Goal: Task Accomplishment & Management: Manage account settings

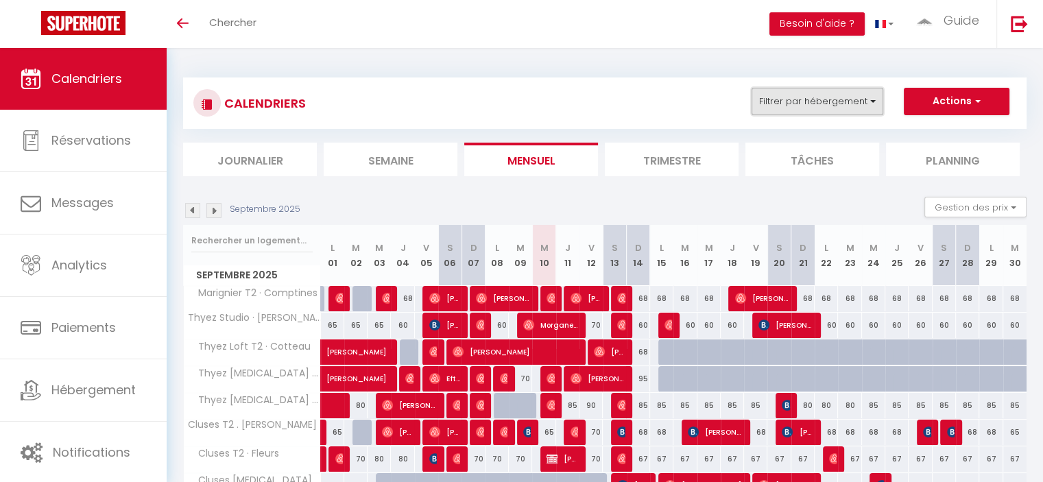
click at [854, 95] on button "Filtrer par hébergement" at bounding box center [818, 101] width 132 height 27
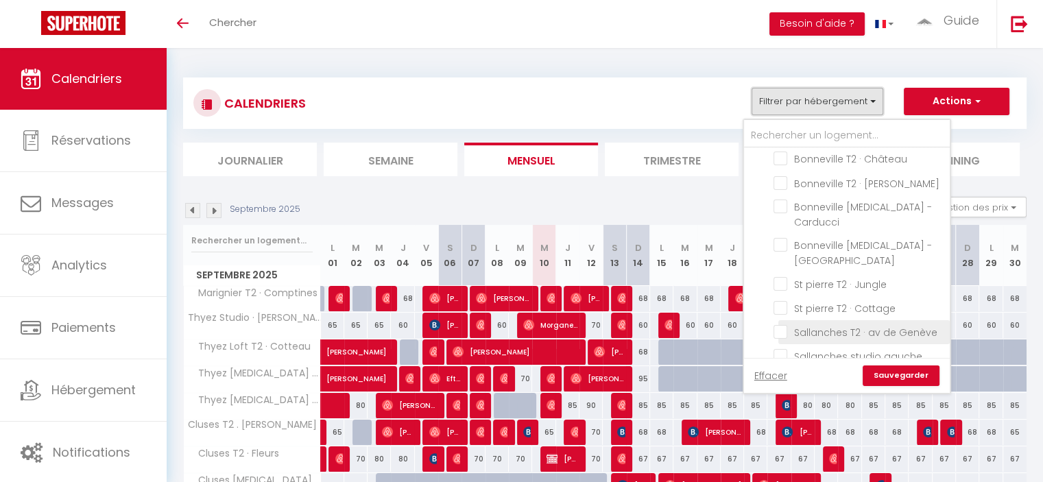
scroll to position [686, 0]
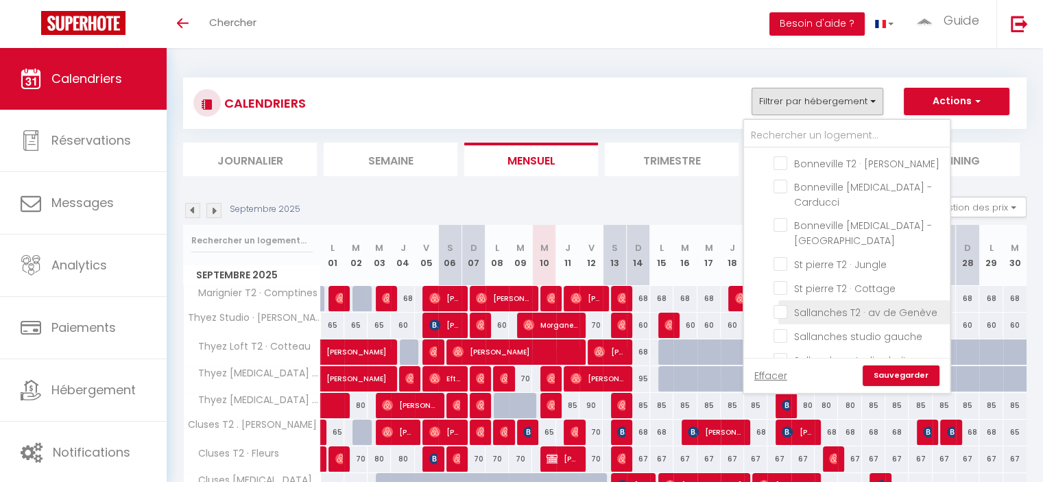
click at [781, 304] on input "Sallanches T2 · av de Genève" at bounding box center [858, 311] width 171 height 14
checkbox input "true"
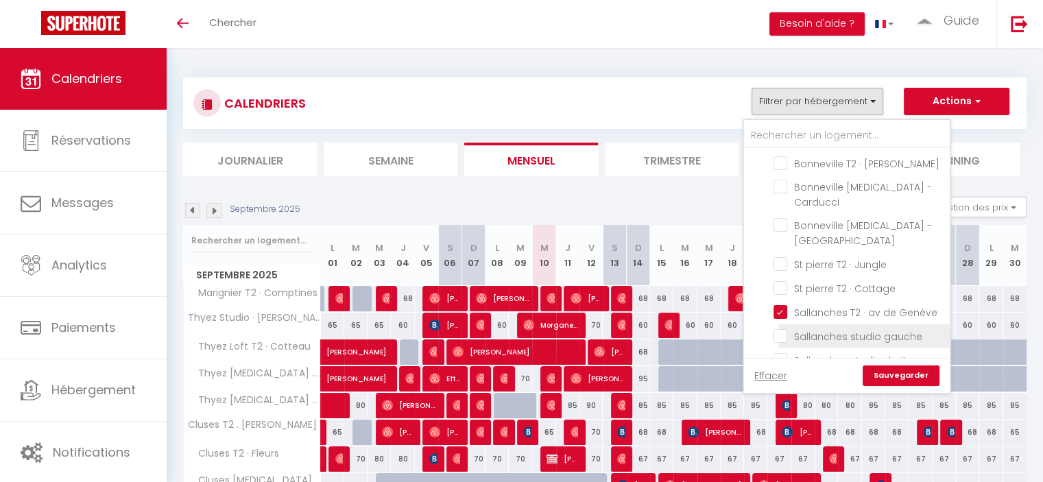
click at [784, 328] on input "Sallanches studio gauche" at bounding box center [858, 335] width 171 height 14
checkbox input "true"
checkbox input "false"
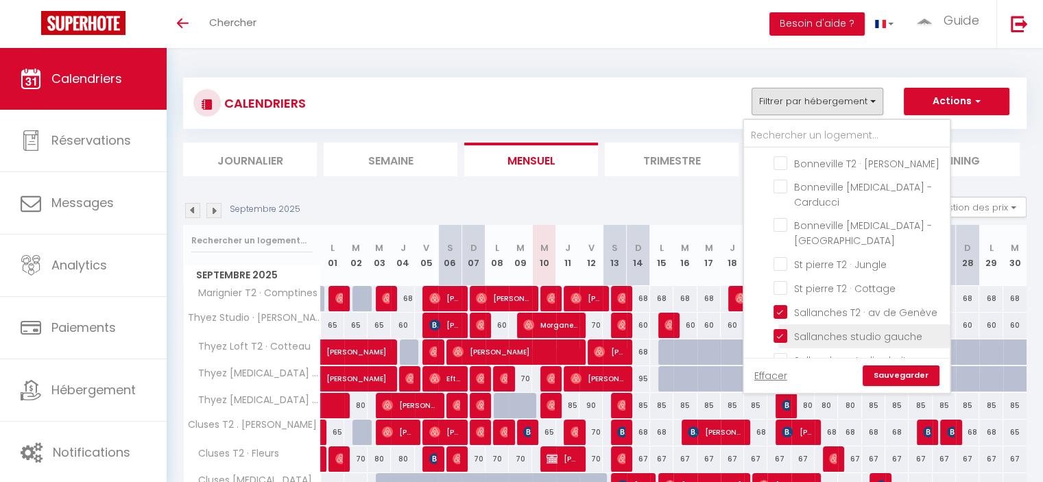
checkbox input "false"
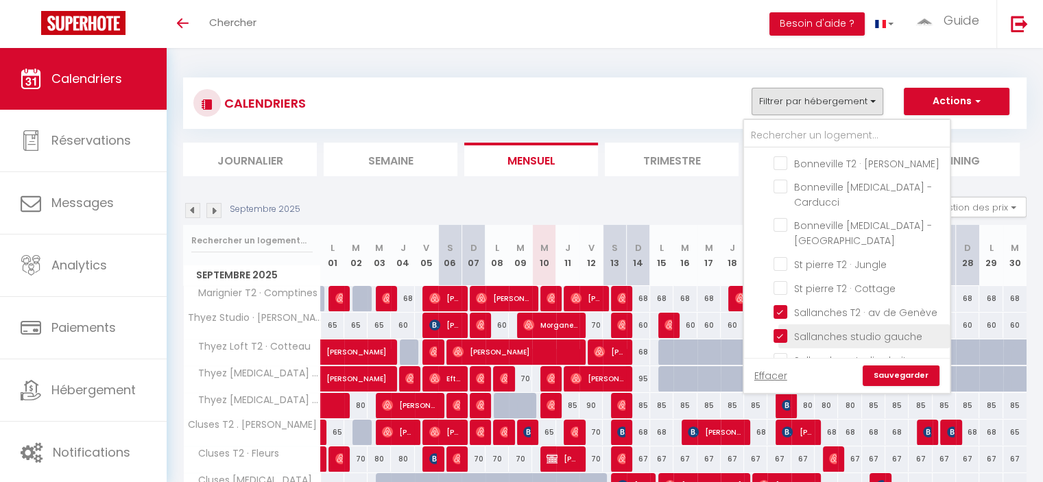
checkbox input "false"
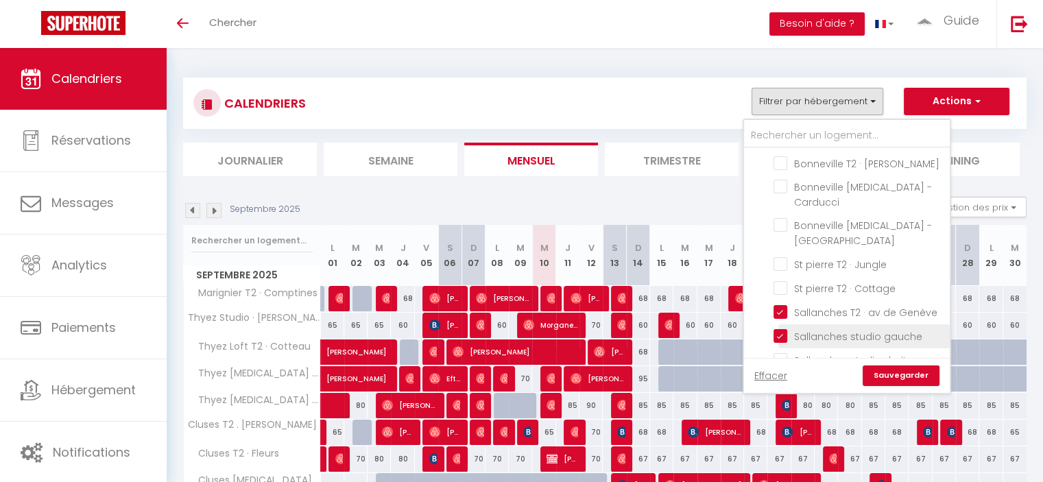
checkbox input "false"
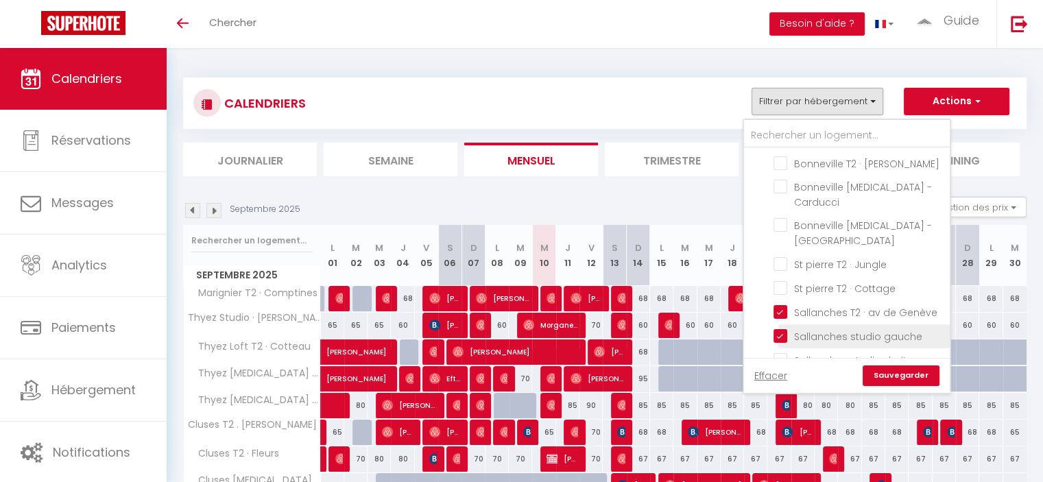
checkbox input "false"
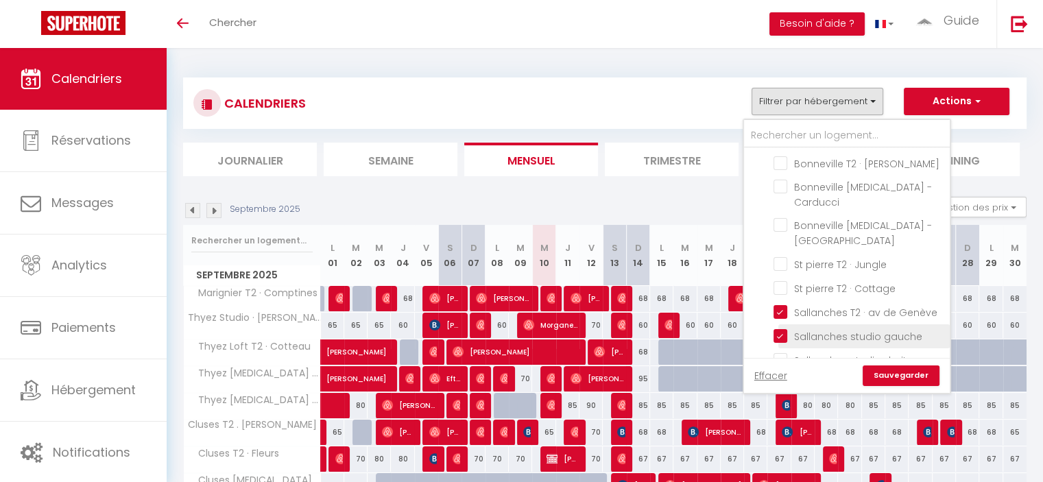
checkbox input "false"
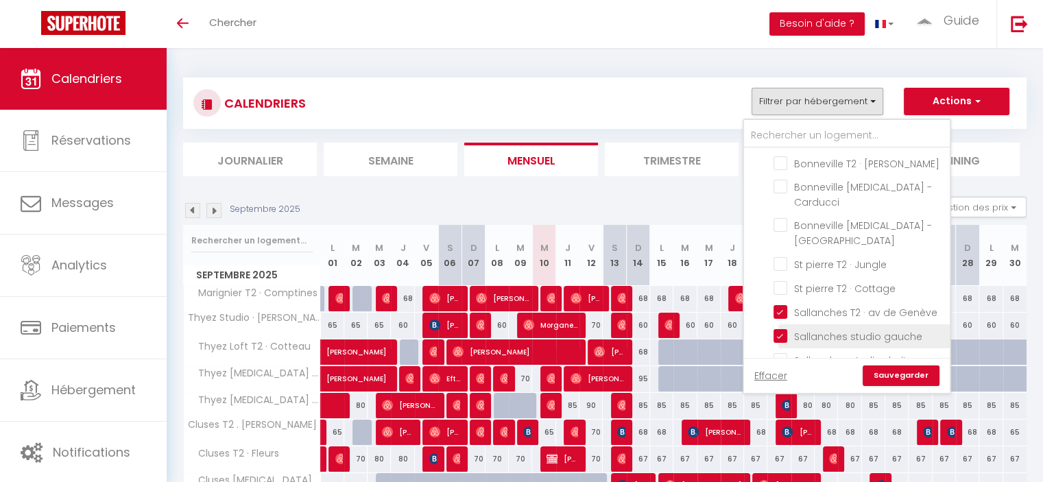
checkbox input "false"
click at [782, 352] on input "Sallanches studio droite" at bounding box center [858, 359] width 171 height 14
checkbox input "true"
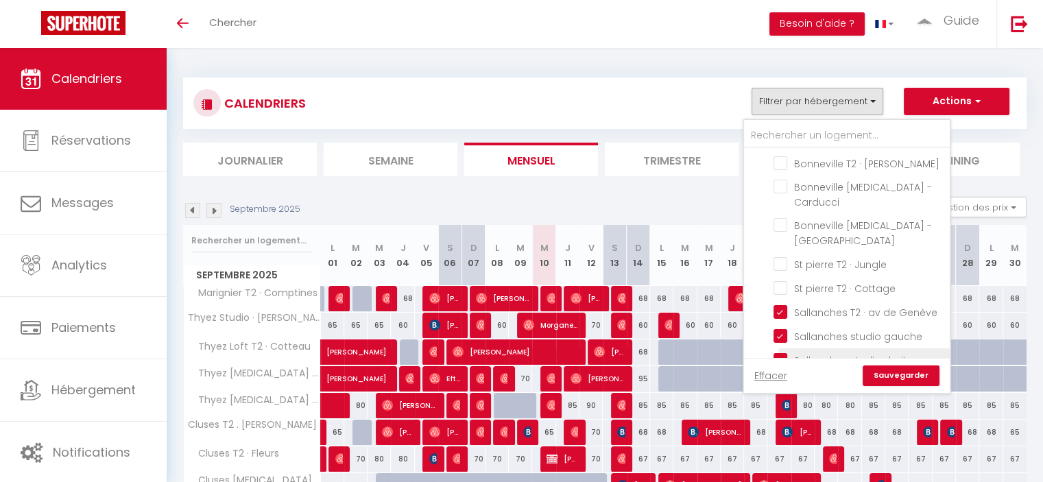
checkbox input "false"
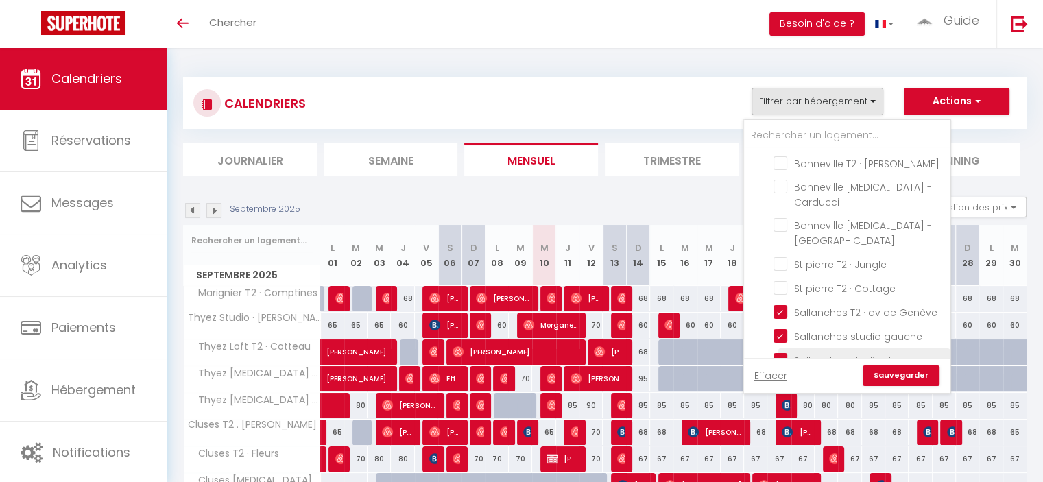
checkbox input "false"
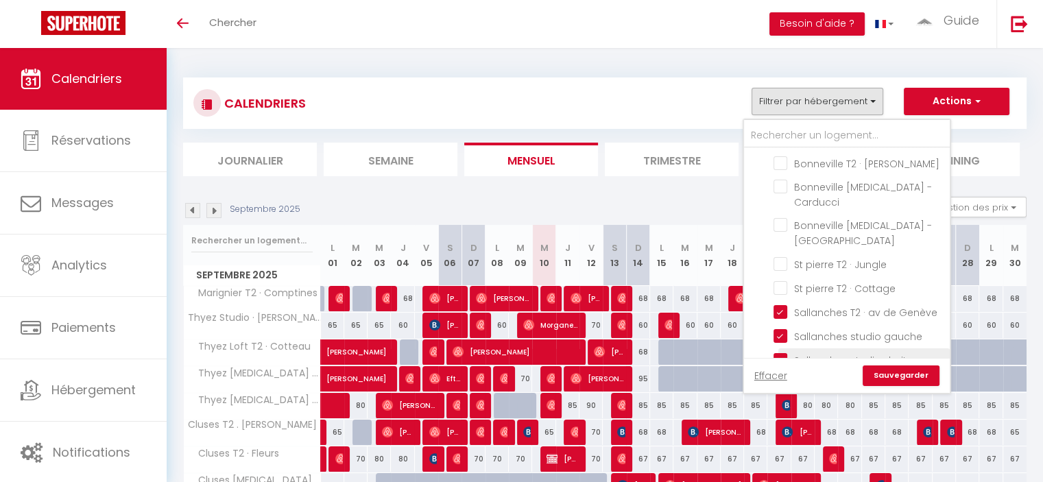
checkbox input "false"
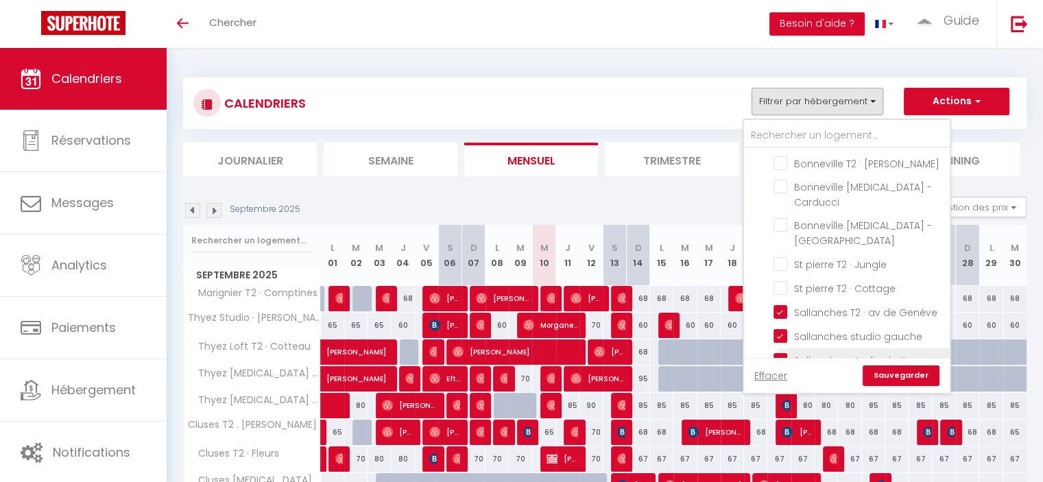
checkbox input "false"
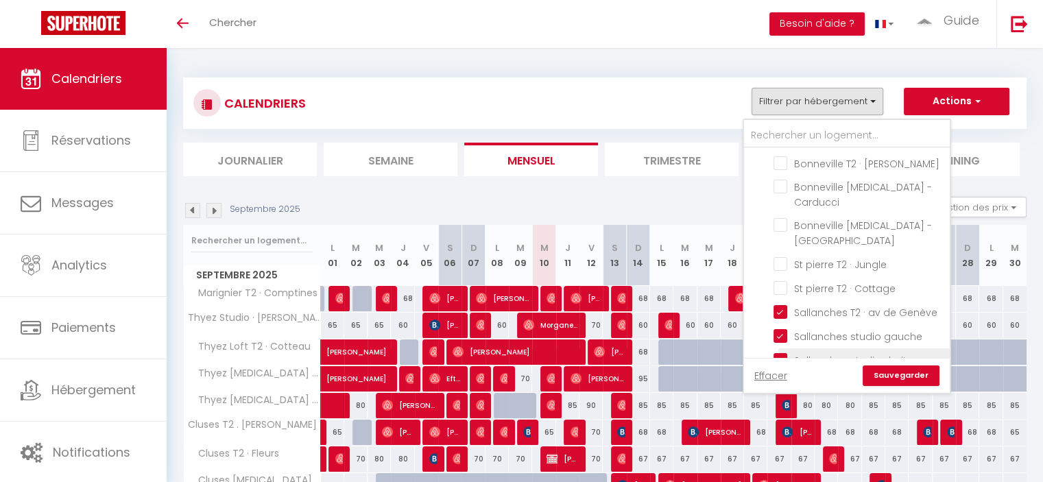
checkbox input "false"
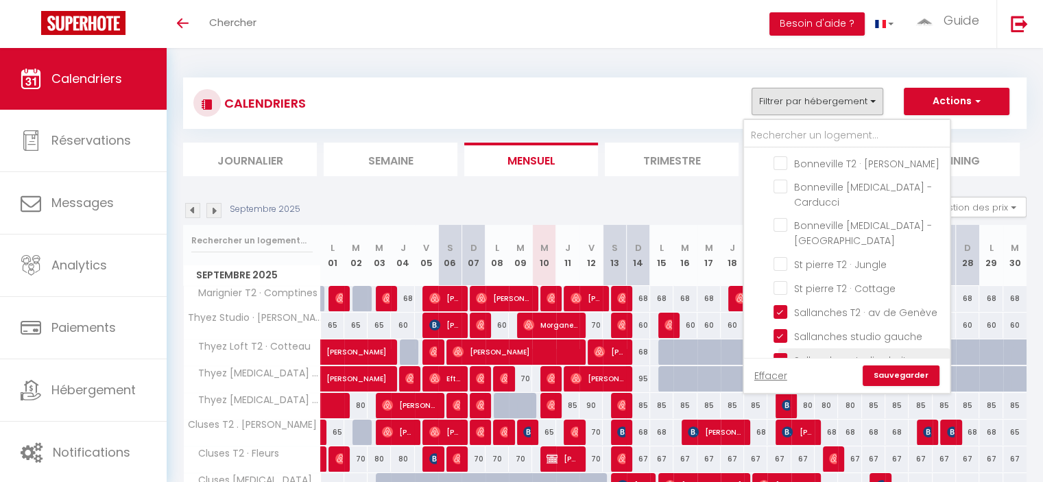
checkbox input "false"
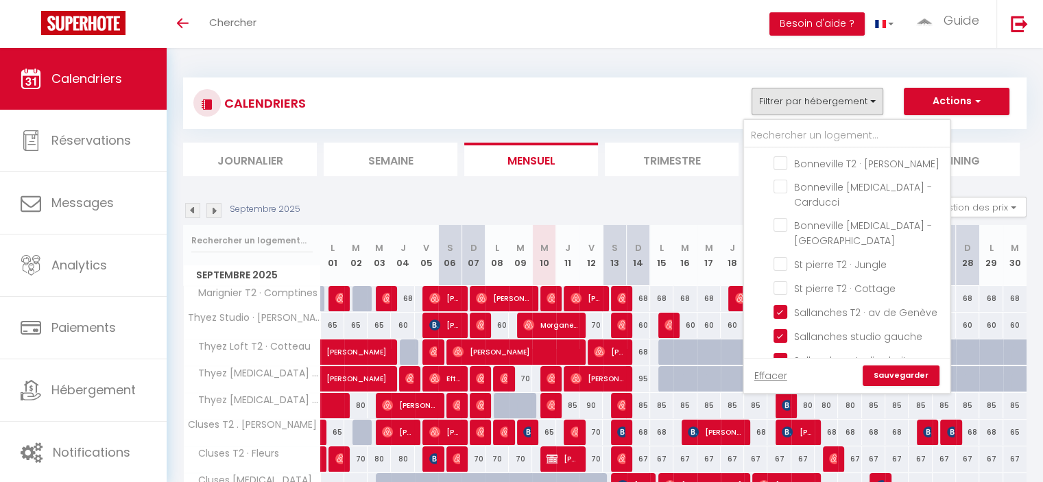
checkbox input "false"
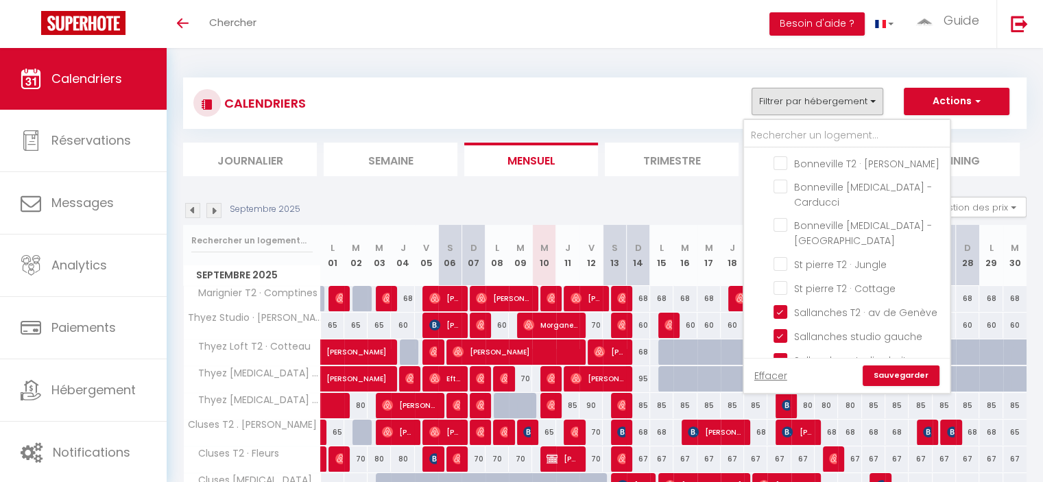
checkbox input "false"
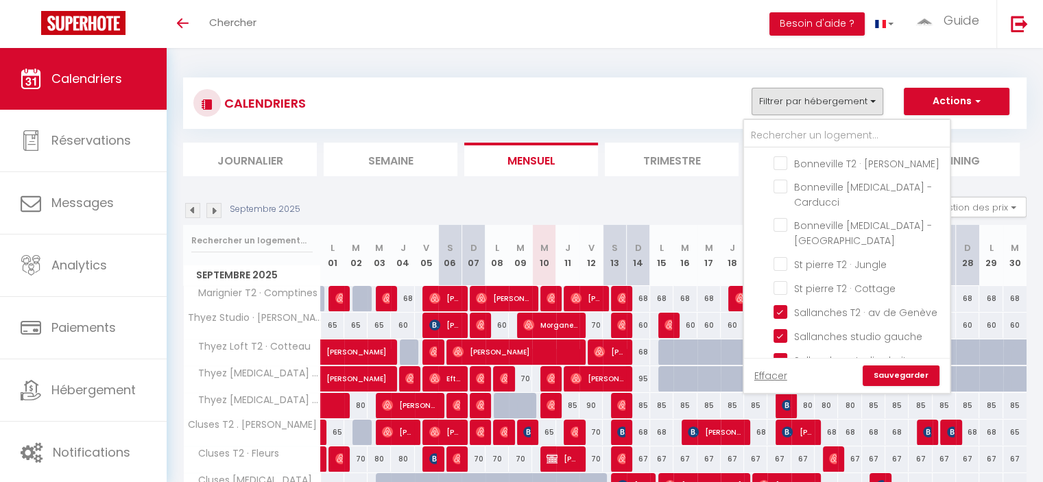
checkbox input "false"
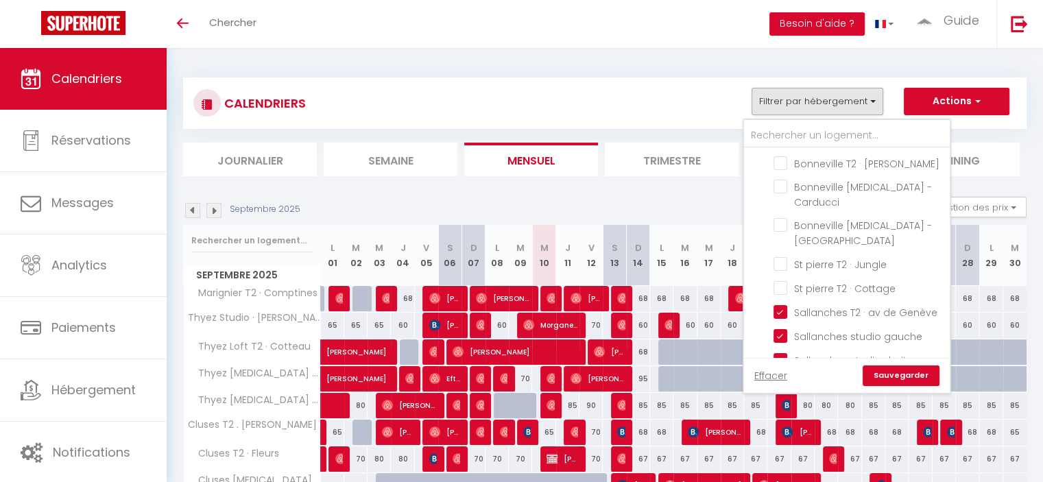
checkbox input "false"
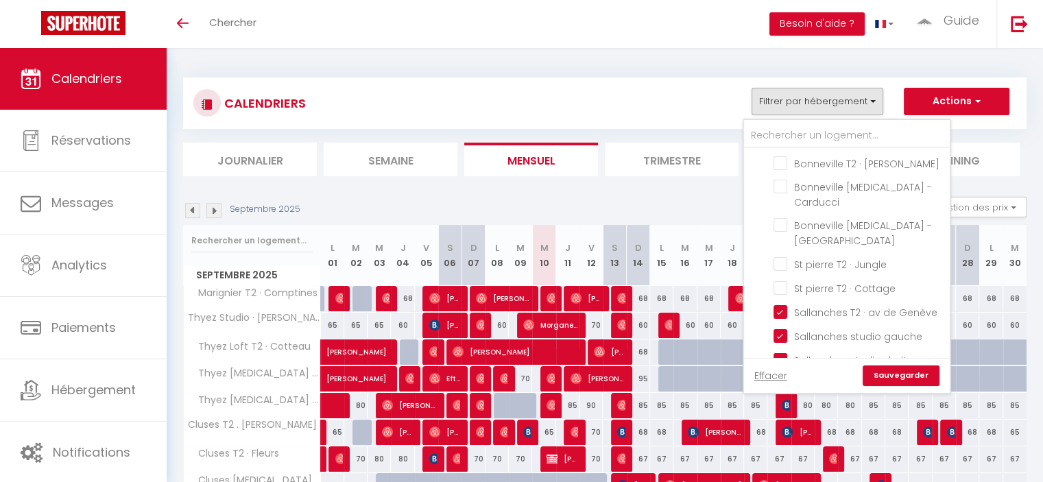
checkbox input "false"
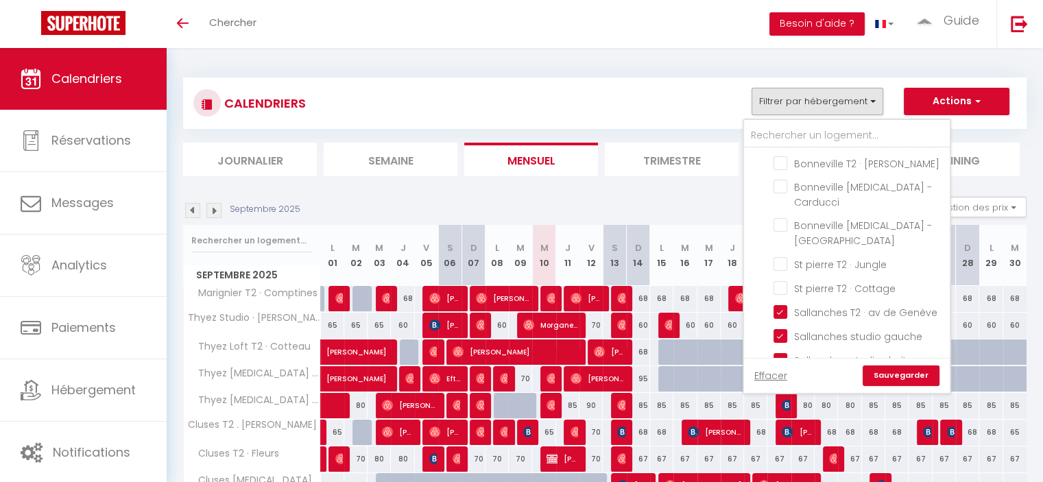
checkbox input "false"
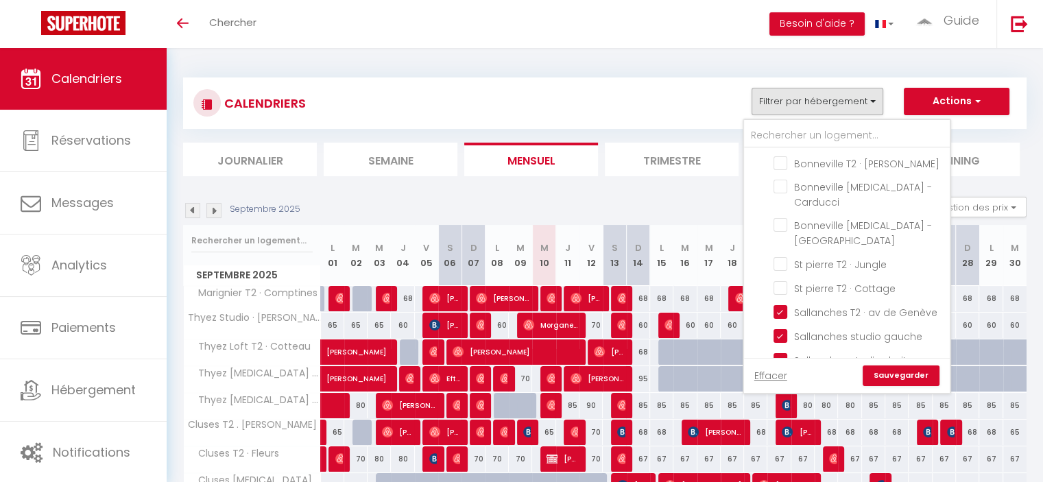
scroll to position [0, 0]
click at [900, 374] on link "Sauvegarder" at bounding box center [901, 375] width 77 height 21
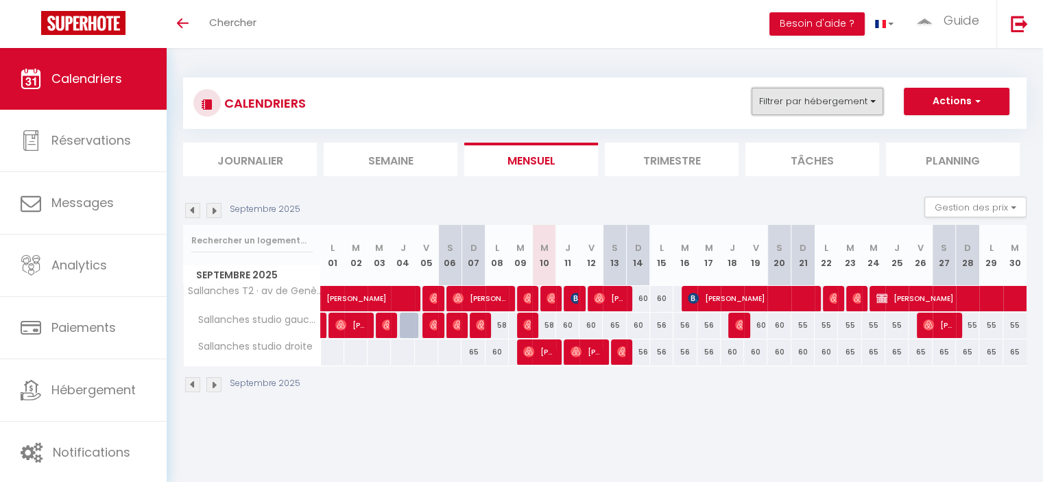
click at [801, 101] on button "Filtrer par hébergement" at bounding box center [818, 101] width 132 height 27
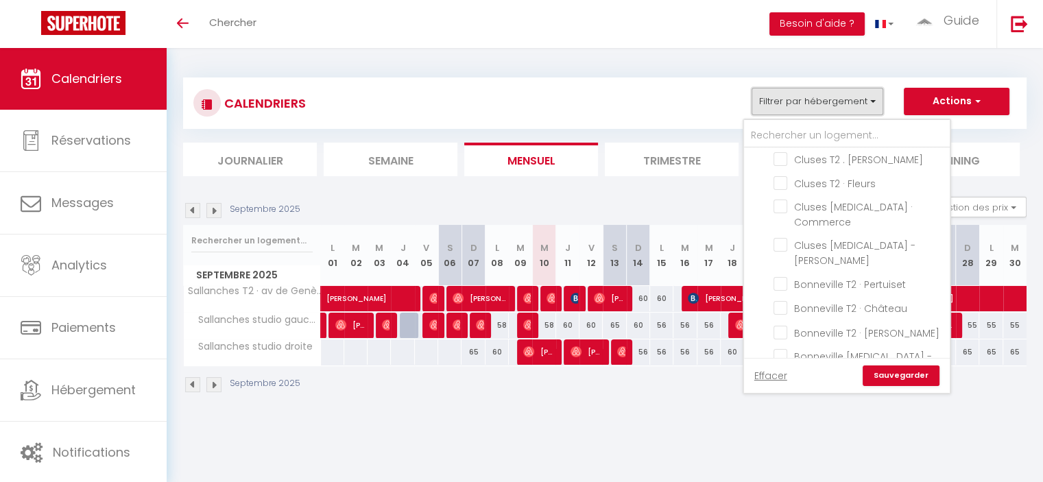
scroll to position [549, 0]
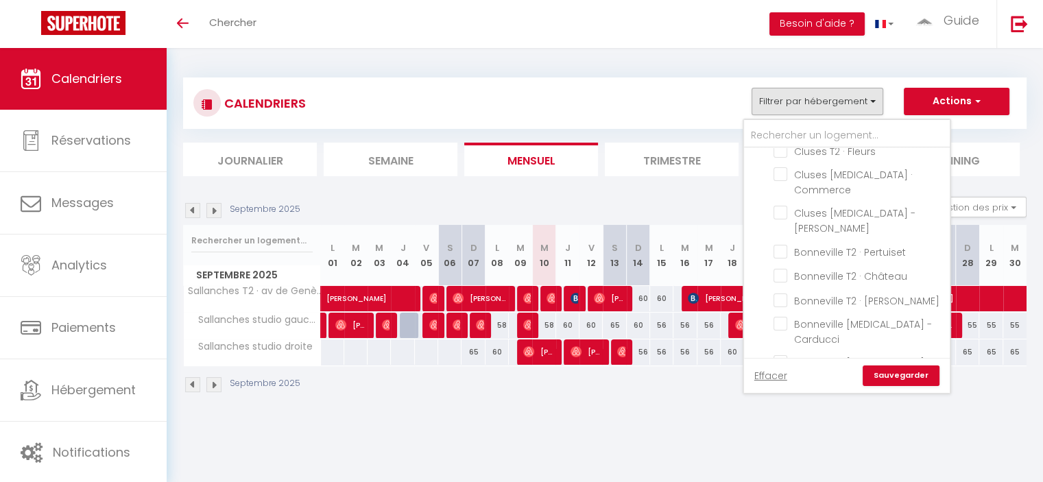
click at [780, 418] on input "St pierre T2 · Cottage" at bounding box center [858, 425] width 171 height 14
checkbox input "true"
checkbox input "false"
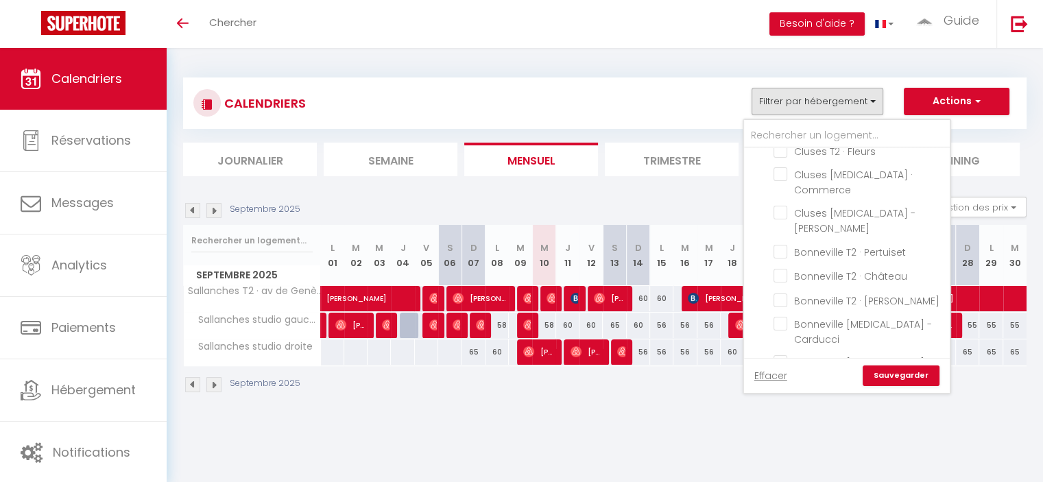
checkbox input "false"
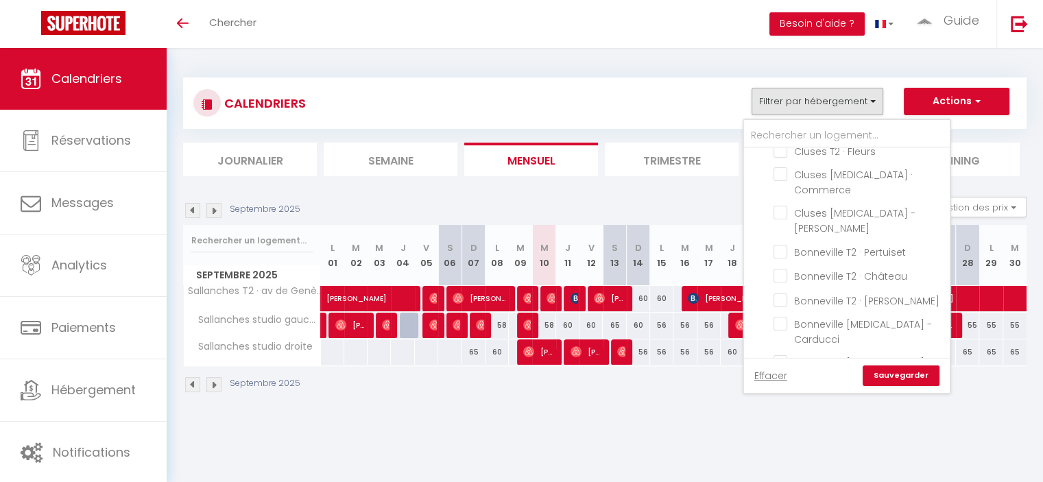
checkbox input "false"
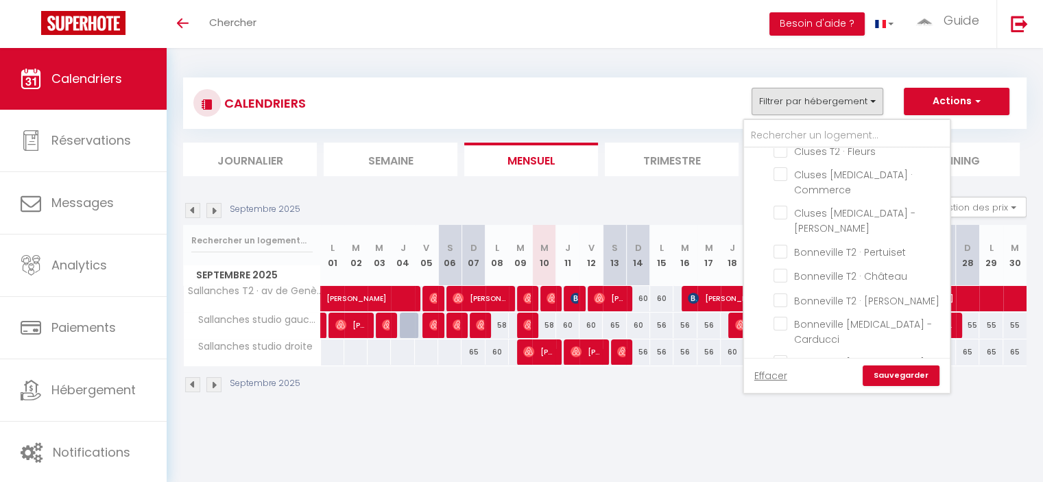
checkbox input "false"
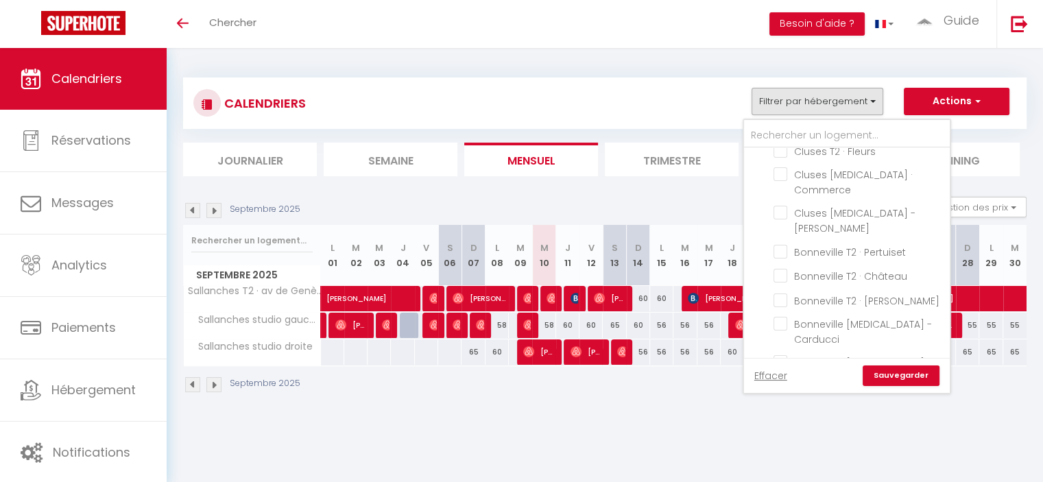
checkbox input "false"
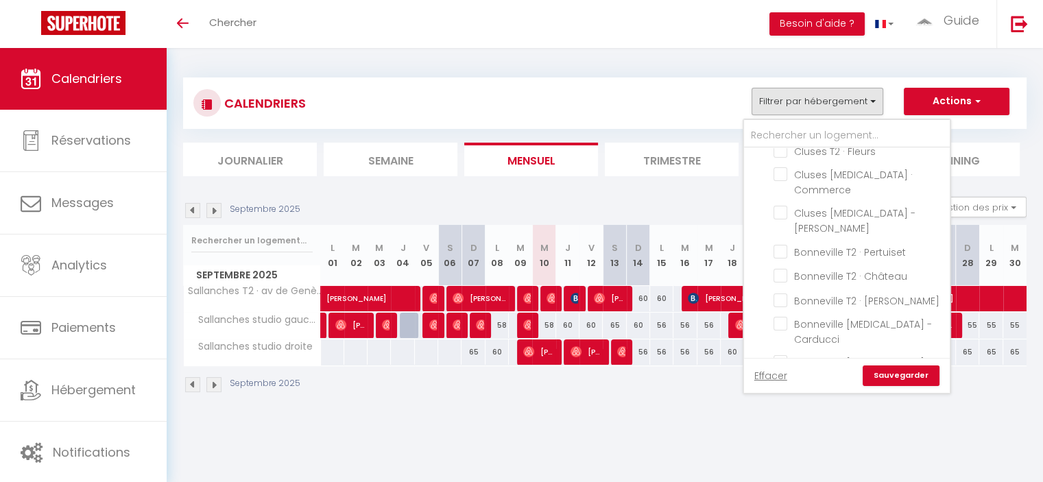
checkbox input "false"
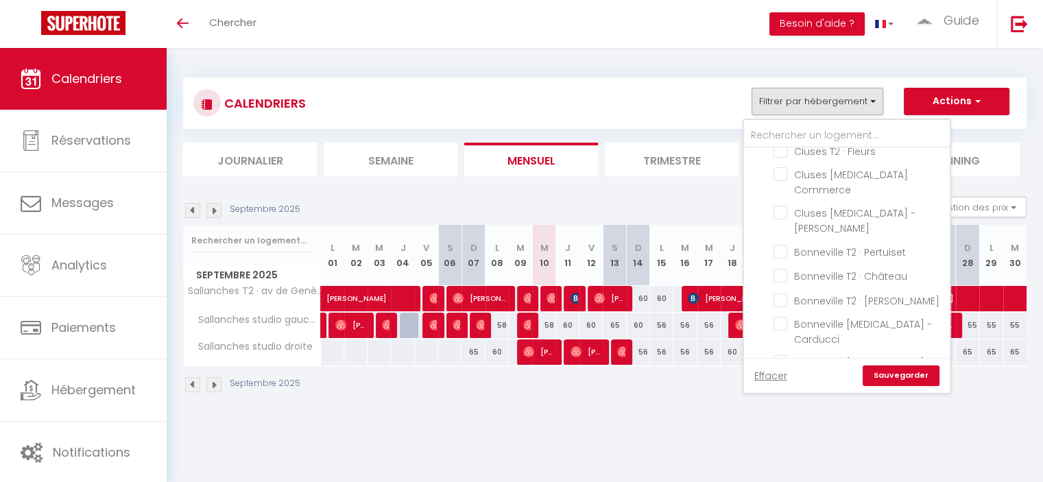
checkbox input "false"
click at [912, 376] on link "Sauvegarder" at bounding box center [901, 375] width 77 height 21
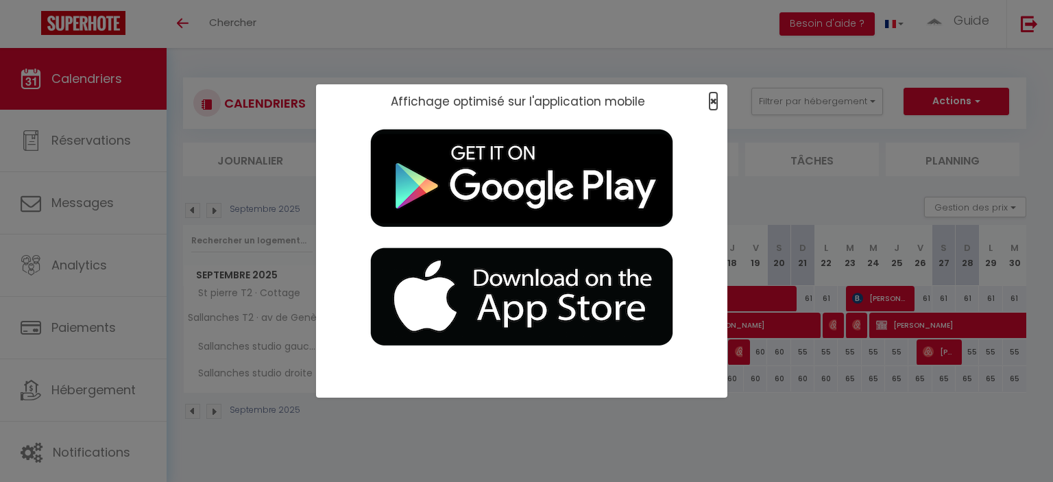
click at [714, 101] on span "×" at bounding box center [714, 101] width 8 height 17
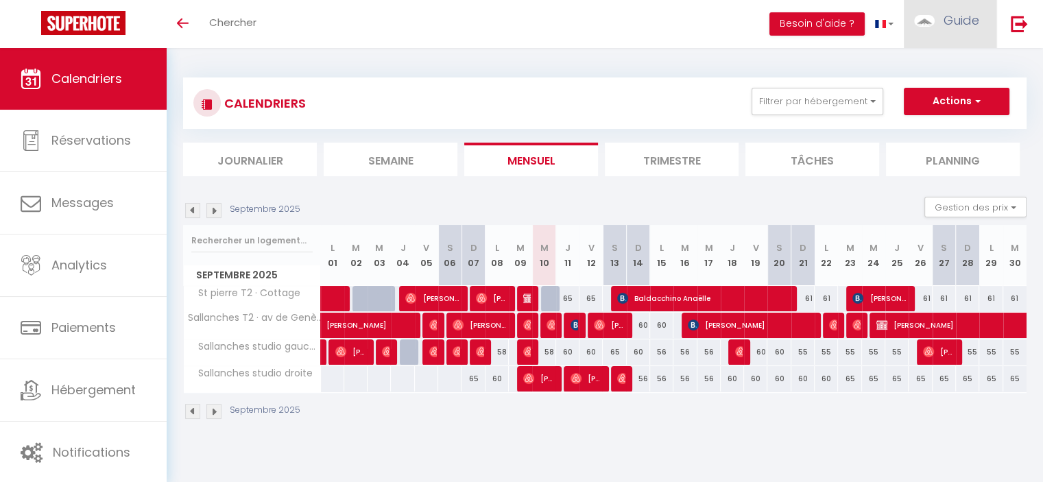
click at [965, 16] on span "Guide" at bounding box center [962, 20] width 36 height 17
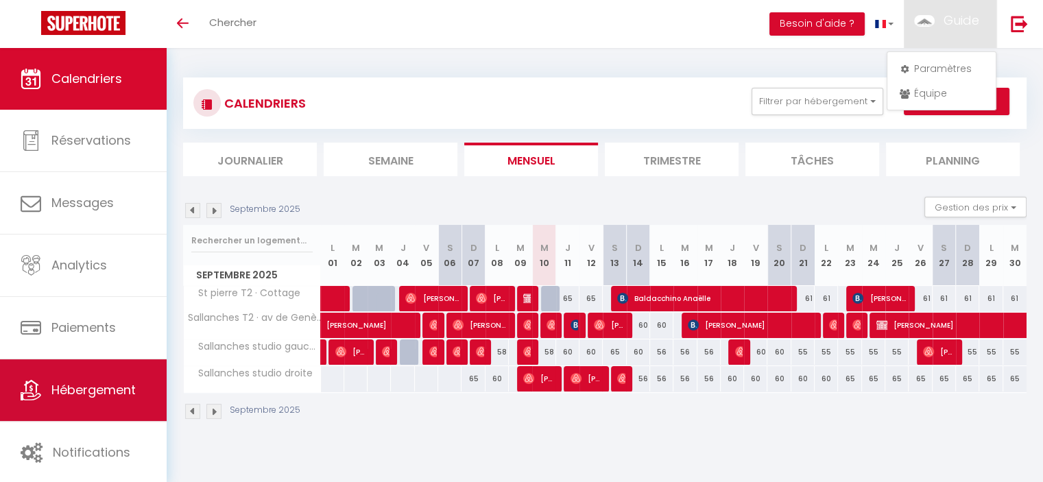
click at [97, 393] on span "Hébergement" at bounding box center [93, 389] width 84 height 17
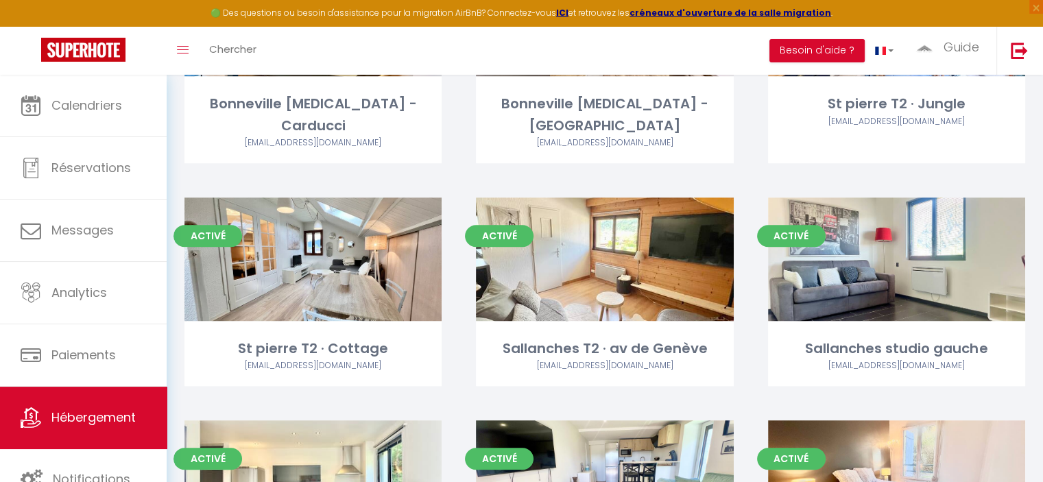
scroll to position [1166, 0]
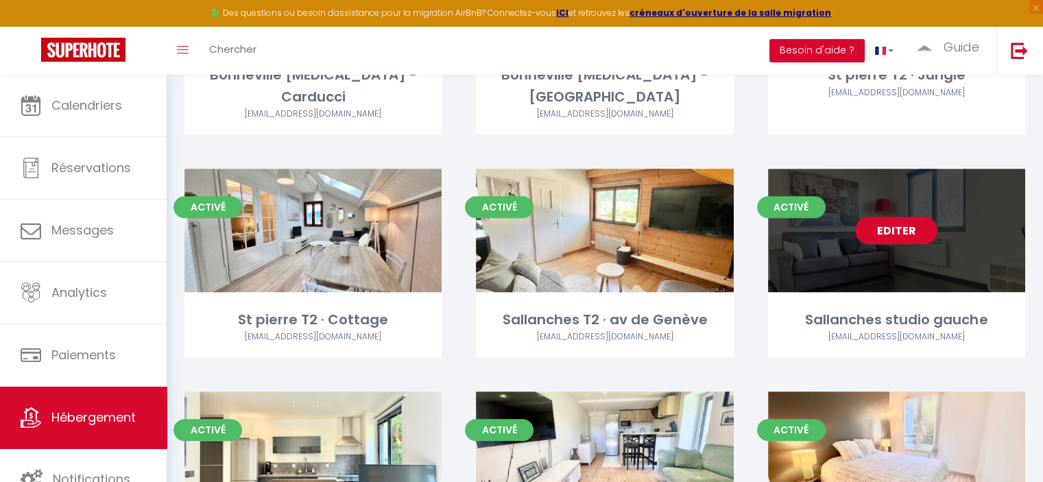
click at [885, 217] on link "Editer" at bounding box center [896, 230] width 82 height 27
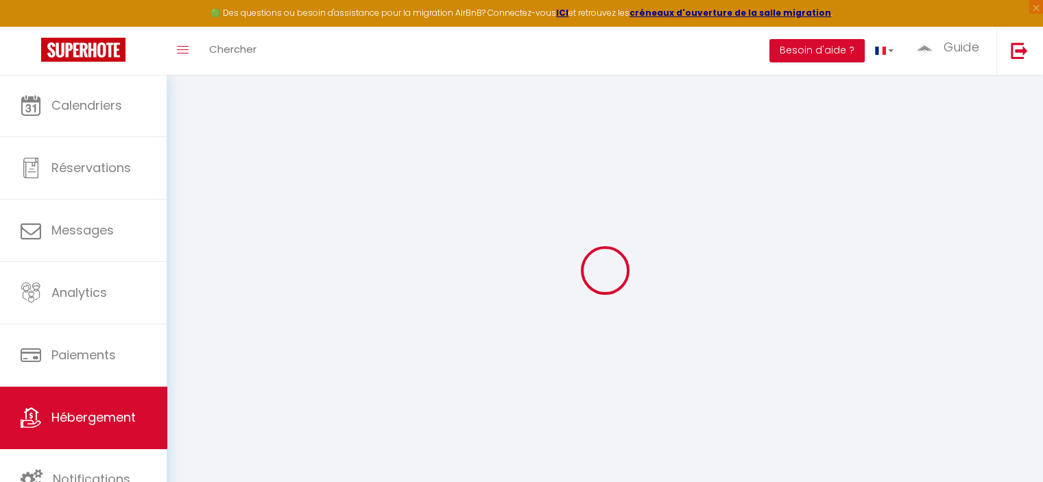
select select
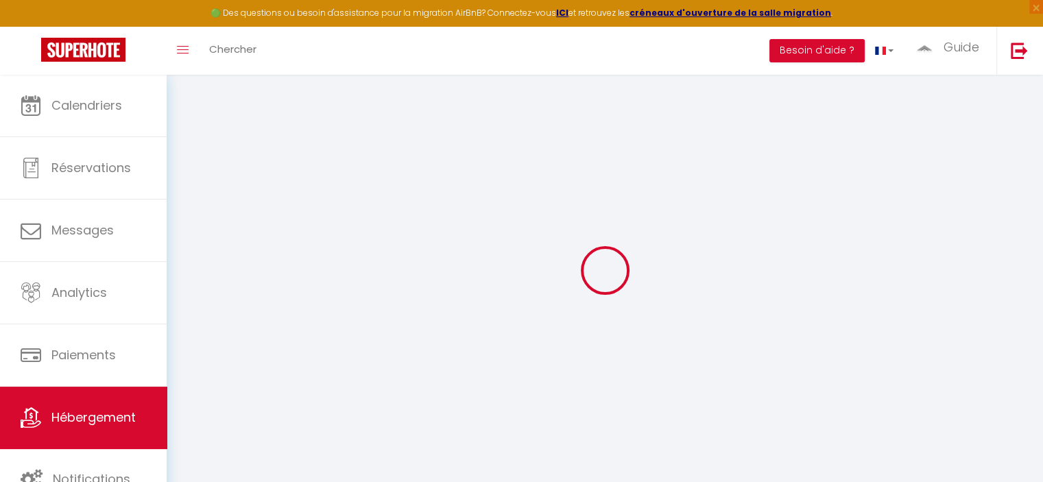
select select
checkbox input "false"
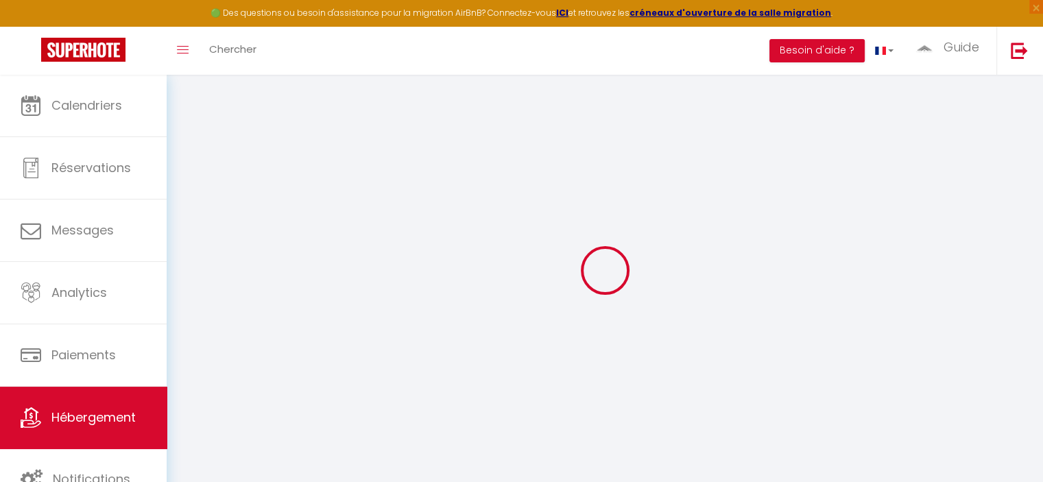
select select
checkbox input "false"
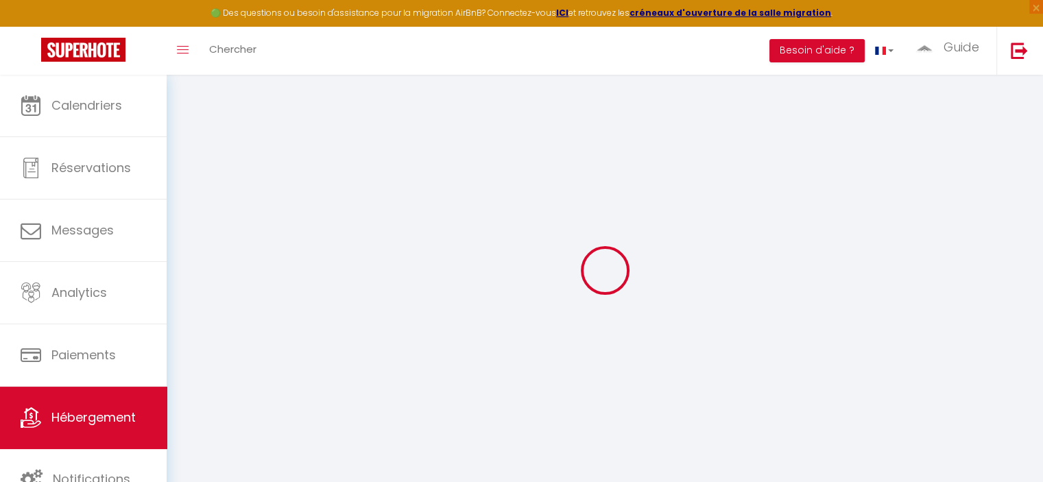
select select "16:00"
select select
select select "11:00"
select select "30"
select select "120"
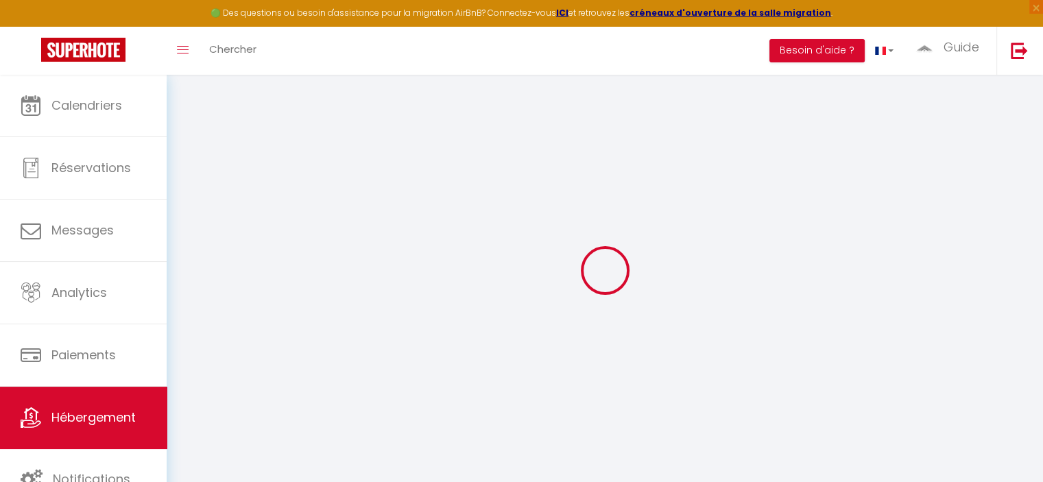
select select
checkbox input "false"
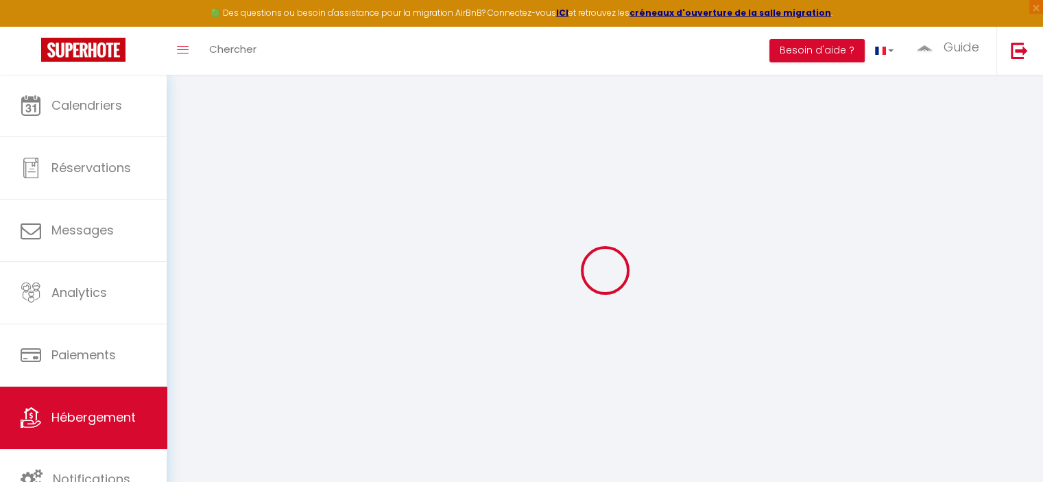
checkbox input "false"
select select
checkbox input "false"
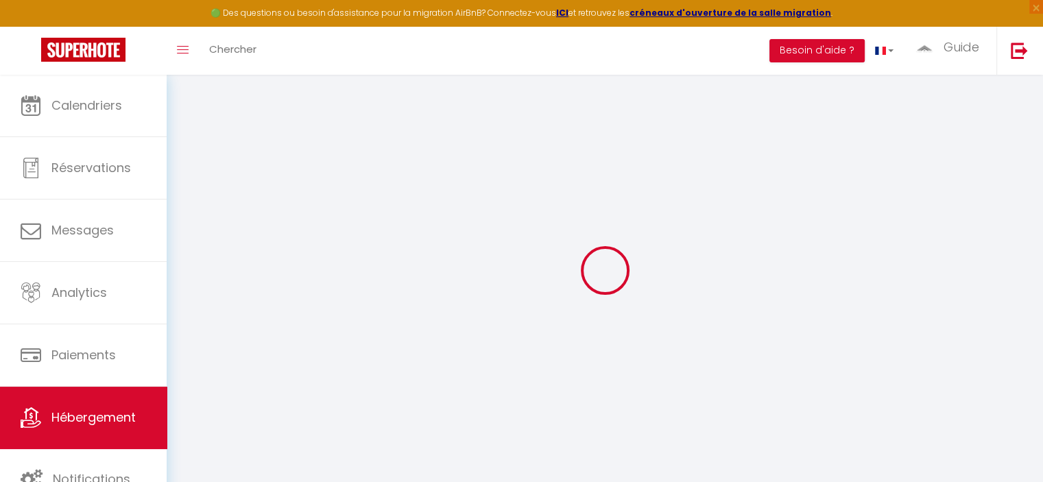
checkbox input "false"
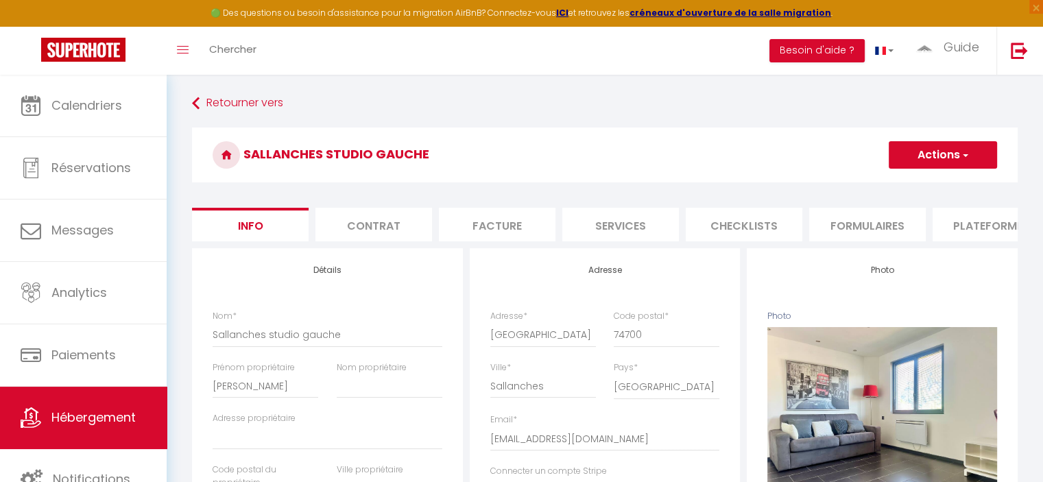
select select
checkbox input "false"
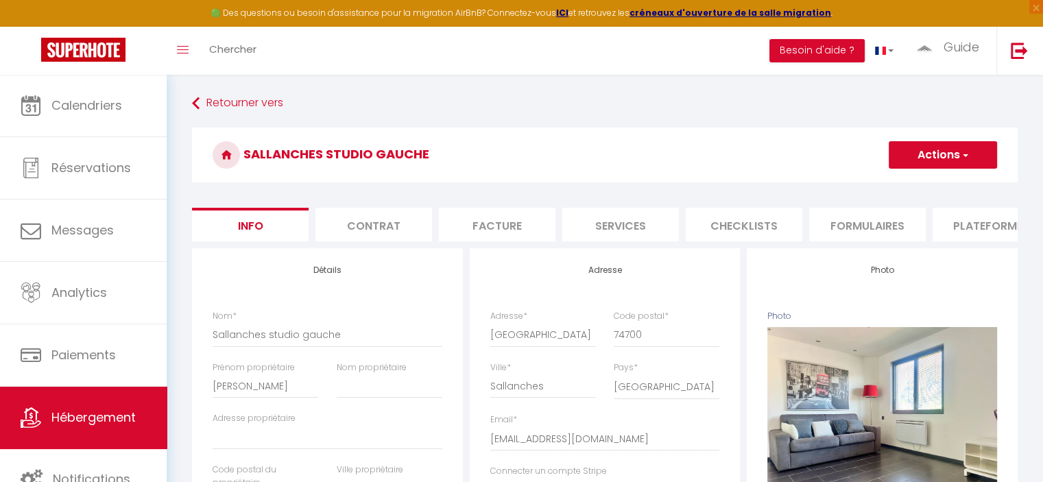
checkbox input "false"
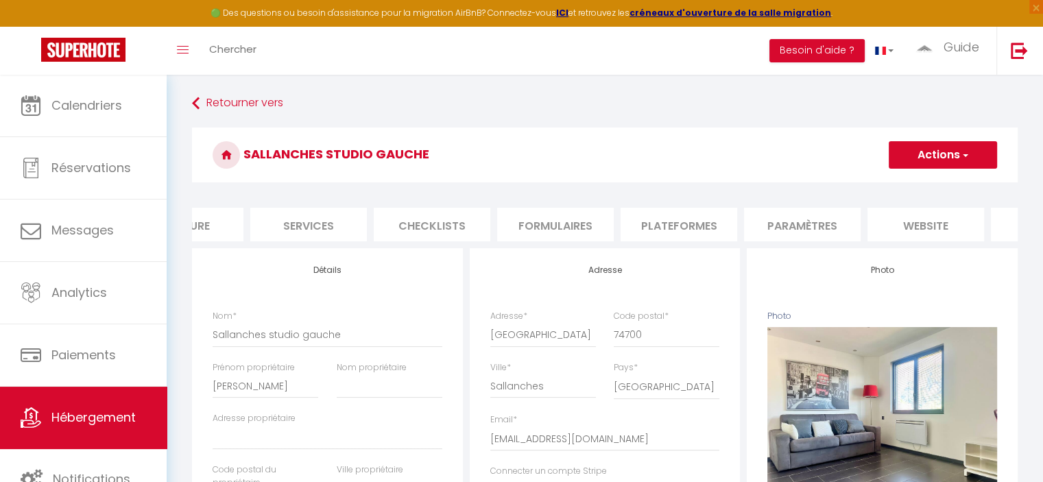
click at [712, 230] on li "Plateformes" at bounding box center [679, 225] width 117 height 34
select select
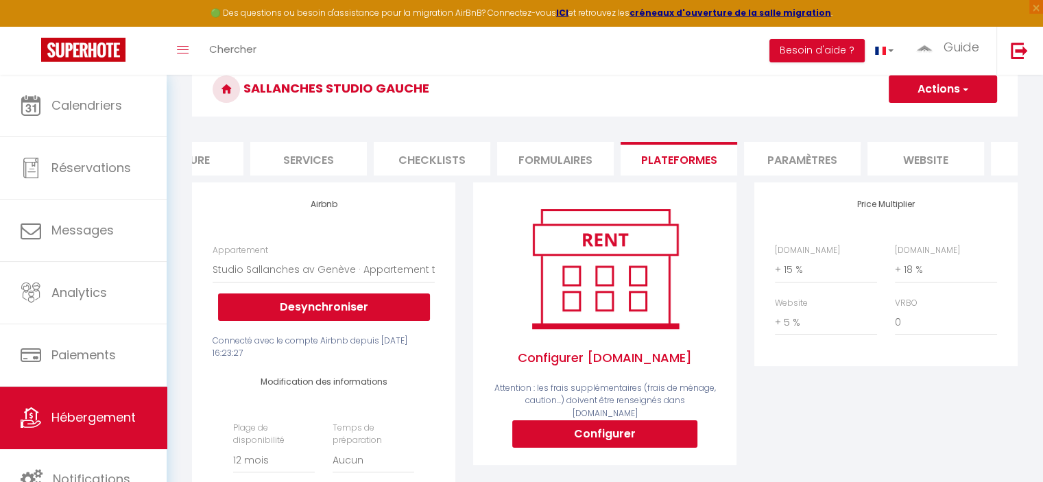
scroll to position [137, 0]
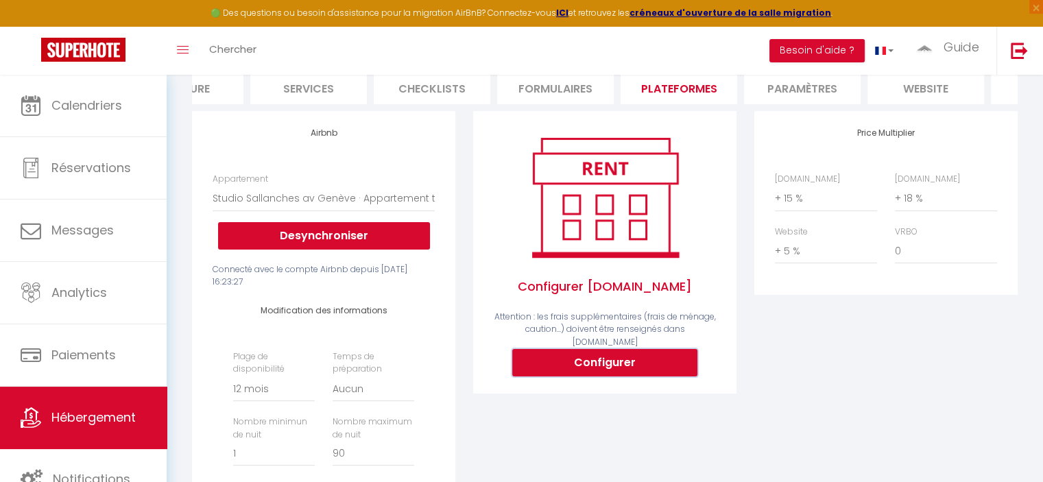
click at [608, 352] on button "Configurer" at bounding box center [604, 362] width 185 height 27
select select
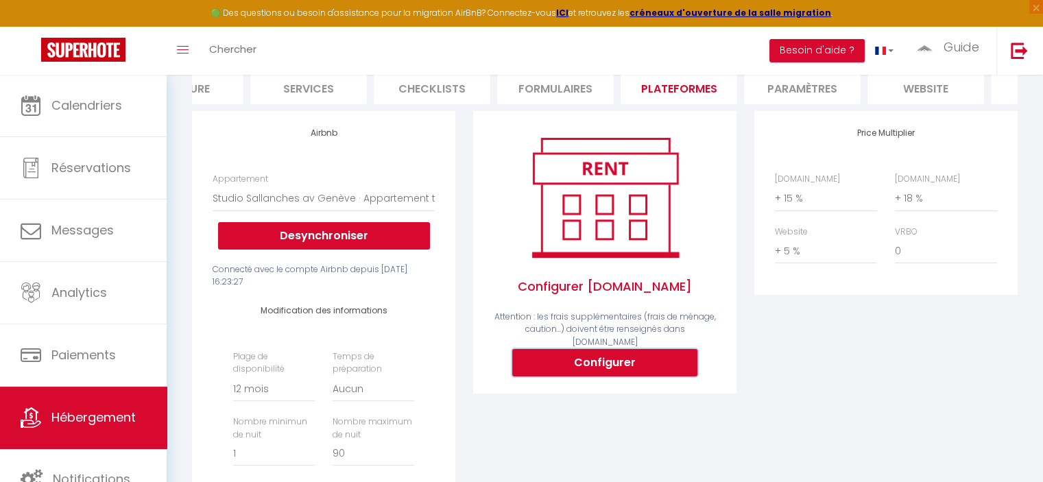
type input "guide-property-49uz6fwj_property@reply.superhote.com"
type input "[EMAIL_ADDRESS][DOMAIN_NAME]"
select select
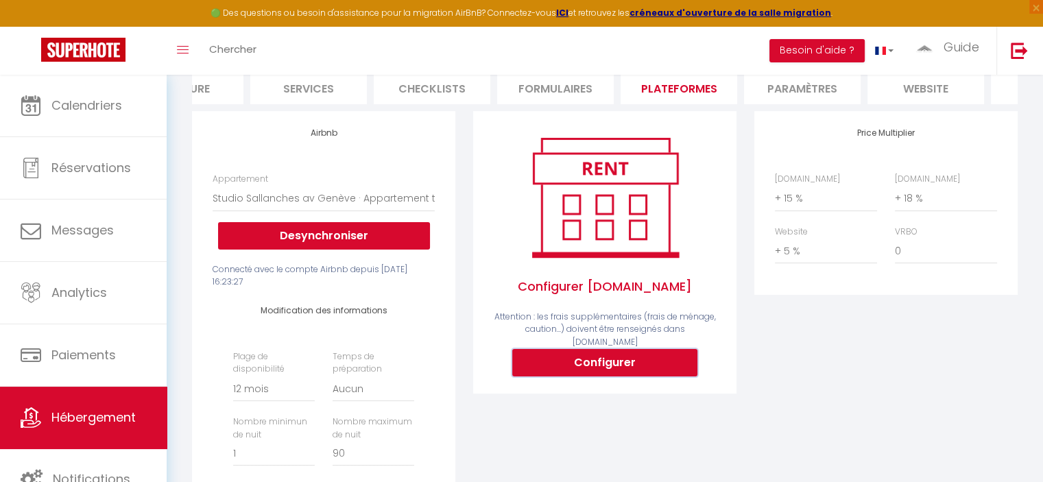
select select
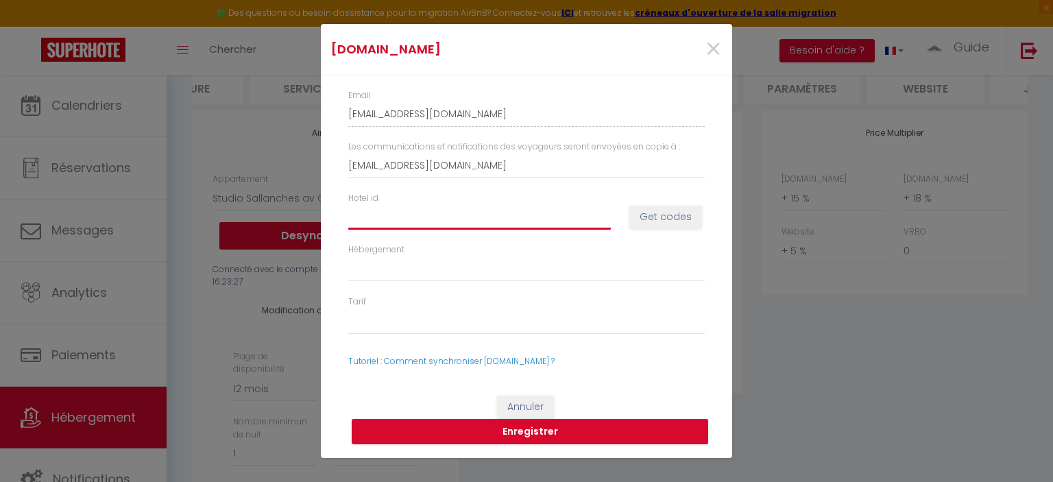
click at [433, 227] on input "Hotel id" at bounding box center [479, 216] width 263 height 25
click at [669, 219] on button "Get codes" at bounding box center [665, 217] width 73 height 23
select select
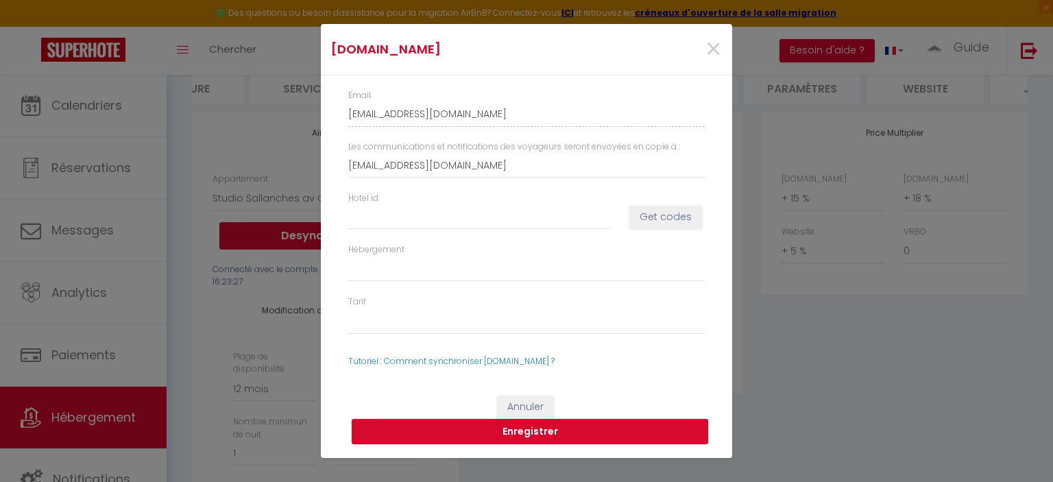
select select
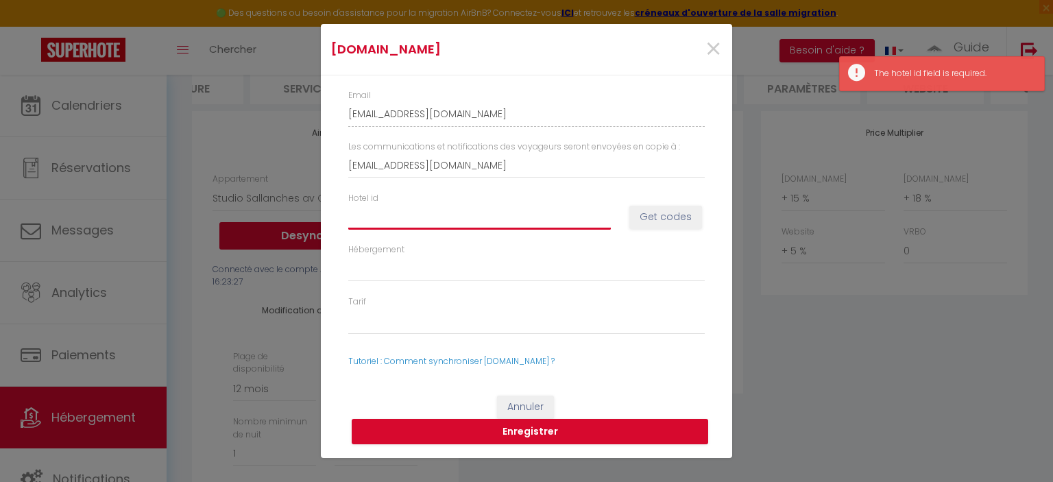
click at [472, 220] on input "Hotel id" at bounding box center [479, 216] width 263 height 25
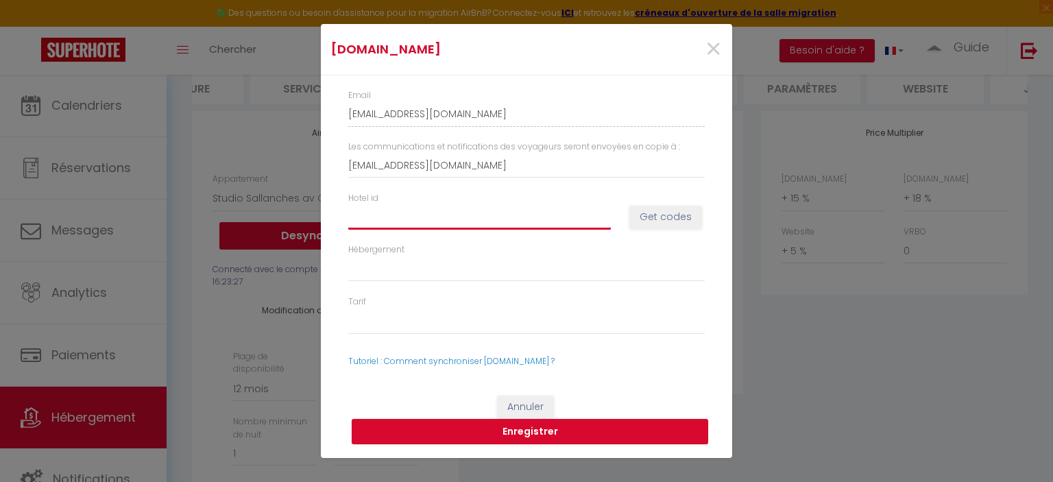
click at [450, 222] on input "Hotel id" at bounding box center [479, 216] width 263 height 25
paste input "12906594"
type input "12906594"
select select
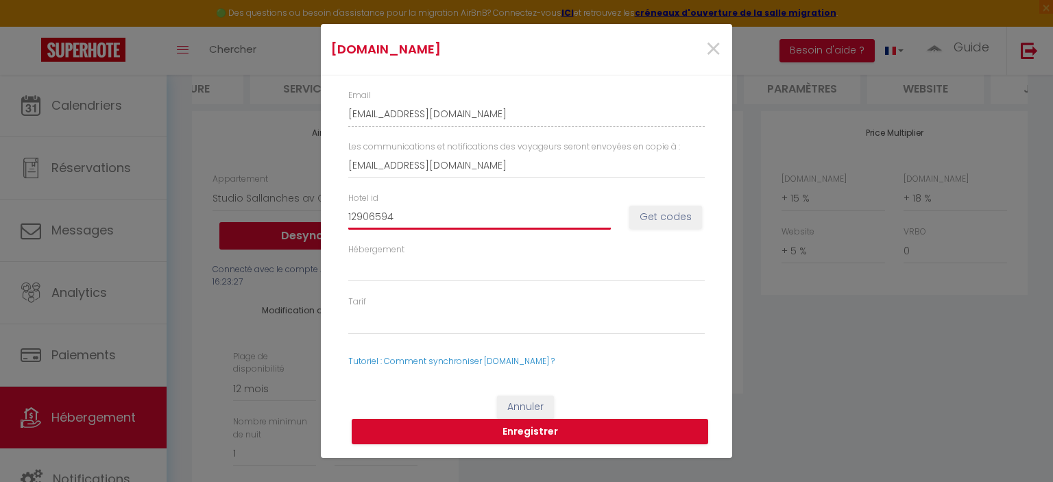
select select
type input "12906594"
click at [658, 218] on button "Get codes" at bounding box center [665, 217] width 73 height 23
select select
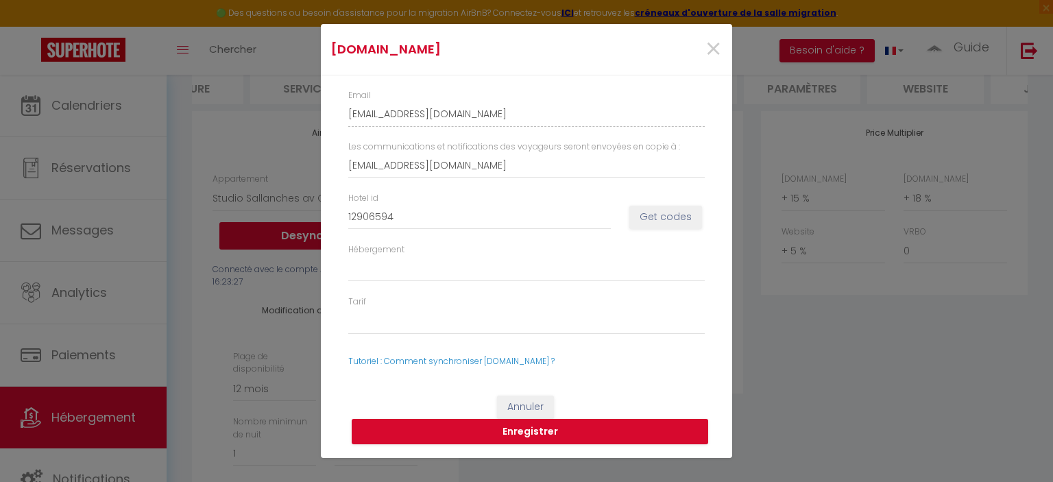
select select
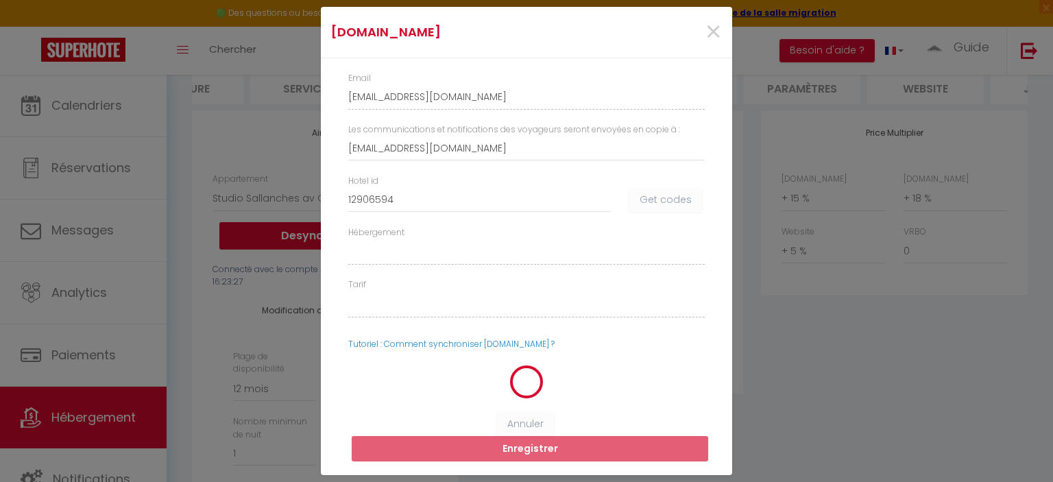
select select
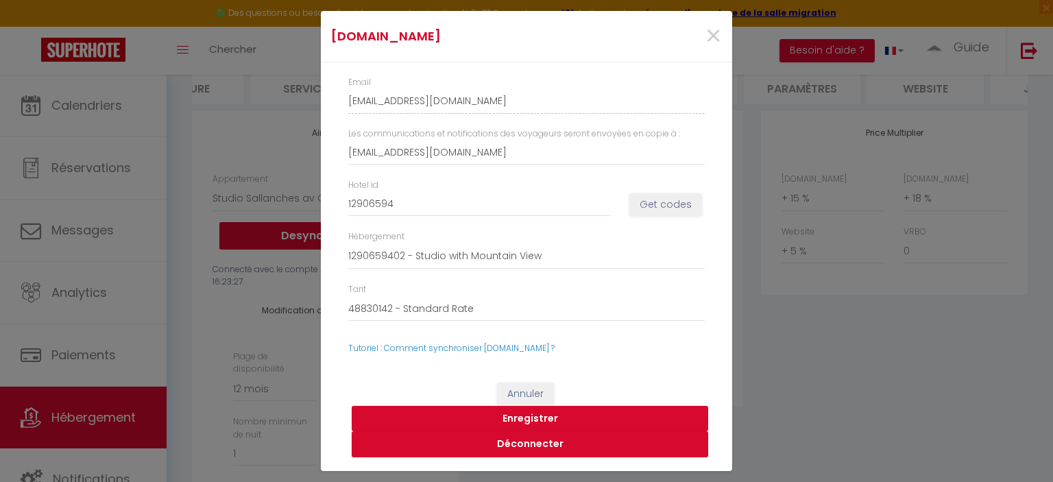
click at [537, 418] on button "Enregistrer" at bounding box center [530, 419] width 357 height 26
select select
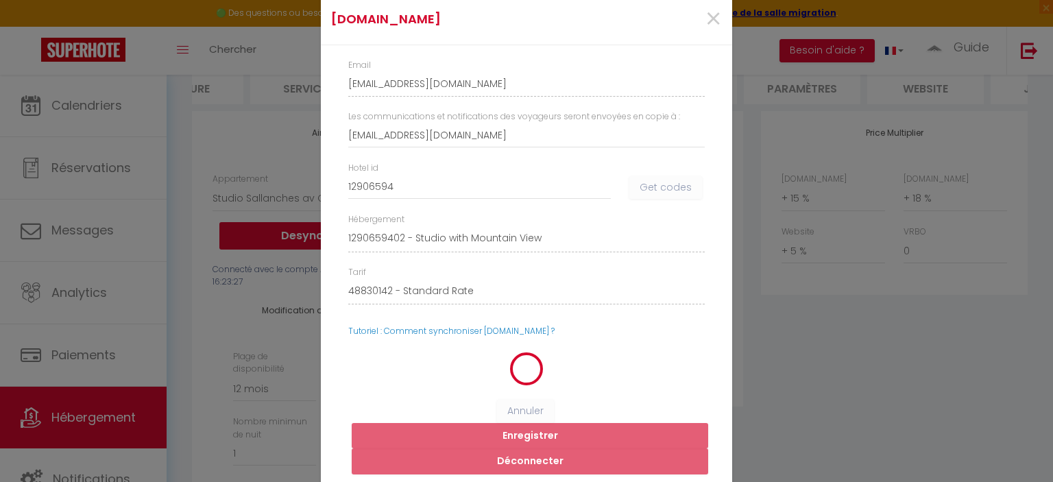
select select
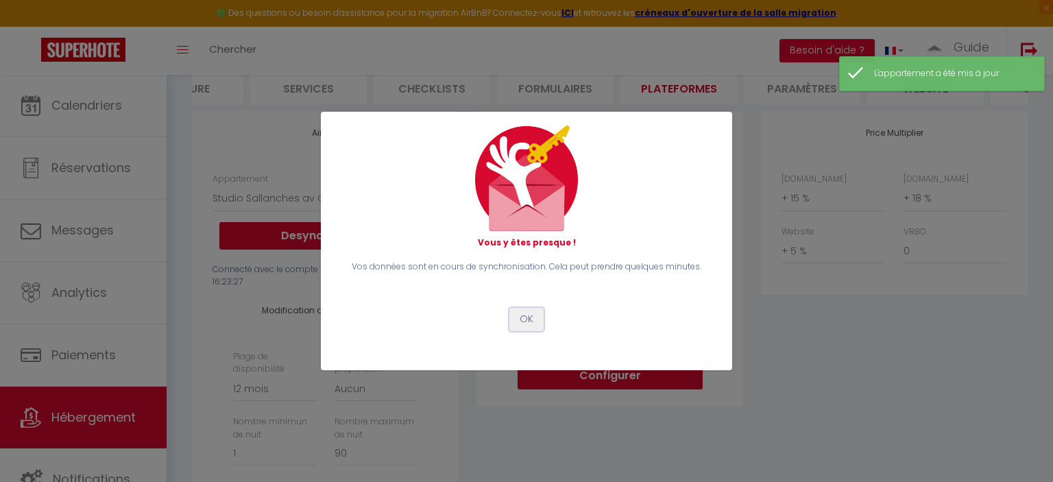
click at [531, 317] on button "OK" at bounding box center [526, 319] width 34 height 23
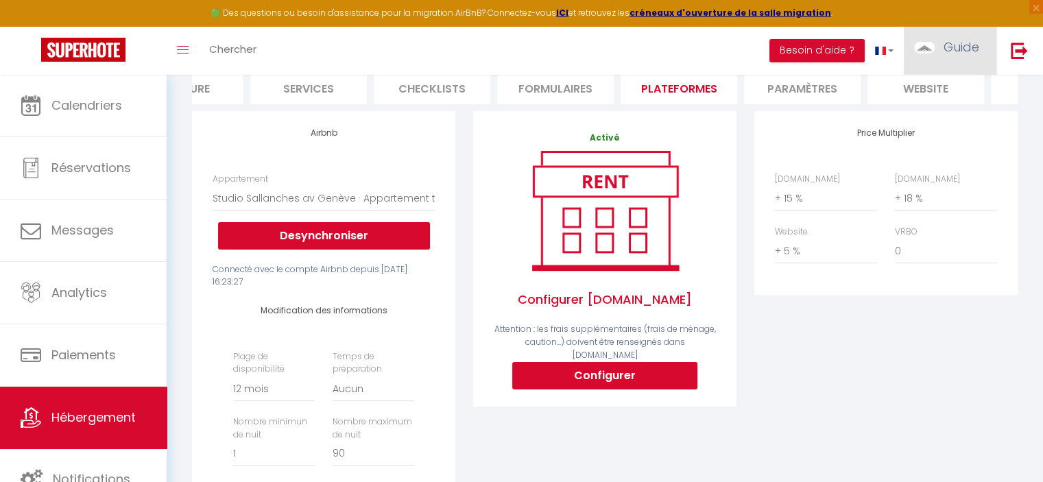
click at [941, 58] on link "Guide" at bounding box center [950, 51] width 93 height 48
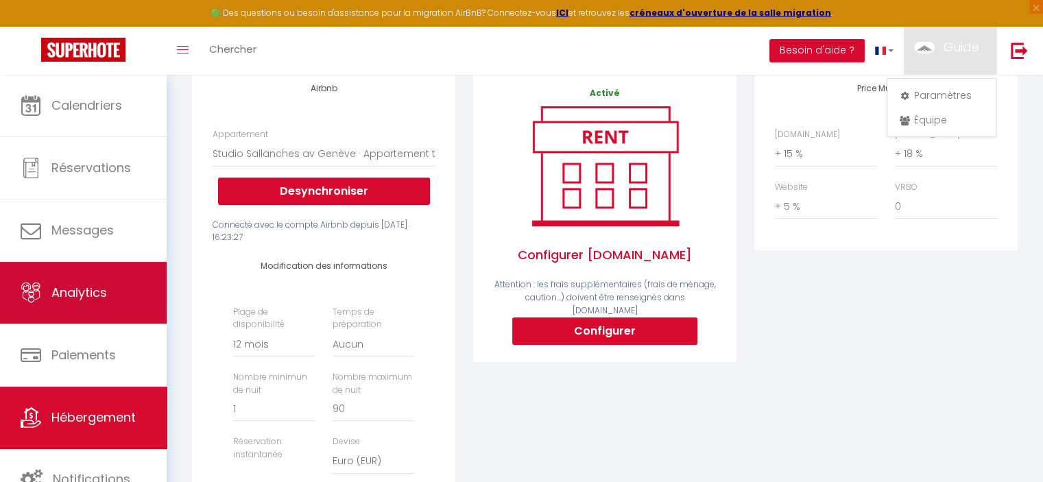
scroll to position [206, 0]
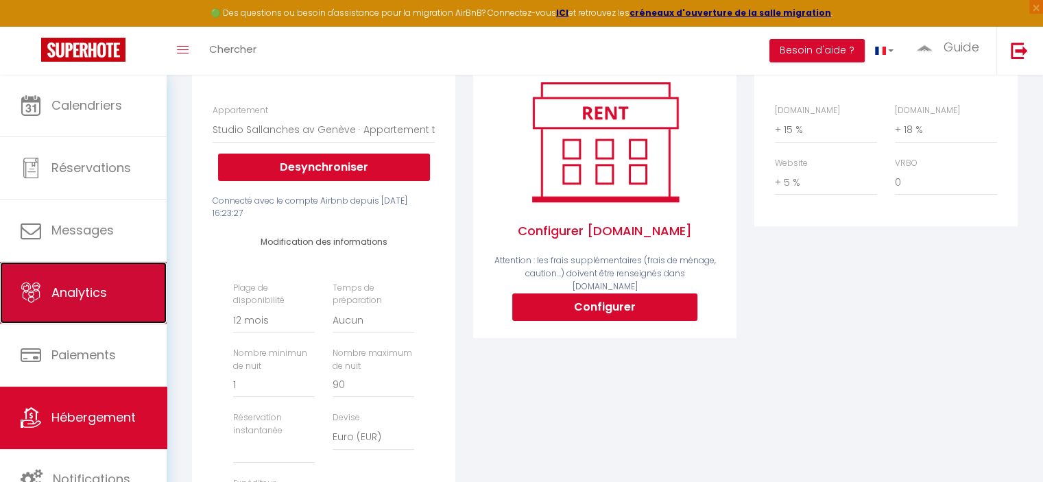
click at [86, 285] on span "Analytics" at bounding box center [79, 292] width 56 height 17
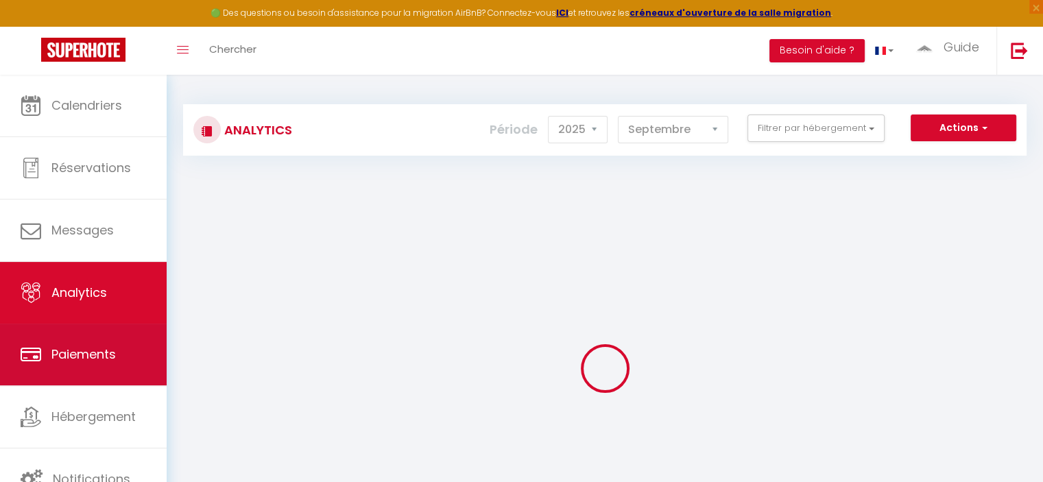
scroll to position [93, 0]
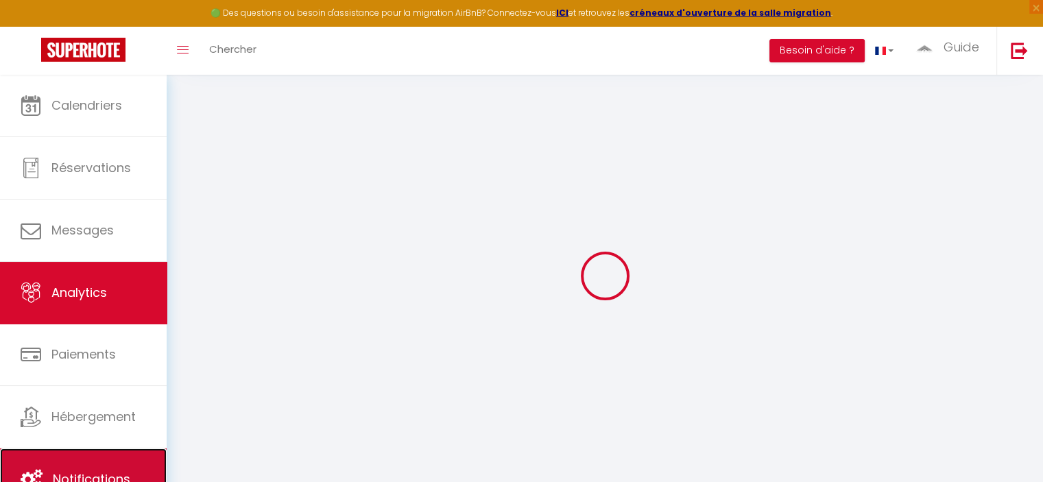
click at [84, 458] on link "Notifications" at bounding box center [83, 479] width 167 height 62
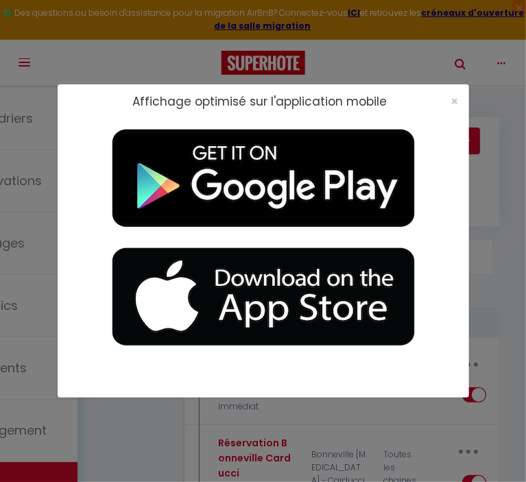
click at [462, 95] on div "×" at bounding box center [450, 102] width 34 height 14
click at [457, 99] on span "×" at bounding box center [455, 101] width 8 height 17
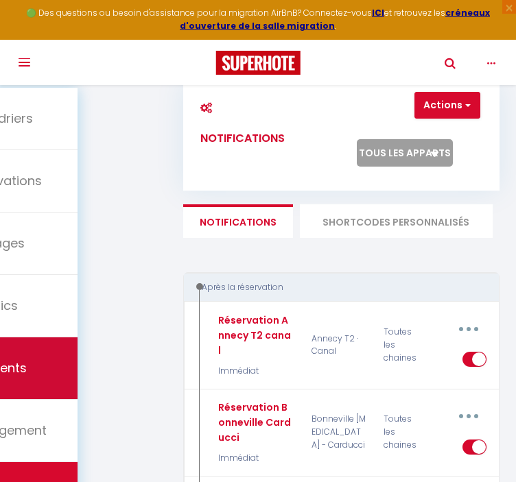
scroll to position [69, 0]
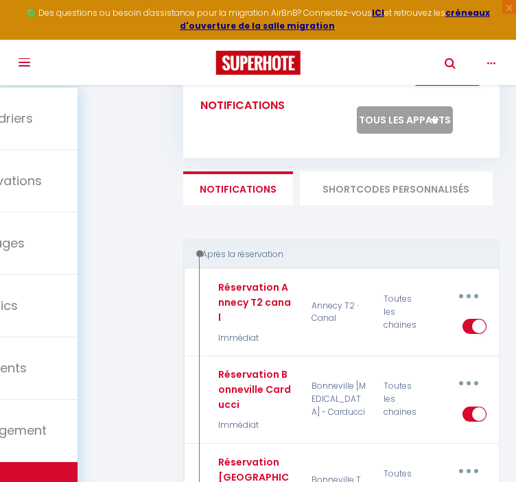
click at [395, 116] on select "Tous les apparts Marignier T2 · Comptines Thyez Studio · Louis Coppel Thyez Lof…" at bounding box center [405, 119] width 96 height 27
click at [357, 106] on select "Tous les apparts Marignier T2 · Comptines Thyez Studio · Louis Coppel Thyez Lof…" at bounding box center [405, 119] width 96 height 27
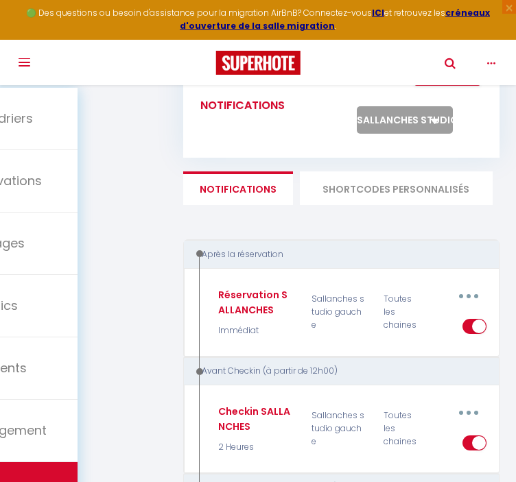
click at [373, 115] on select "Tous les apparts Marignier T2 · Comptines Thyez Studio · Louis Coppel Thyez Lof…" at bounding box center [405, 119] width 96 height 27
click at [357, 106] on select "Tous les apparts Marignier T2 · Comptines Thyez Studio · Louis Coppel Thyez Lof…" at bounding box center [405, 119] width 96 height 27
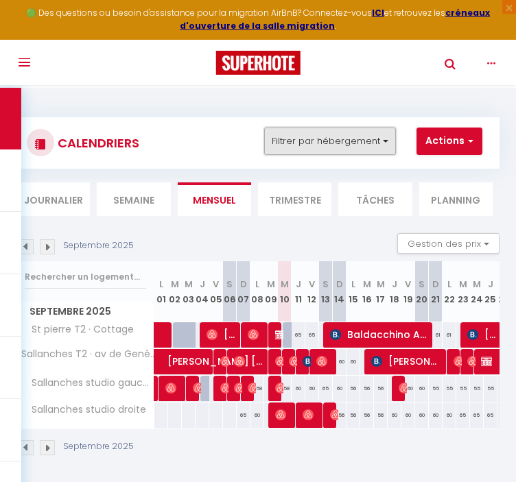
click at [318, 151] on button "Filtrer par hébergement" at bounding box center [330, 141] width 132 height 27
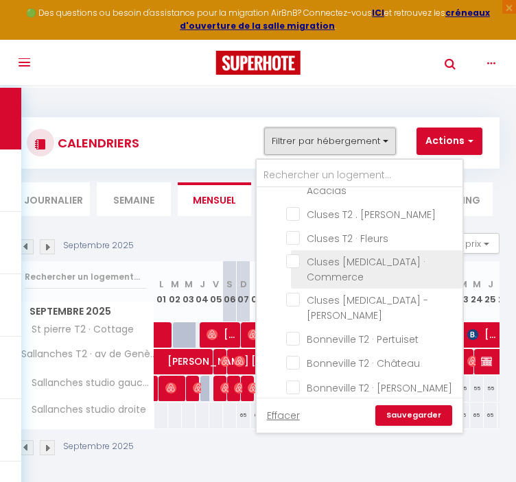
scroll to position [686, 0]
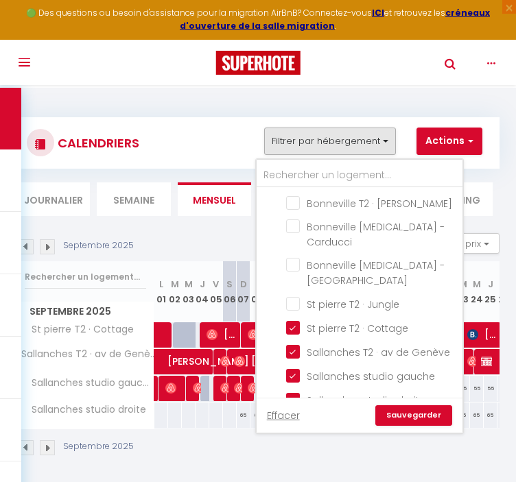
click at [388, 77] on nav "🟢 Des questions ou besoin d'assistance pour la migration AirBnB? Connectez-vous…" at bounding box center [258, 42] width 516 height 85
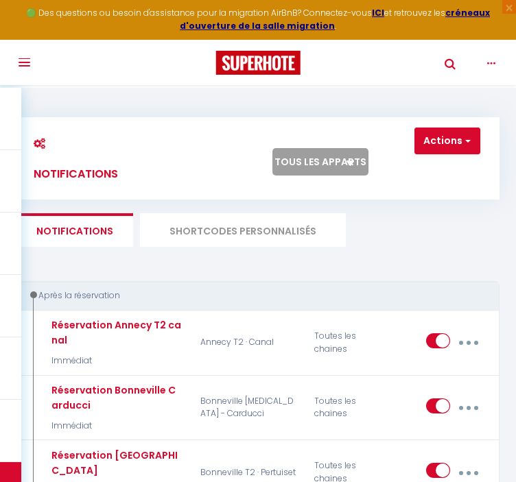
click at [293, 161] on select "Tous les apparts Marignier T2 · Comptines Thyez Studio · Louis Coppel Thyez Lof…" at bounding box center [320, 161] width 96 height 27
click at [272, 148] on select "Tous les apparts Marignier T2 · Comptines Thyez Studio · Louis Coppel Thyez Lof…" at bounding box center [320, 161] width 96 height 27
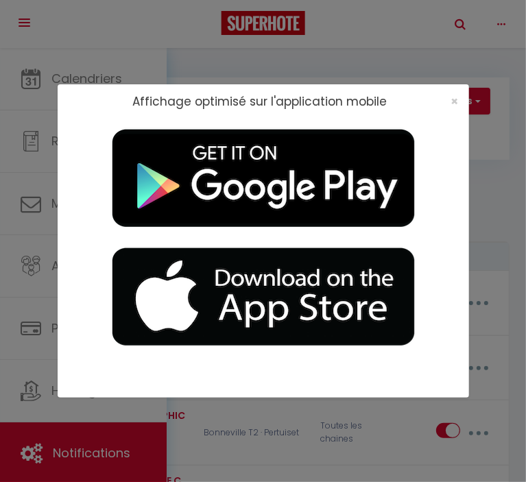
click at [448, 100] on div "×" at bounding box center [450, 102] width 34 height 14
click at [455, 101] on span "×" at bounding box center [455, 101] width 8 height 17
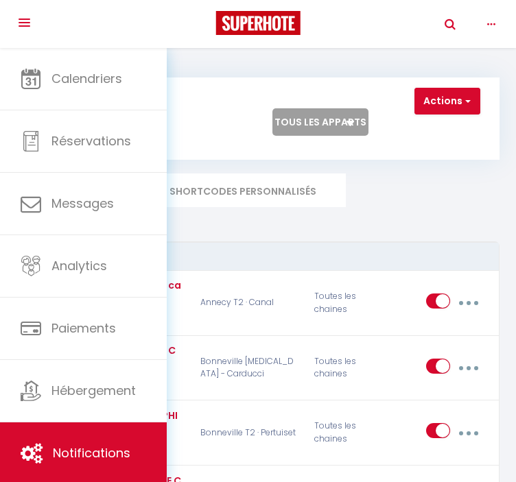
click at [368, 136] on select "Tous les apparts Marignier T2 · Comptines Thyez Studio · [PERSON_NAME] Thyez Lo…" at bounding box center [320, 121] width 96 height 27
select select "72141"
click at [356, 134] on select "Tous les apparts Marignier T2 · Comptines Thyez Studio · [PERSON_NAME] Thyez Lo…" at bounding box center [320, 121] width 96 height 27
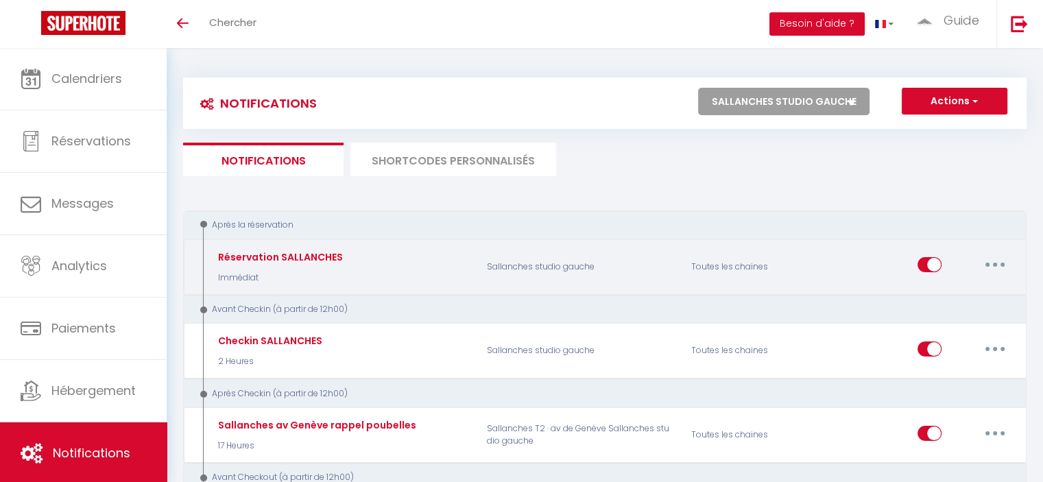
click at [525, 264] on button "button" at bounding box center [995, 265] width 38 height 22
click at [525, 326] on link "Dupliquer" at bounding box center [959, 320] width 101 height 23
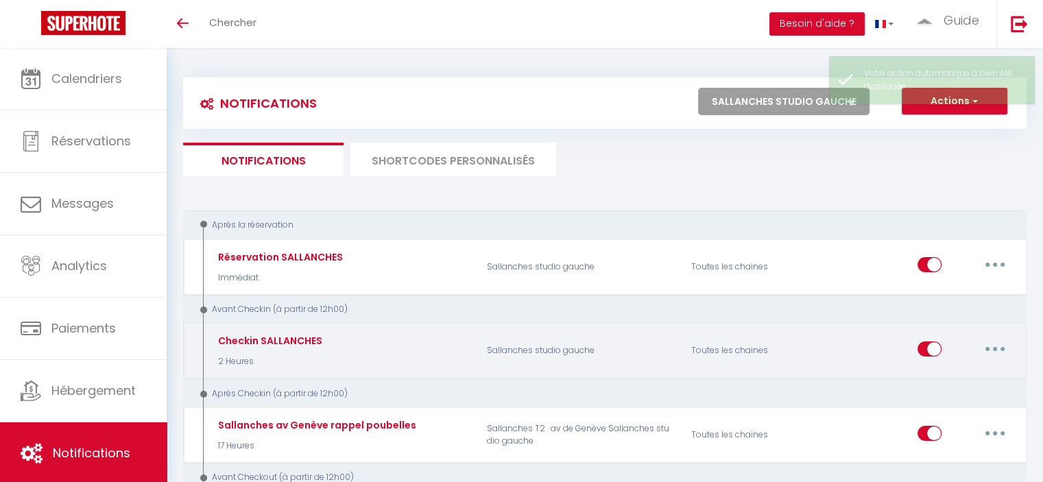
select select
checkbox input "false"
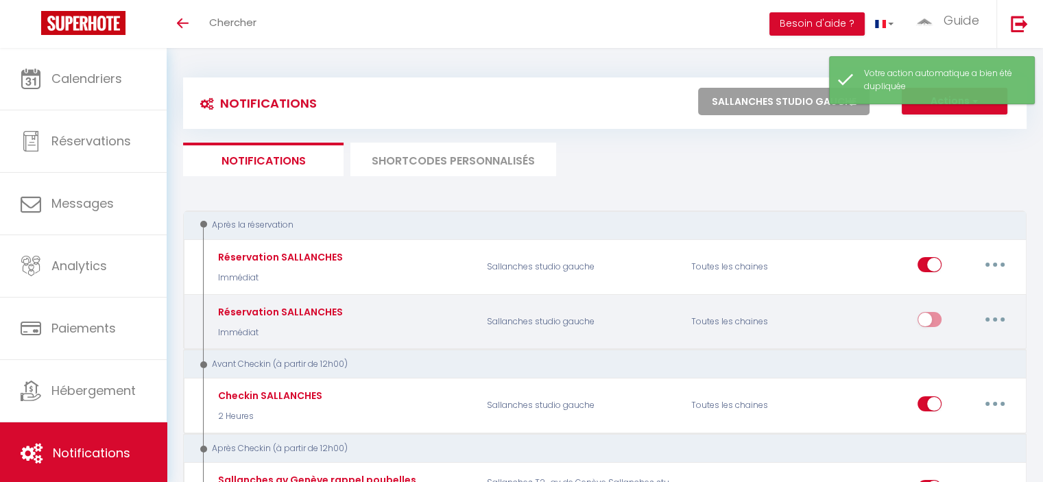
click at [525, 319] on button "button" at bounding box center [995, 320] width 38 height 22
click at [525, 346] on link "Editer" at bounding box center [959, 350] width 101 height 23
type input "Réservation SALLANCHES"
select select "Immédiat"
select select
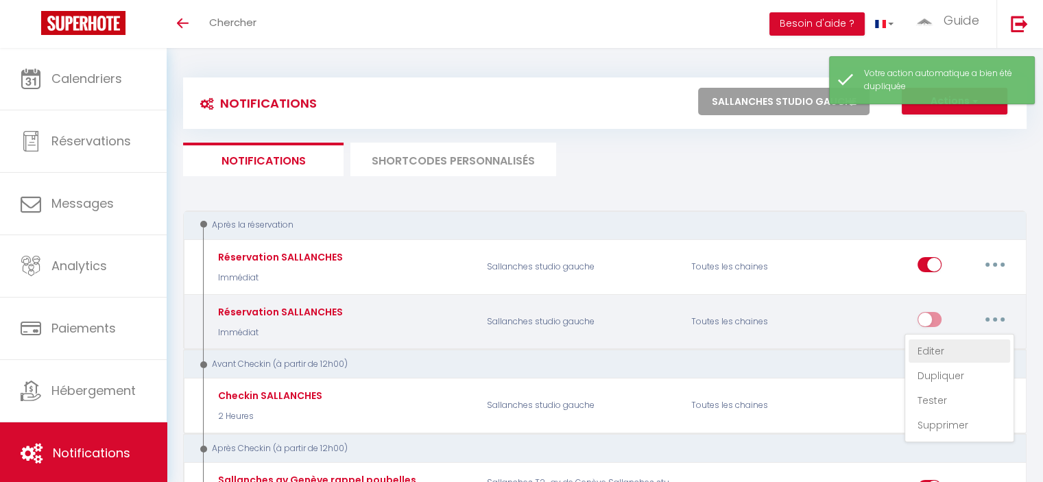
checkbox input "true"
checkbox input "false"
radio input "true"
type input "Réservation Sallanches"
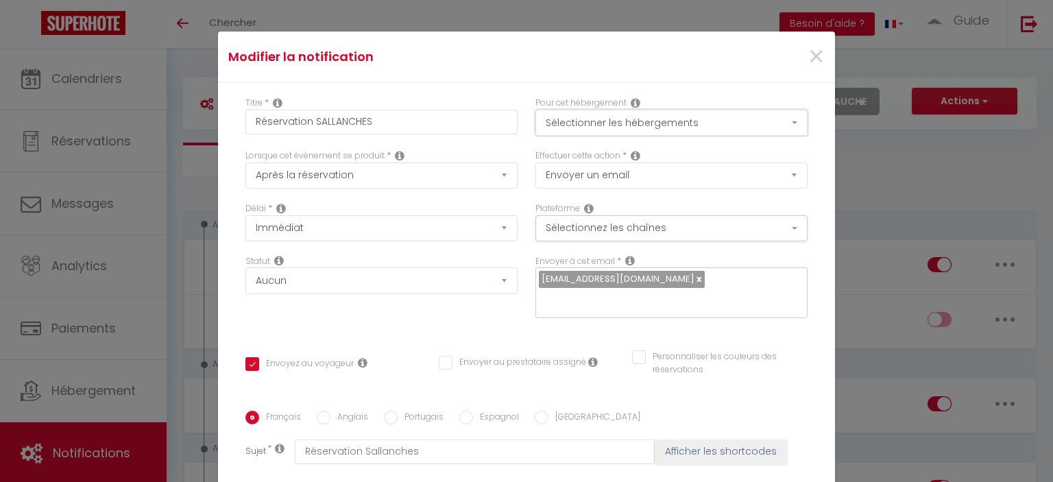
click at [525, 125] on button "Sélectionner les hébergements" at bounding box center [672, 123] width 272 height 26
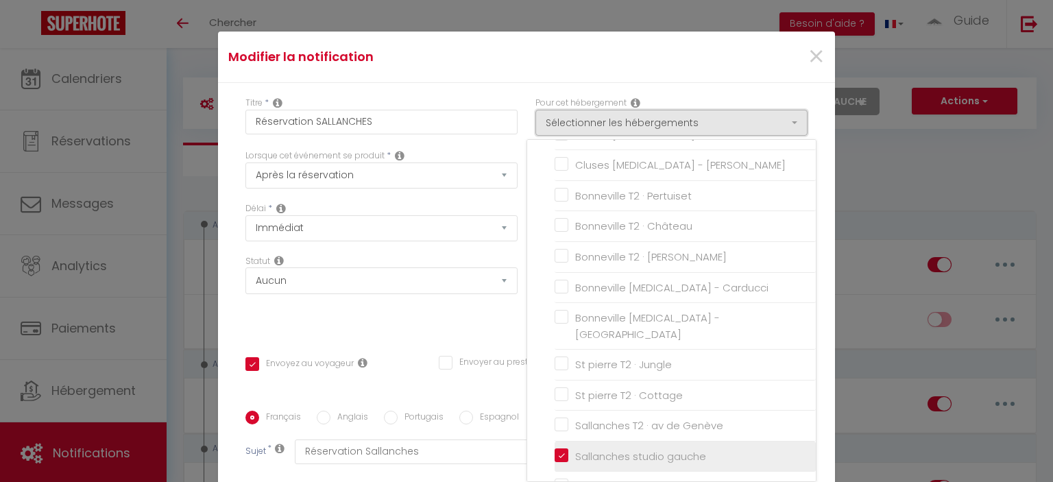
scroll to position [617, 0]
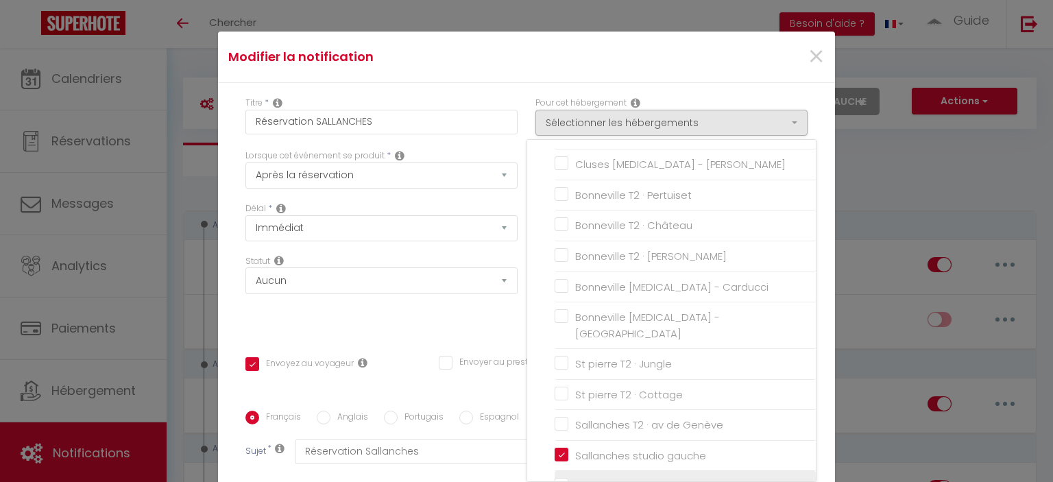
click at [525, 479] on input "Sallanches studio droite" at bounding box center [685, 486] width 261 height 14
checkbox input "true"
checkbox input "false"
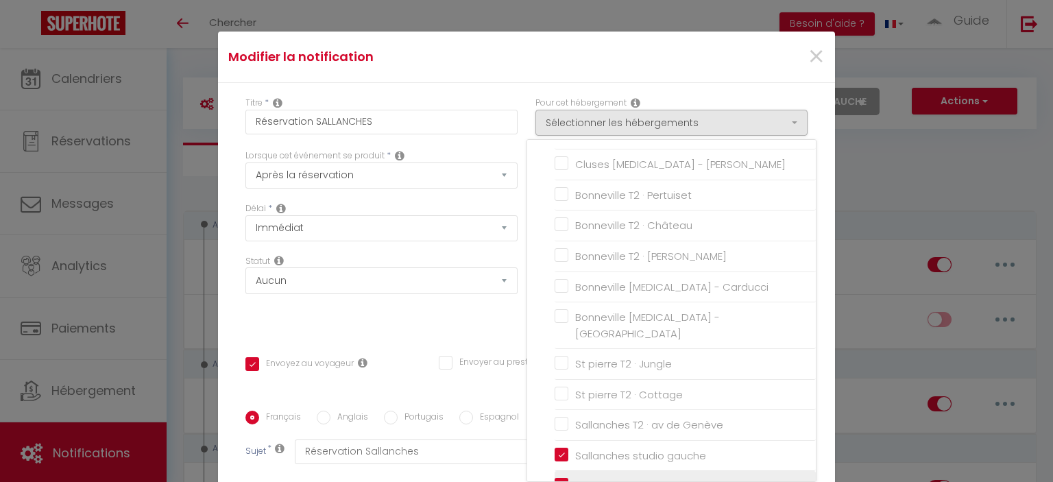
checkbox input "false"
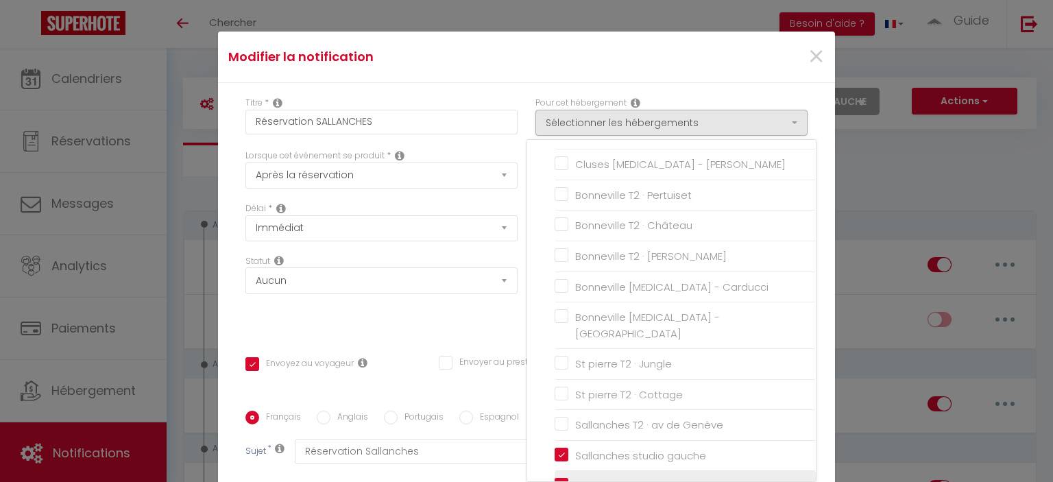
checkbox input "false"
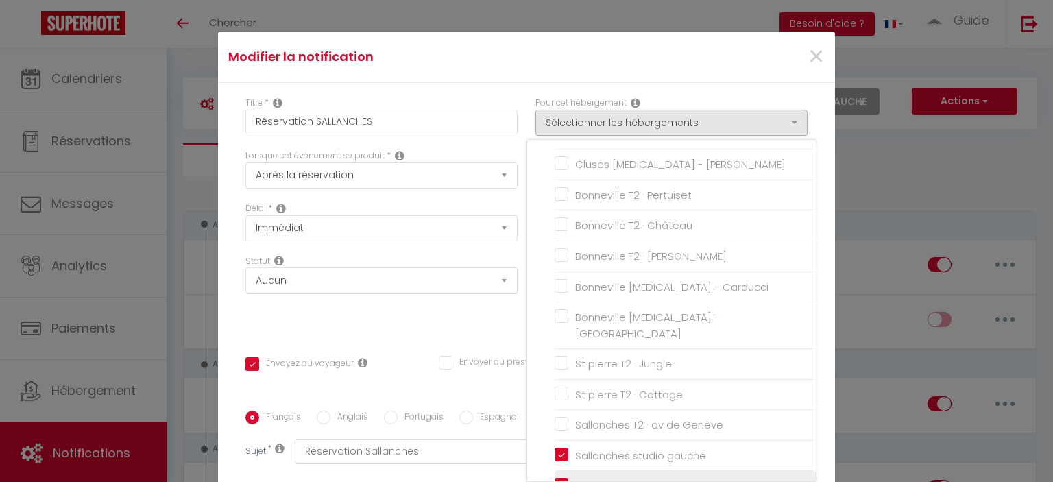
checkbox input "false"
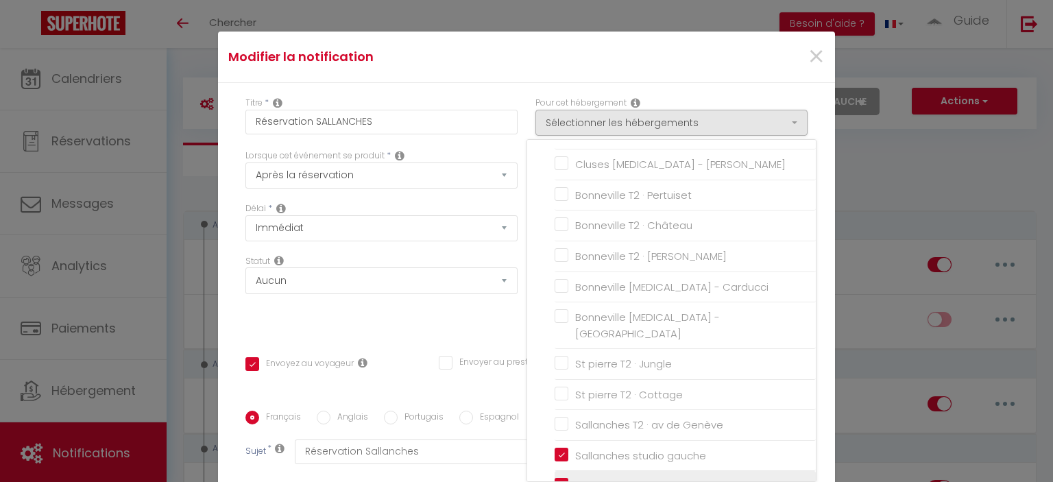
checkbox input "false"
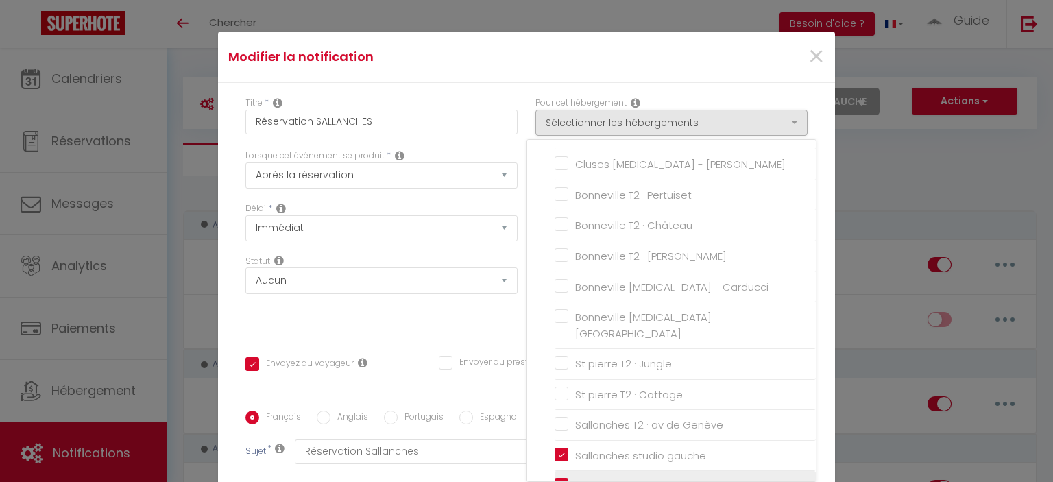
checkbox input "false"
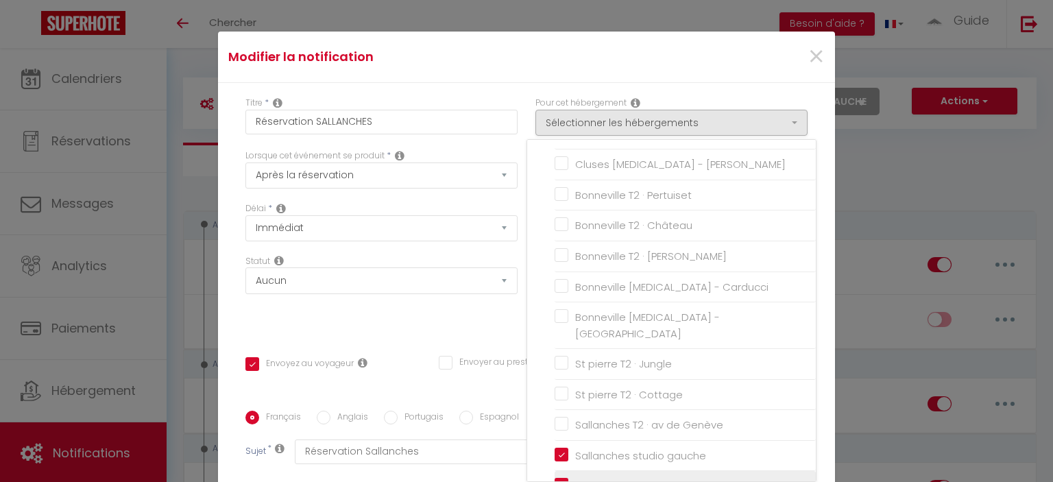
checkbox input "false"
checkbox input "true"
checkbox input "false"
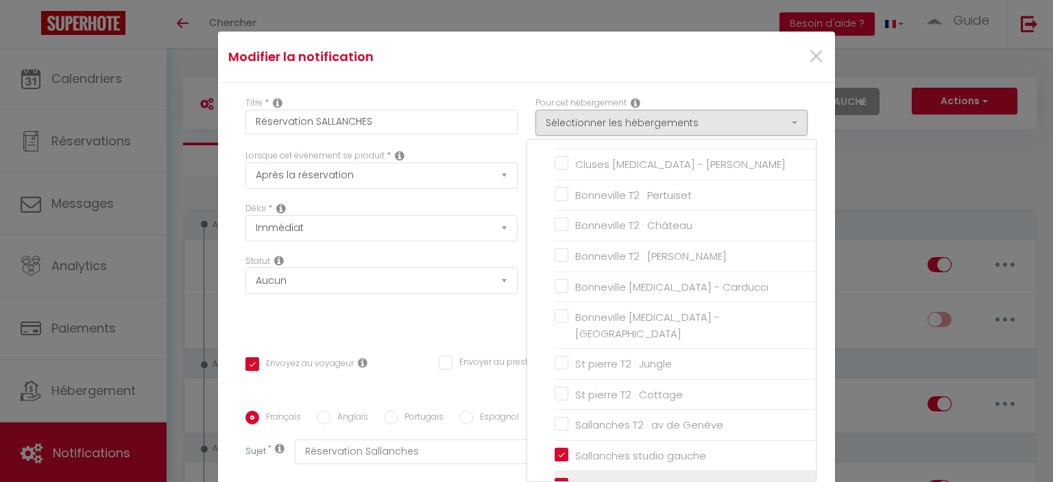
checkbox input "false"
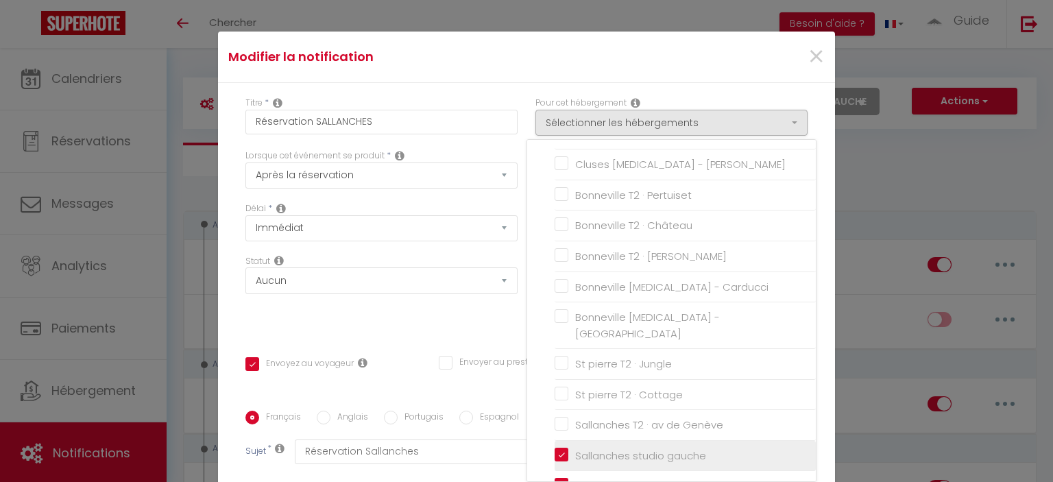
click at [525, 449] on input "Sallanches studio gauche" at bounding box center [685, 456] width 261 height 14
checkbox input "false"
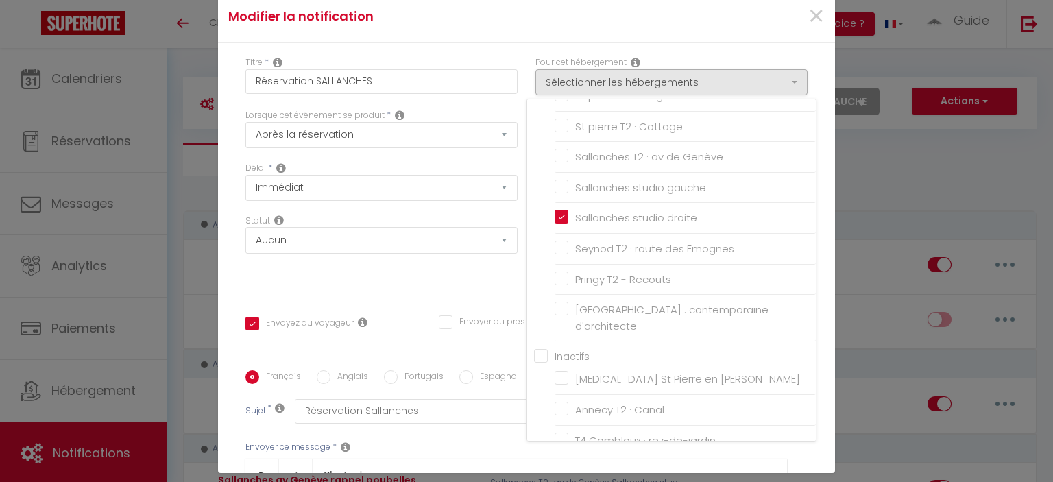
scroll to position [62, 0]
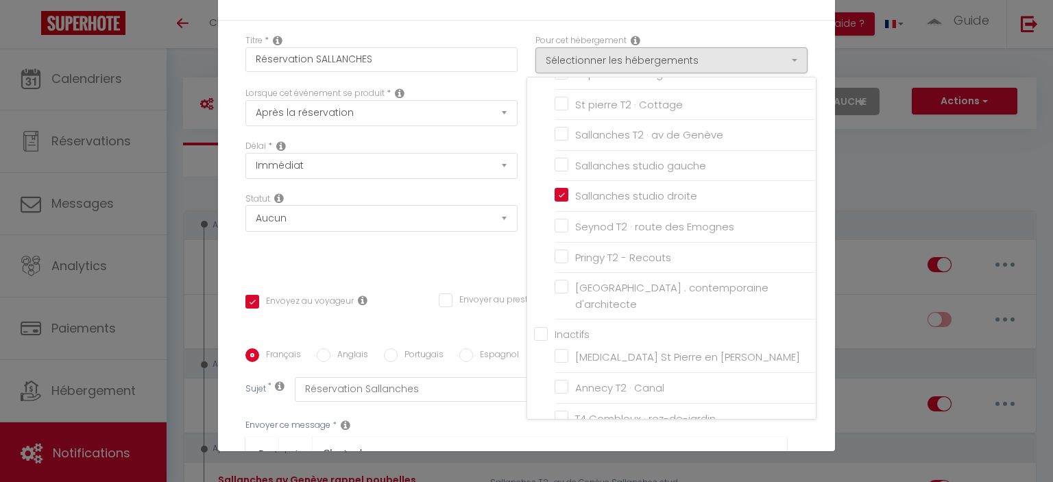
click at [525, 407] on div "Titre * Réservation SALLANCHES Pour cet hébergement Sélectionner les hébergemen…" at bounding box center [526, 349] width 617 height 656
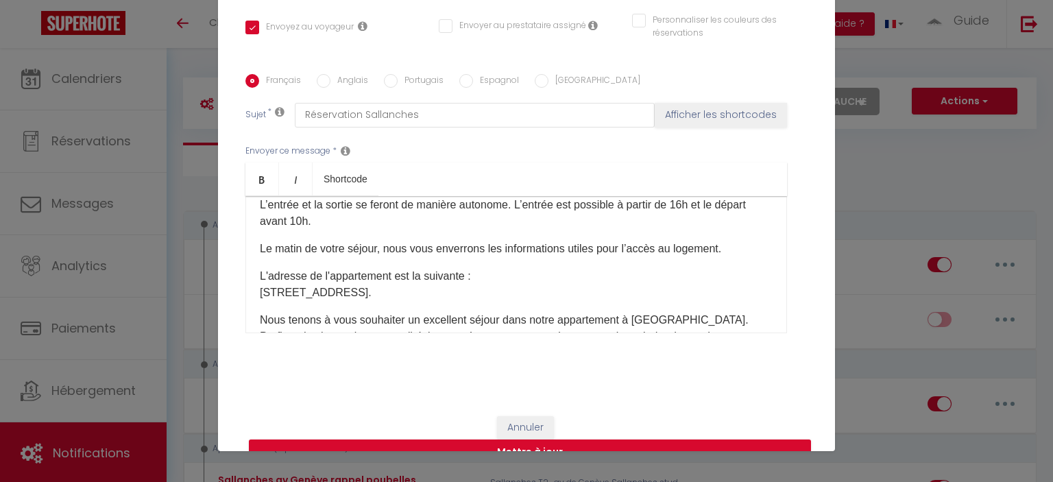
scroll to position [184, 0]
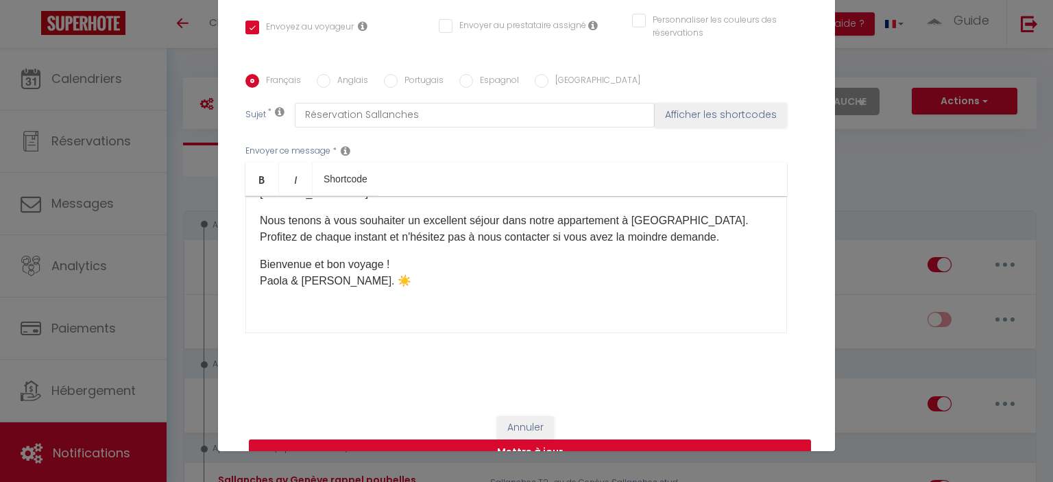
click at [525, 448] on button "Mettre à jour" at bounding box center [530, 453] width 562 height 26
checkbox input "true"
checkbox input "false"
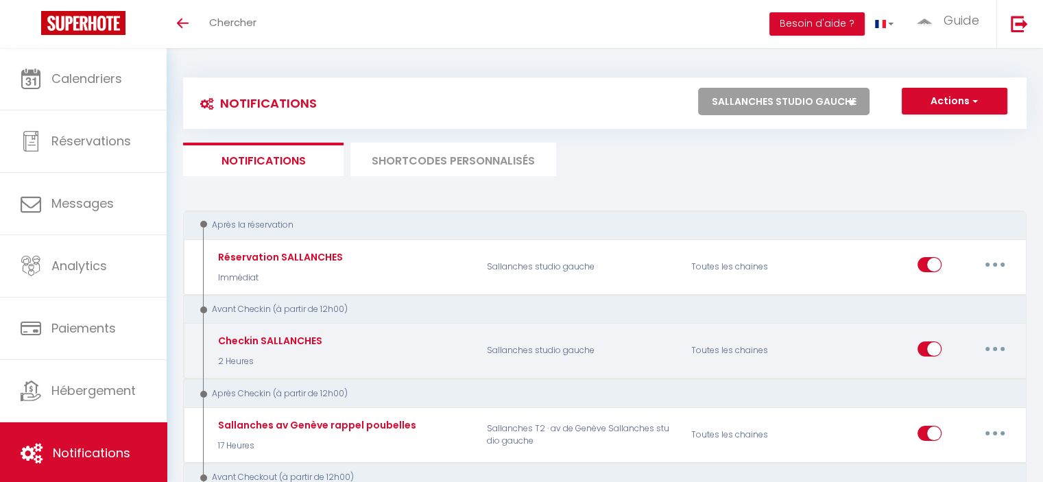
click at [525, 354] on button "button" at bounding box center [995, 349] width 38 height 22
click at [525, 381] on link "Editer" at bounding box center [959, 379] width 101 height 23
type input "Checkin SALLANCHES"
select select "2 Heures"
select select
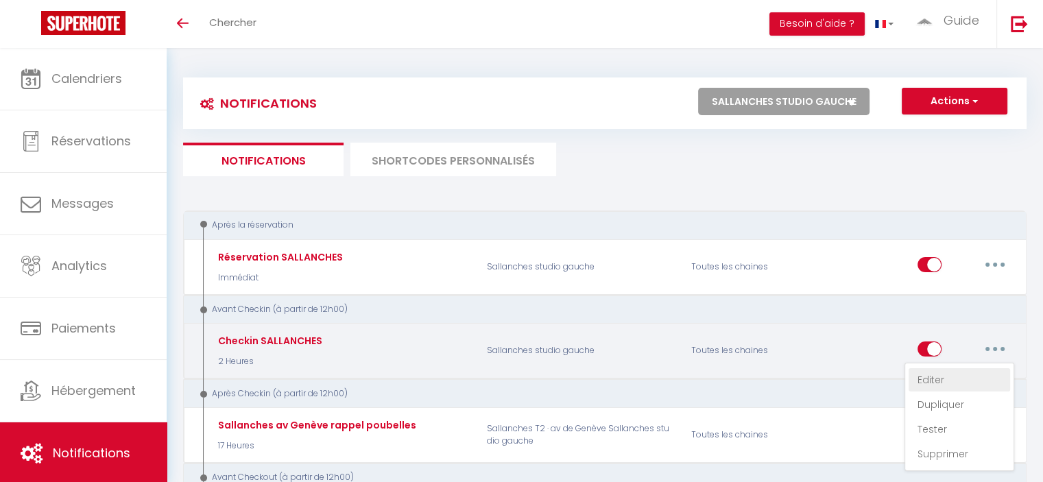
checkbox input "true"
checkbox input "false"
radio input "true"
type input "Checkin Sallanches"
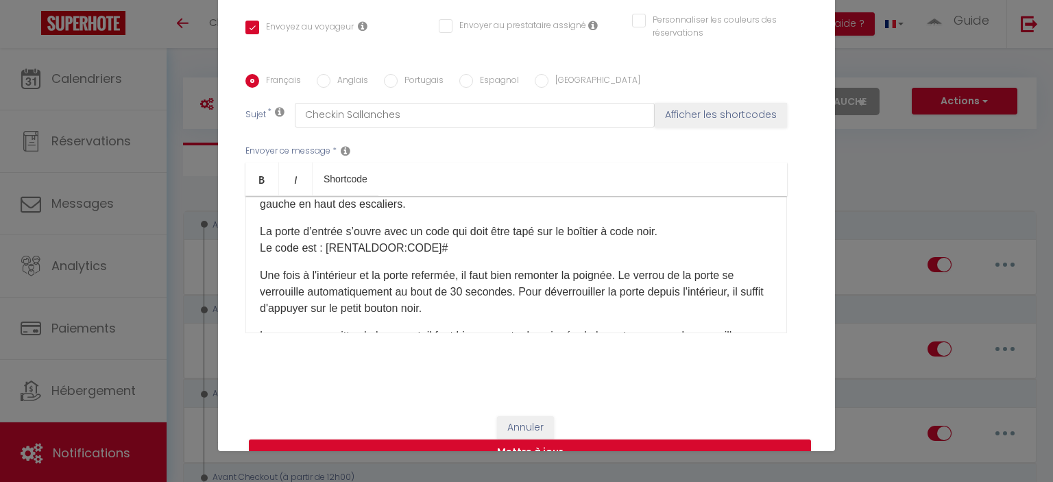
click at [525, 191] on div "Titre * Checkin SALLANCHES Pour cet hébergement Sélectionner les hébergements T…" at bounding box center [526, 74] width 617 height 656
click at [525, 209] on div "Modifier la notification × Titre * Checkin SALLANCHES Pour cet hébergement Séle…" at bounding box center [526, 241] width 1053 height 482
click at [525, 338] on div "Modifier la notification × Titre * Checkin SALLANCHES Pour cet hébergement Séle…" at bounding box center [526, 241] width 1053 height 482
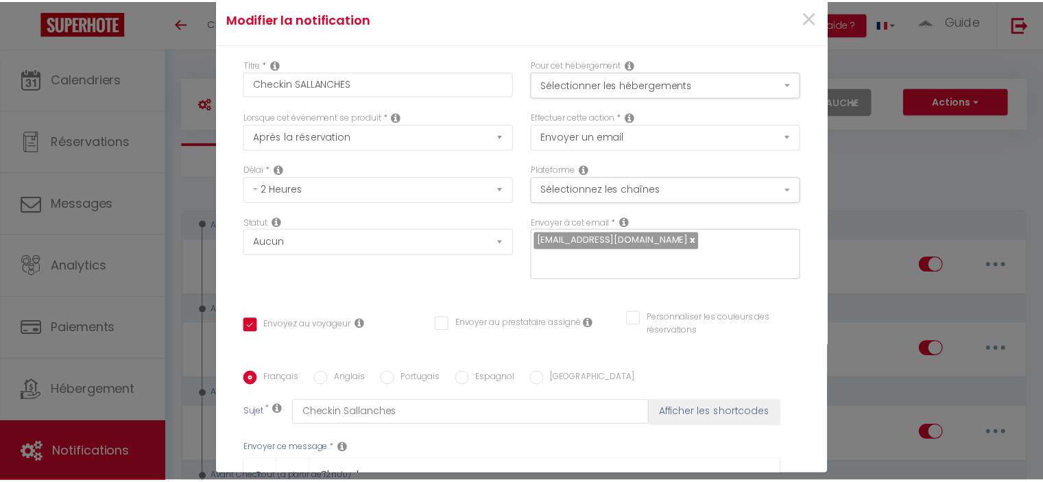
scroll to position [0, 0]
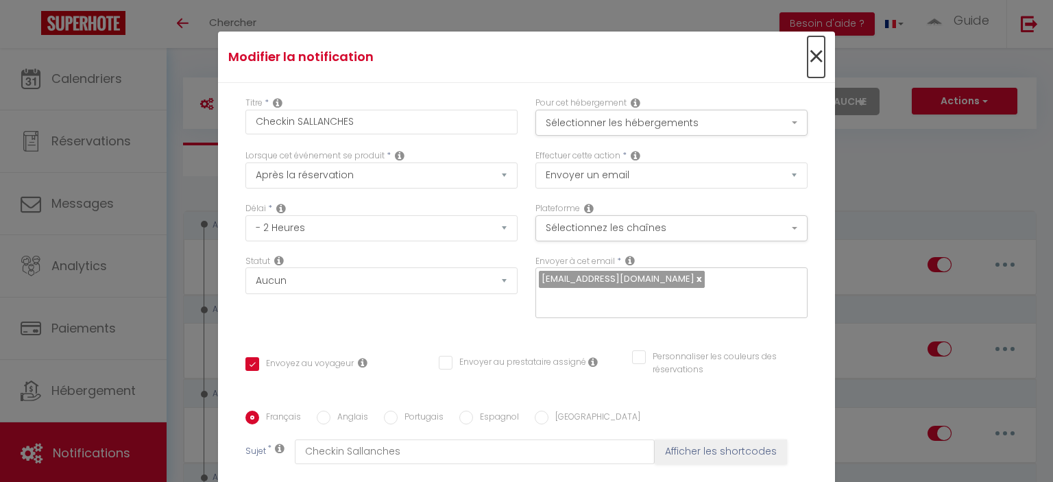
drag, startPoint x: 801, startPoint y: 50, endPoint x: 808, endPoint y: 60, distance: 12.2
click at [525, 50] on span "×" at bounding box center [816, 56] width 17 height 41
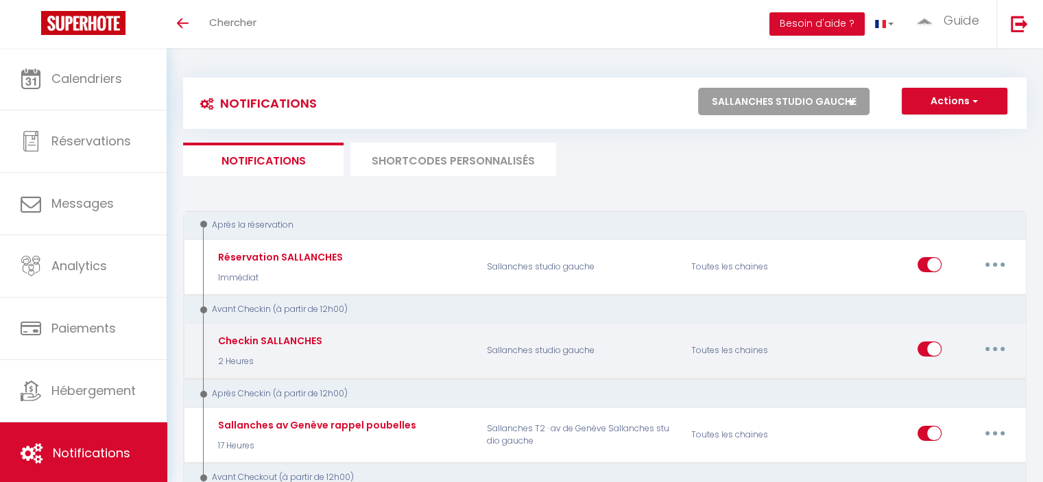
click at [525, 345] on button "button" at bounding box center [995, 349] width 38 height 22
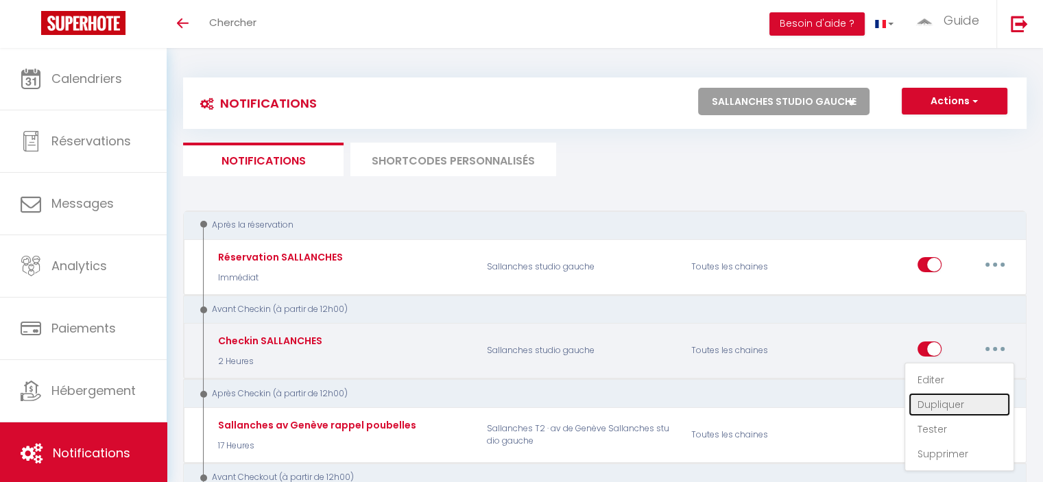
click at [525, 400] on link "Dupliquer" at bounding box center [959, 404] width 101 height 23
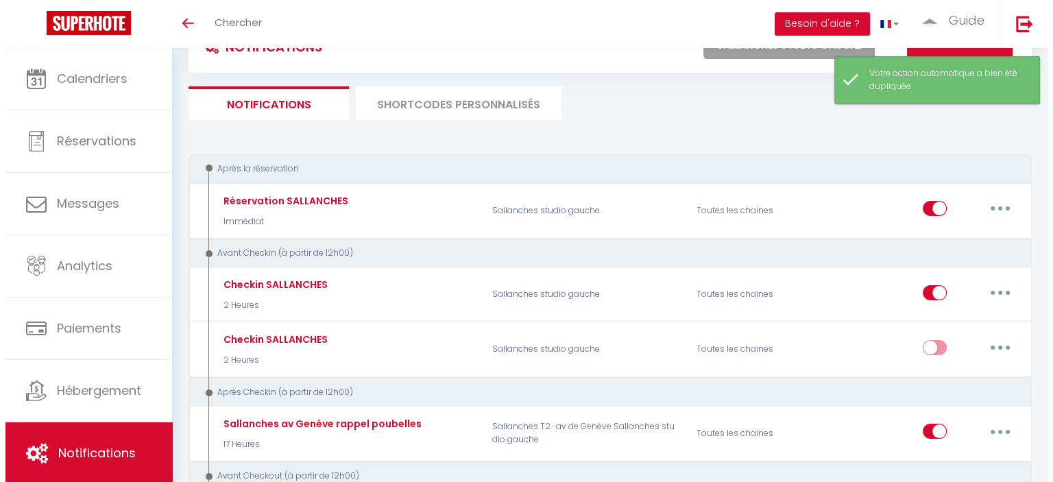
scroll to position [137, 0]
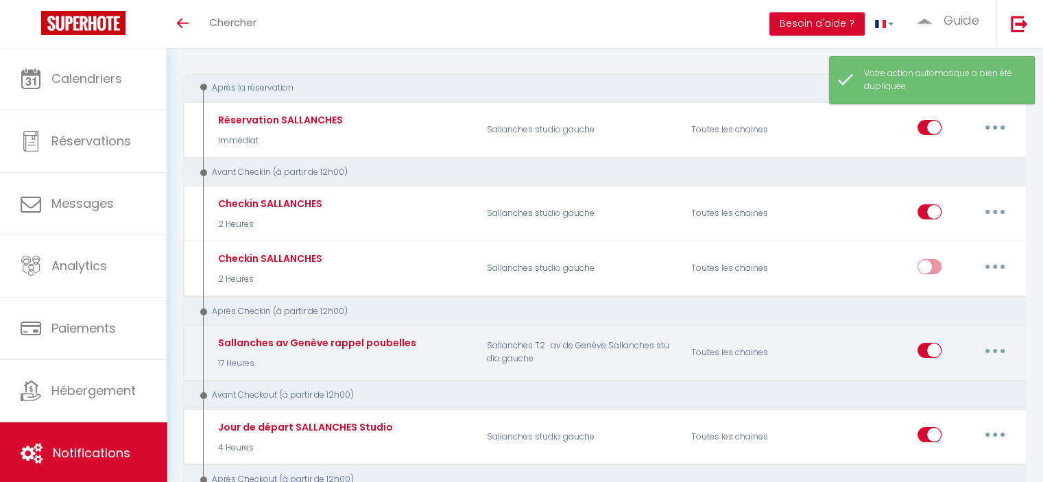
click at [525, 340] on button "button" at bounding box center [995, 350] width 38 height 22
click at [525, 376] on link "Editer" at bounding box center [959, 381] width 101 height 23
type input "Sallanches av Genève rappel poubelles"
checkbox input "false"
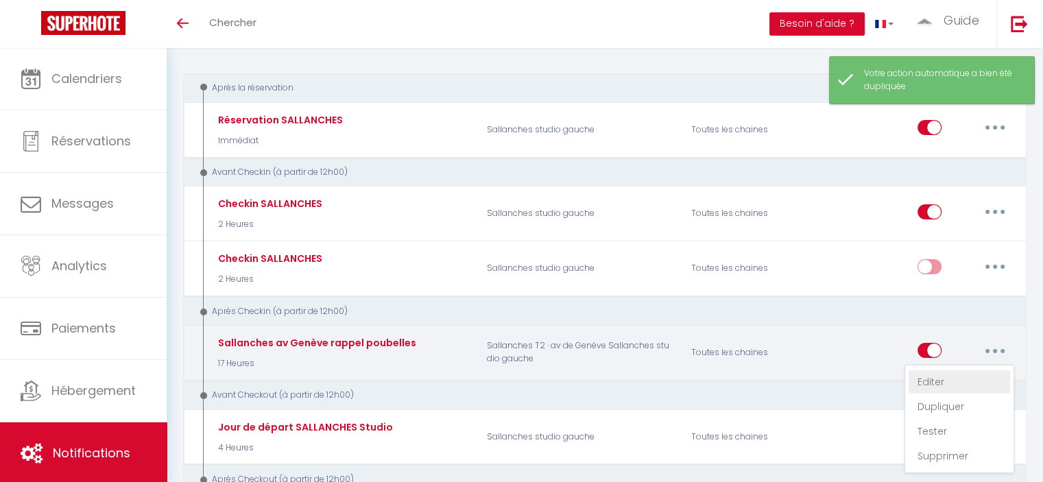
checkbox input "false"
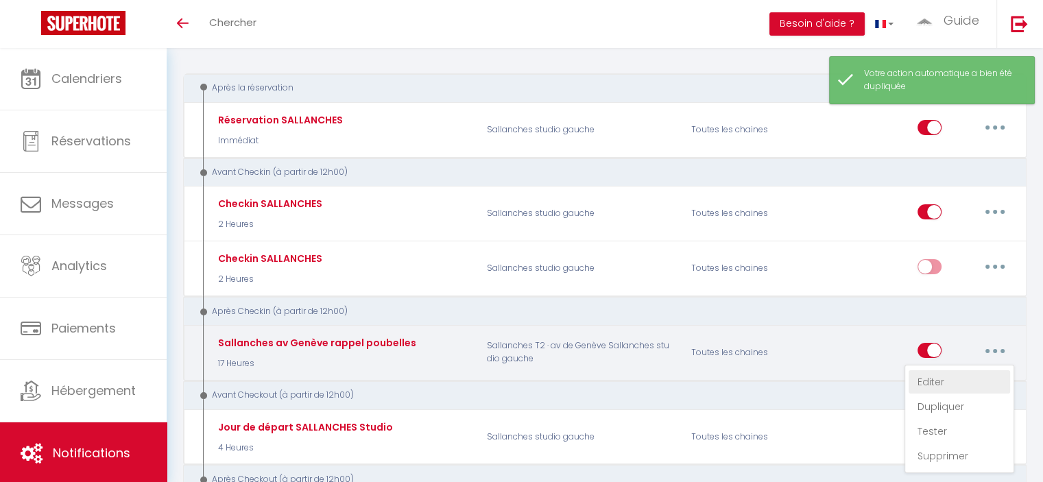
checkbox input "false"
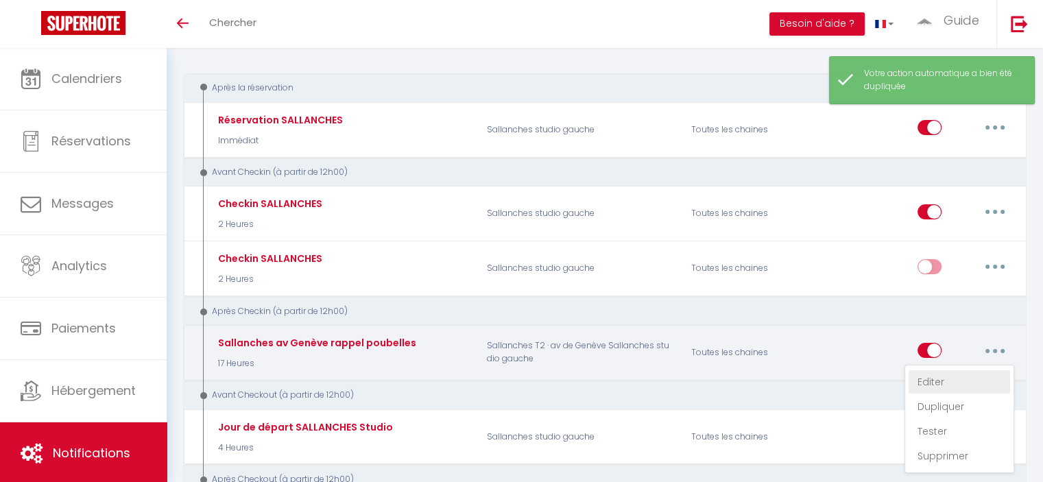
checkbox input "false"
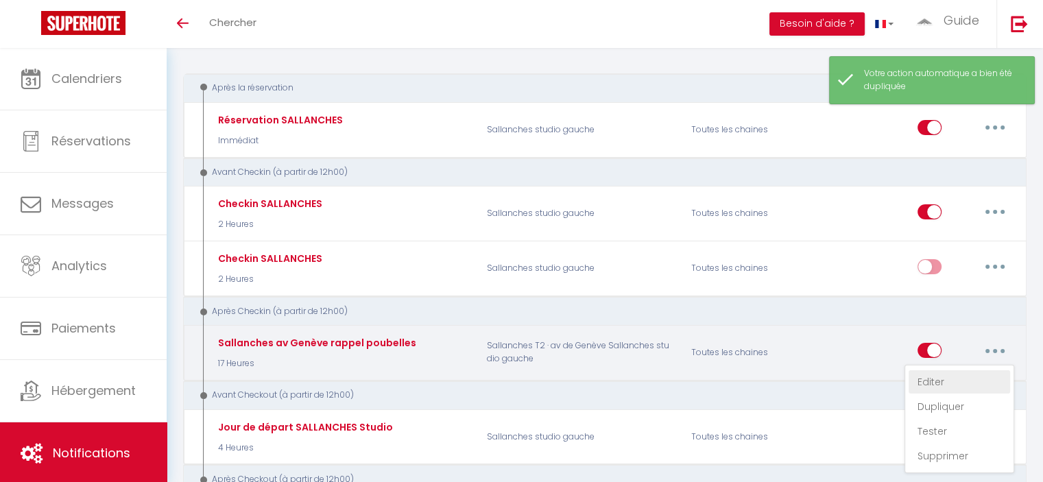
checkbox input "false"
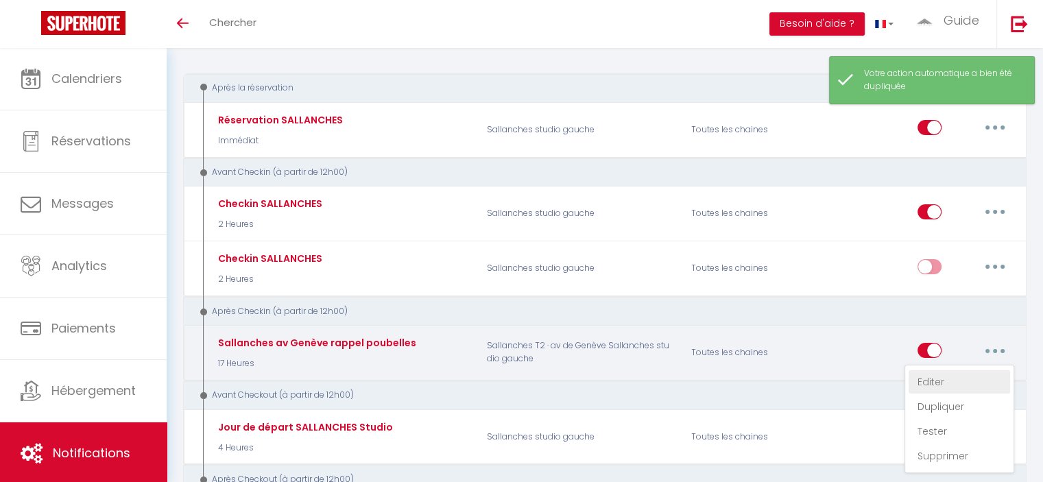
checkbox input "false"
checkbox input "true"
checkbox input "false"
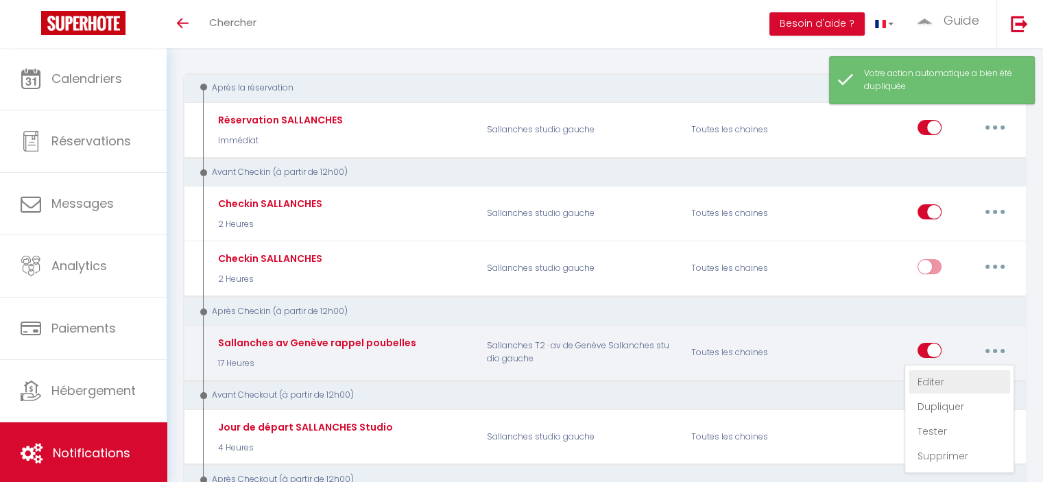
checkbox input "false"
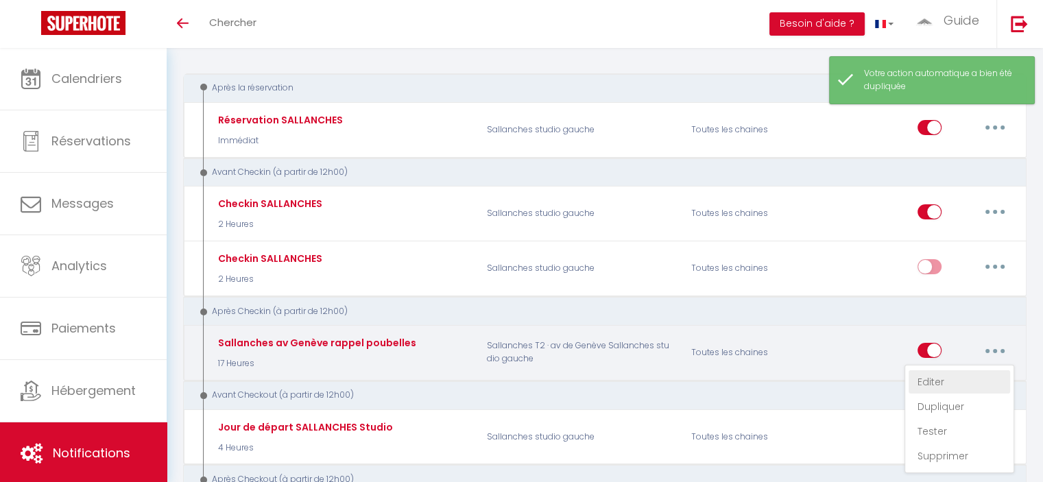
select select "3"
select select "17 Heures"
select select
checkbox input "true"
checkbox input "false"
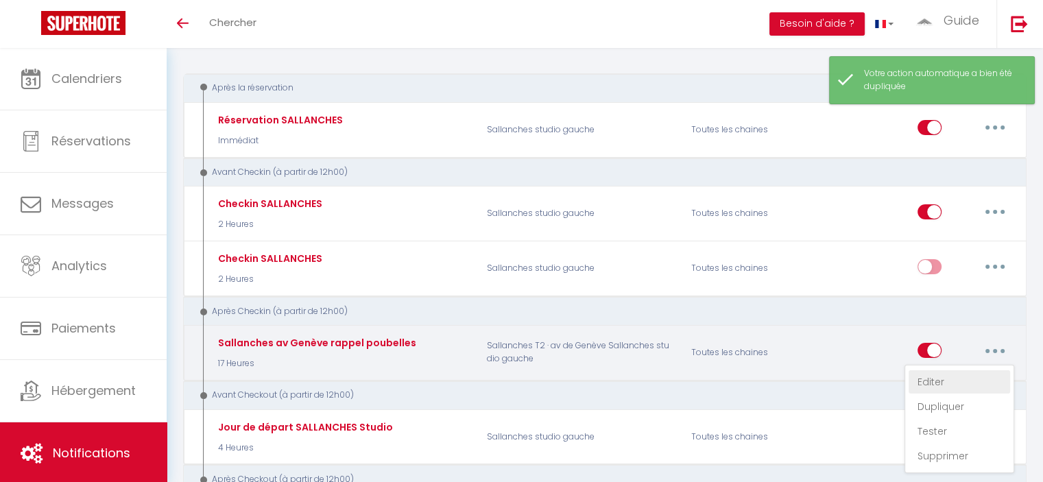
checkbox input "false"
radio input "true"
type input "Petit rappel pour vos poubelles."
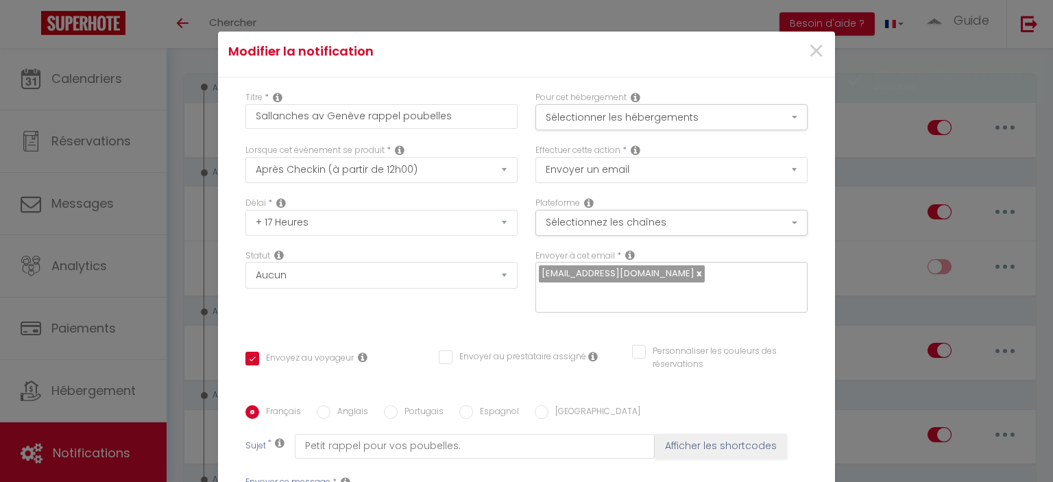
scroll to position [0, 0]
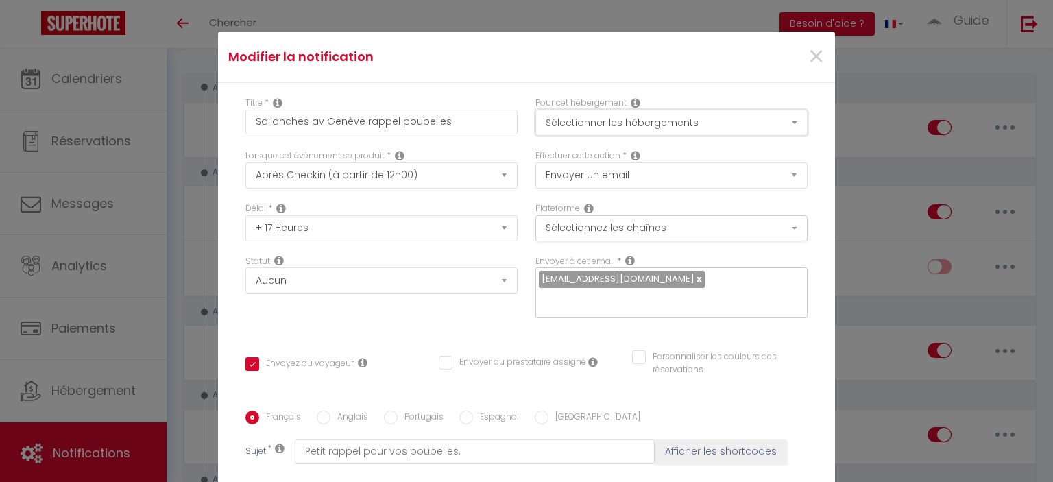
click at [525, 120] on button "Sélectionner les hébergements" at bounding box center [672, 123] width 272 height 26
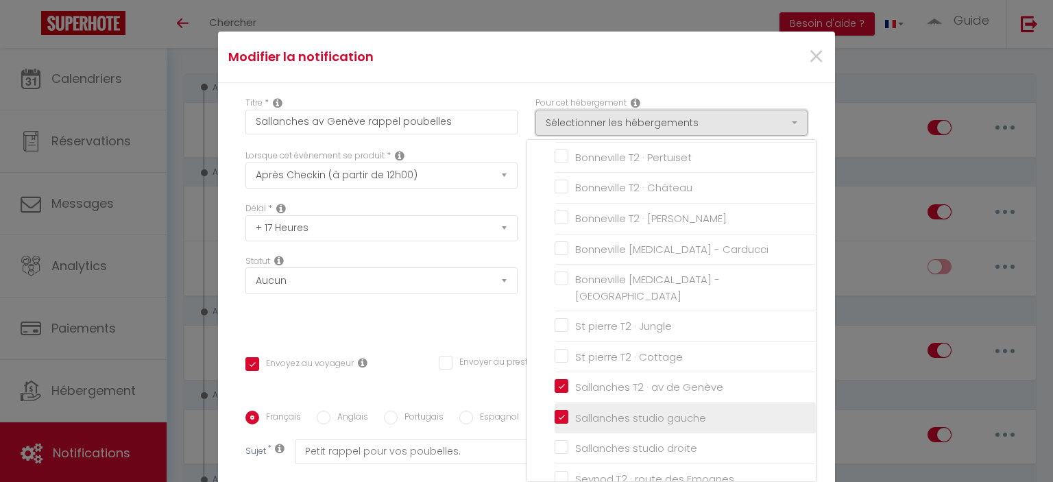
scroll to position [686, 0]
click at [525, 411] on input "Sallanches studio droite" at bounding box center [685, 418] width 261 height 14
checkbox input "true"
checkbox input "false"
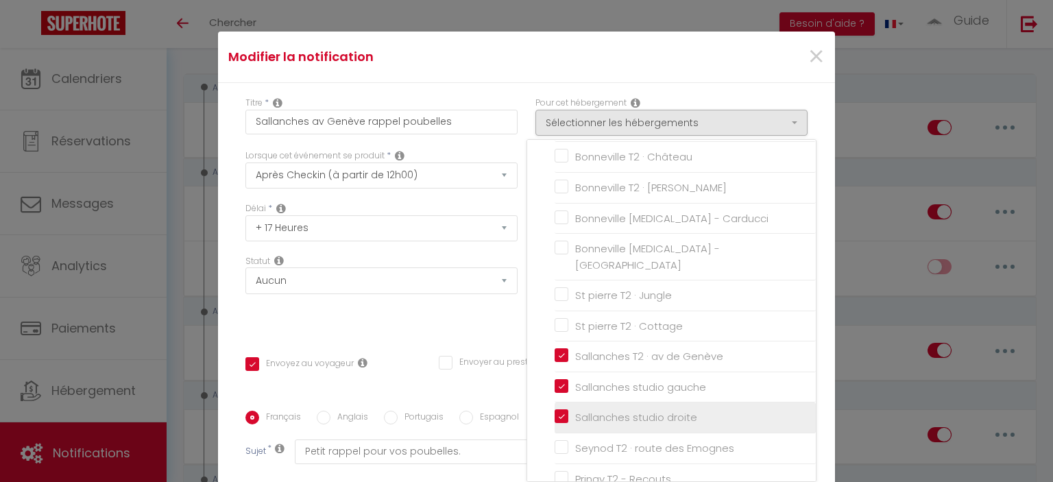
checkbox input "false"
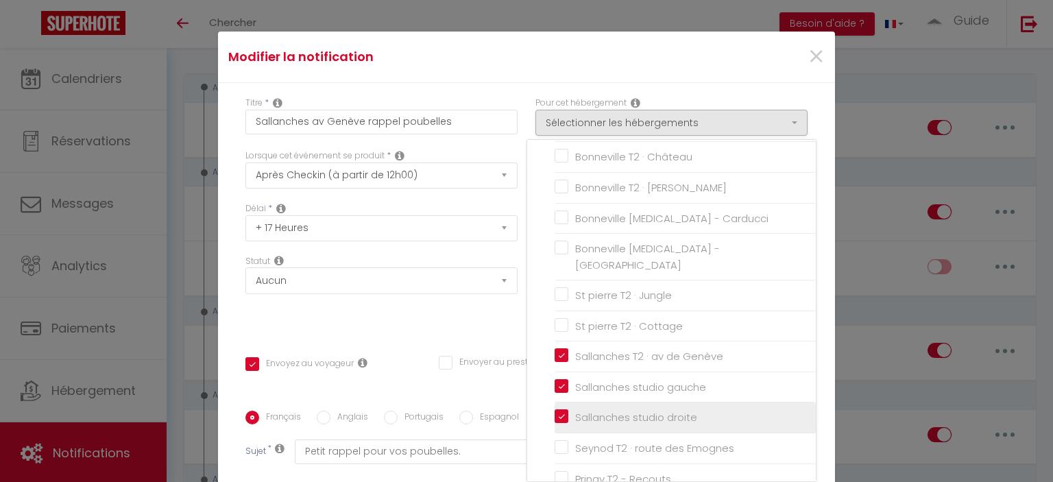
checkbox input "false"
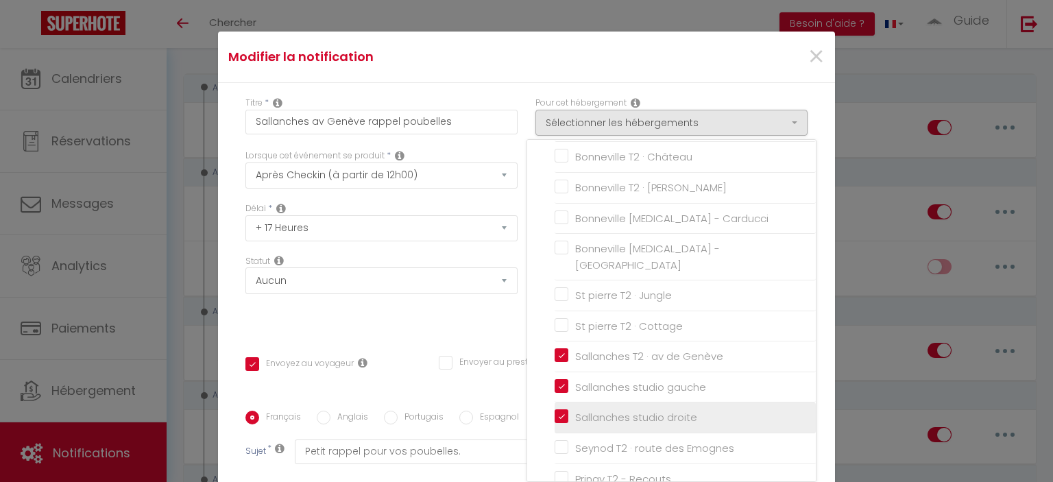
checkbox input "false"
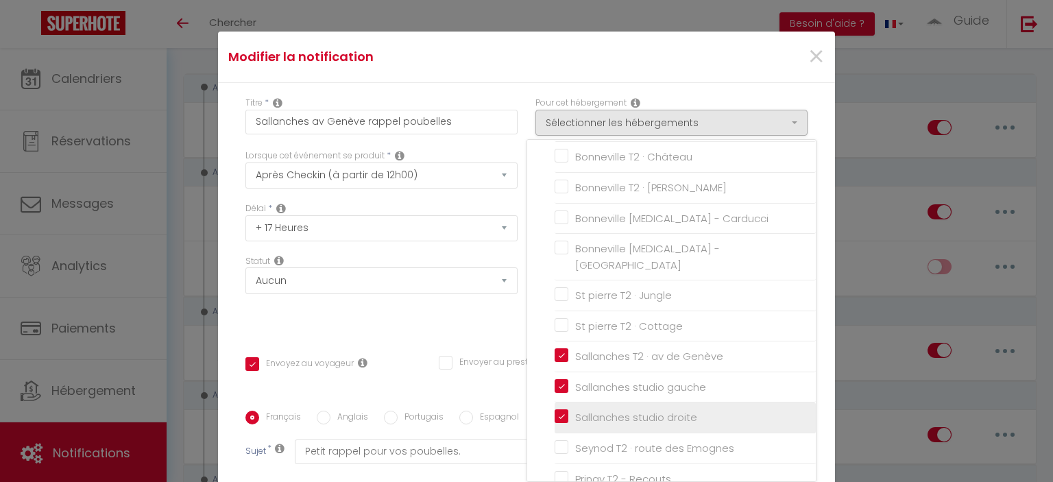
checkbox input "false"
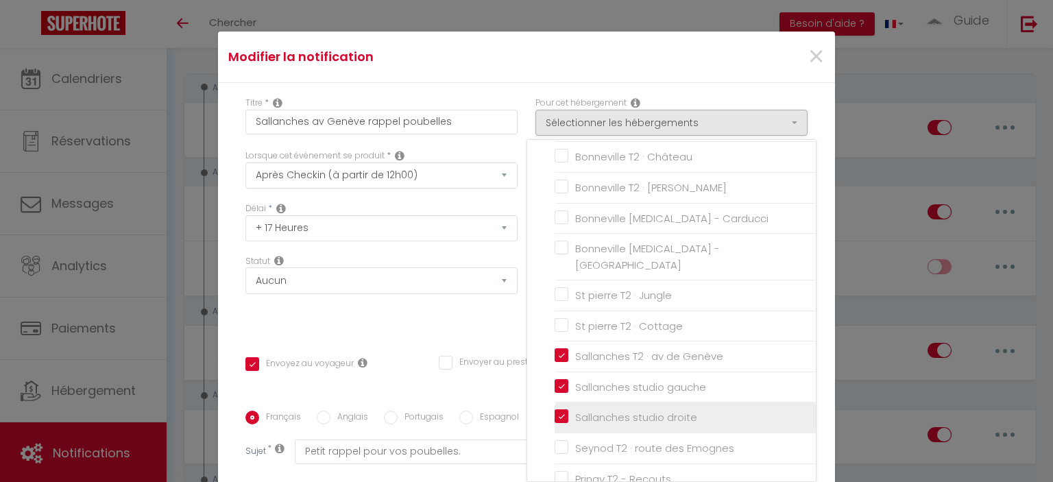
checkbox input "false"
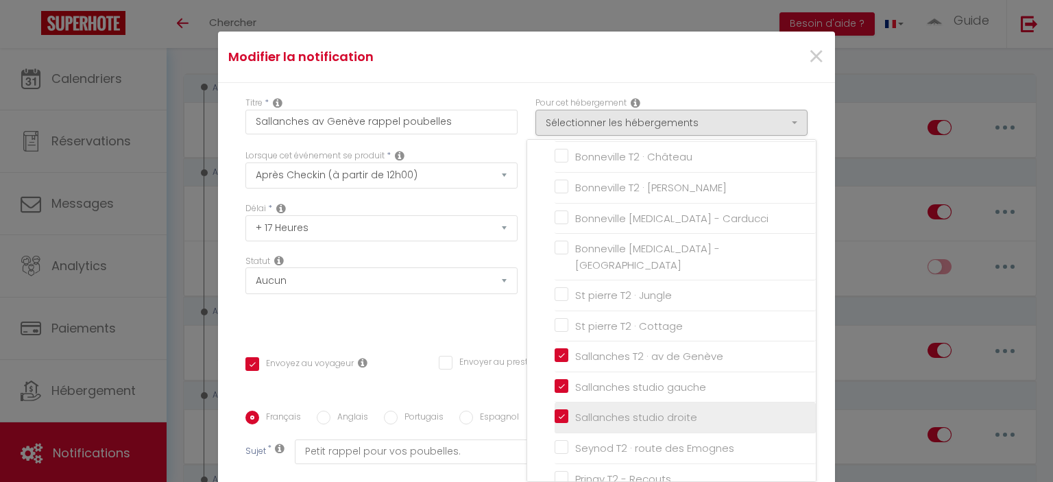
checkbox input "false"
checkbox input "true"
checkbox input "false"
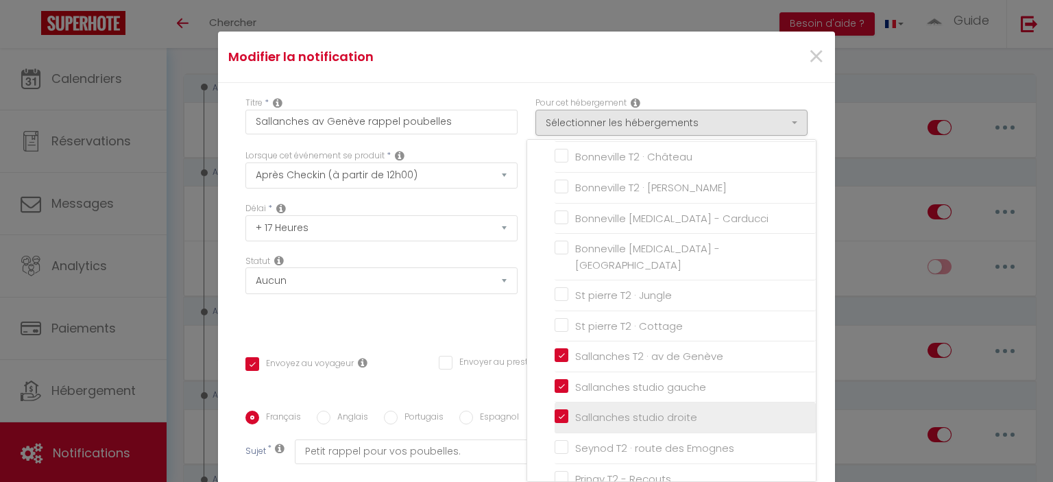
checkbox input "false"
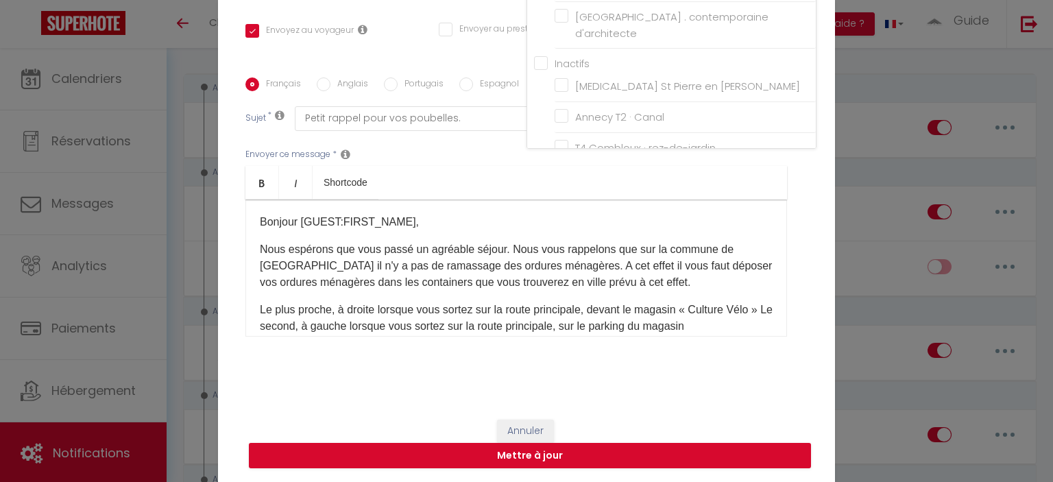
scroll to position [62, 0]
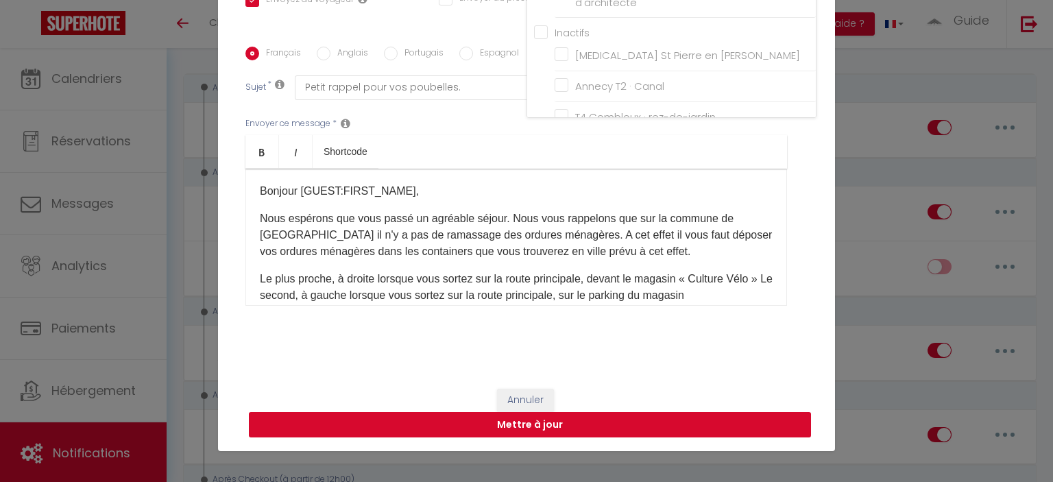
click at [525, 427] on button "Mettre à jour" at bounding box center [530, 425] width 562 height 26
checkbox input "true"
checkbox input "false"
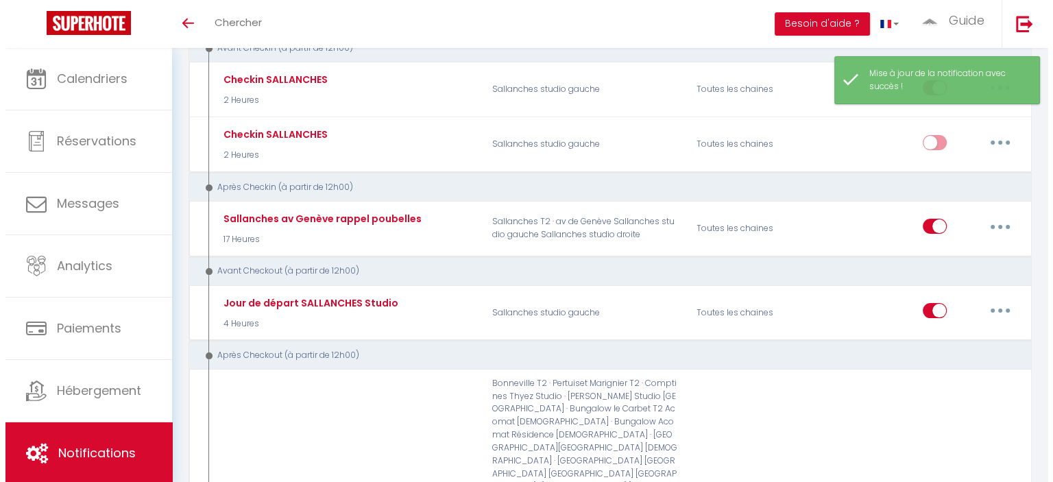
scroll to position [274, 0]
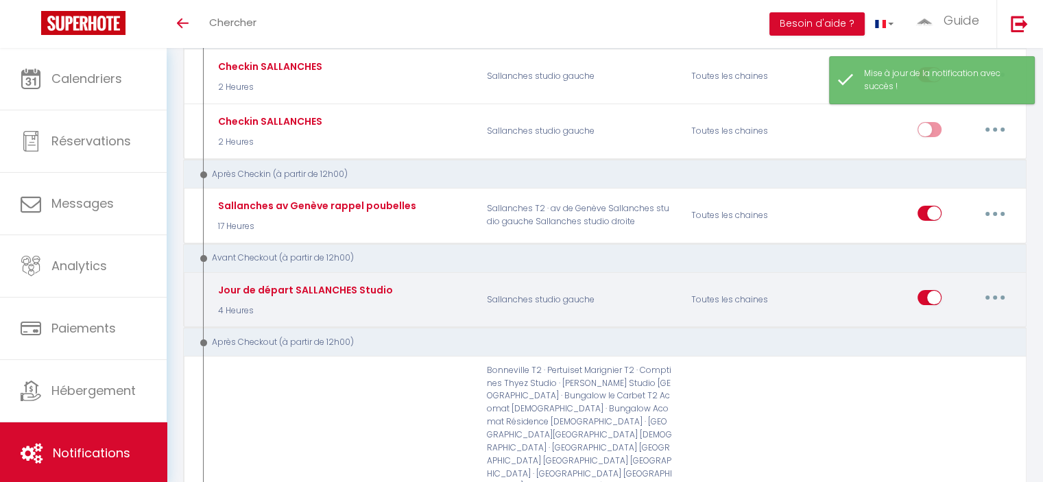
click at [525, 292] on button "button" at bounding box center [995, 298] width 38 height 22
click at [525, 324] on link "Editer" at bounding box center [959, 328] width 101 height 23
type input "Jour de départ SALLANCHES Studio"
select select "4"
select select "4 Heures"
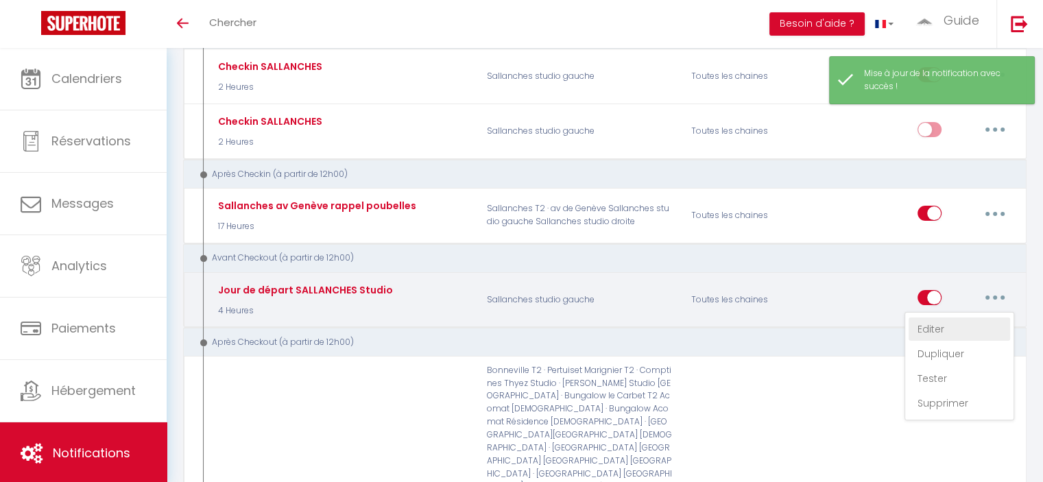
select select
checkbox input "true"
checkbox input "false"
radio input "true"
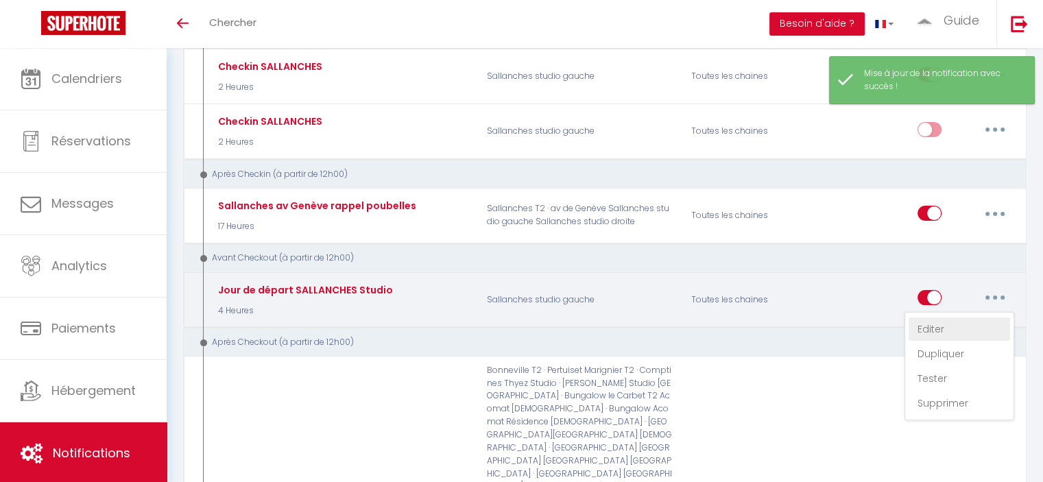
type input "Jour de départ SALLANCHES Studio"
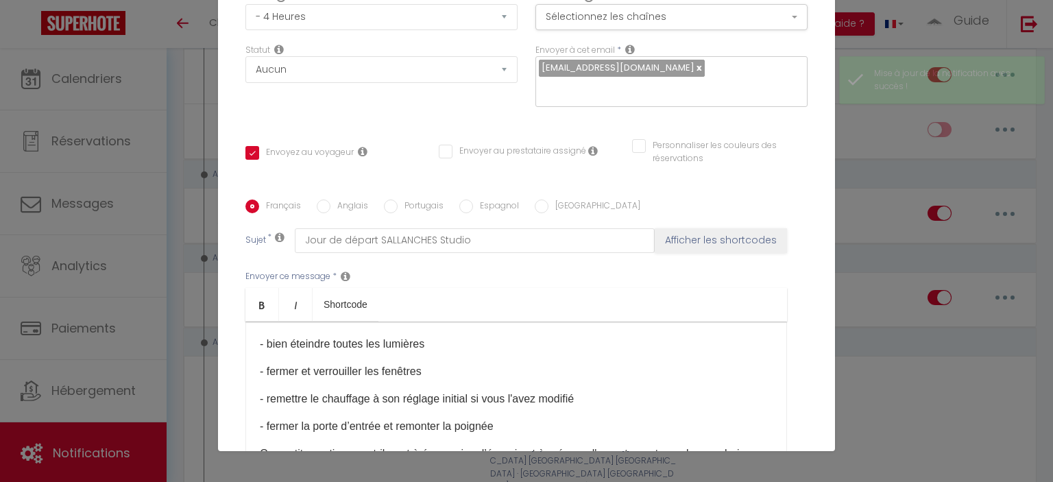
scroll to position [0, 0]
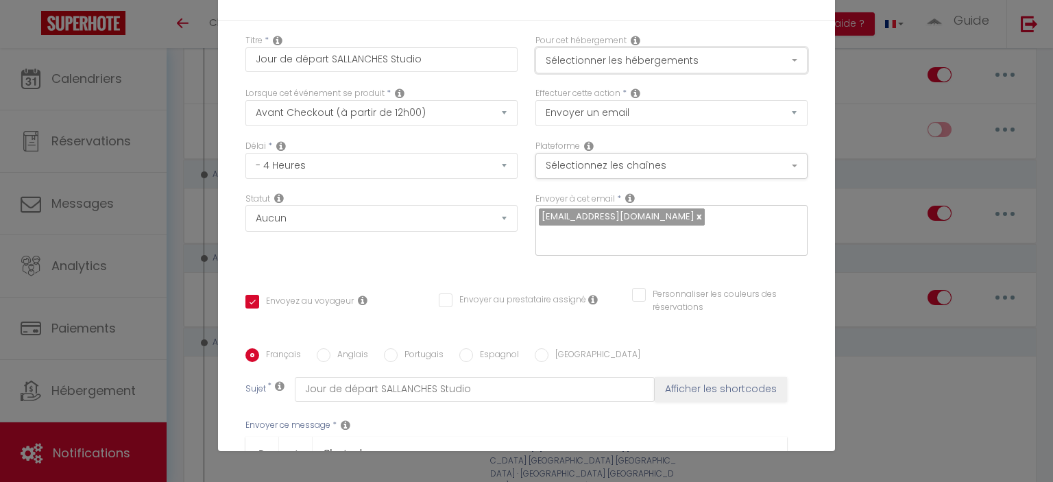
click at [525, 52] on button "Sélectionner les hébergements" at bounding box center [672, 60] width 272 height 26
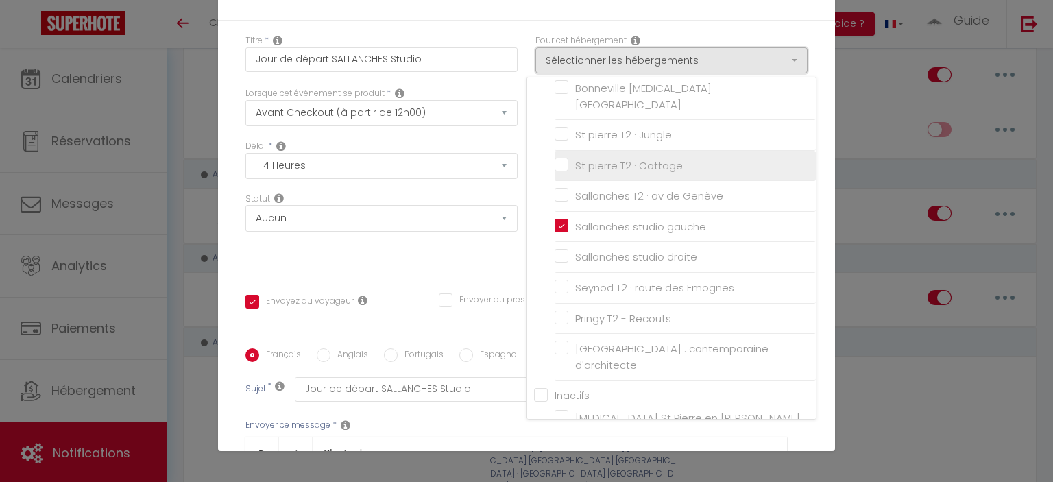
scroll to position [640, 0]
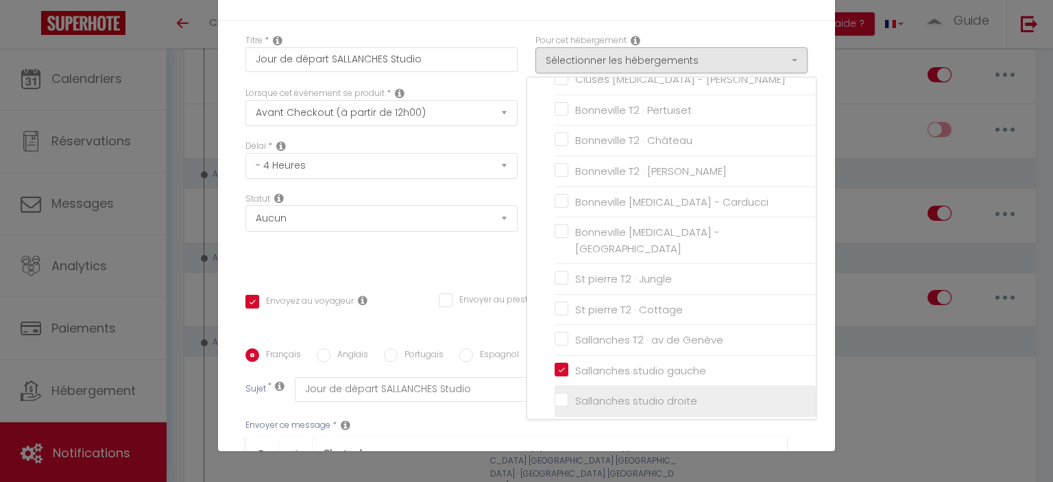
click at [525, 394] on input "Sallanches studio droite" at bounding box center [685, 401] width 261 height 14
checkbox input "true"
checkbox input "false"
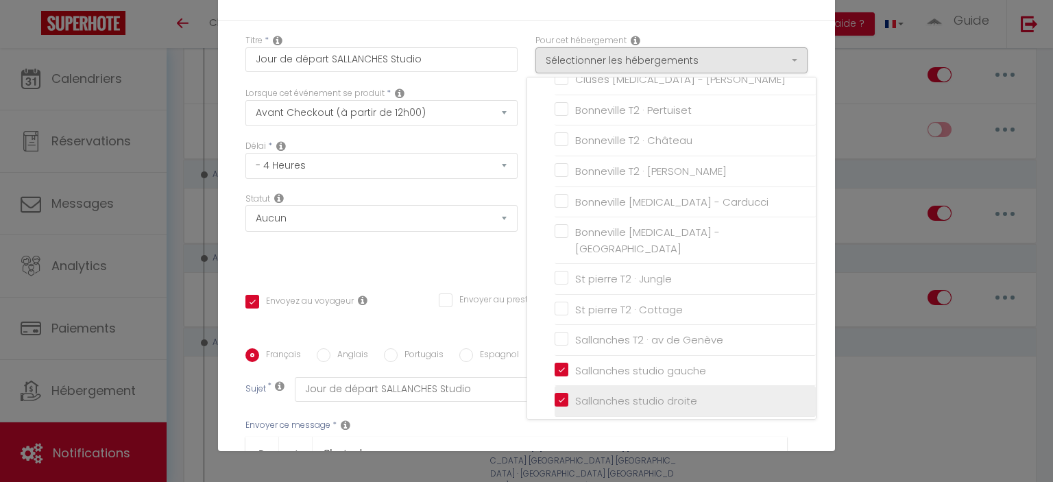
checkbox input "false"
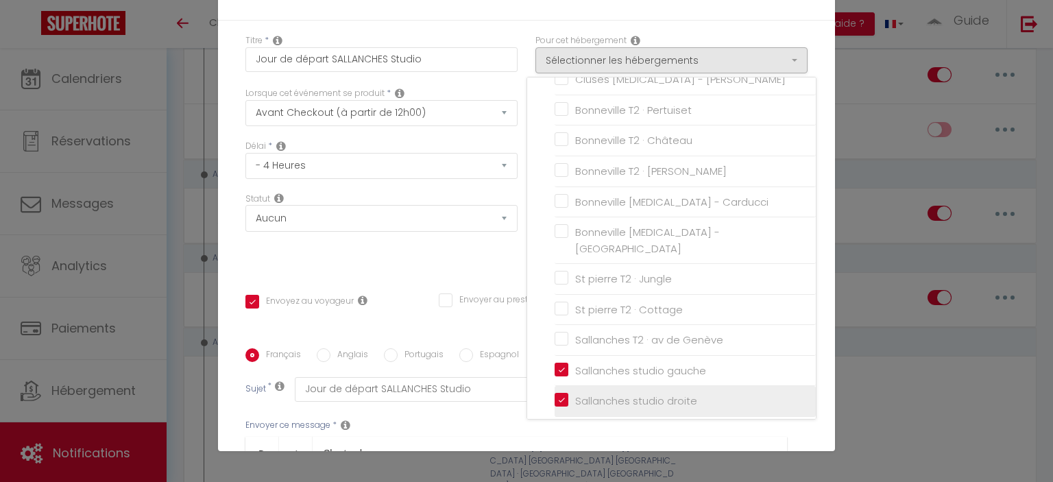
checkbox input "false"
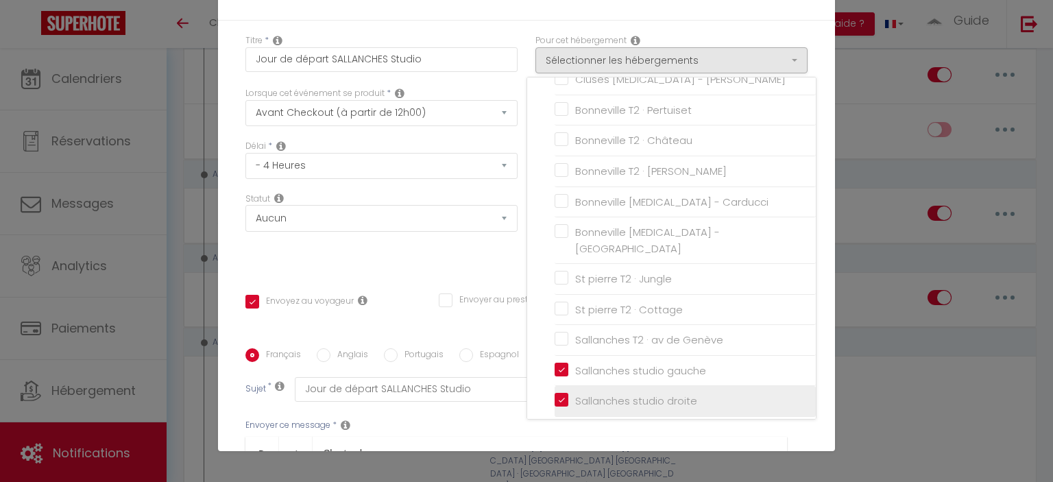
checkbox input "false"
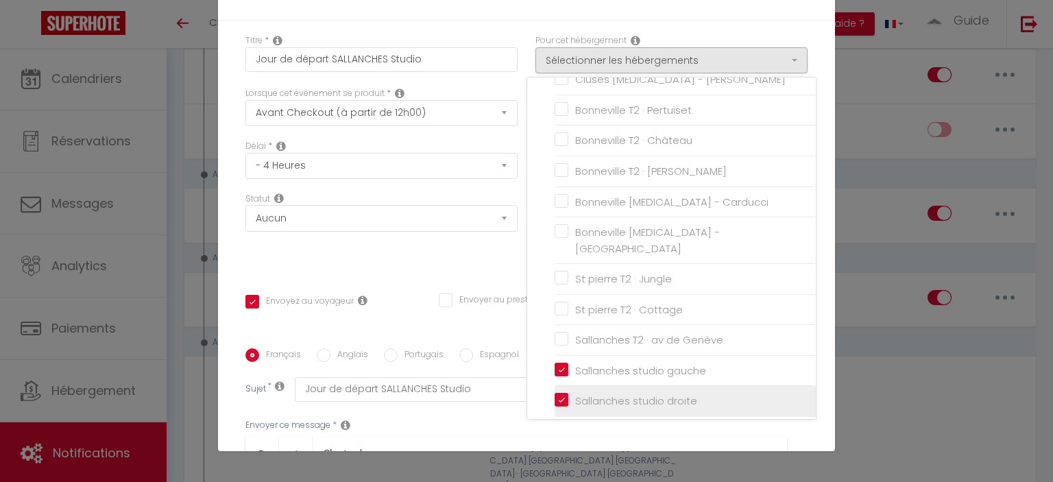
checkbox input "false"
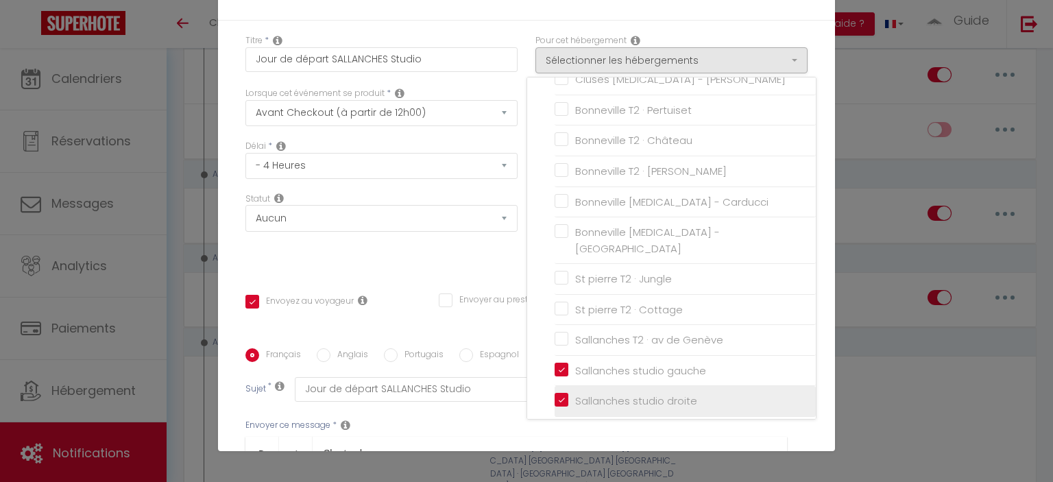
checkbox input "false"
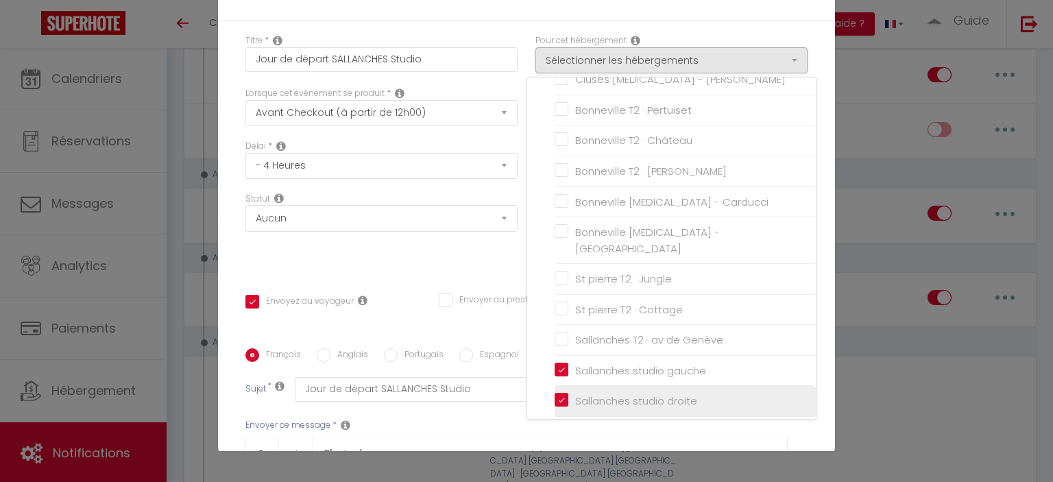
checkbox input "false"
checkbox input "true"
checkbox input "false"
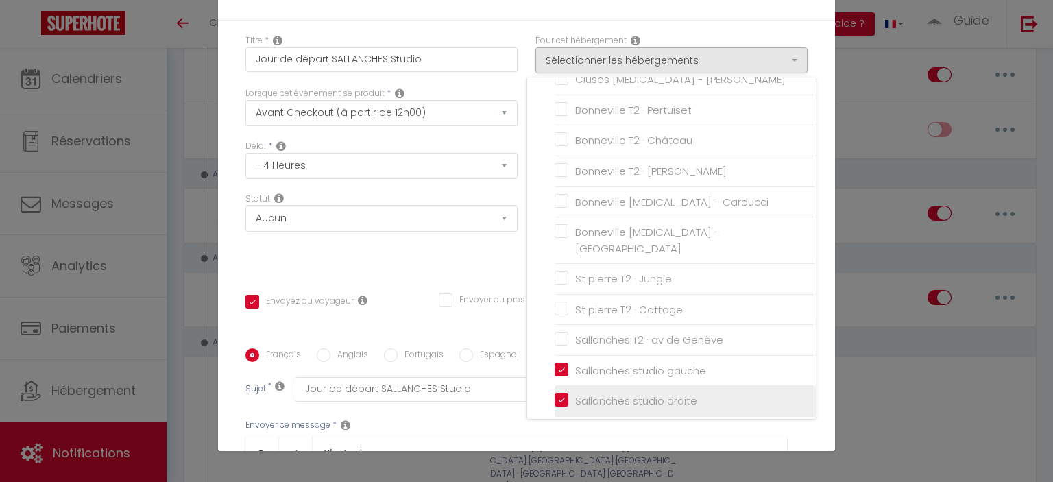
checkbox input "false"
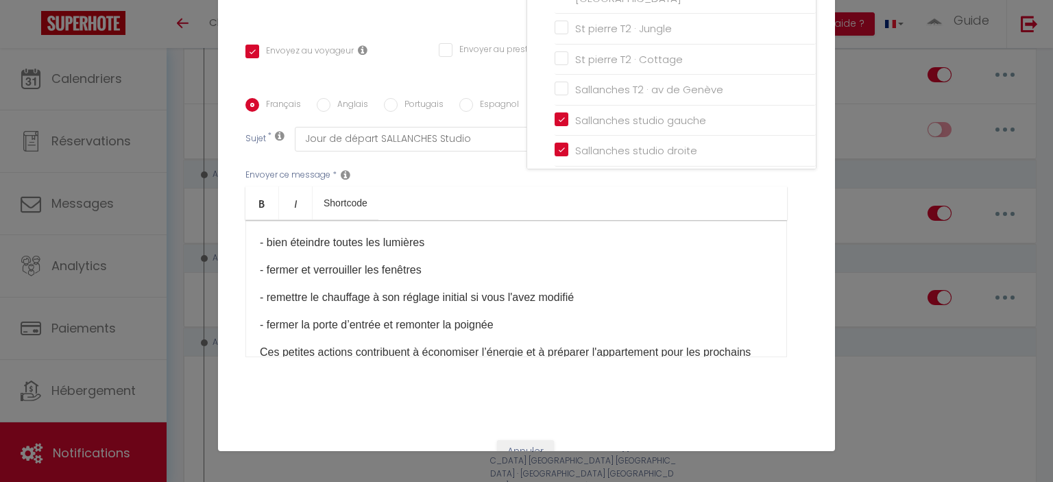
scroll to position [302, 0]
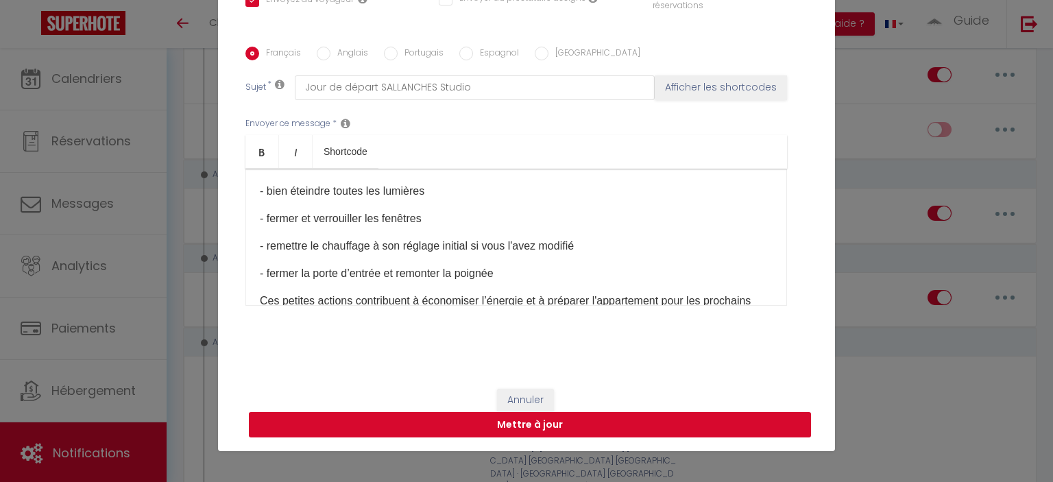
click at [525, 422] on button "Mettre à jour" at bounding box center [530, 425] width 562 height 26
checkbox input "true"
checkbox input "false"
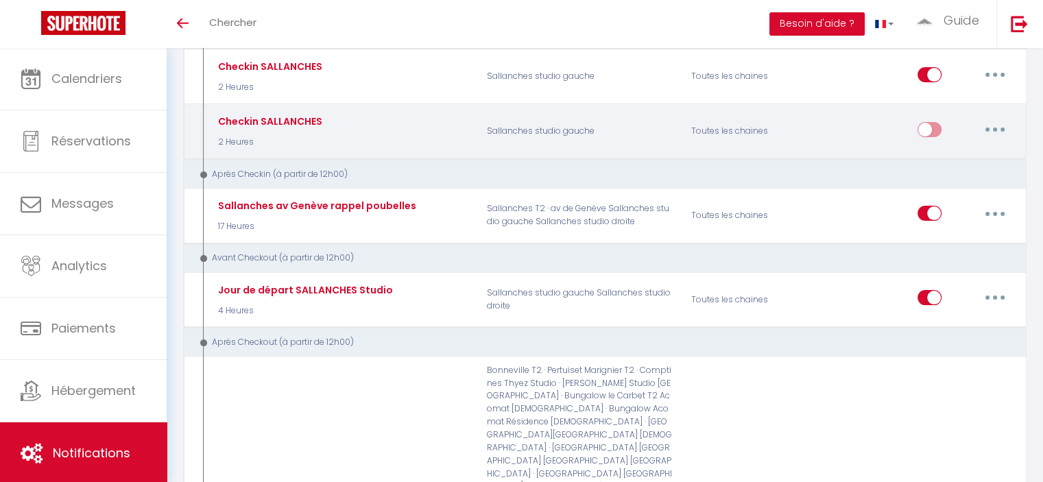
click at [525, 125] on button "button" at bounding box center [995, 130] width 38 height 22
click at [525, 160] on link "Editer" at bounding box center [959, 160] width 101 height 23
type input "Checkin SALLANCHES"
select select "2 Heures"
select select
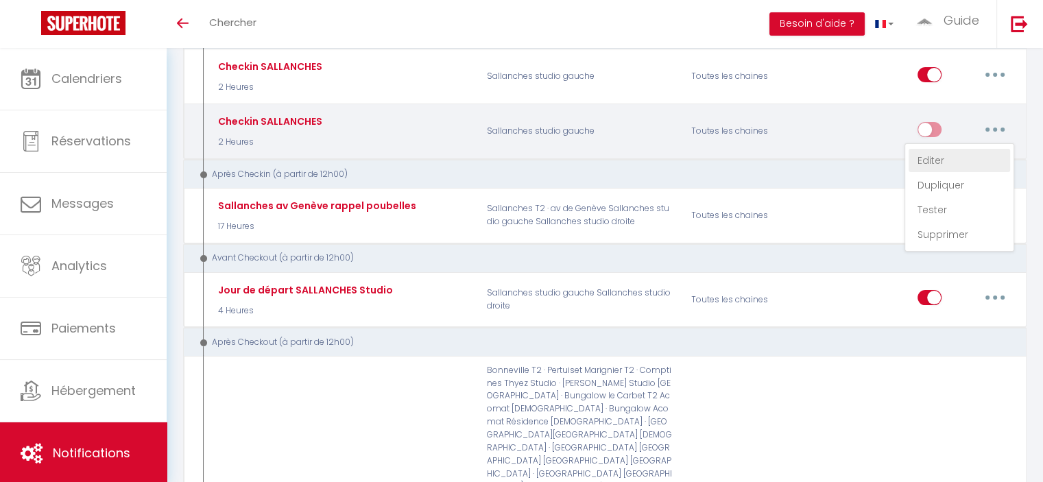
checkbox input "true"
checkbox input "false"
radio input "true"
type input "Checkin Sallanches"
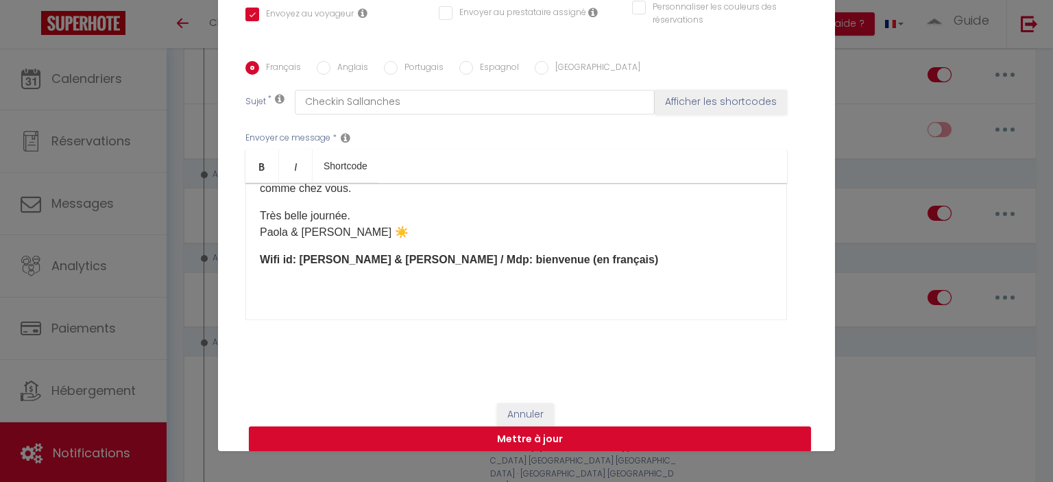
scroll to position [411, 0]
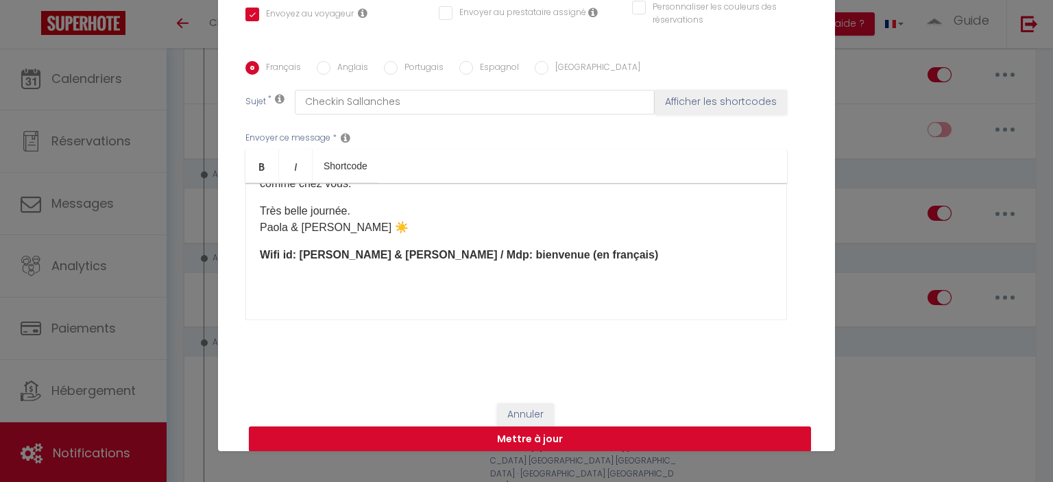
click at [389, 253] on b "Wifi id: Paola & Mathieu / Mdp: bienvenue" at bounding box center [425, 255] width 331 height 12
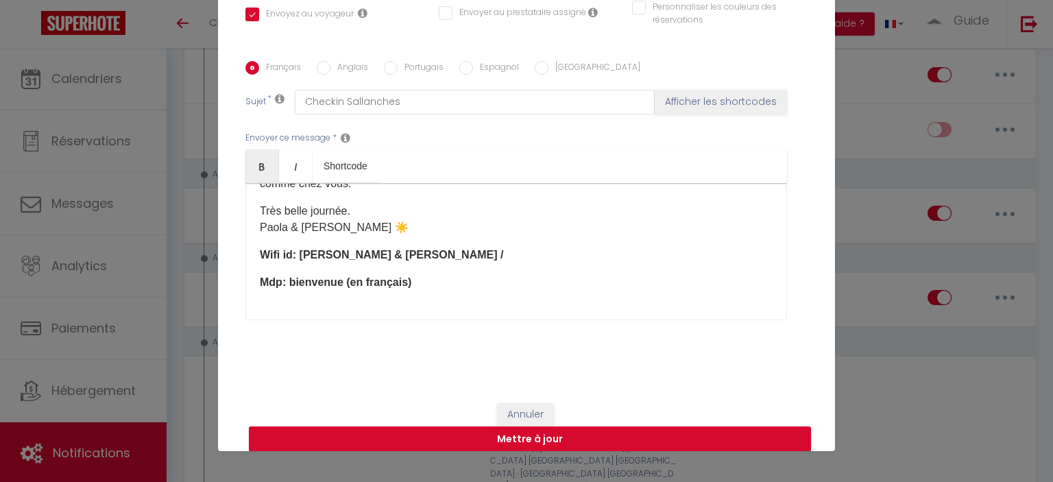
click at [391, 252] on p "Wifi id: Paola & Mathieu /" at bounding box center [516, 255] width 513 height 16
click at [375, 238] on div "Bonjour [GUEST:FIRST_NAME], Le logement sera prêt à [RENTAL:ARRIVAL_TIME] ​pour…" at bounding box center [516, 251] width 542 height 137
click at [376, 230] on p "Très belle journée. Paola & Mathieu ☀️" at bounding box center [516, 219] width 513 height 33
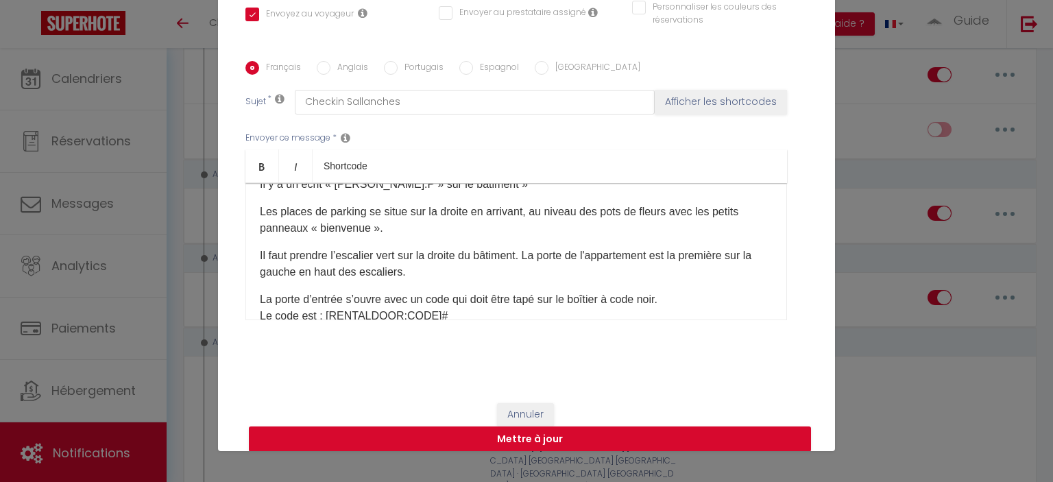
scroll to position [137, 0]
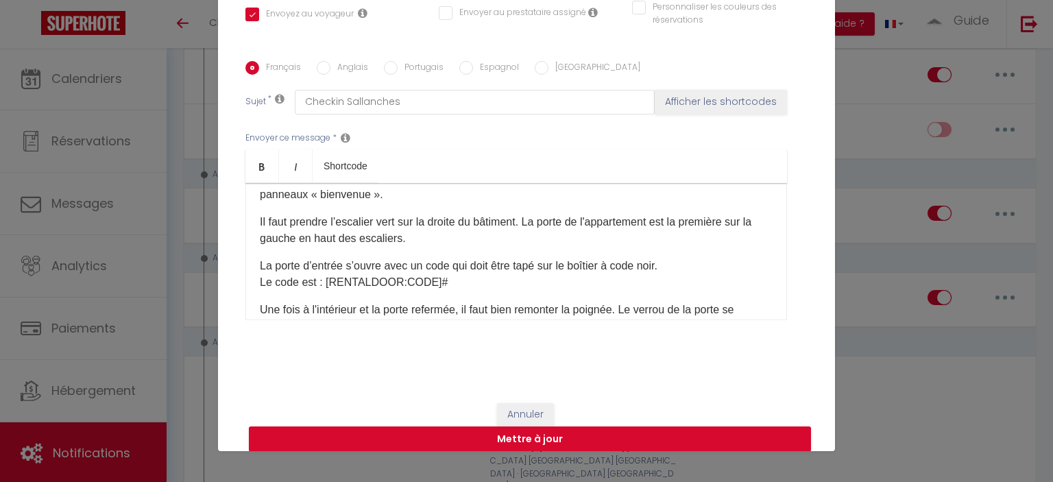
click at [525, 216] on p "Il faut prendre l’escalier vert sur la droite du bâtiment. La porte de l'appart…" at bounding box center [516, 230] width 513 height 33
drag, startPoint x: 693, startPoint y: 213, endPoint x: 335, endPoint y: 235, distance: 358.6
click at [335, 235] on p "Il faut prendre l’escalier vert sur la droite du bâtiment. La porte de l'appart…" at bounding box center [516, 230] width 513 height 33
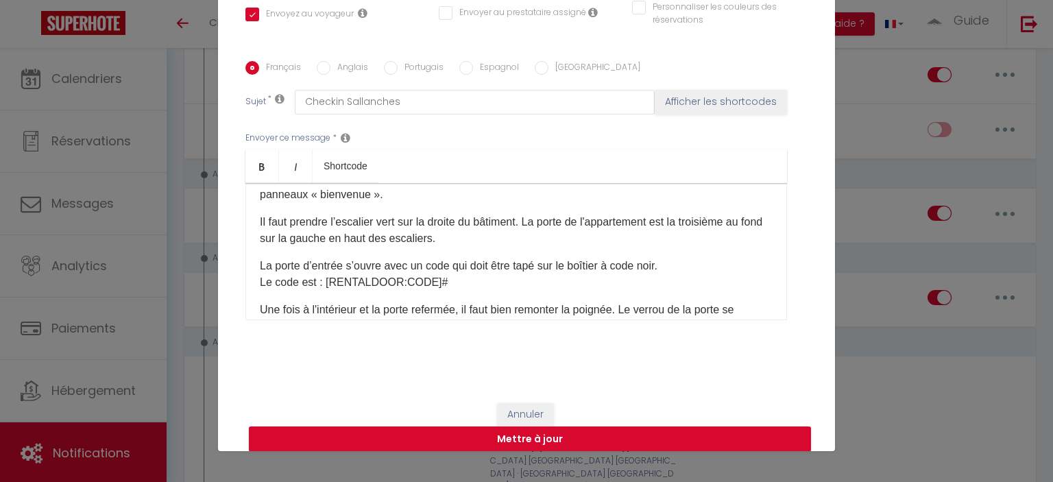
click at [340, 235] on p "Il faut prendre l’escalier vert sur la droite du bâtiment. La porte de l'appart…" at bounding box center [516, 230] width 513 height 33
click at [342, 235] on p "Il faut prendre l’escalier vert sur la droite du bâtiment. La porte de l'appart…" at bounding box center [516, 230] width 513 height 33
drag, startPoint x: 415, startPoint y: 238, endPoint x: 359, endPoint y: 237, distance: 56.2
click at [359, 237] on p "Il faut prendre l’escalier vert sur la droite du bâtiment. La porte de l'appart…" at bounding box center [516, 230] width 513 height 33
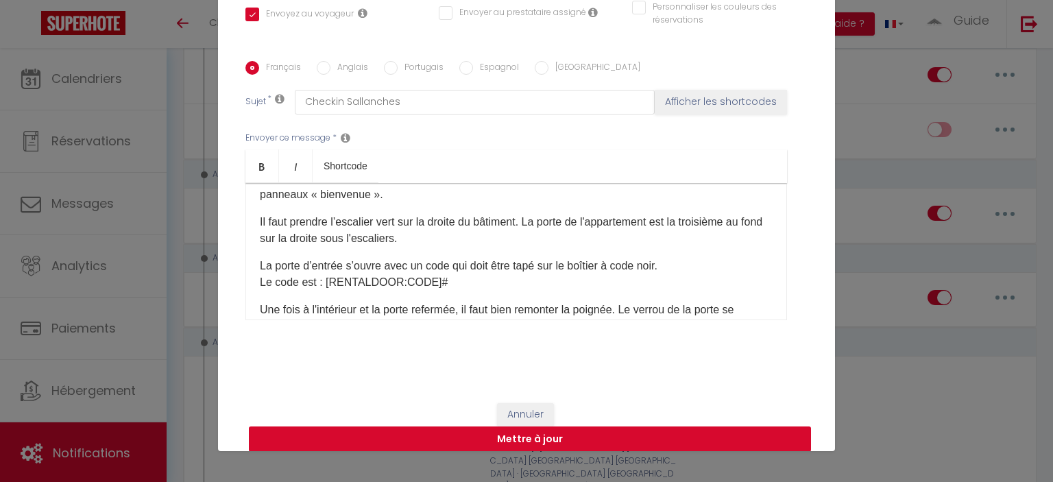
click at [509, 436] on button "Mettre à jour" at bounding box center [530, 439] width 562 height 26
checkbox input "true"
checkbox input "false"
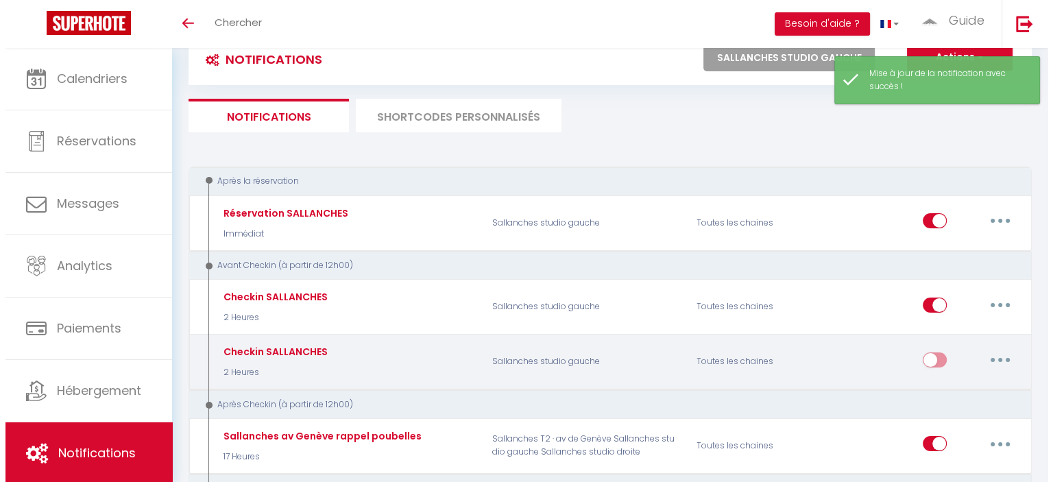
scroll to position [69, 0]
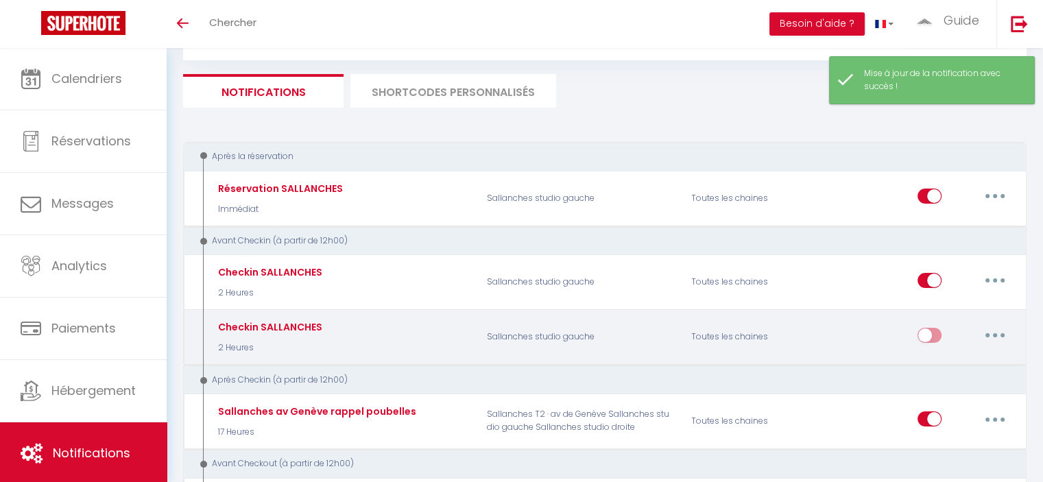
click at [525, 339] on button "button" at bounding box center [995, 335] width 38 height 22
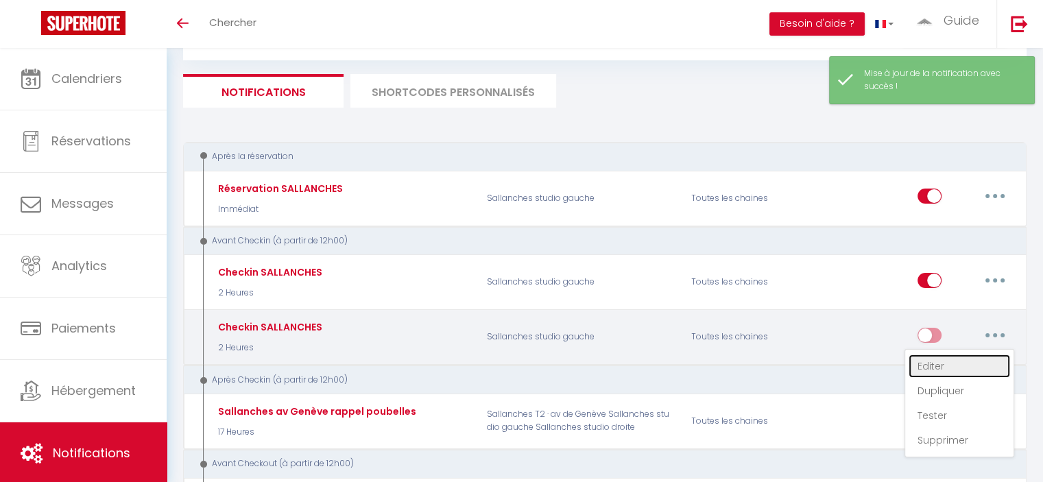
click at [525, 368] on link "Editer" at bounding box center [959, 365] width 101 height 23
type input "Checkin SALLANCHES"
checkbox input "false"
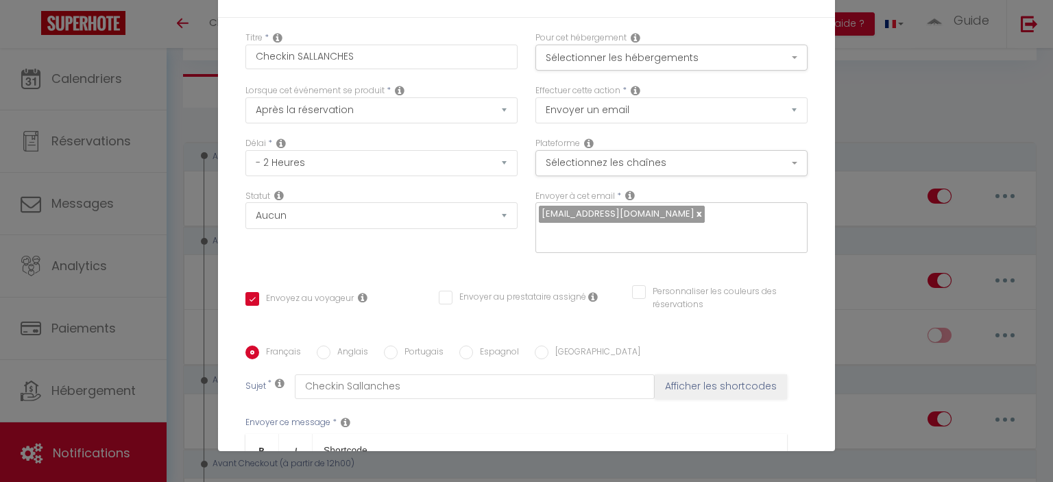
scroll to position [0, 0]
click at [525, 59] on button "Sélectionner les hébergements" at bounding box center [672, 60] width 272 height 26
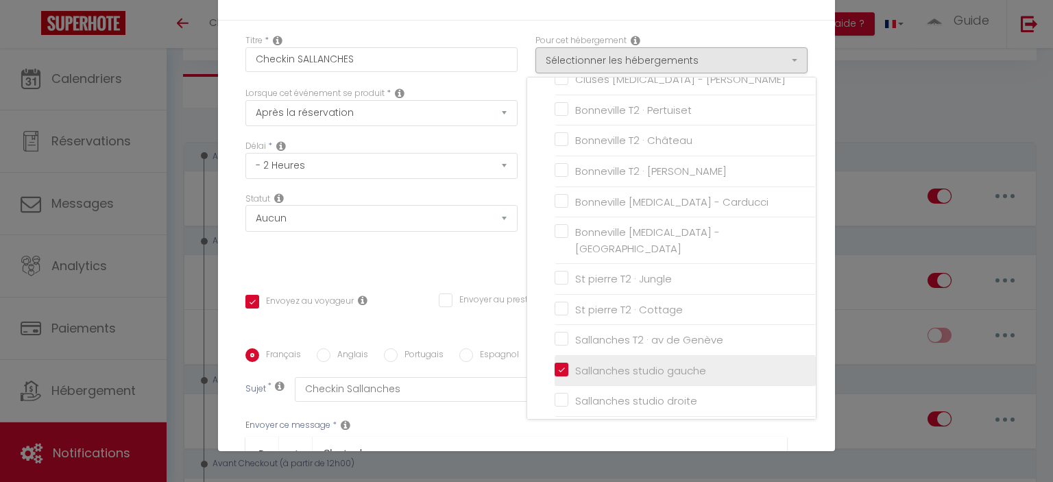
click at [525, 364] on input "Sallanches studio gauche" at bounding box center [685, 371] width 261 height 14
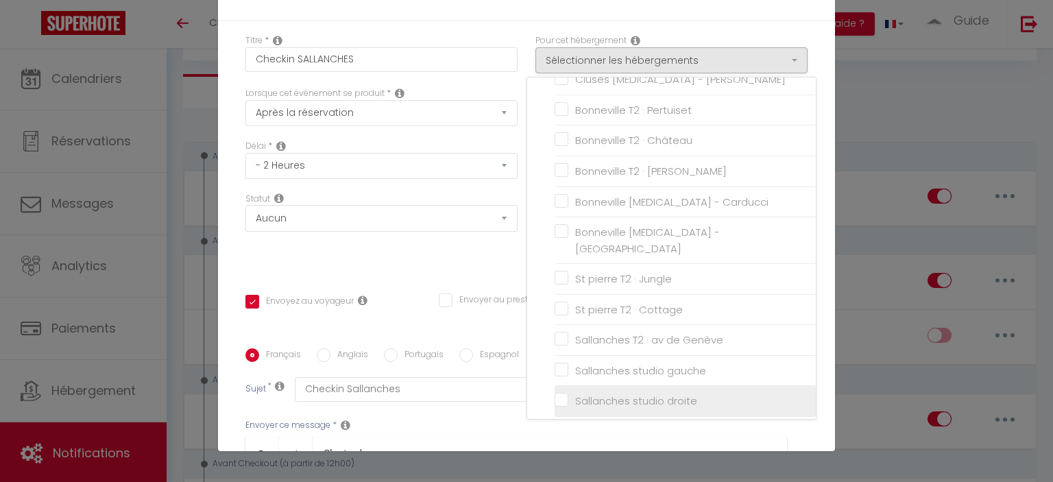
click at [525, 394] on input "Sallanches studio droite" at bounding box center [685, 401] width 261 height 14
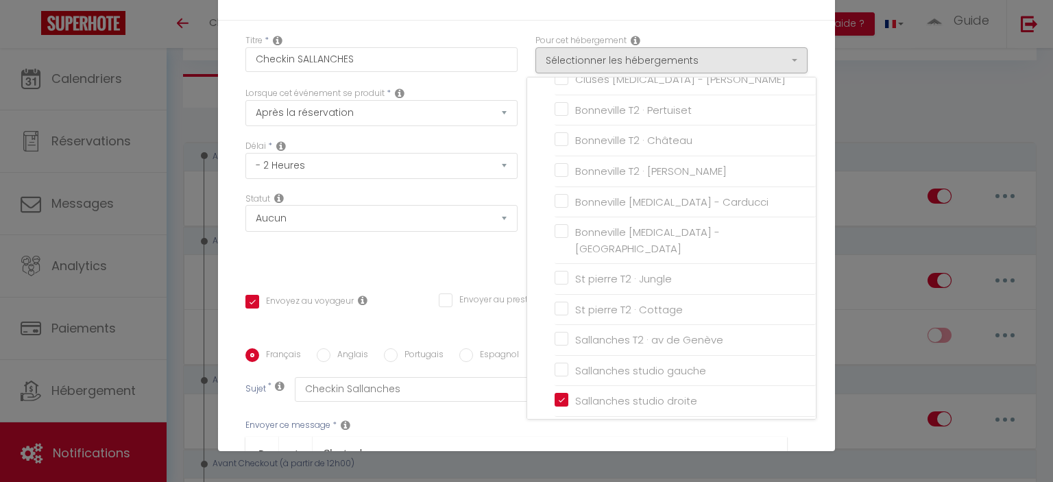
click at [485, 261] on div "Statut Aucun Si la réservation est payée Si réservation non payée Si la caution…" at bounding box center [382, 231] width 290 height 77
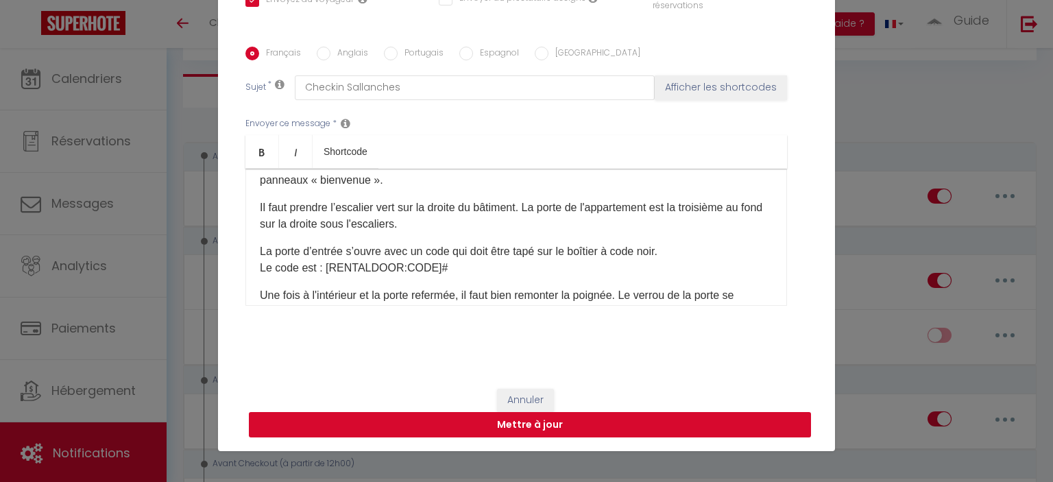
click at [525, 421] on button "Mettre à jour" at bounding box center [530, 425] width 562 height 26
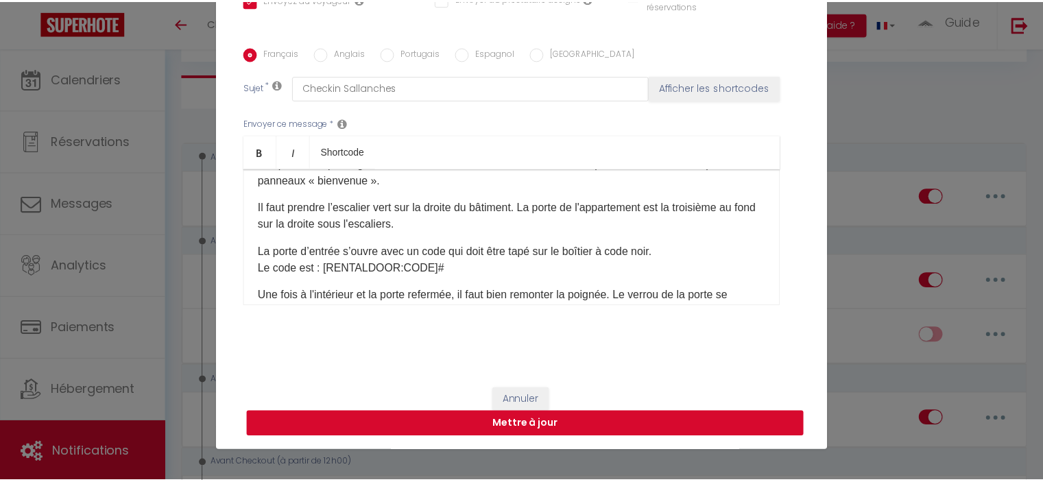
scroll to position [287, 0]
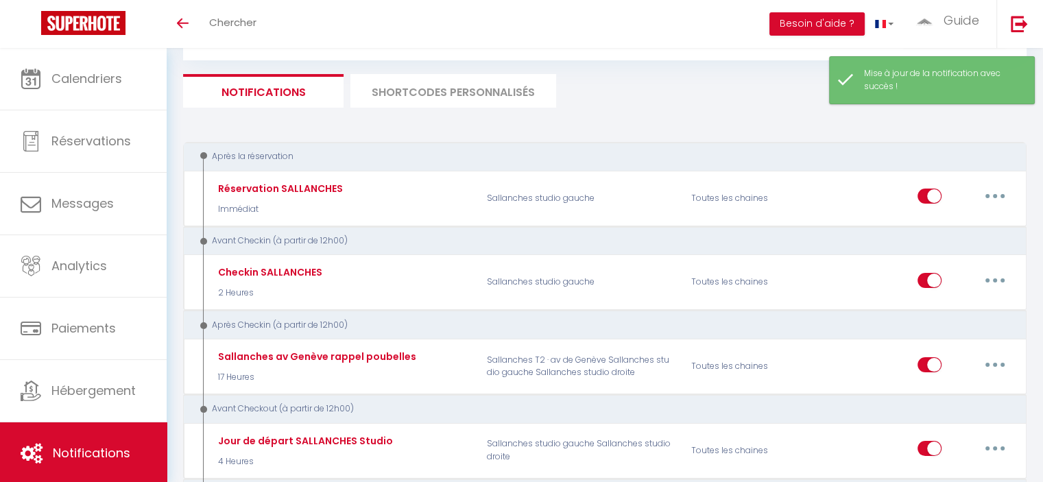
click at [525, 227] on div "Avant Checkin (à partir de 12h00)" at bounding box center [604, 240] width 843 height 29
click at [525, 235] on div "Avant Checkin (à partir de 12h00)" at bounding box center [597, 241] width 802 height 13
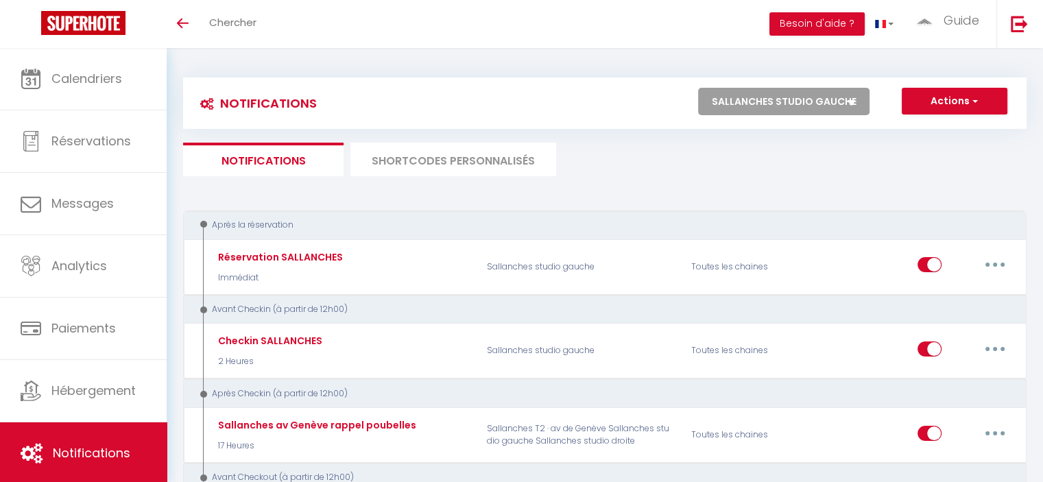
scroll to position [0, 0]
click at [525, 106] on select "Tous les apparts Marignier T2 · Comptines Thyez Studio · [PERSON_NAME] Thyez Lo…" at bounding box center [783, 101] width 171 height 27
click at [525, 88] on select "Tous les apparts Marignier T2 · Comptines Thyez Studio · [PERSON_NAME] Thyez Lo…" at bounding box center [783, 101] width 171 height 27
click at [525, 105] on select "Tous les apparts Marignier T2 · Comptines Thyez Studio · [PERSON_NAME] Thyez Lo…" at bounding box center [783, 101] width 171 height 27
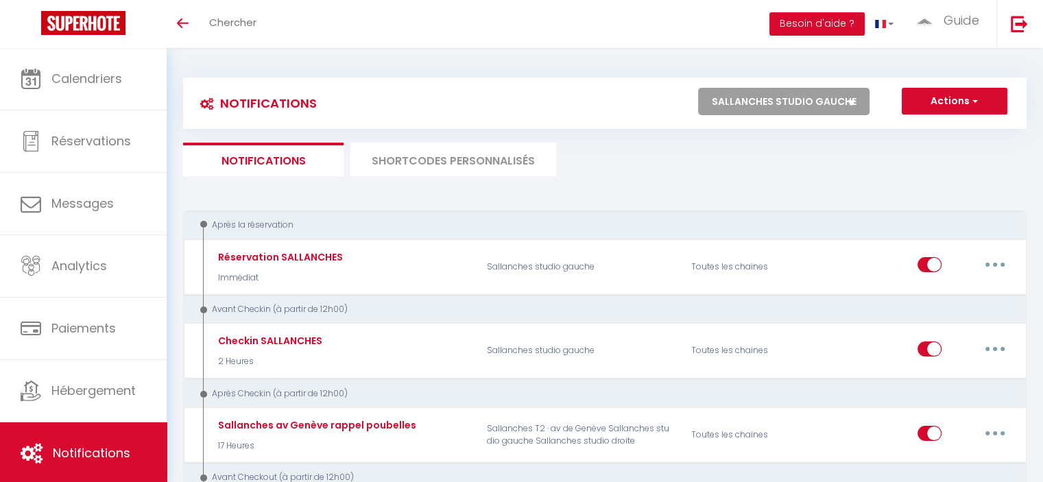
click at [525, 95] on select "Tous les apparts Marignier T2 · Comptines Thyez Studio · [PERSON_NAME] Thyez Lo…" at bounding box center [783, 101] width 171 height 27
click at [525, 88] on select "Tous les apparts Marignier T2 · Comptines Thyez Studio · [PERSON_NAME] Thyez Lo…" at bounding box center [783, 101] width 171 height 27
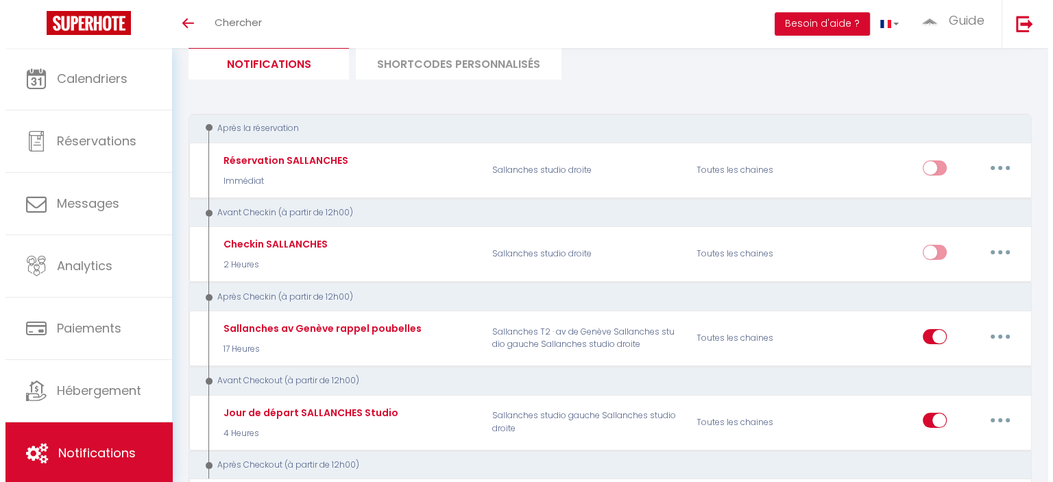
scroll to position [137, 0]
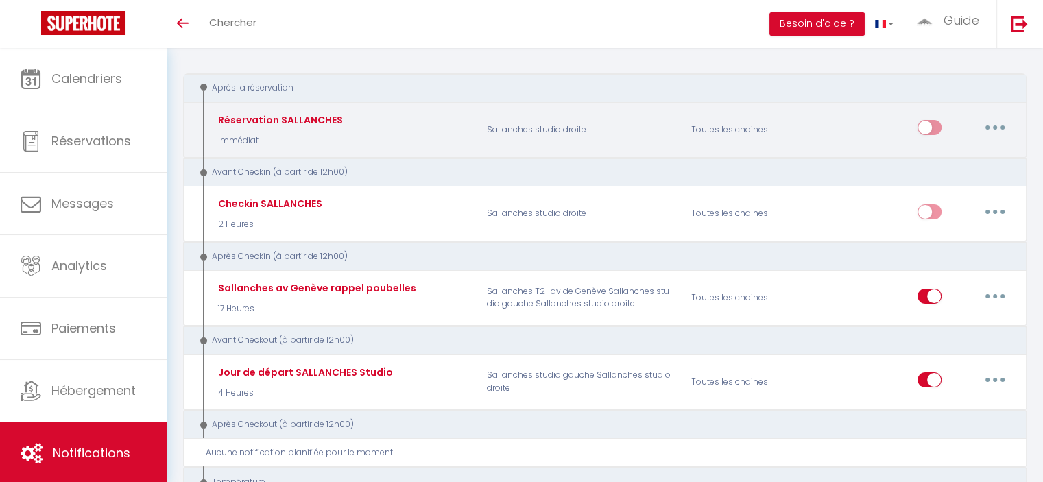
click at [525, 125] on input "checkbox" at bounding box center [929, 130] width 24 height 21
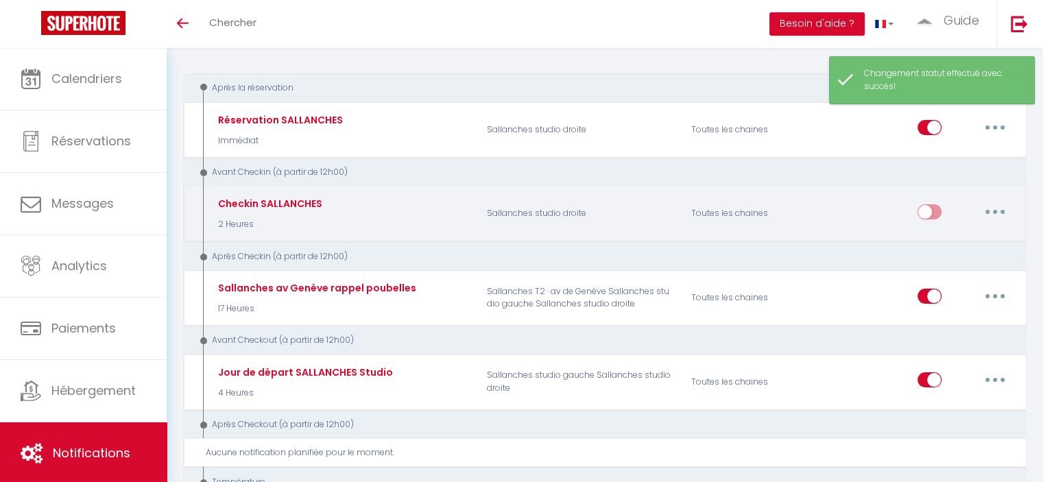
click at [525, 211] on input "checkbox" at bounding box center [929, 214] width 24 height 21
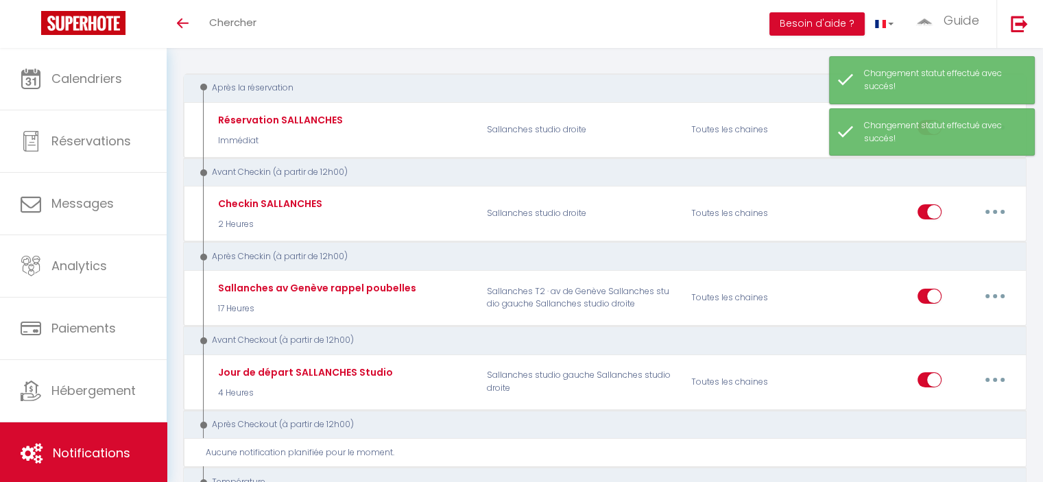
click at [525, 174] on div "Avant Checkin (à partir de 12h00)" at bounding box center [597, 172] width 802 height 13
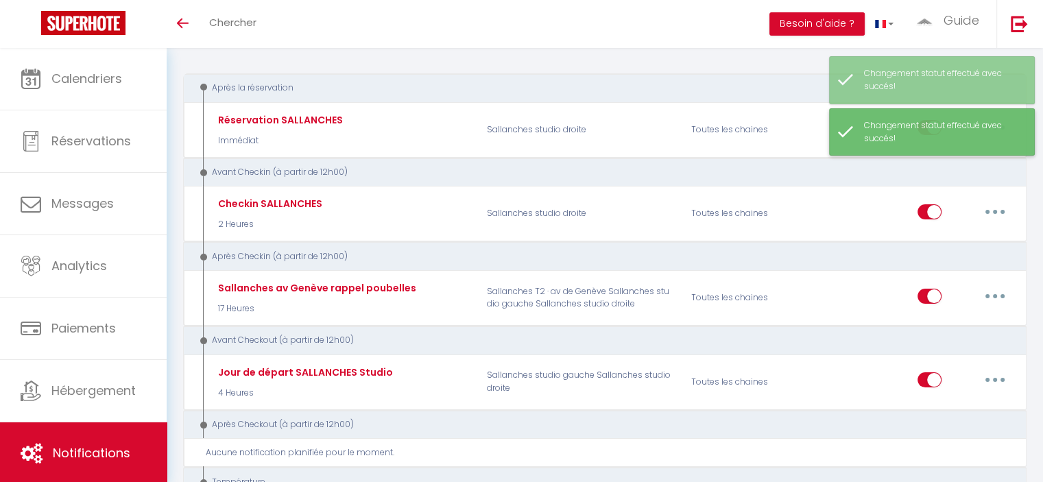
click at [525, 134] on div "Changement statut effectué avec succés!" at bounding box center [942, 132] width 156 height 26
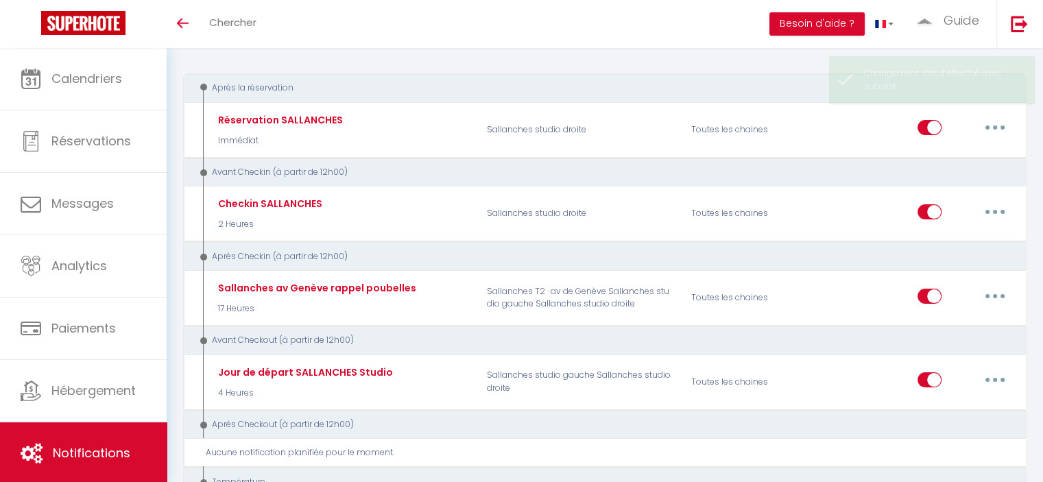
click at [525, 169] on div "Avant Checkin (à partir de 12h00)" at bounding box center [597, 172] width 802 height 13
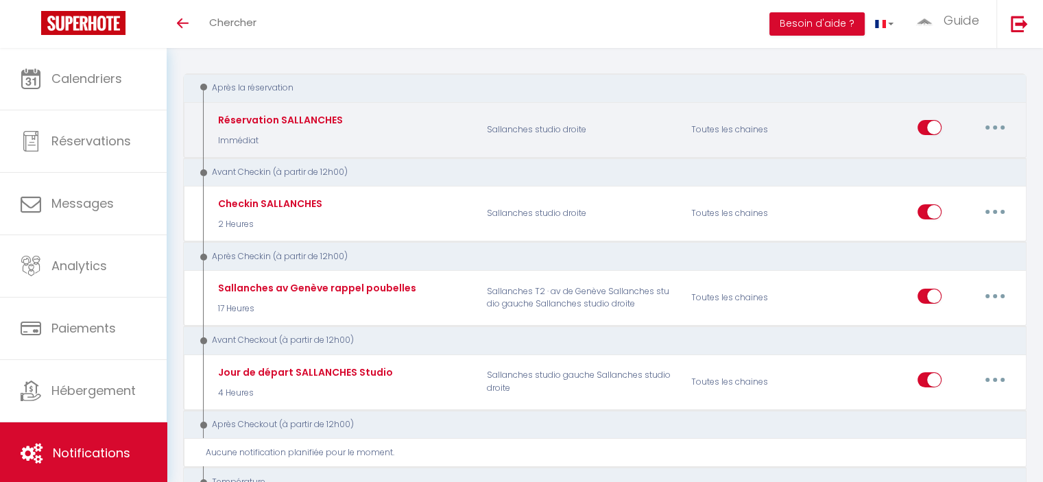
click at [525, 126] on button "button" at bounding box center [995, 128] width 38 height 22
click at [525, 151] on link "Editer" at bounding box center [959, 158] width 101 height 23
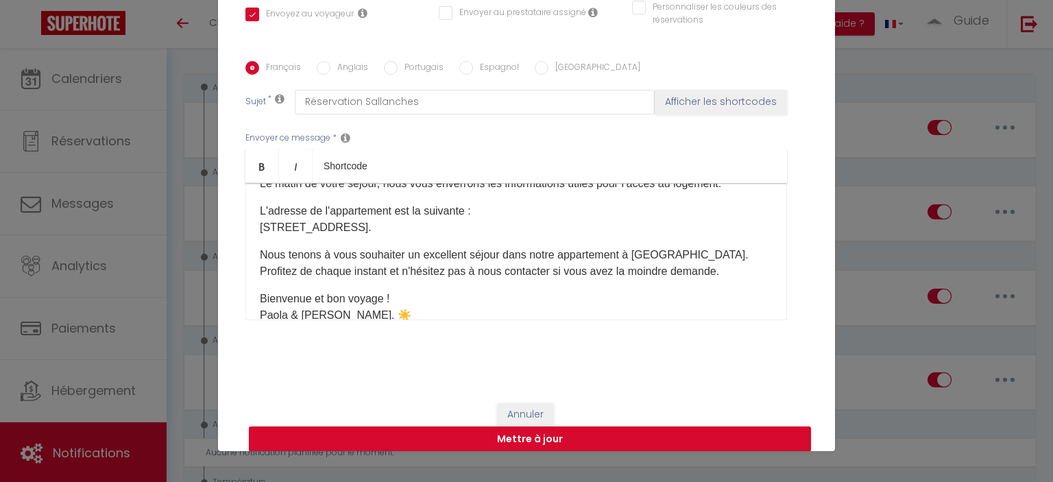
scroll to position [184, 0]
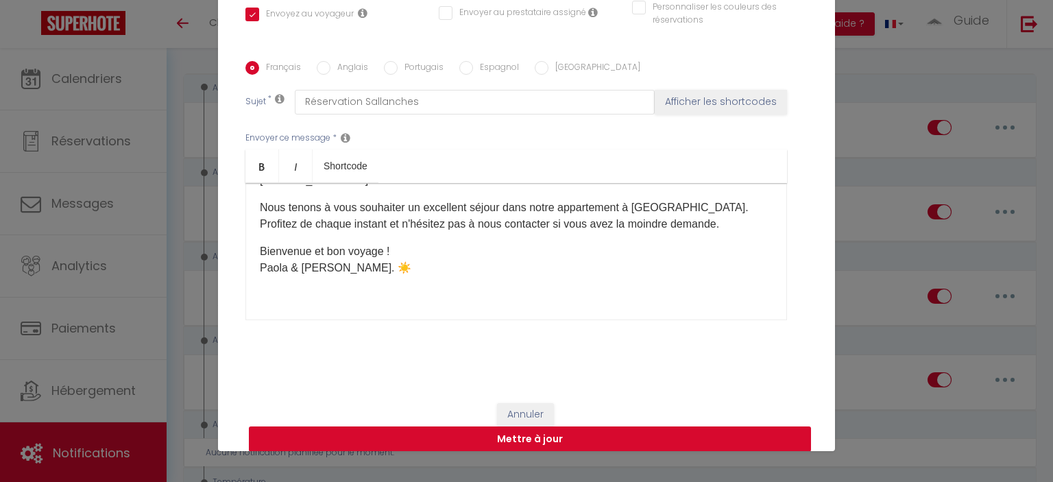
click at [509, 430] on button "Mettre à jour" at bounding box center [530, 439] width 562 height 26
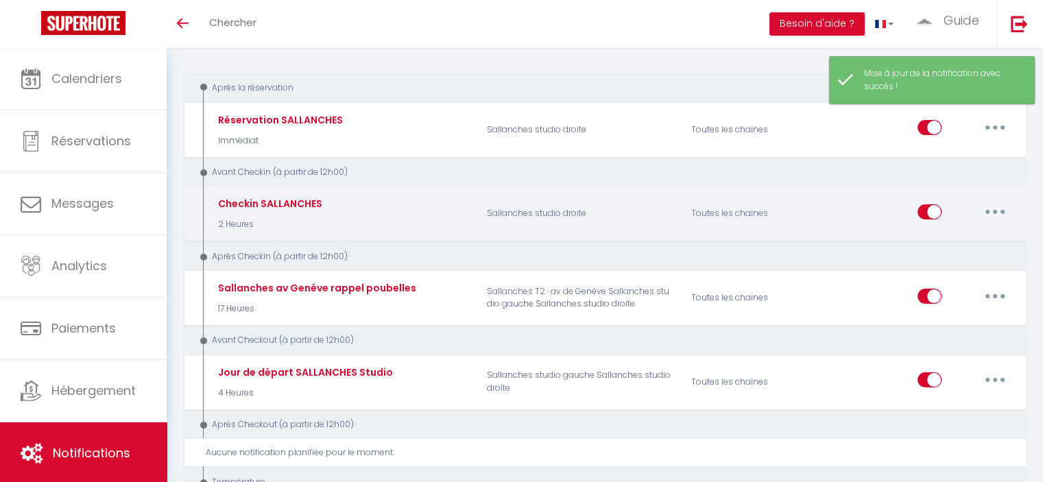
click at [525, 211] on button "button" at bounding box center [995, 212] width 38 height 22
click at [525, 239] on link "Editer" at bounding box center [959, 242] width 101 height 23
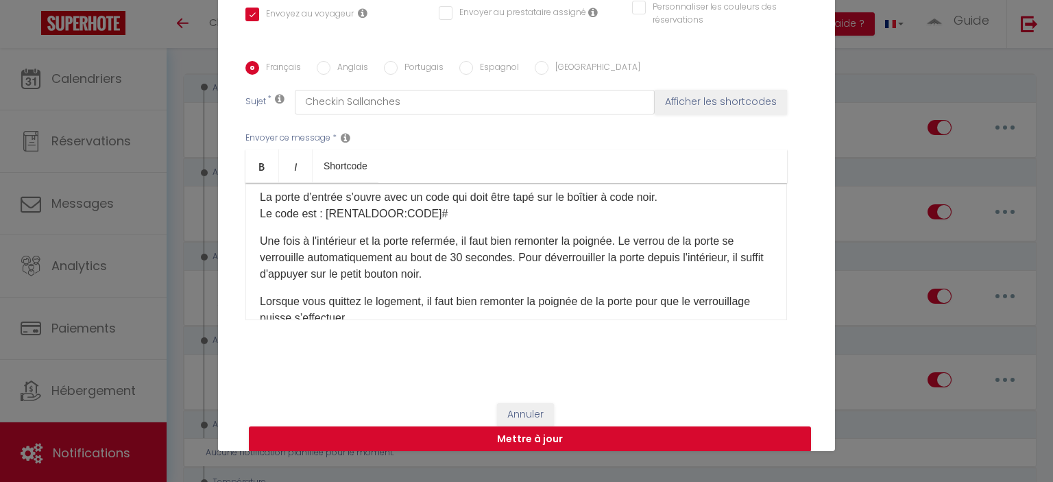
scroll to position [274, 0]
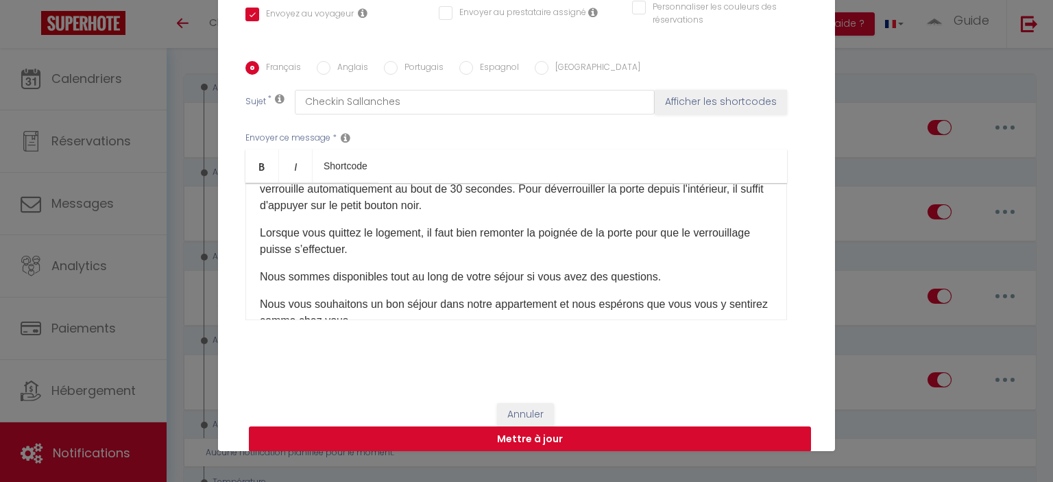
click at [525, 431] on button "Mettre à jour" at bounding box center [530, 439] width 562 height 26
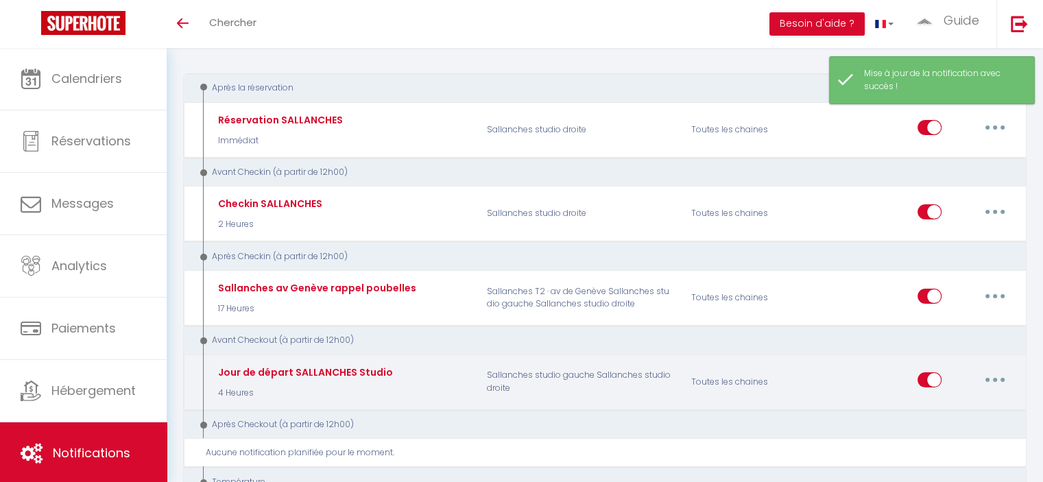
click at [525, 372] on button "button" at bounding box center [995, 380] width 38 height 22
click at [525, 402] on link "Editer" at bounding box center [959, 411] width 101 height 23
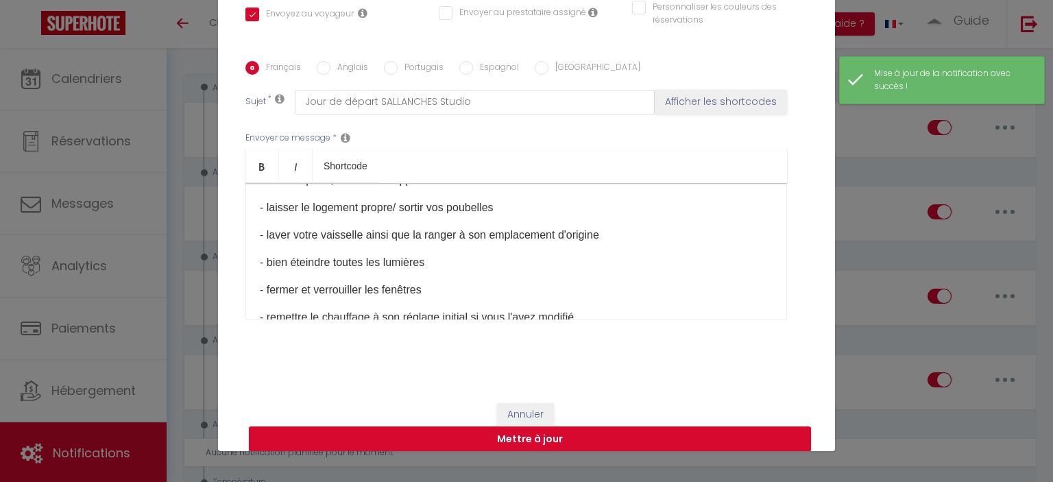
scroll to position [0, 0]
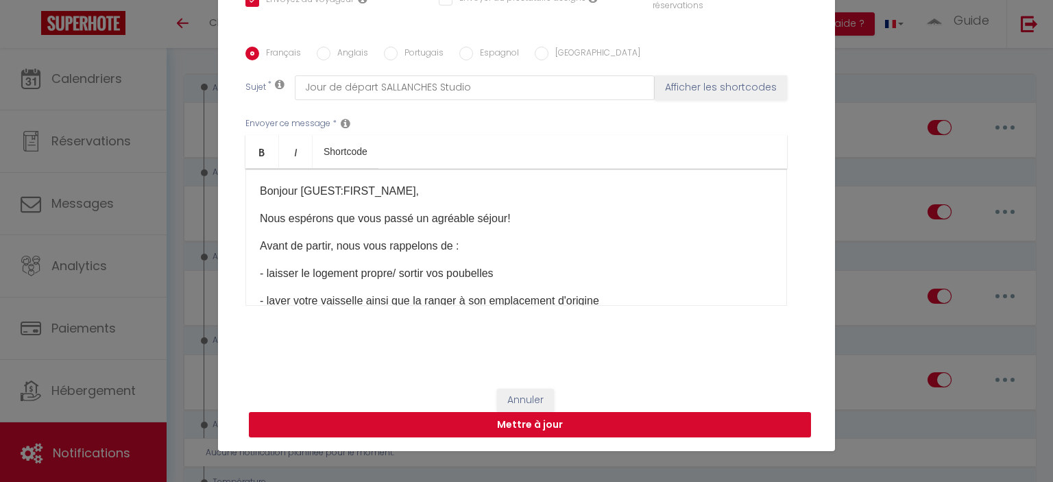
click at [525, 427] on button "Mettre à jour" at bounding box center [530, 425] width 562 height 26
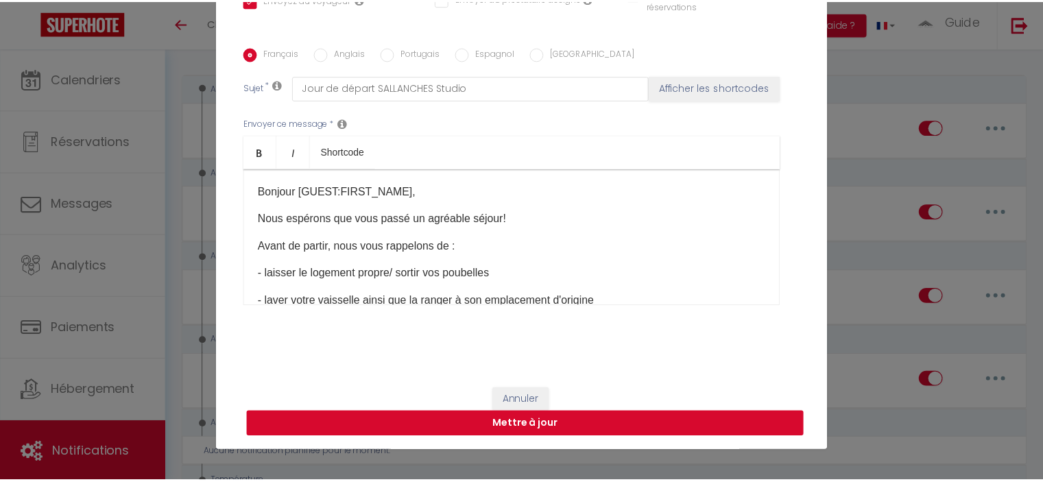
scroll to position [287, 0]
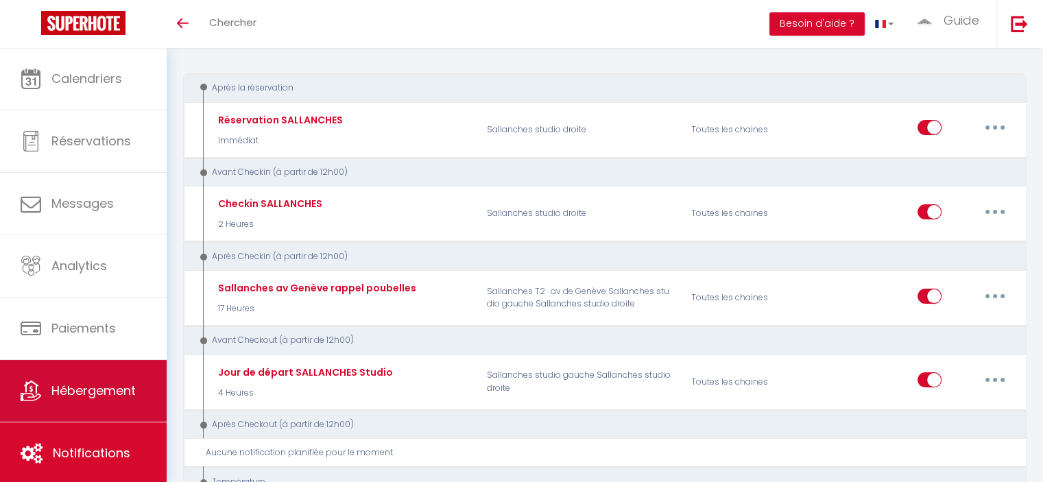
click at [82, 369] on link "Hébergement" at bounding box center [83, 391] width 167 height 62
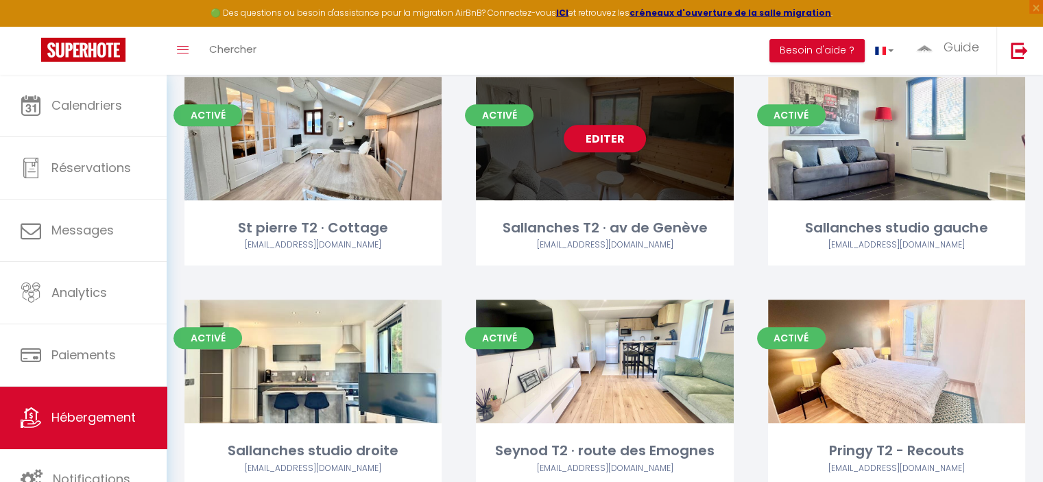
scroll to position [1234, 0]
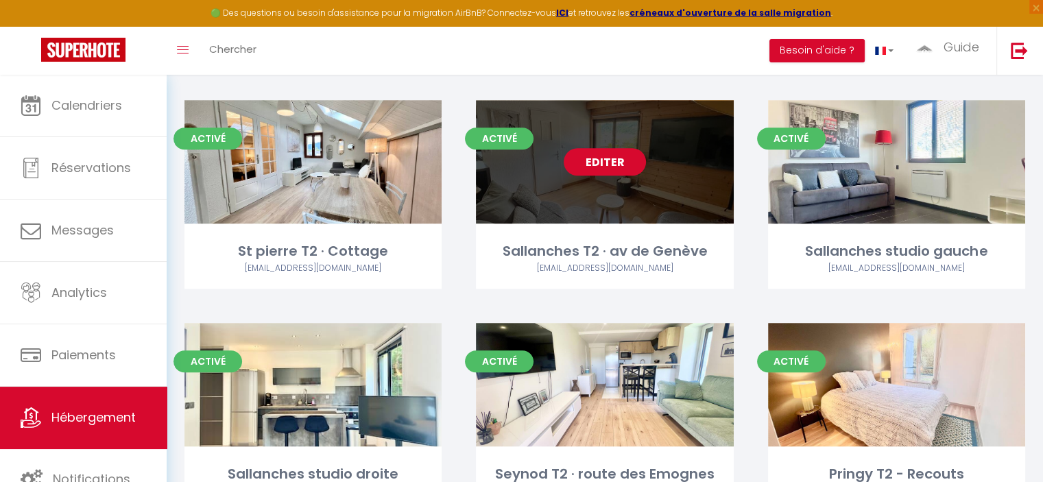
click at [525, 148] on link "Editer" at bounding box center [605, 161] width 82 height 27
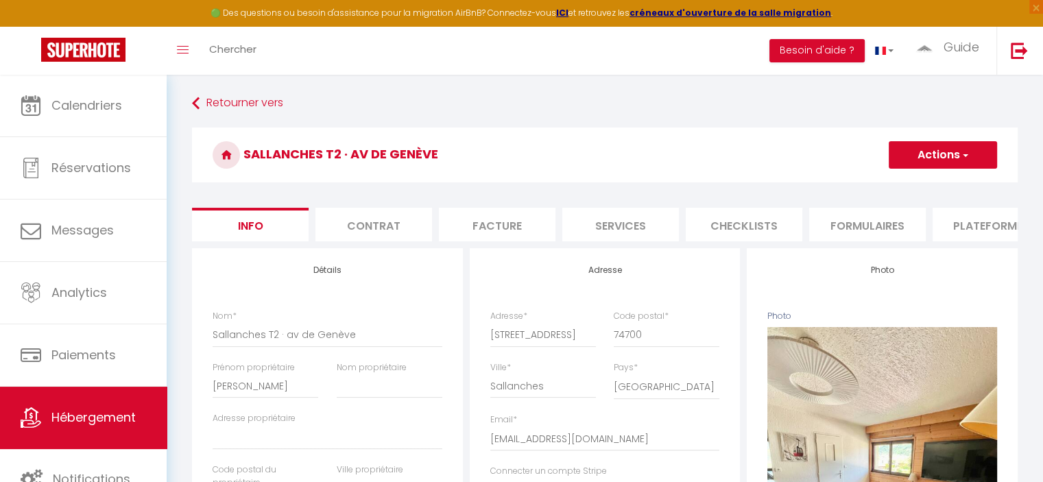
click at [525, 230] on li "Formulaires" at bounding box center [867, 225] width 117 height 34
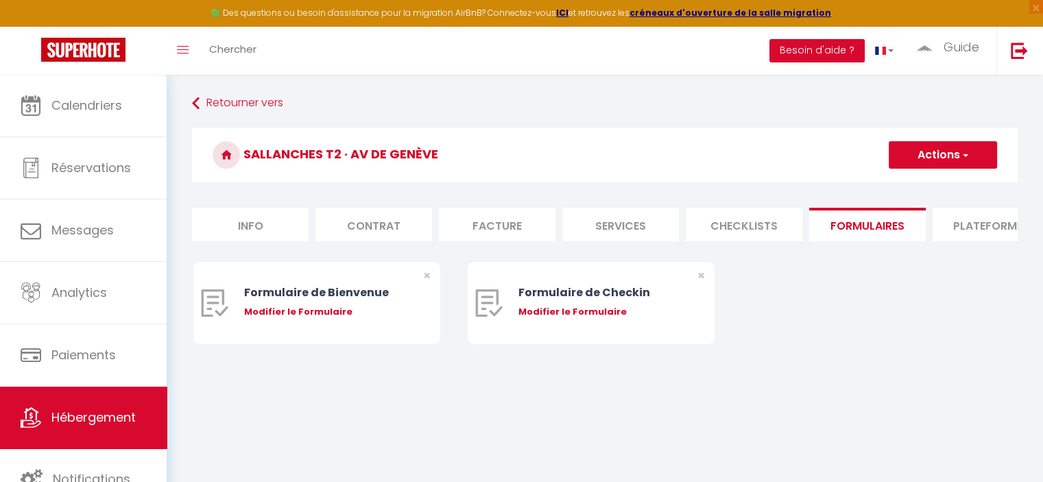
click at [525, 222] on li "Plateformes" at bounding box center [991, 225] width 117 height 34
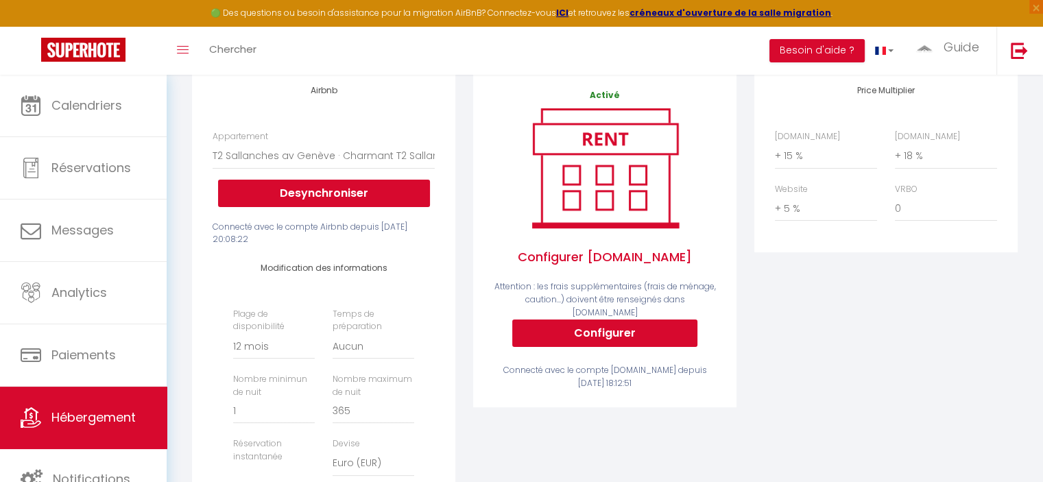
scroll to position [206, 0]
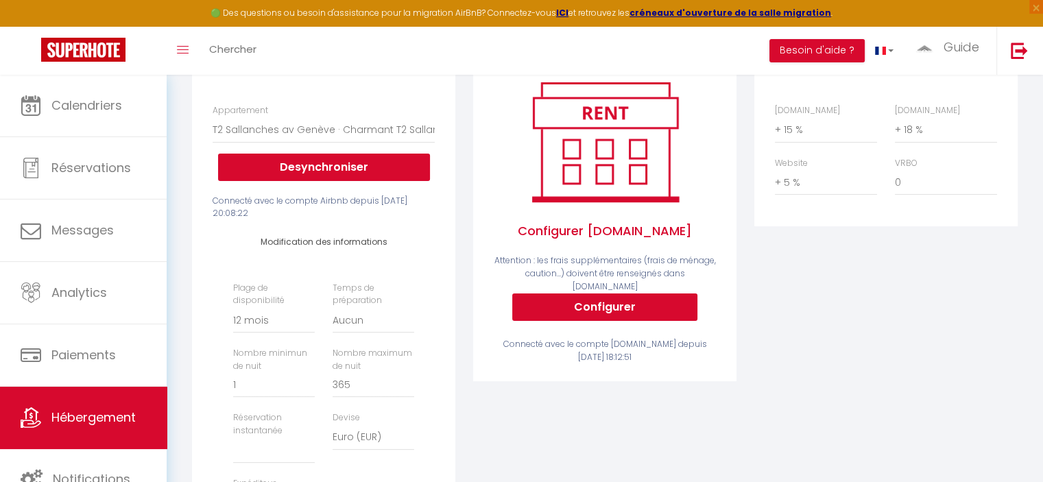
click at [525, 324] on div "Activé Configurer Booking.com Attention : les frais supplémentaires (frais de m…" at bounding box center [605, 213] width 222 height 300
click at [525, 311] on button "Configurer" at bounding box center [604, 306] width 185 height 27
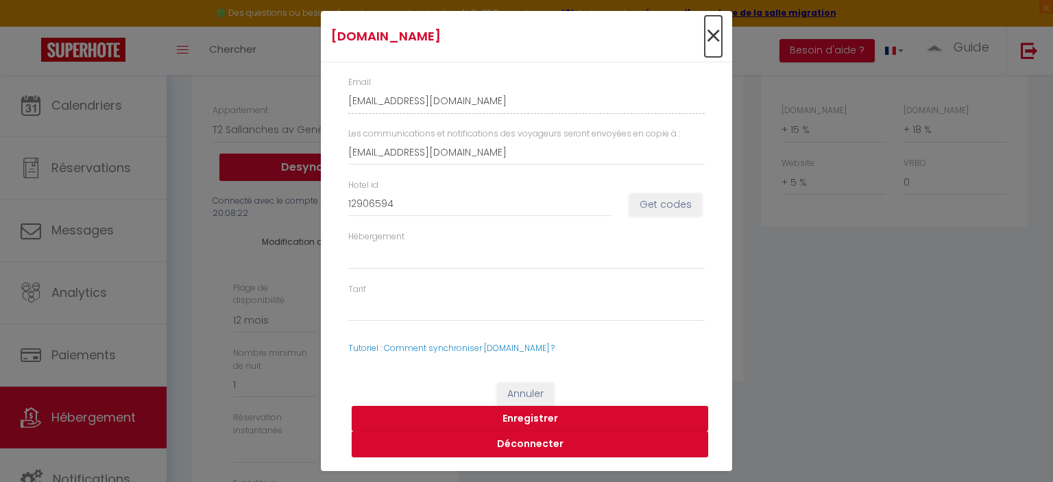
click at [525, 33] on span "×" at bounding box center [713, 36] width 17 height 41
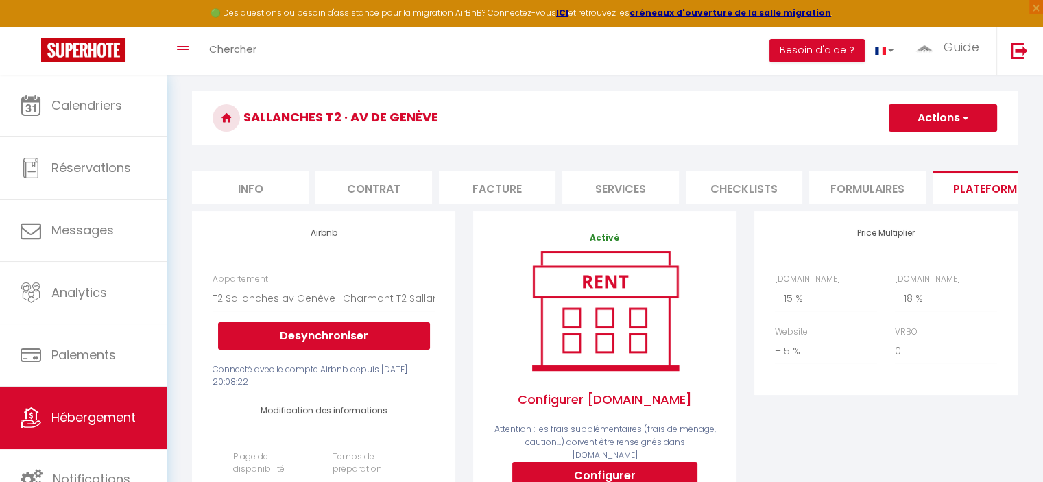
scroll to position [0, 0]
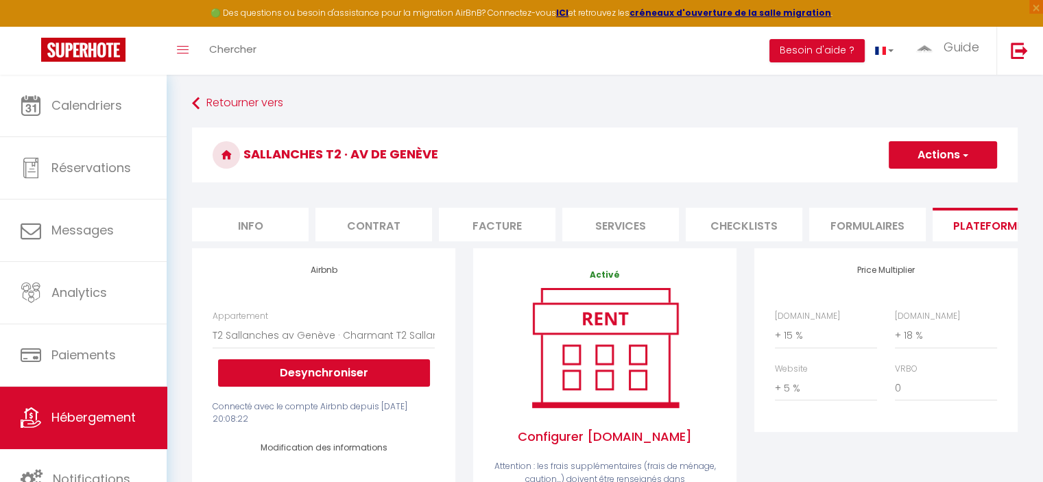
click at [247, 228] on li "Info" at bounding box center [250, 225] width 117 height 34
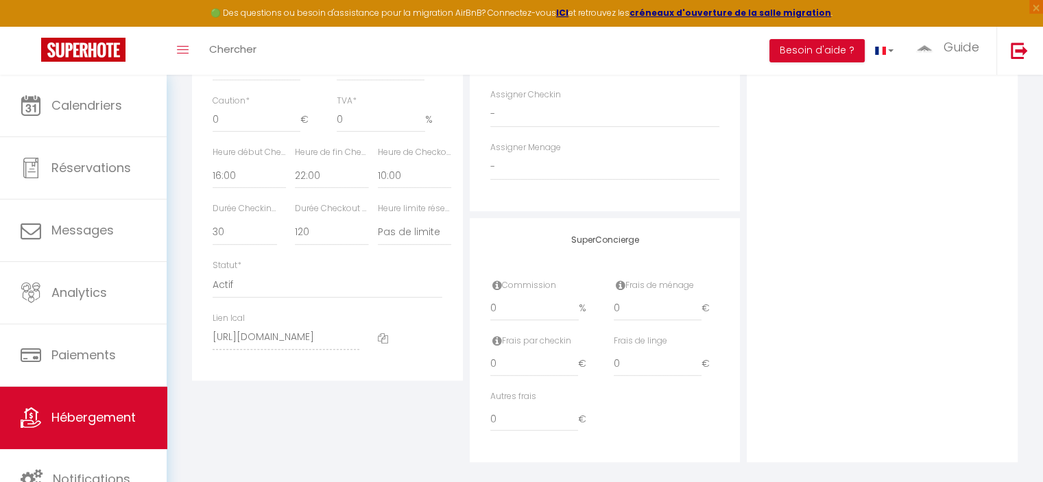
scroll to position [735, 0]
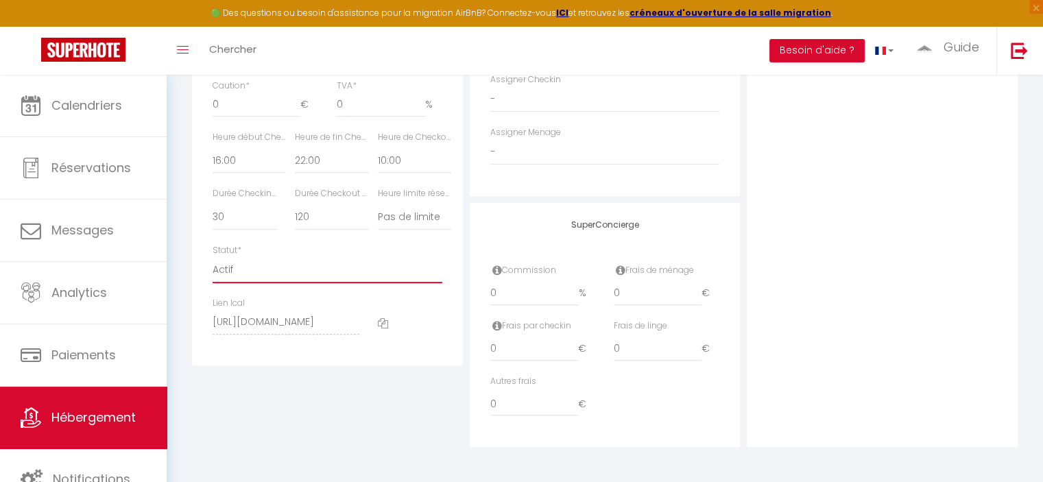
click at [228, 262] on select "Actif Pas actif" at bounding box center [328, 270] width 230 height 26
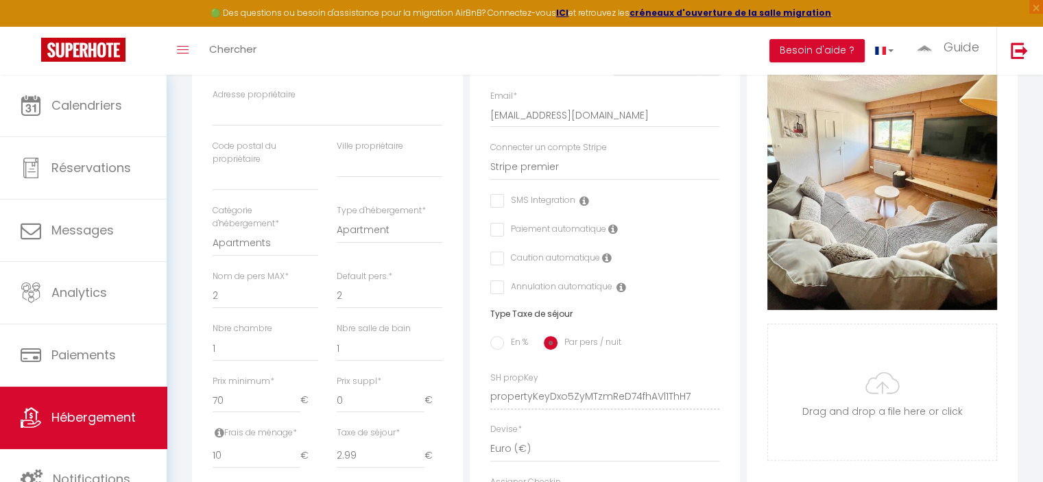
scroll to position [0, 0]
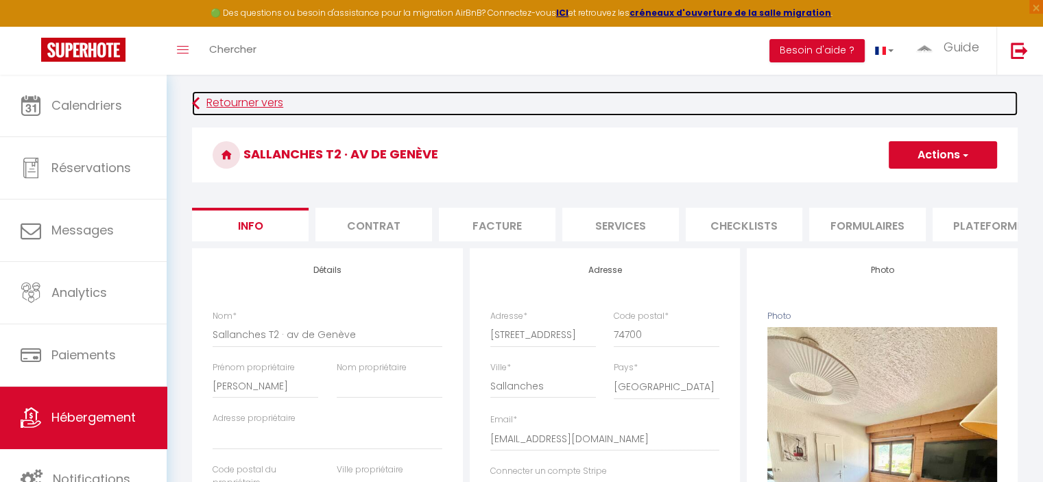
click at [221, 98] on link "Retourner vers" at bounding box center [605, 103] width 826 height 25
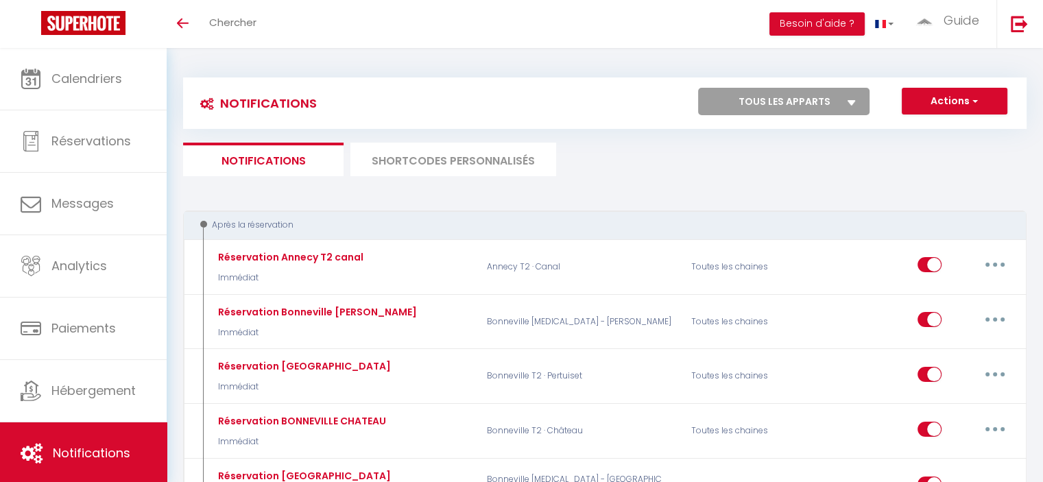
click at [809, 93] on select "Tous les apparts Marignier T2 · Comptines Thyez Studio · [PERSON_NAME] Thyez Lo…" at bounding box center [783, 101] width 171 height 27
select select "76696"
click at [698, 88] on select "Tous les apparts Marignier T2 · Comptines Thyez Studio · [PERSON_NAME] Thyez Lo…" at bounding box center [783, 101] width 171 height 27
checkbox input "false"
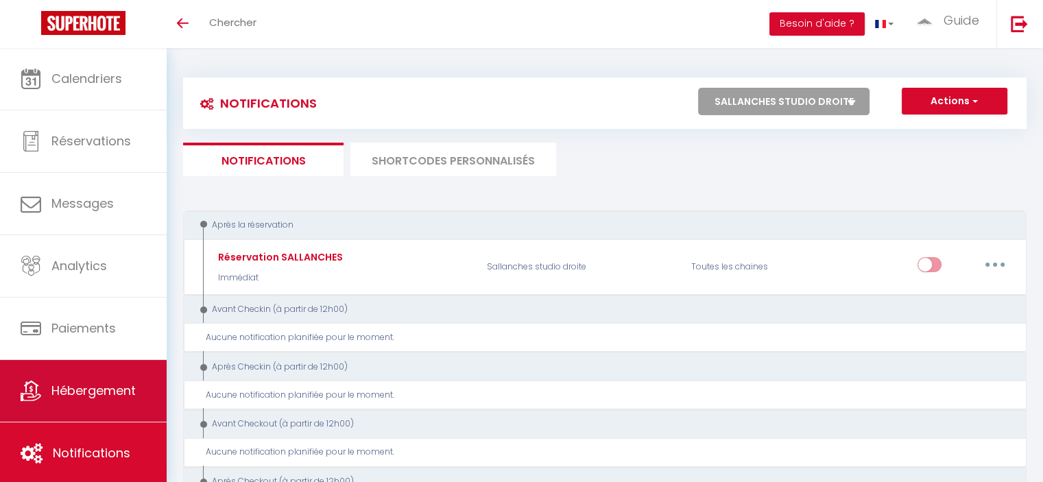
click at [86, 390] on span "Hébergement" at bounding box center [93, 390] width 84 height 17
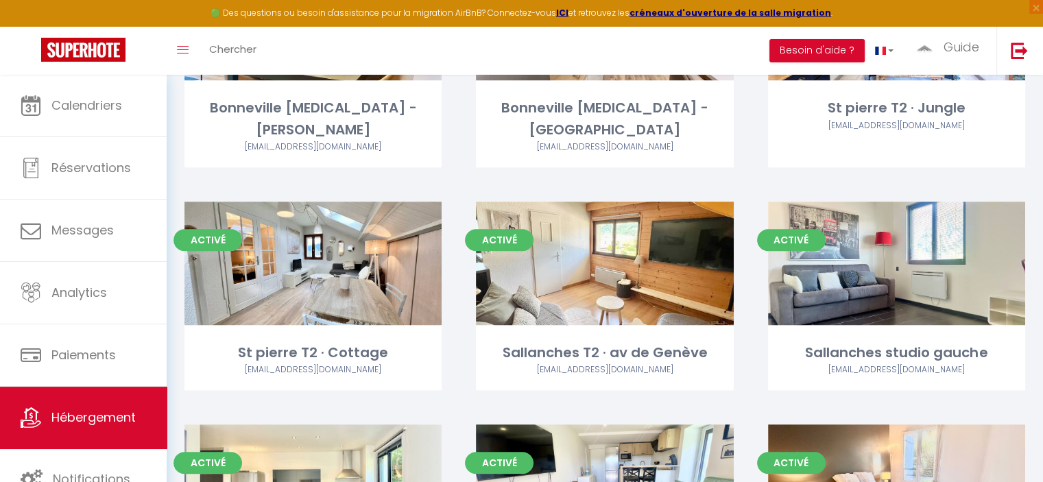
scroll to position [1234, 0]
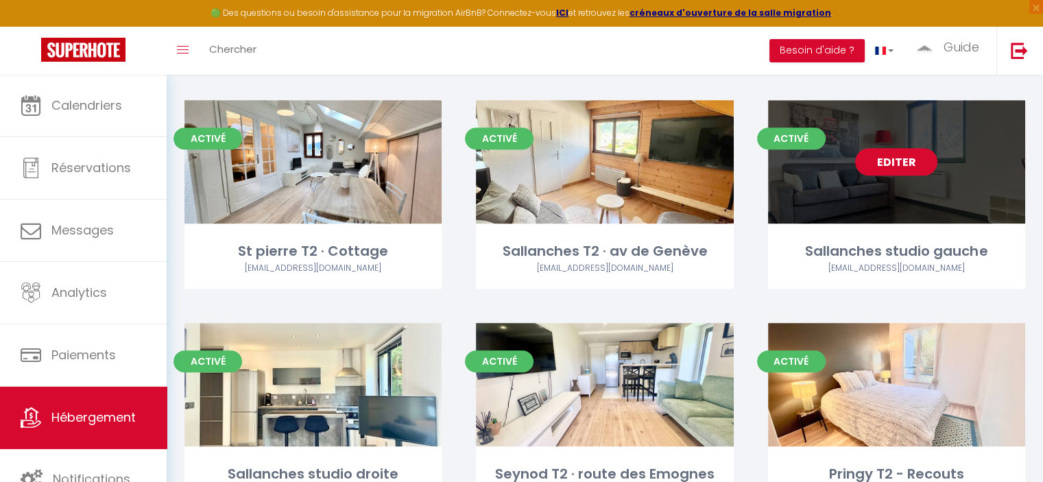
click at [885, 148] on link "Editer" at bounding box center [896, 161] width 82 height 27
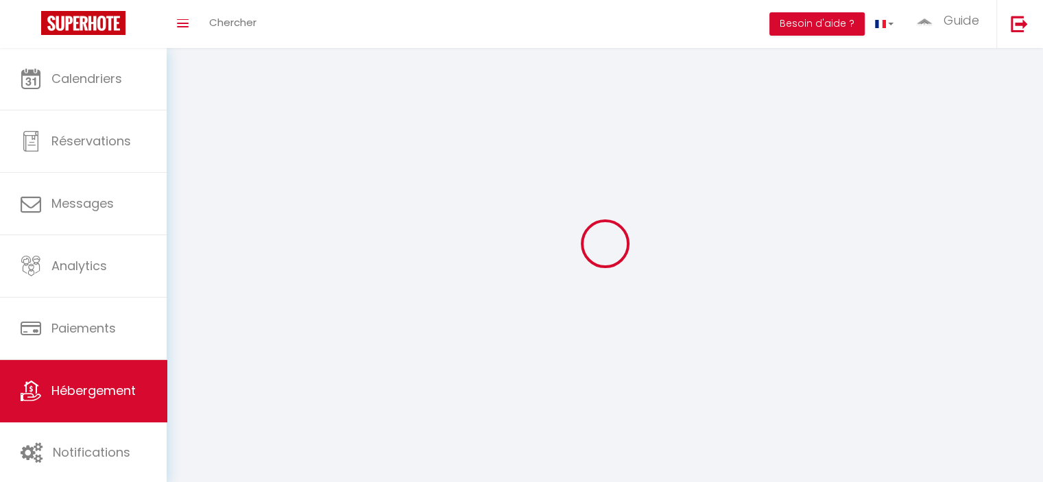
select select "1"
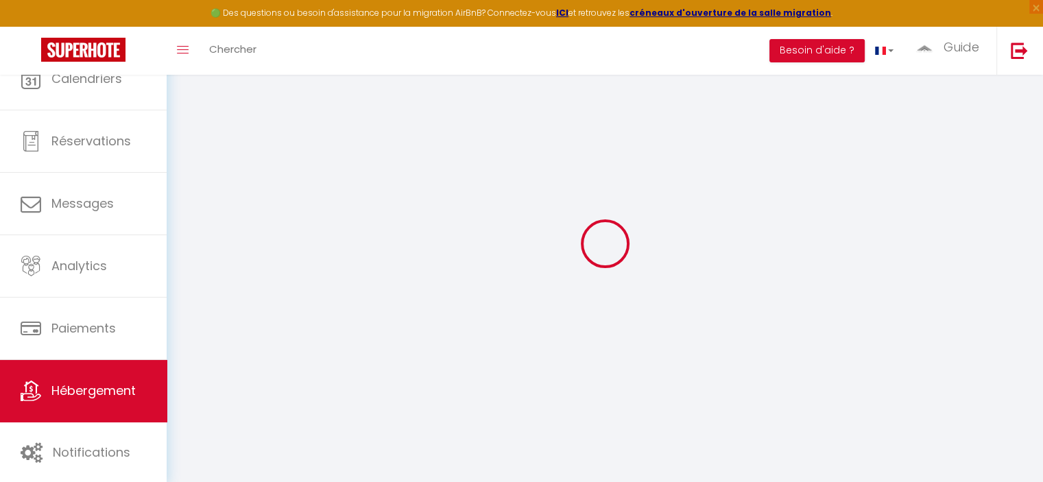
select select
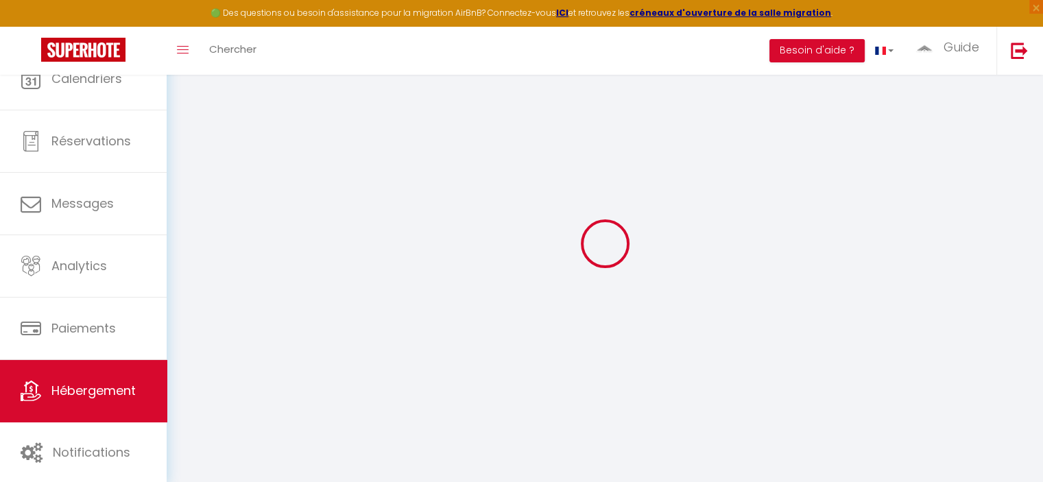
select select
checkbox input "false"
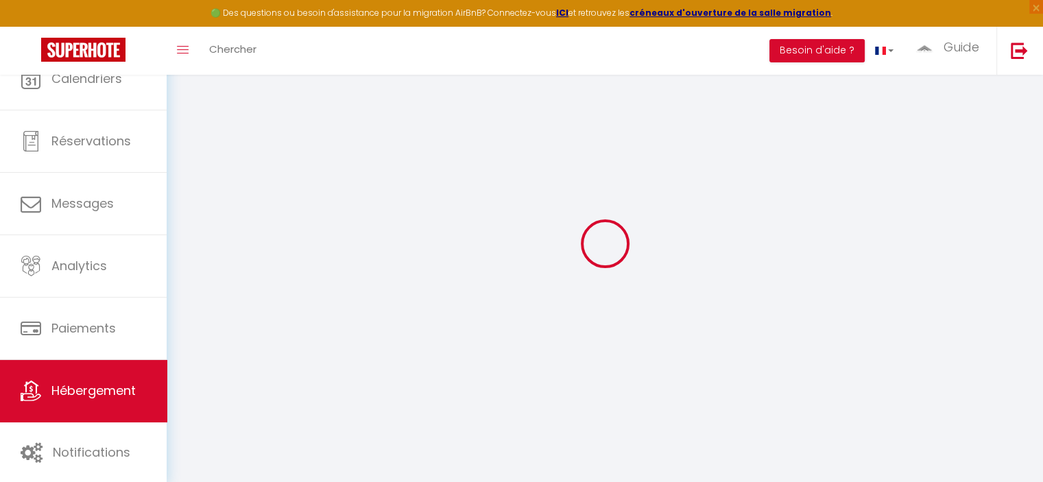
select select "28"
select select
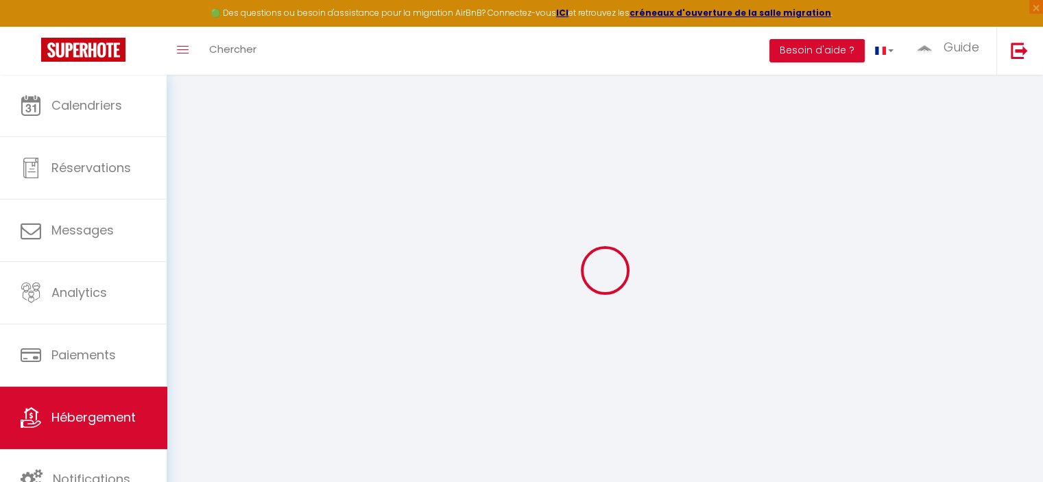
select select
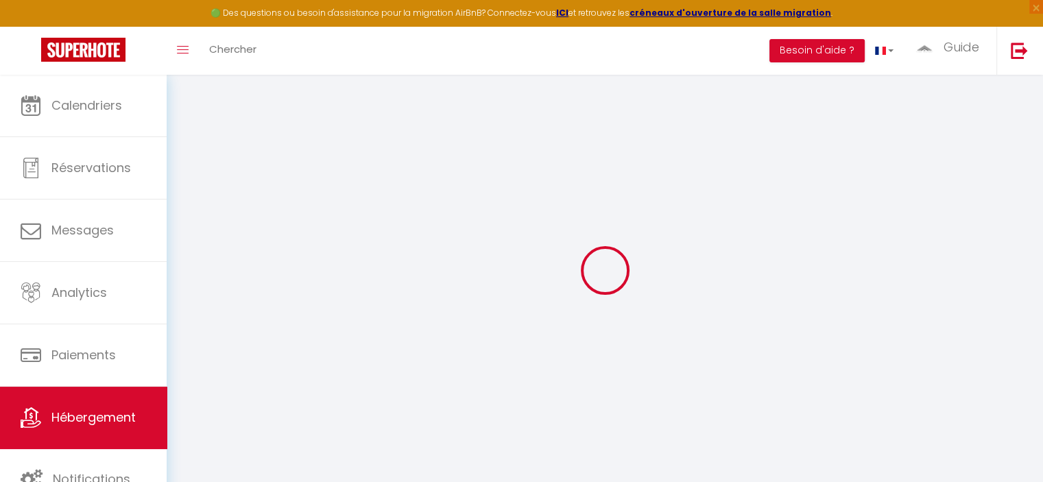
select select
checkbox input "false"
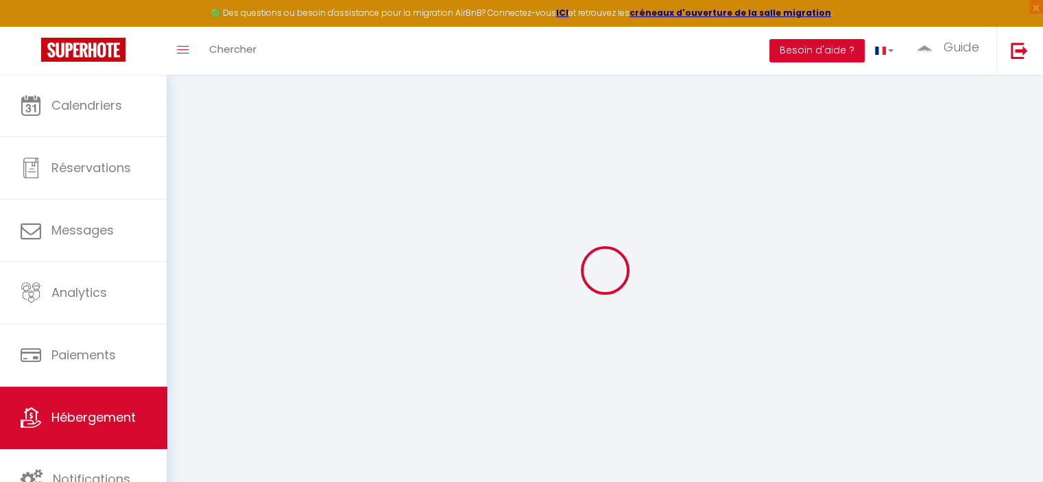
select select
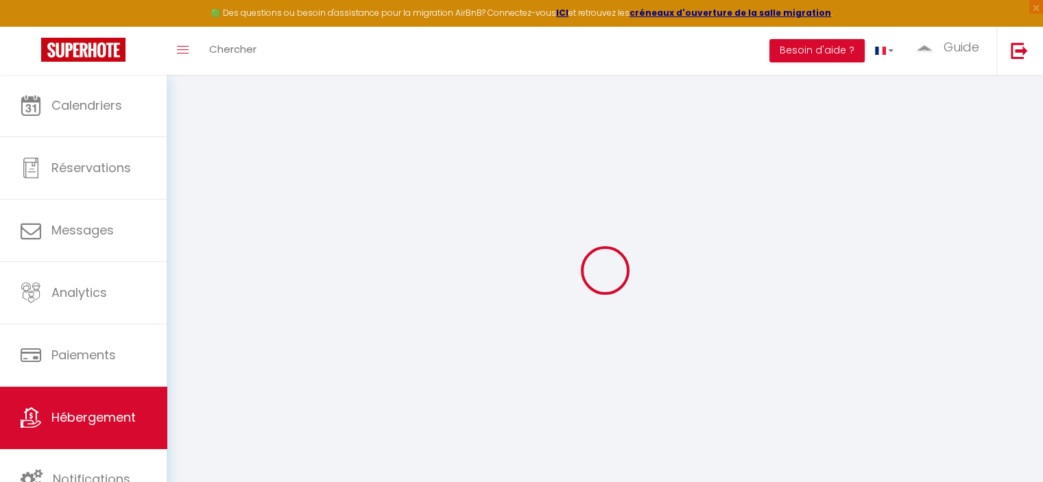
select select
checkbox input "false"
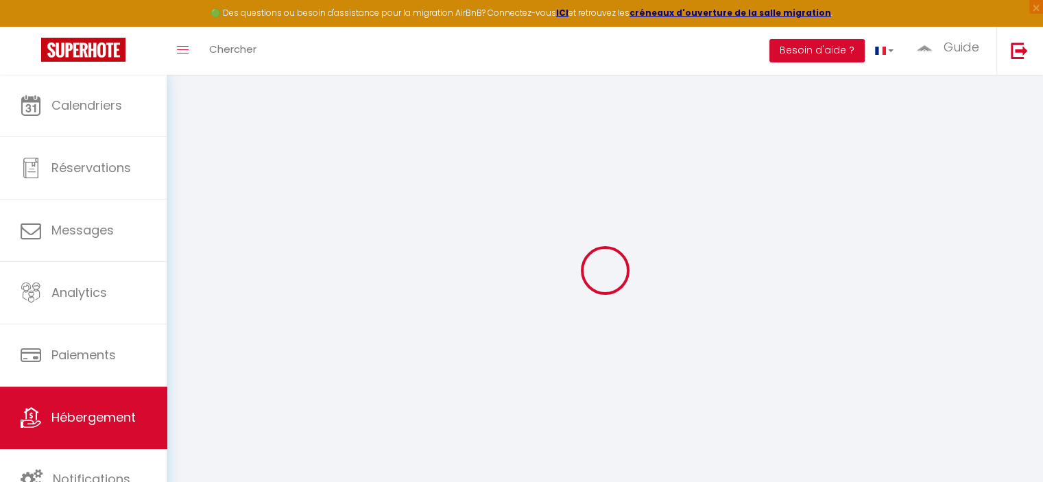
checkbox input "false"
select select
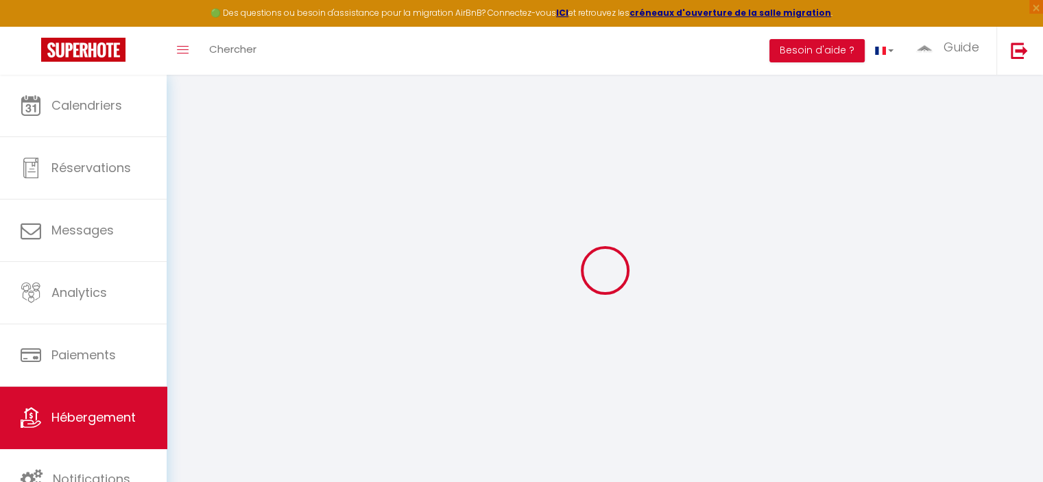
select select
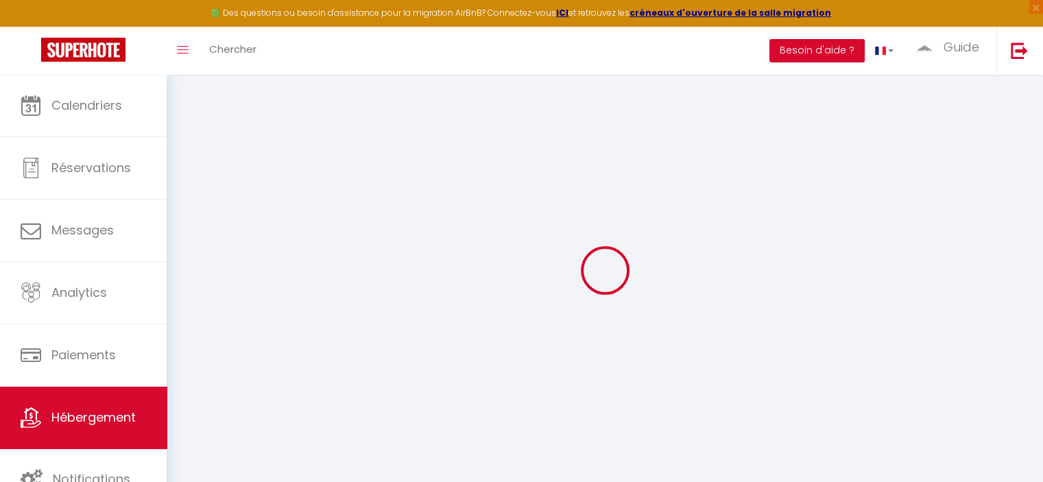
checkbox input "false"
select select
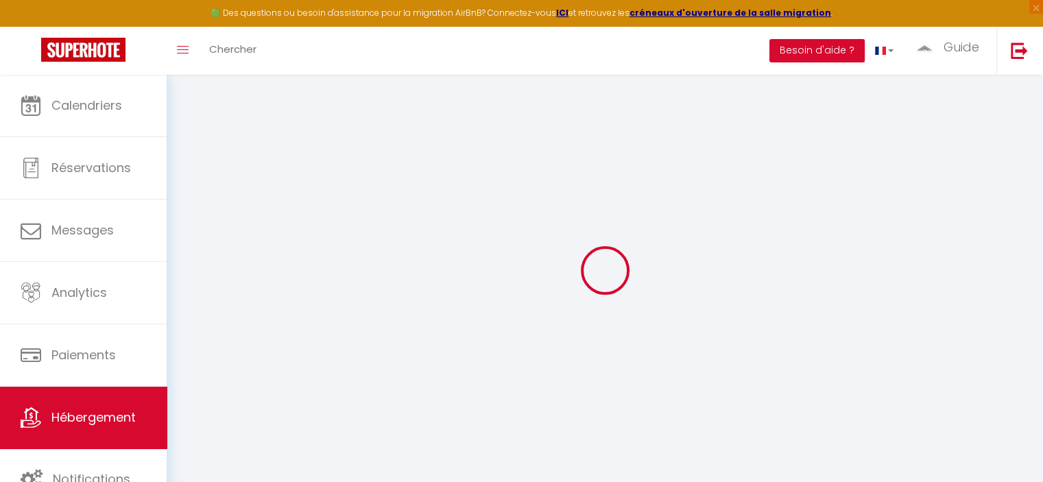
select select
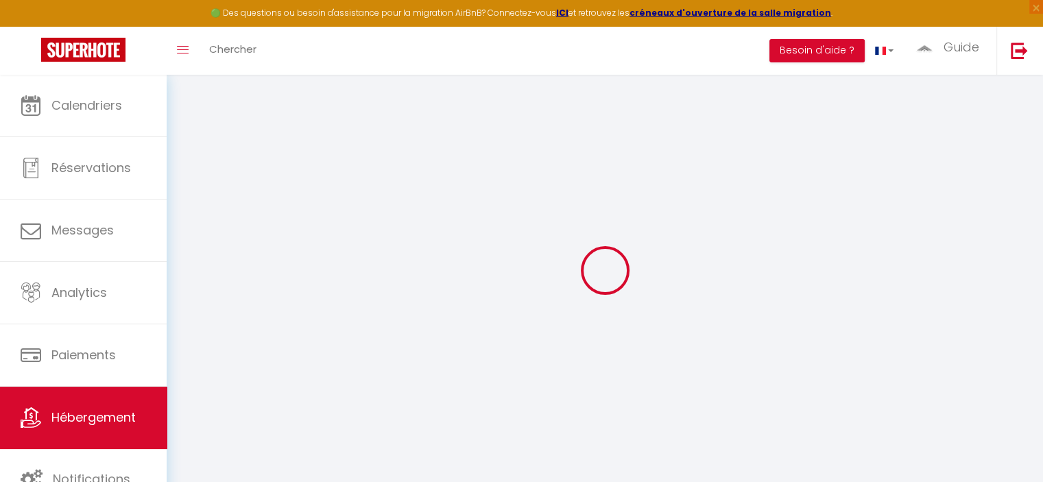
select select
checkbox input "false"
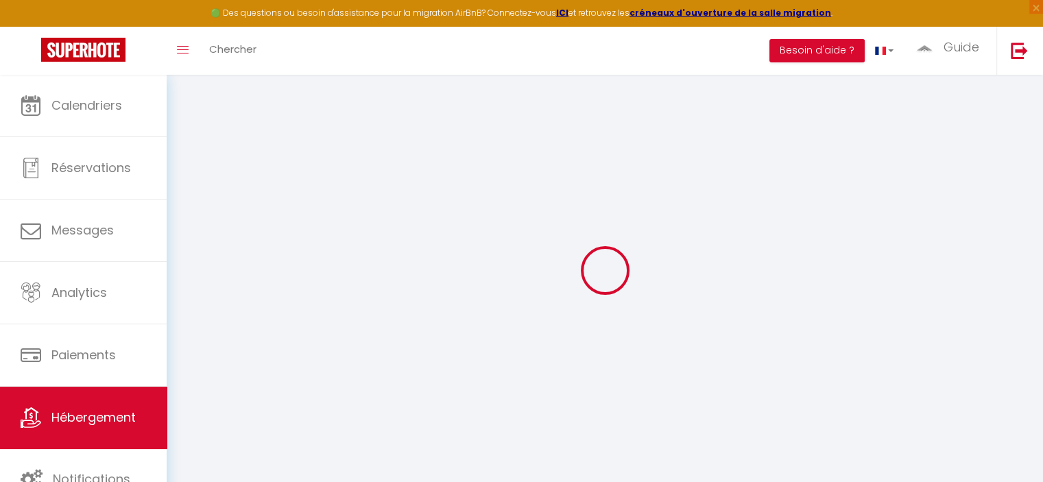
checkbox input "false"
select select
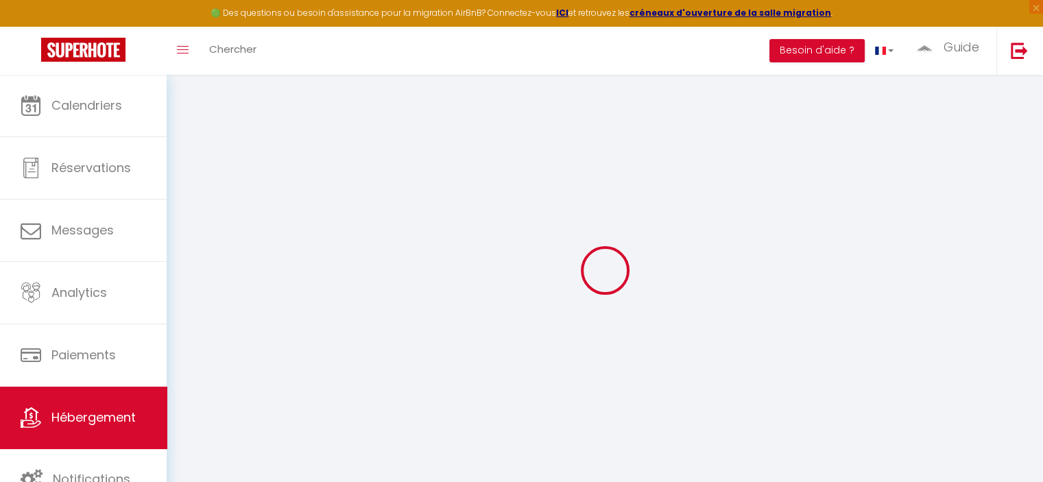
select select
checkbox input "false"
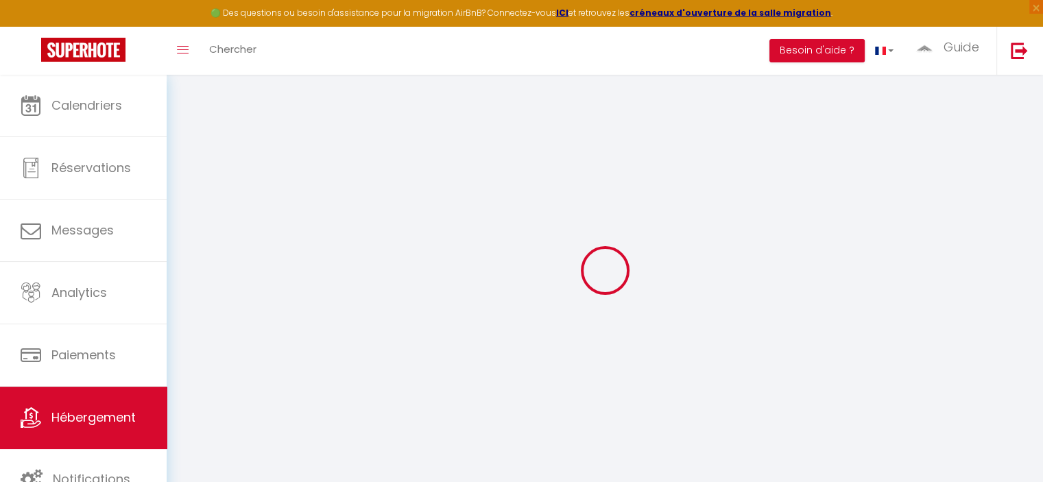
checkbox input "false"
select select
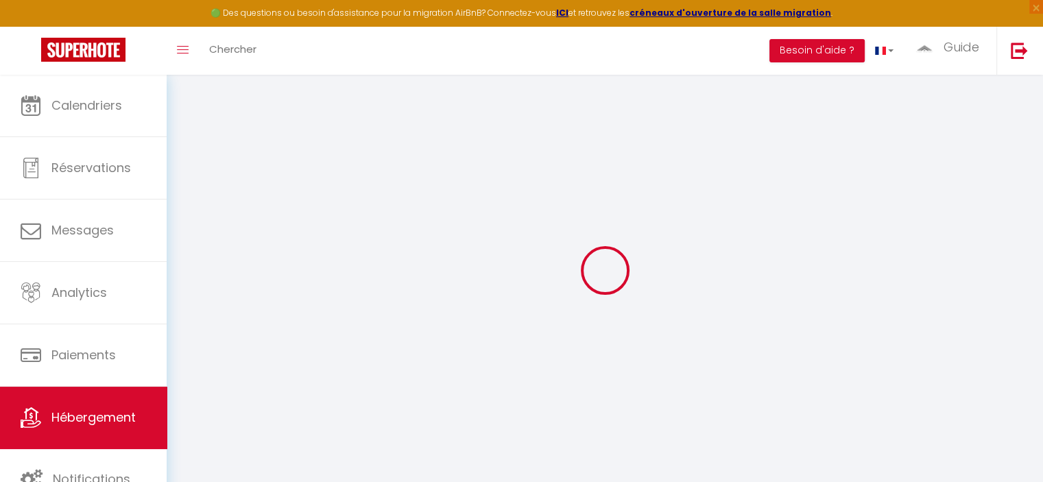
type input "Sallanches studio gauche"
type input "[PERSON_NAME]"
select select "2"
select select "0"
type input "75"
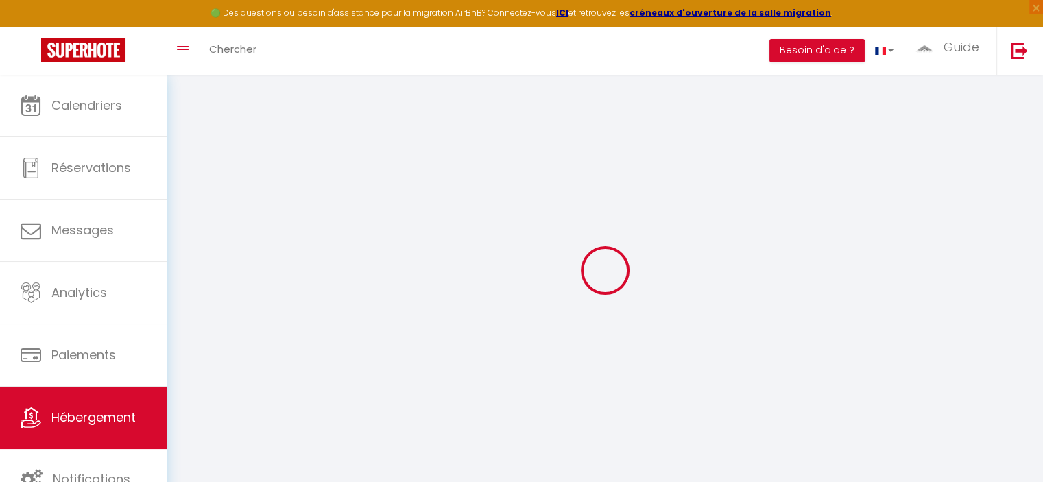
type input "10"
select select
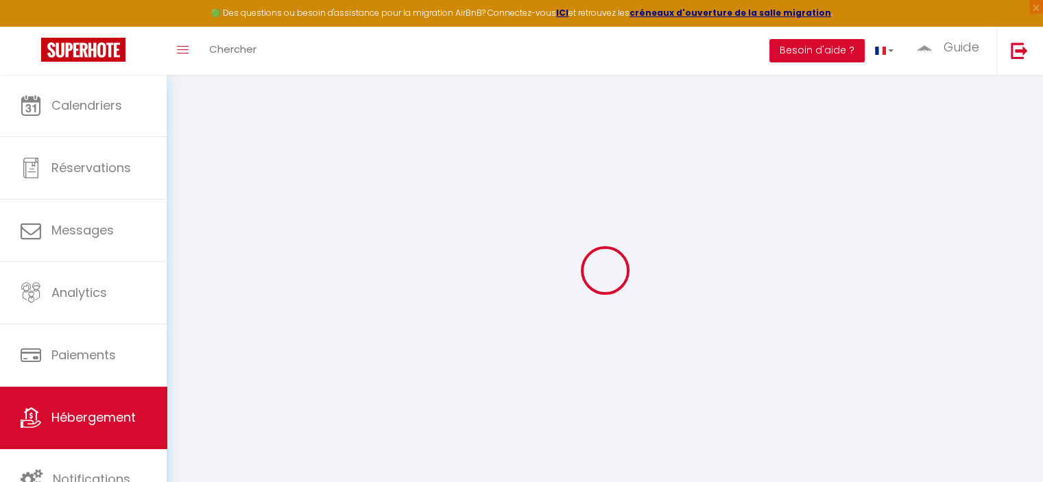
select select
type input "[GEOGRAPHIC_DATA]"
type input "74700"
type input "Sallanches"
type input "[EMAIL_ADDRESS][DOMAIN_NAME]"
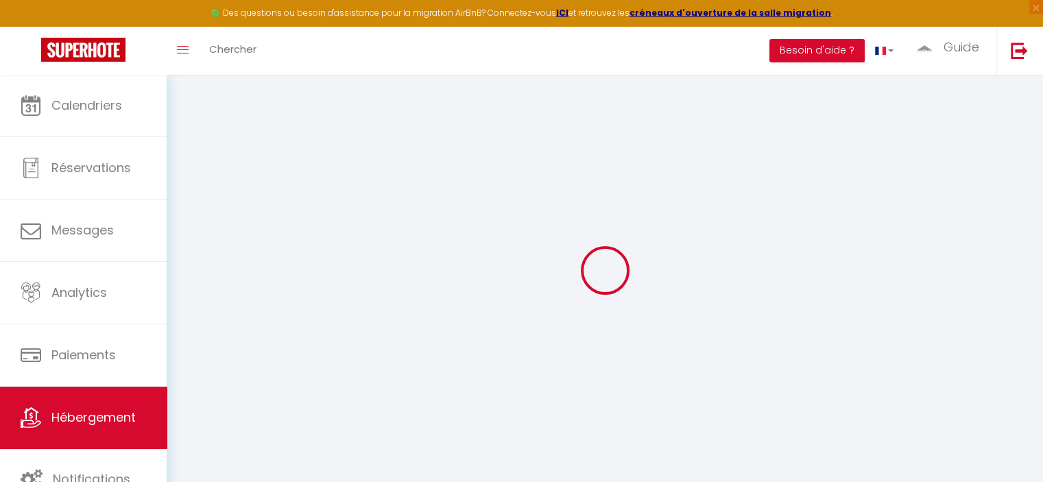
select select
checkbox input "false"
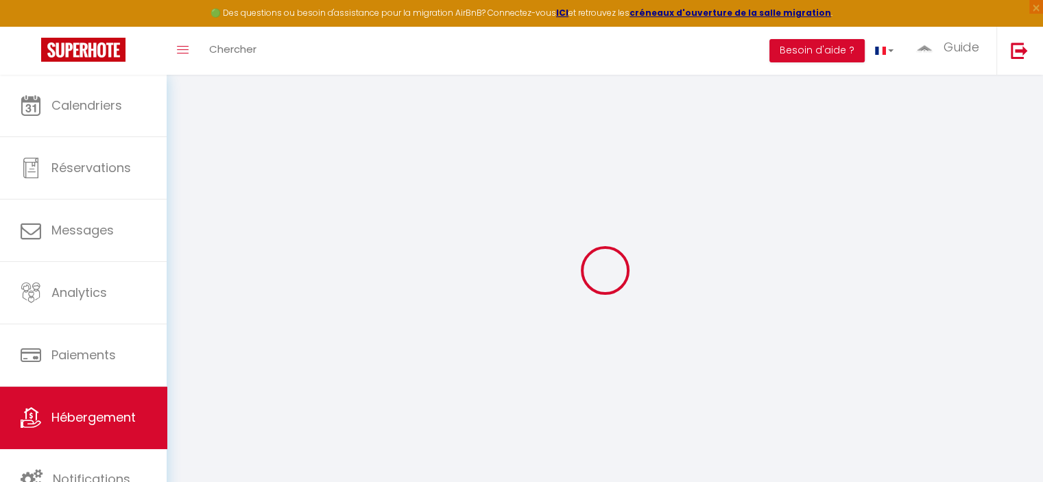
type input "0"
select select
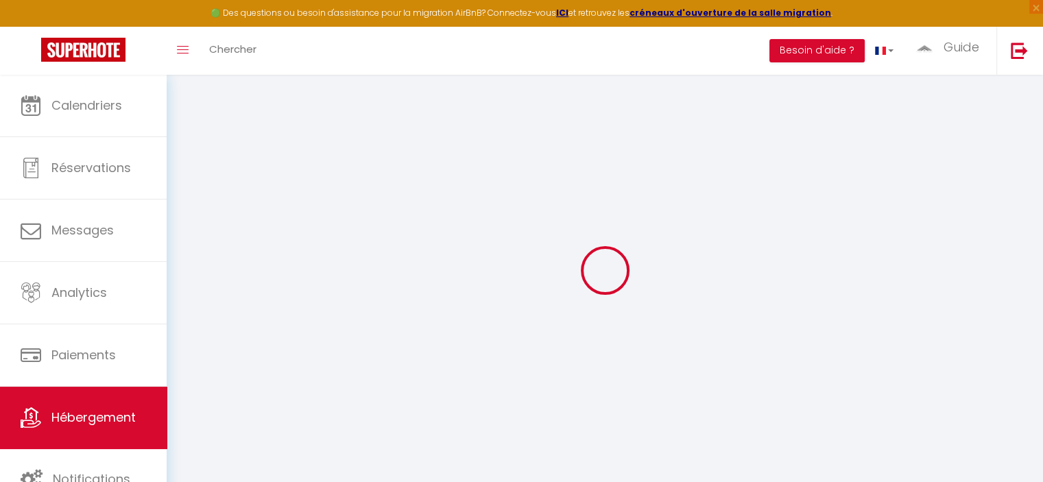
select select
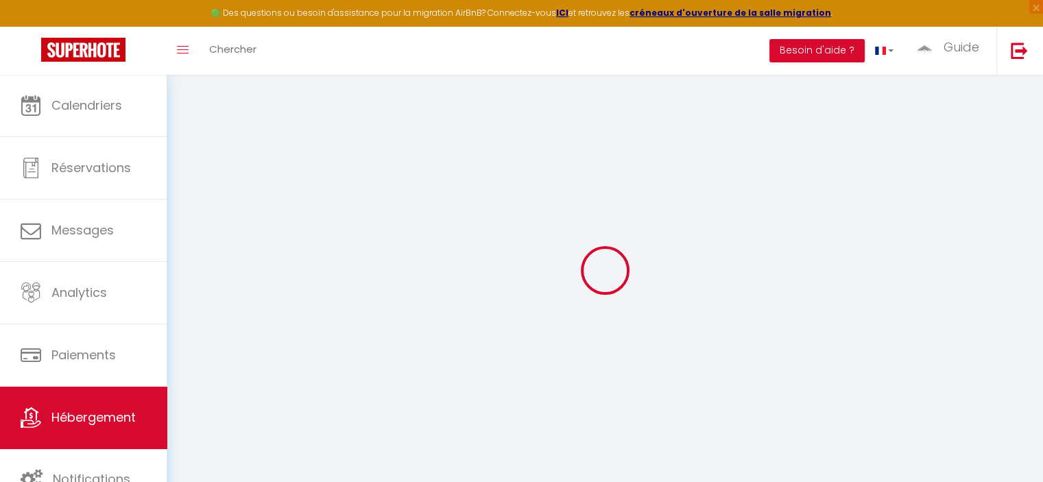
checkbox input "false"
select select
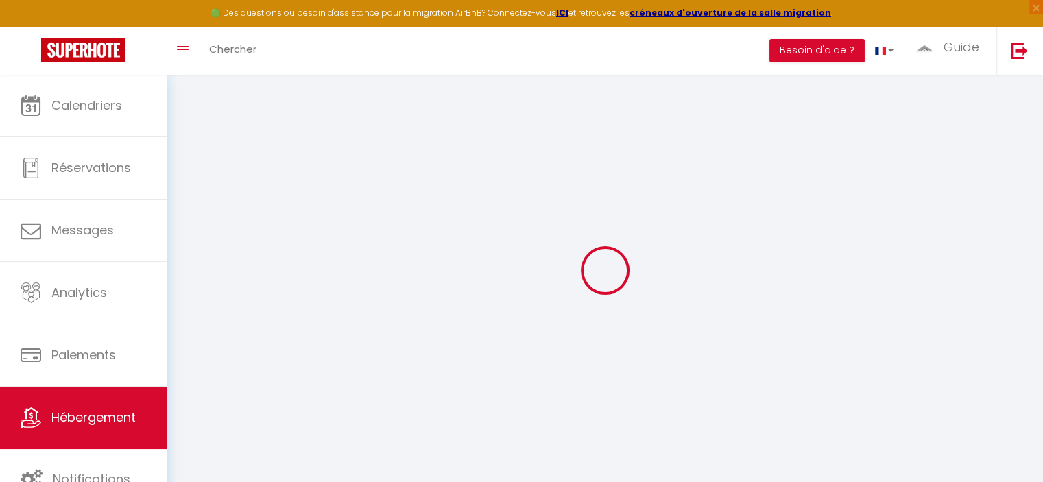
select select
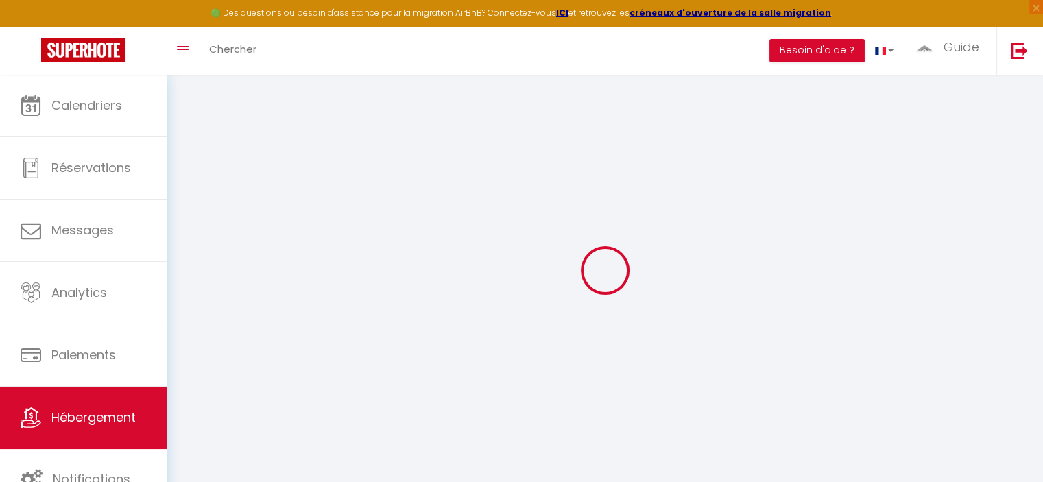
checkbox input "false"
select select "16:00"
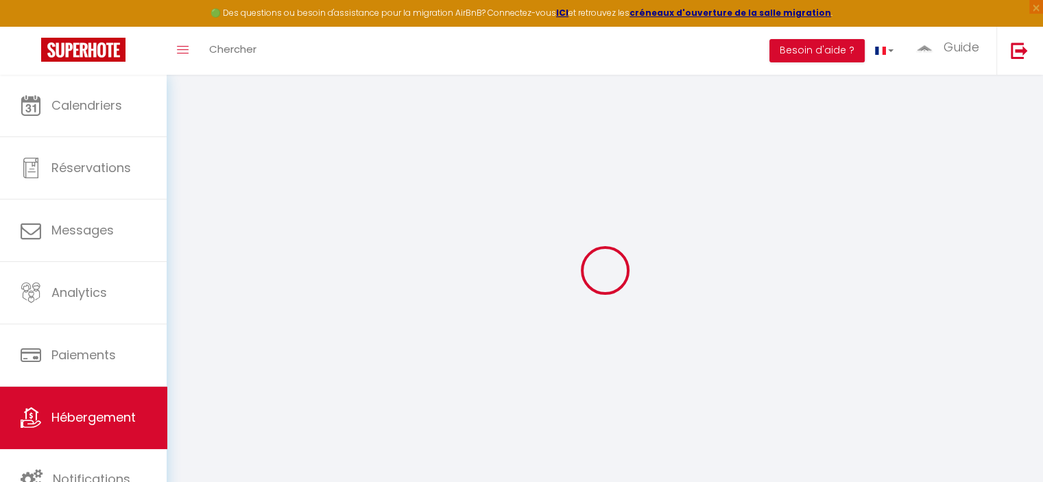
select select
select select "11:00"
select select "30"
select select "120"
select select
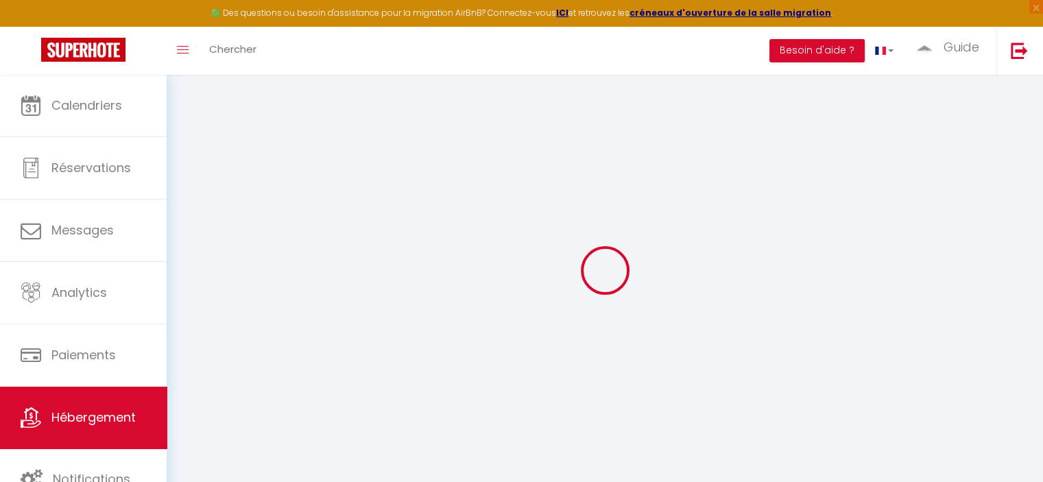
checkbox input "false"
select select
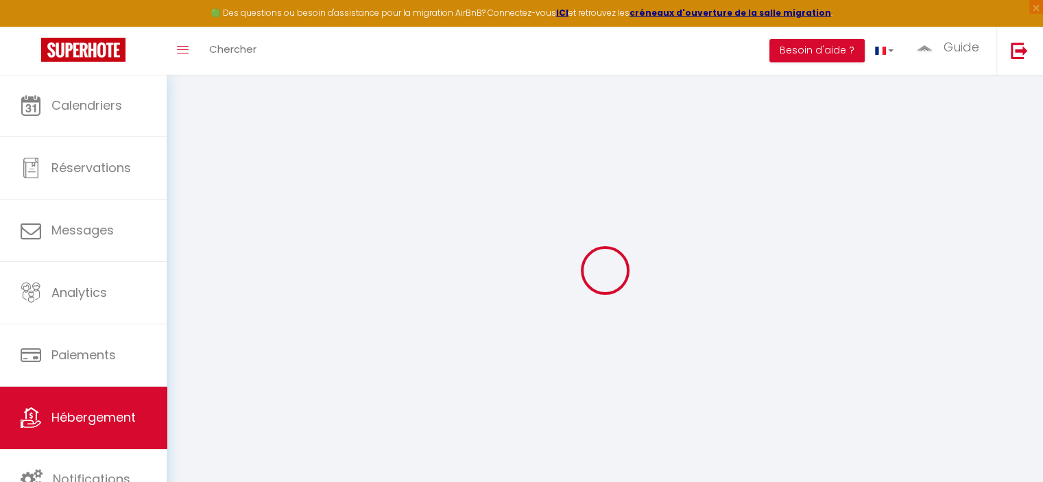
select select
checkbox input "false"
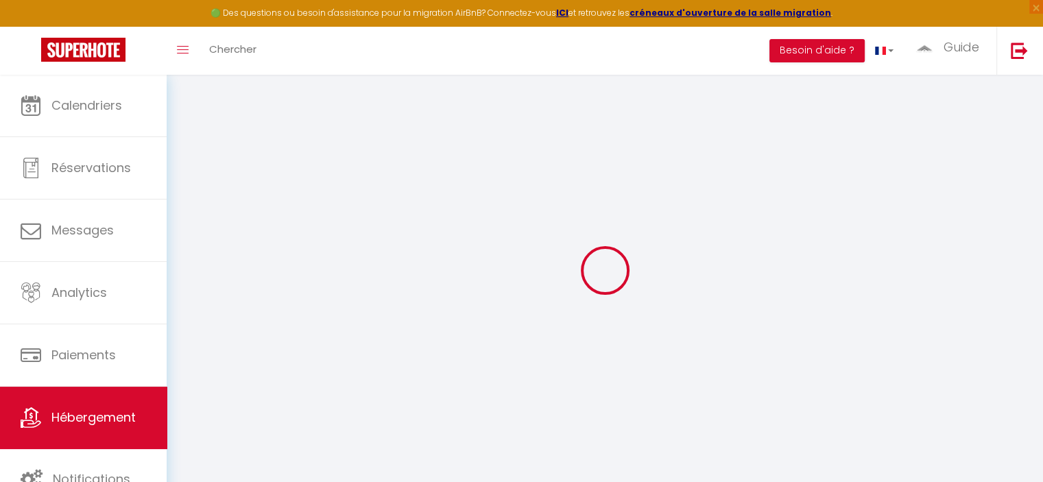
select select
checkbox input "false"
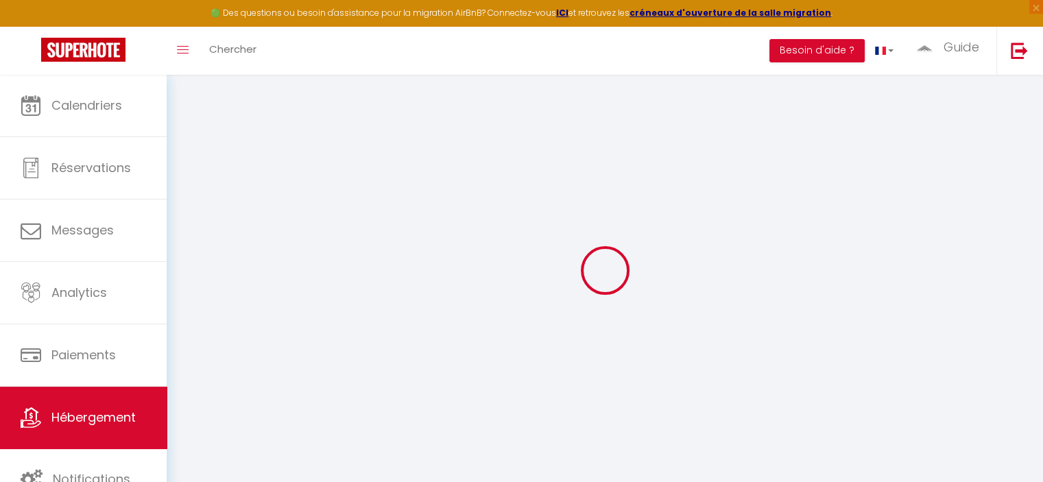
checkbox input "false"
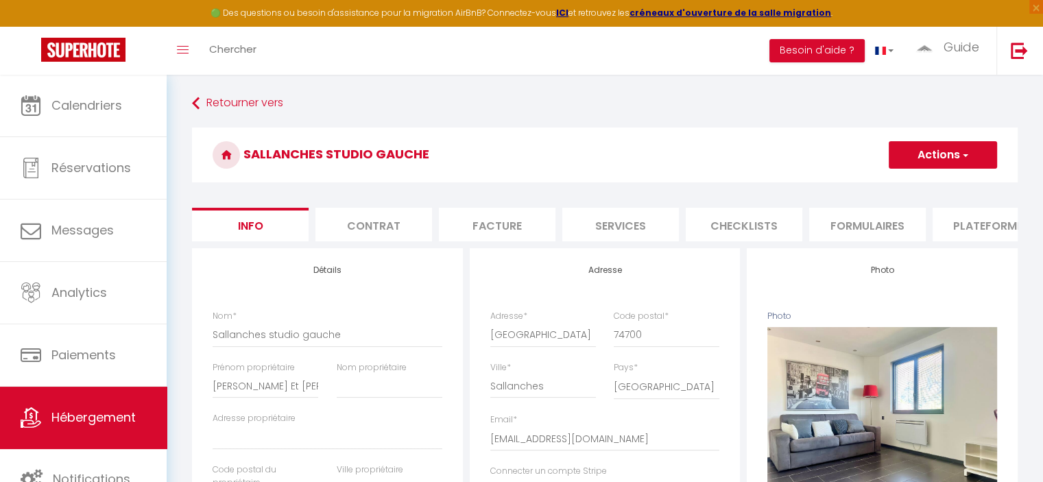
click at [976, 224] on li "Plateformes" at bounding box center [991, 225] width 117 height 34
select select
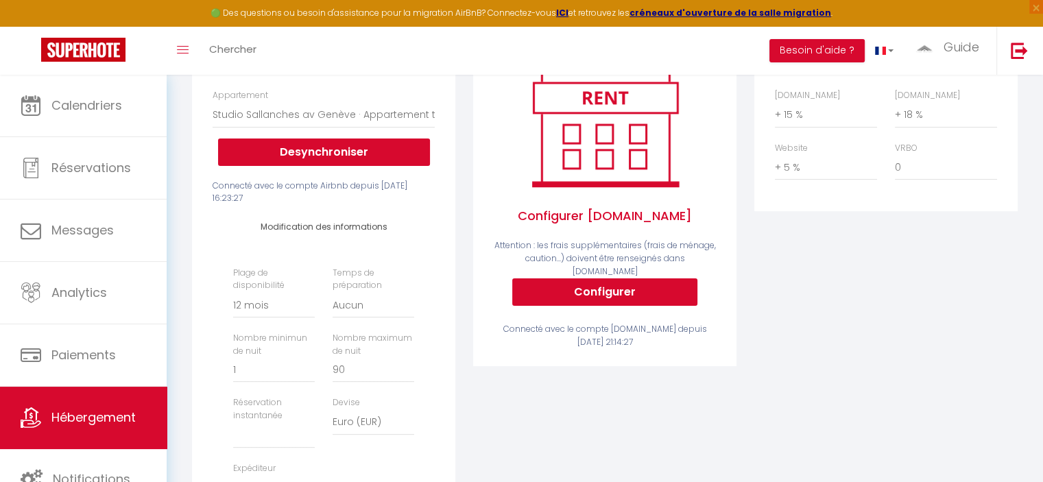
scroll to position [137, 0]
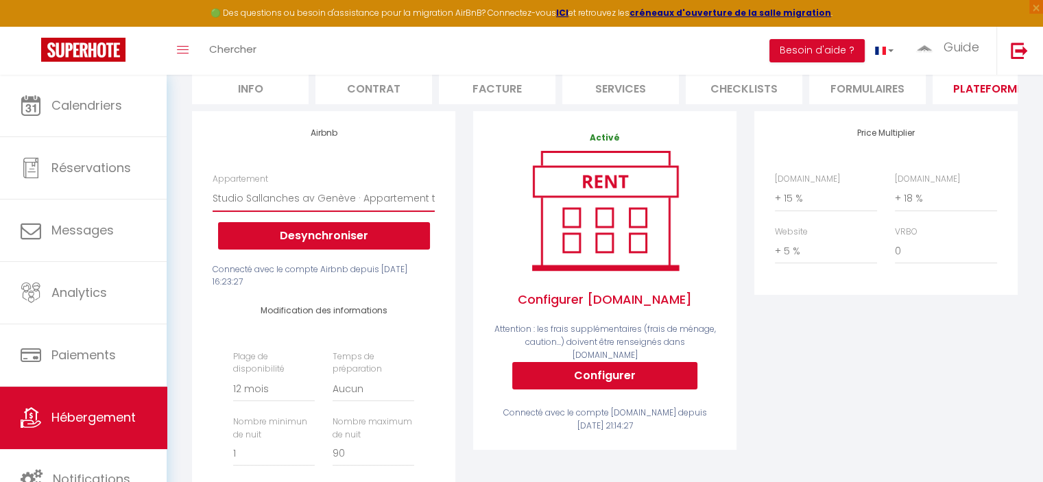
drag, startPoint x: 241, startPoint y: 210, endPoint x: 316, endPoint y: 209, distance: 74.7
click at [316, 209] on select "Studio Sallanches av Genève · Appartement tout confort - [EMAIL_ADDRESS][DOMAIN…" at bounding box center [324, 198] width 222 height 26
click at [356, 156] on div "Airbnb Appartement Studio Sallanches av Genève · Appartement tout confort - inf…" at bounding box center [323, 400] width 263 height 579
click at [417, 156] on div "Airbnb Appartement Studio Sallanches av Genève · Appartement tout confort - inf…" at bounding box center [323, 400] width 263 height 579
click at [605, 377] on button "Configurer" at bounding box center [604, 375] width 185 height 27
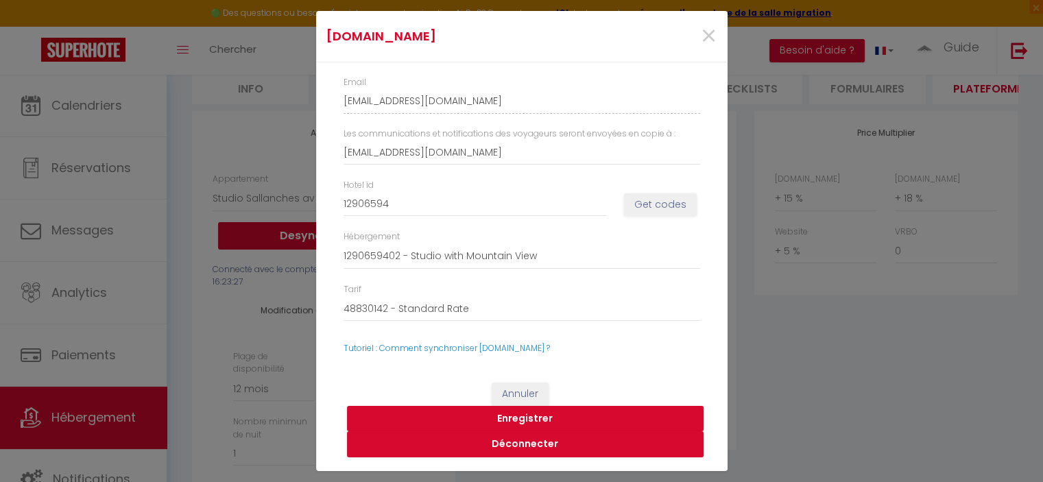
select select
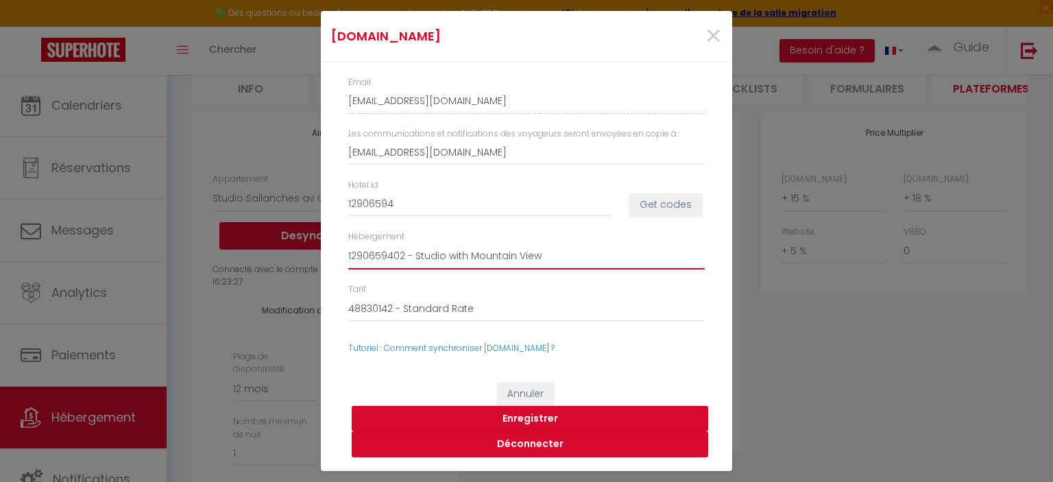
click at [482, 254] on select "1290659402 - Studio with Mountain View 1290659403 - Superior Studio" at bounding box center [526, 256] width 357 height 26
click at [348, 243] on select "1290659402 - Studio with Mountain View 1290659403 - Superior Studio" at bounding box center [526, 256] width 357 height 26
click at [535, 419] on button "Enregistrer" at bounding box center [530, 419] width 357 height 26
select select
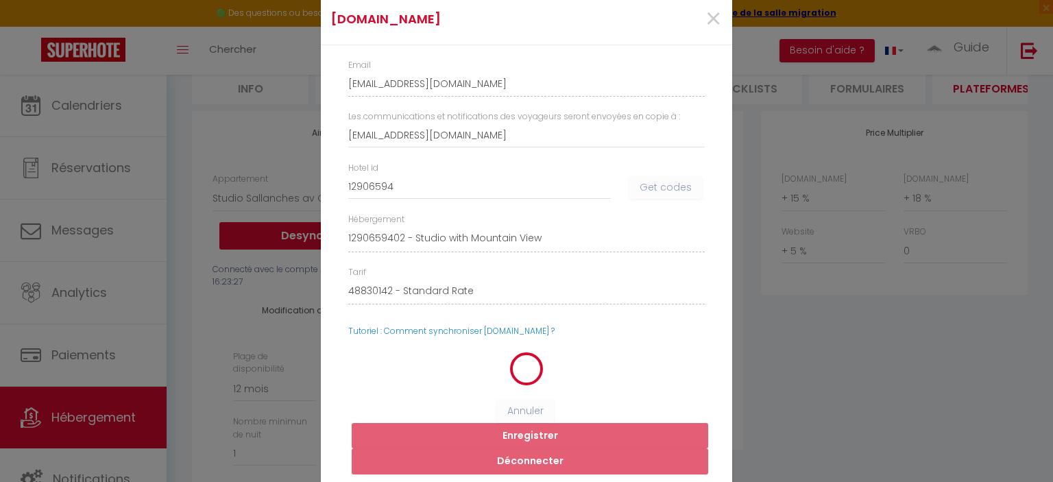
select select
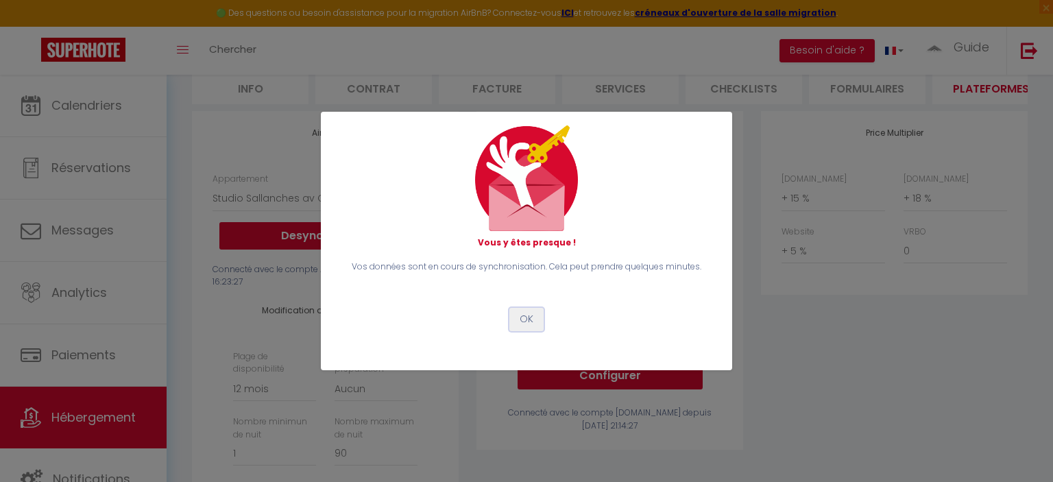
drag, startPoint x: 527, startPoint y: 329, endPoint x: 527, endPoint y: 315, distance: 14.4
click at [527, 328] on button "OK" at bounding box center [526, 319] width 34 height 23
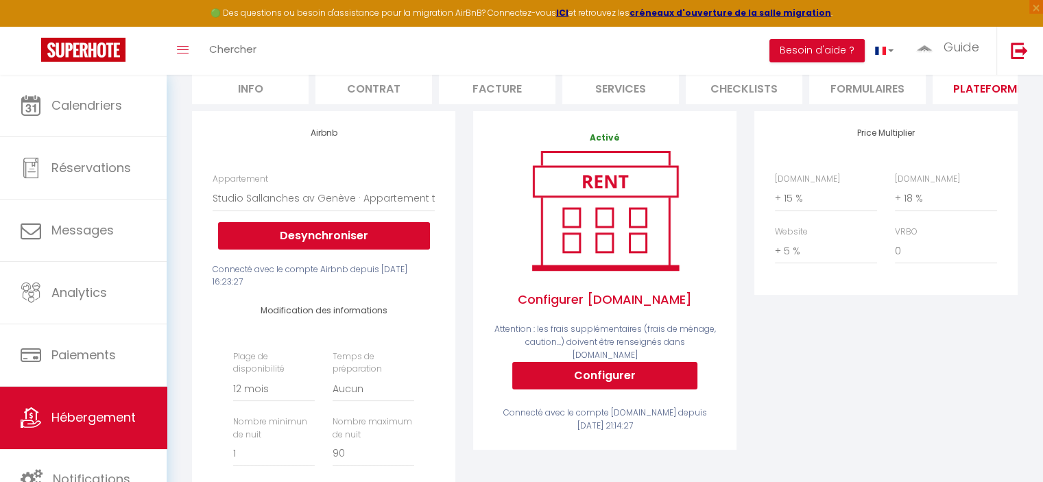
click at [527, 315] on span "Configurer [DOMAIN_NAME]" at bounding box center [605, 299] width 222 height 47
click at [632, 370] on button "Configurer" at bounding box center [604, 375] width 185 height 27
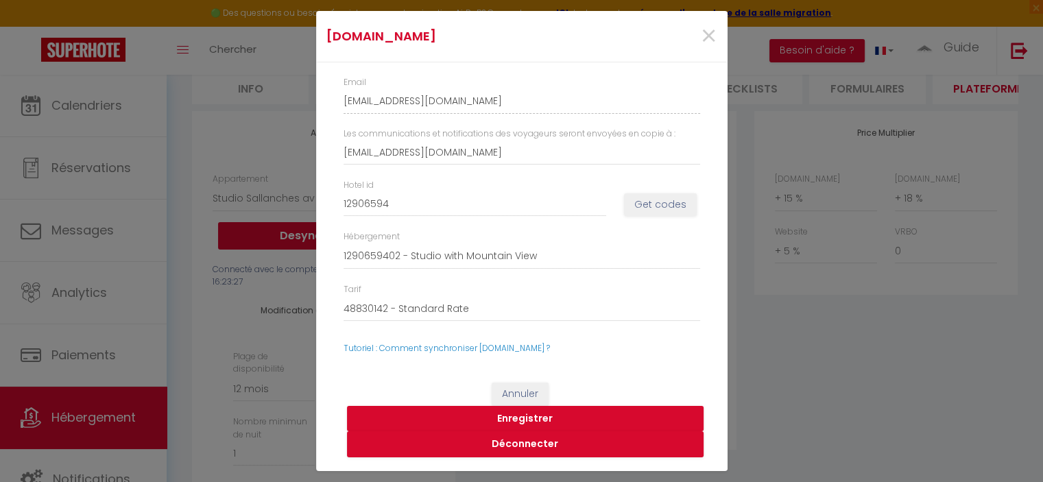
select select
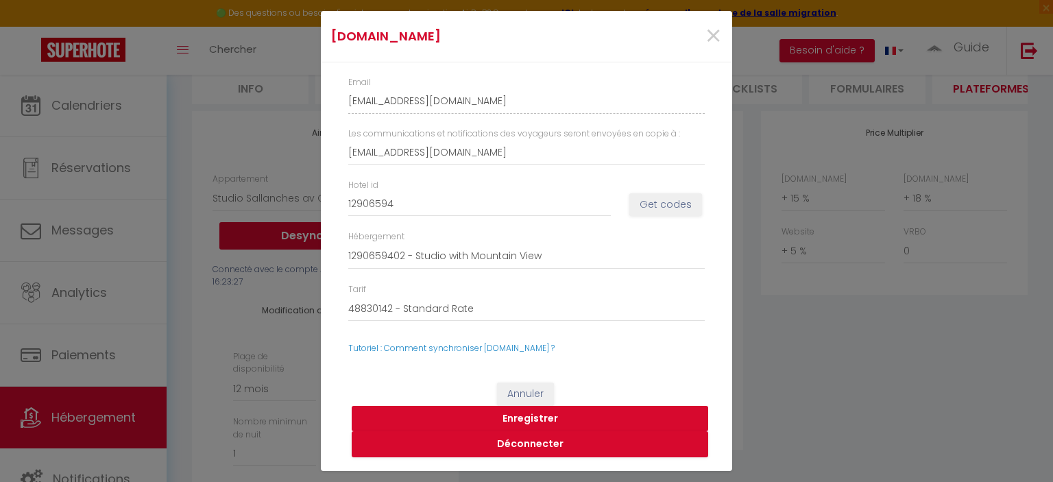
click at [532, 416] on button "Enregistrer" at bounding box center [530, 419] width 357 height 26
select select
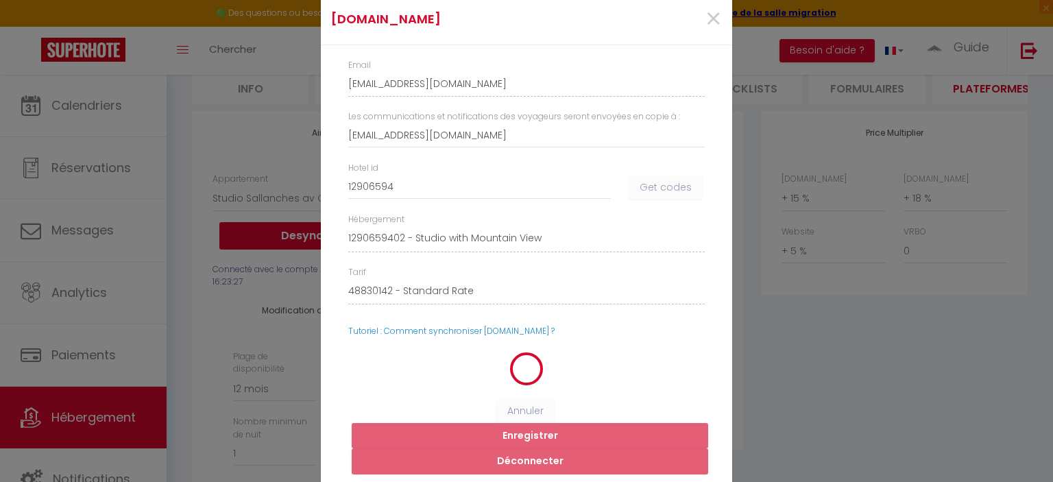
select select
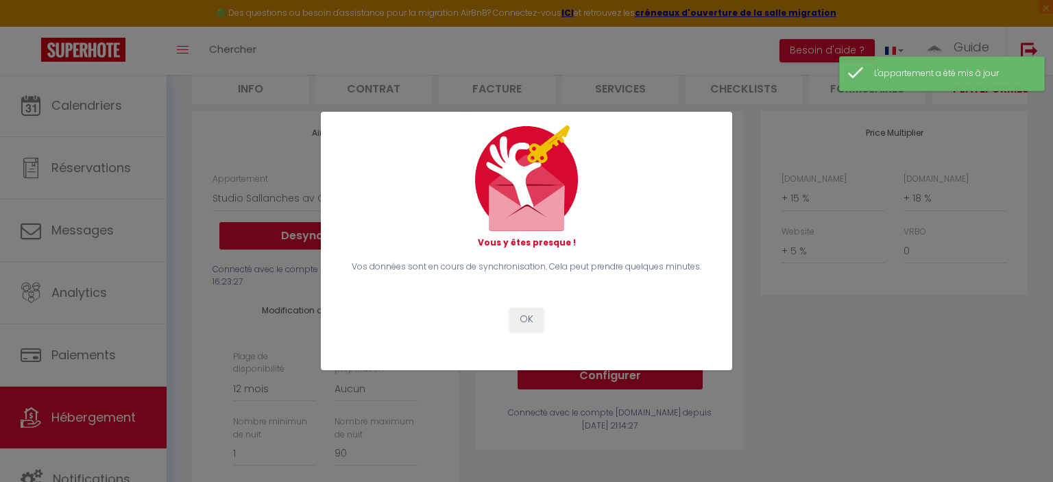
click at [545, 329] on div "Vos données sont en cours de synchronisation. Cela peut prendre quelques minute…" at bounding box center [526, 296] width 374 height 70
click at [532, 320] on button "OK" at bounding box center [526, 319] width 34 height 23
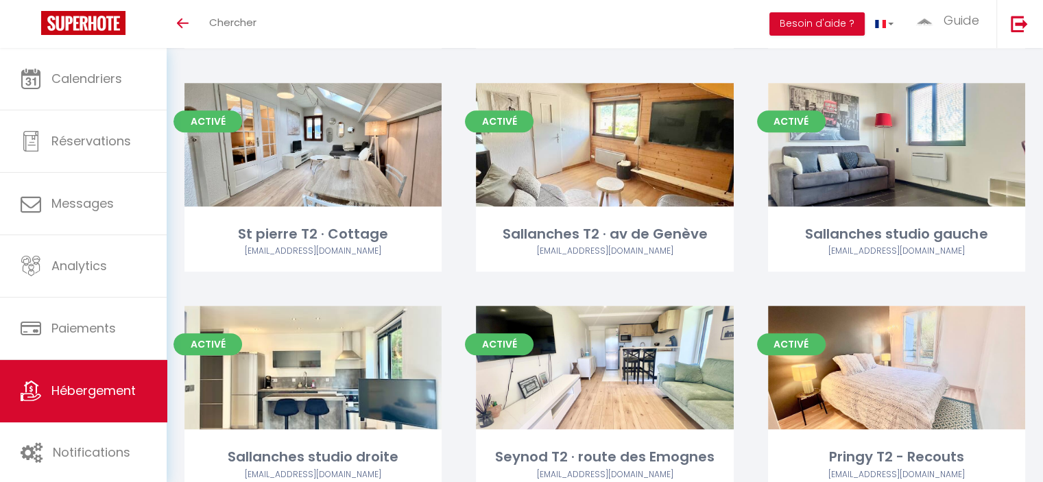
scroll to position [1234, 0]
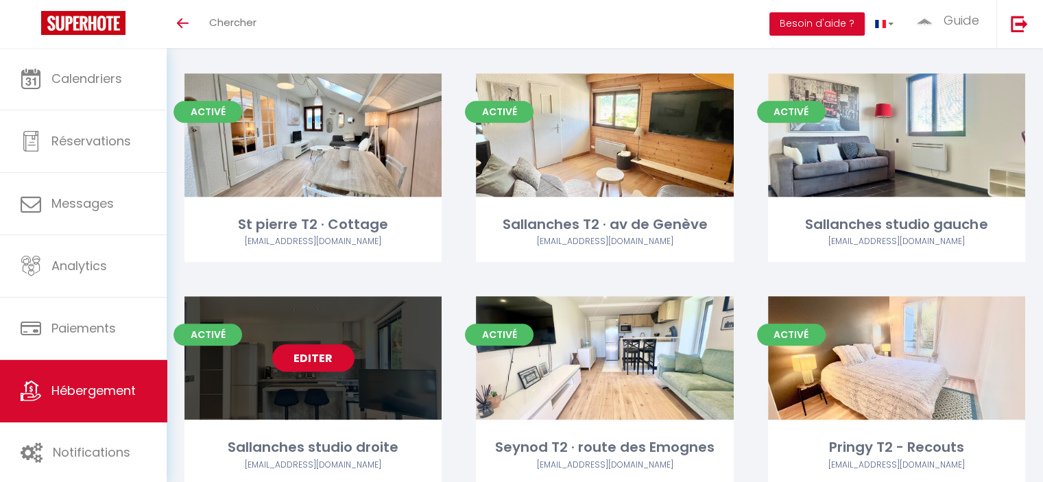
click at [304, 344] on link "Editer" at bounding box center [313, 357] width 82 height 27
select select "3"
select select "2"
select select "1"
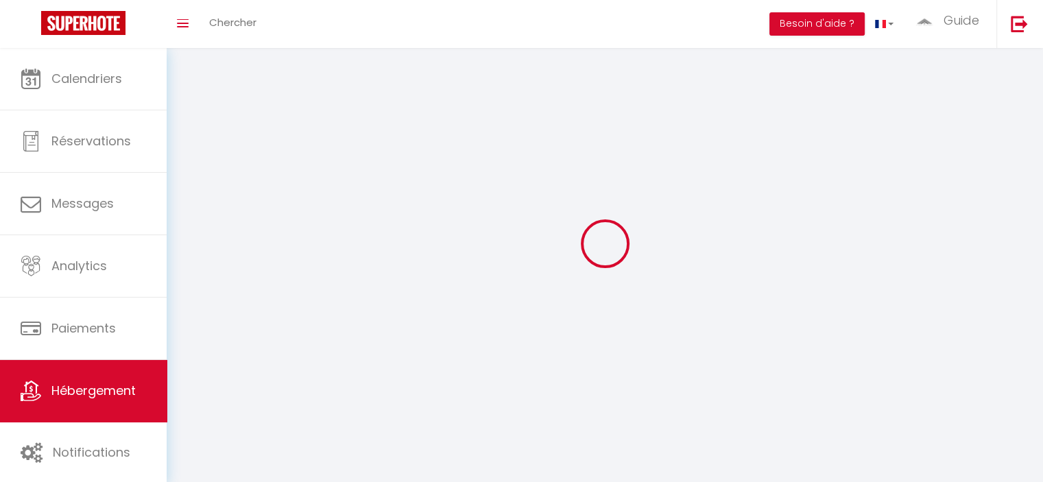
select select
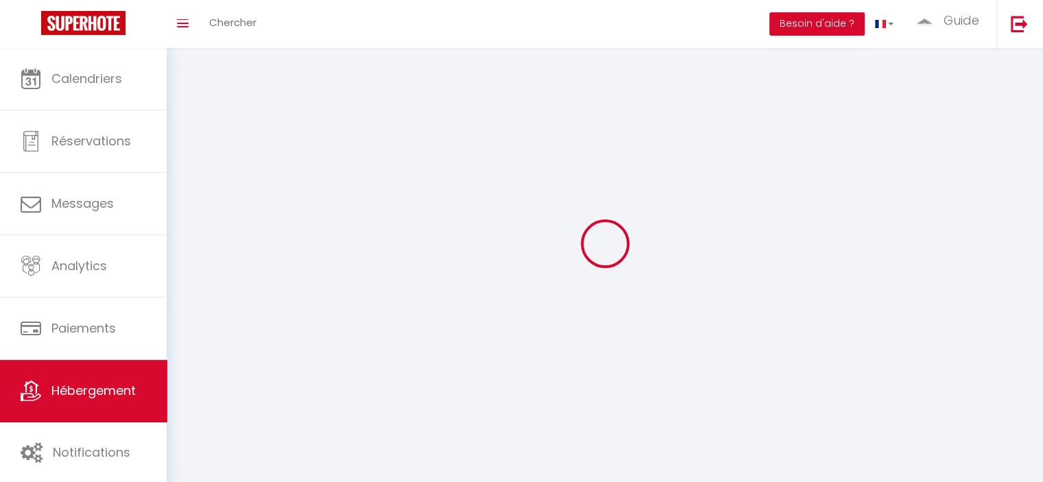
select select
checkbox input "false"
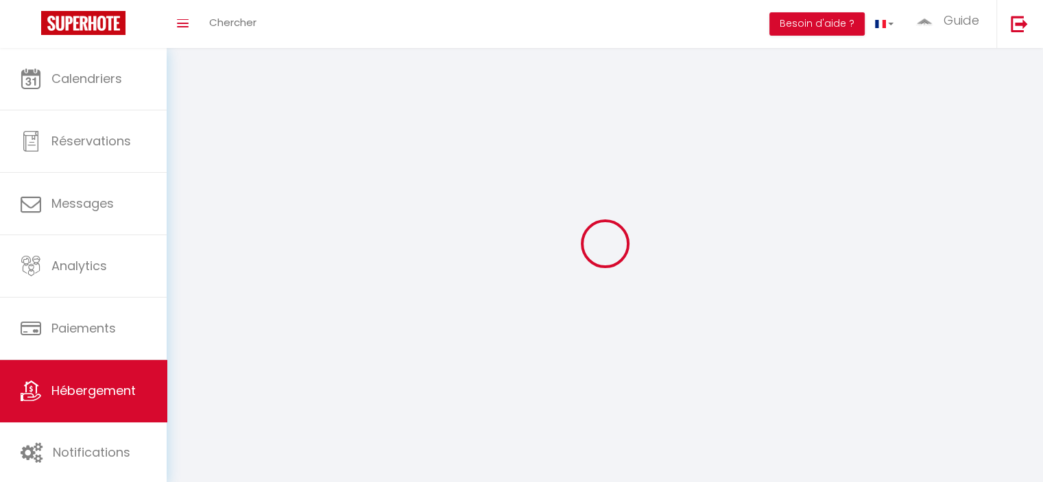
checkbox input "false"
select select
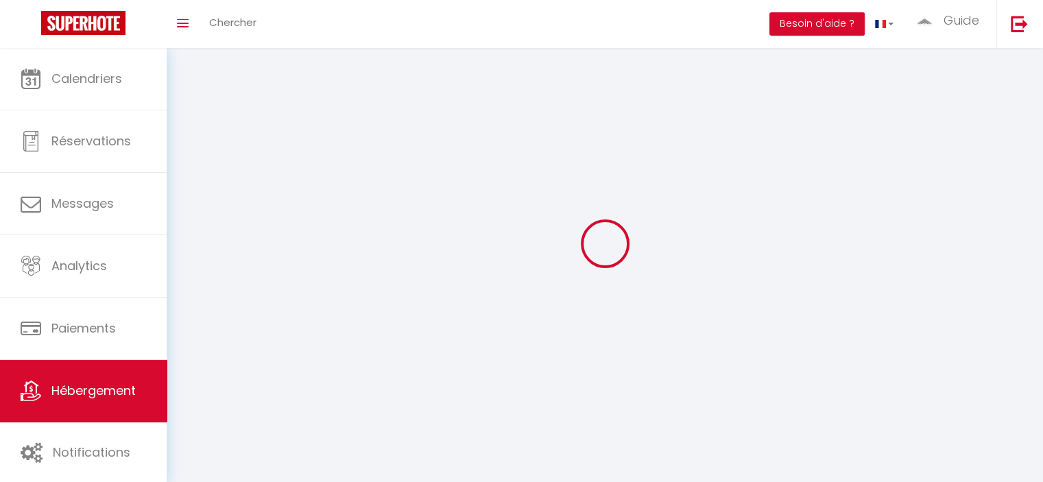
select select
checkbox input "false"
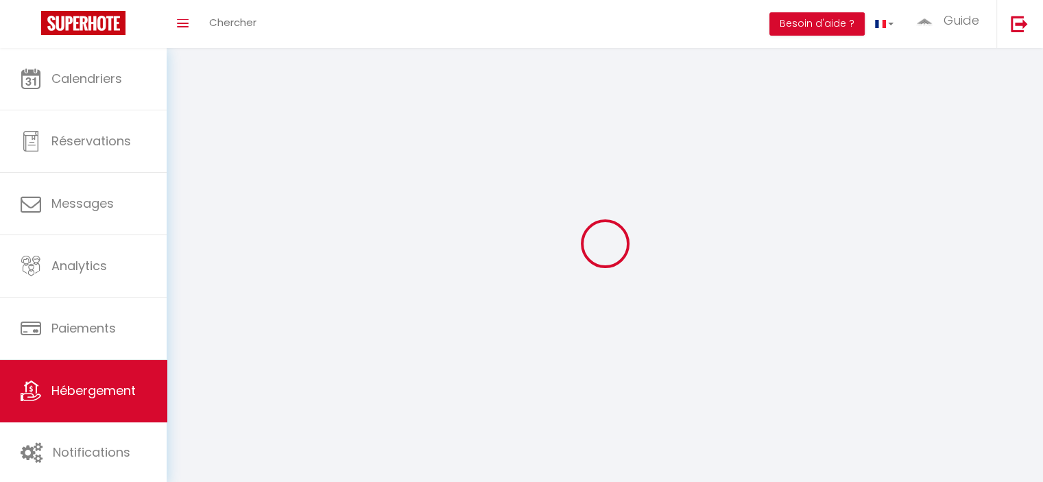
checkbox input "false"
select select
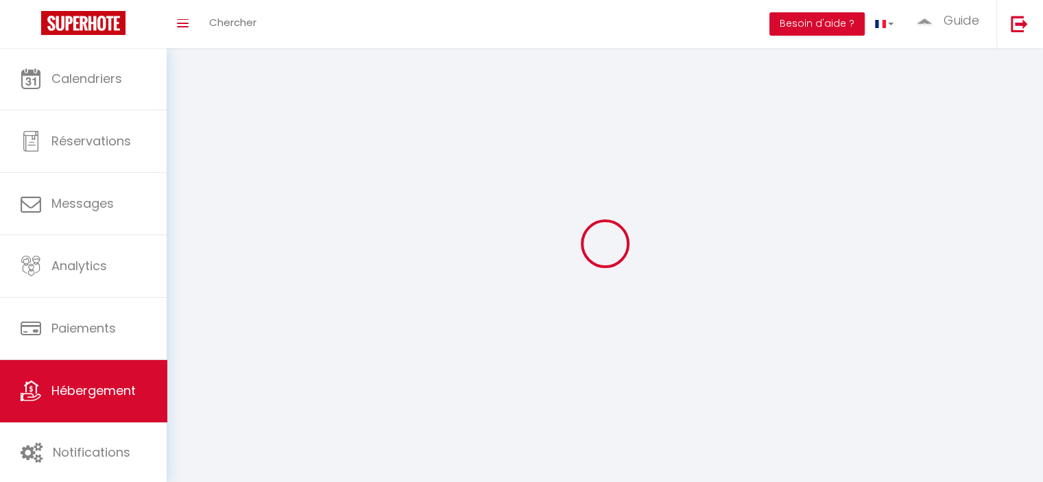
select select
select select "28"
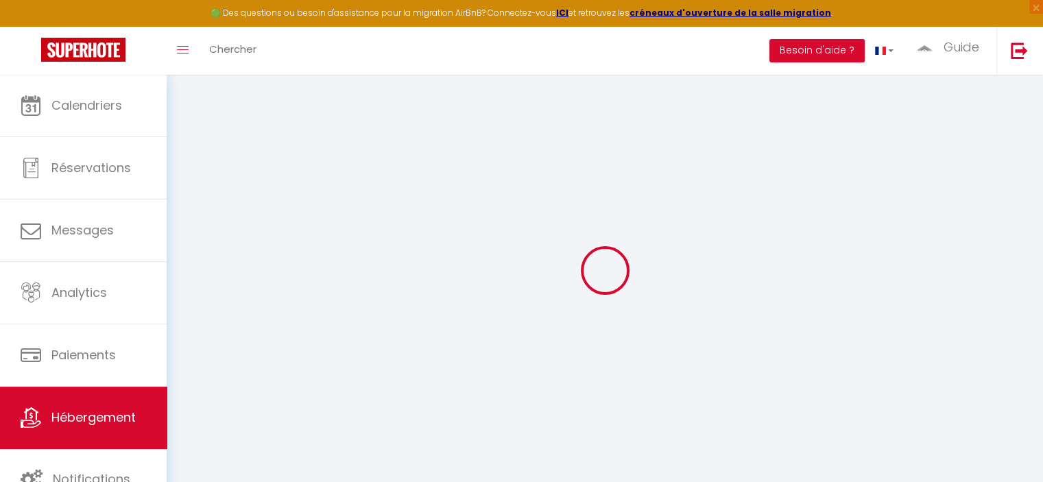
select select
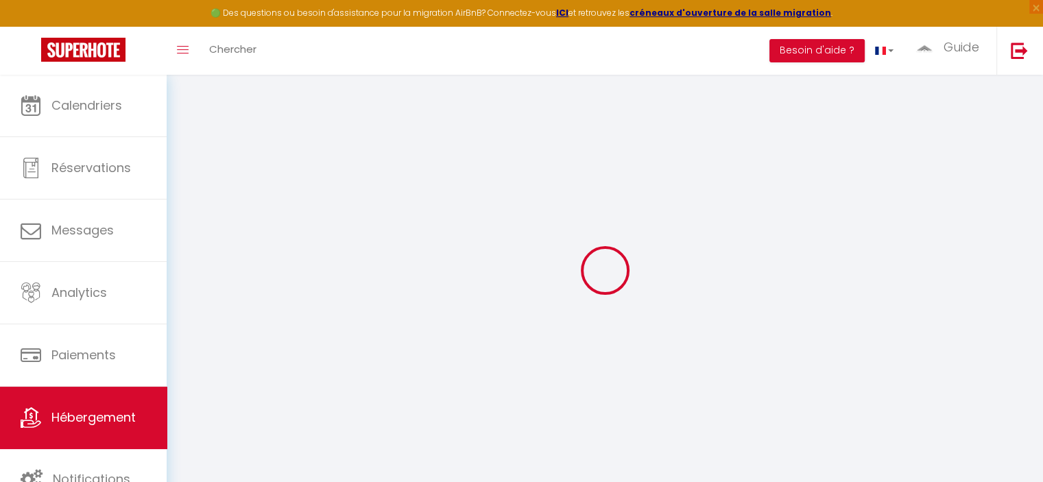
select select
checkbox input "false"
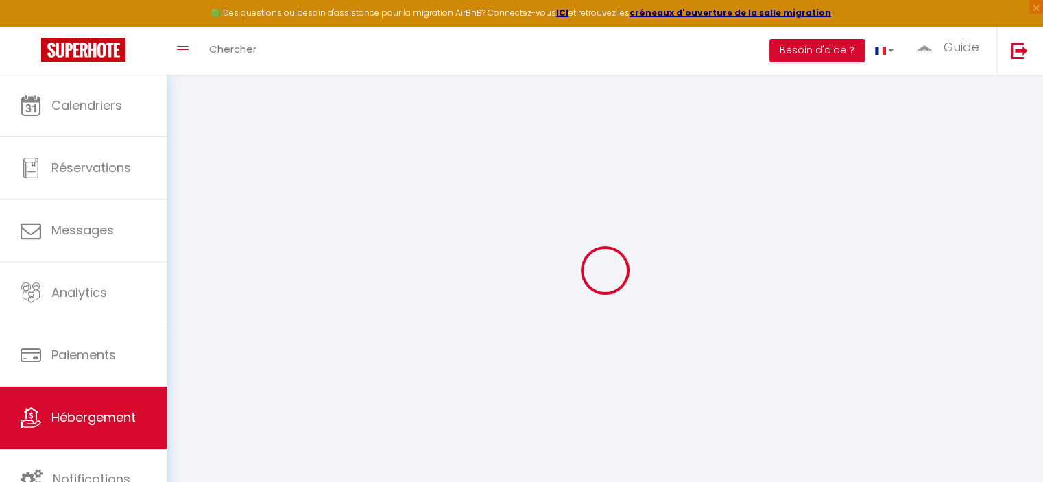
select select
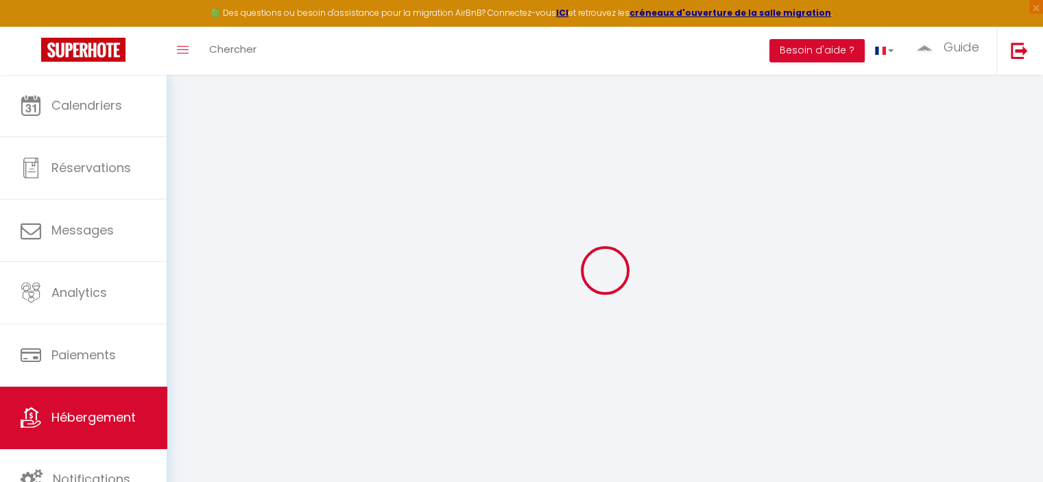
select select
checkbox input "false"
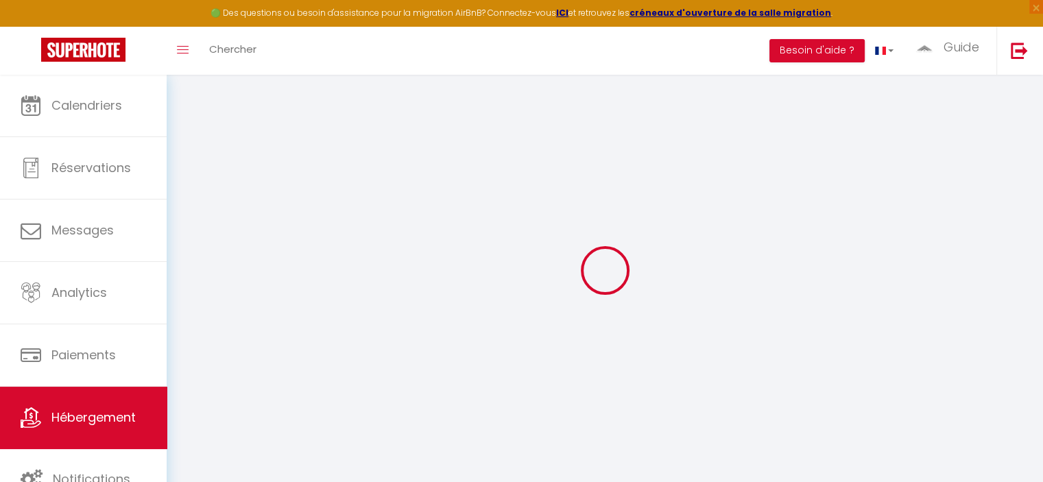
checkbox input "false"
select select
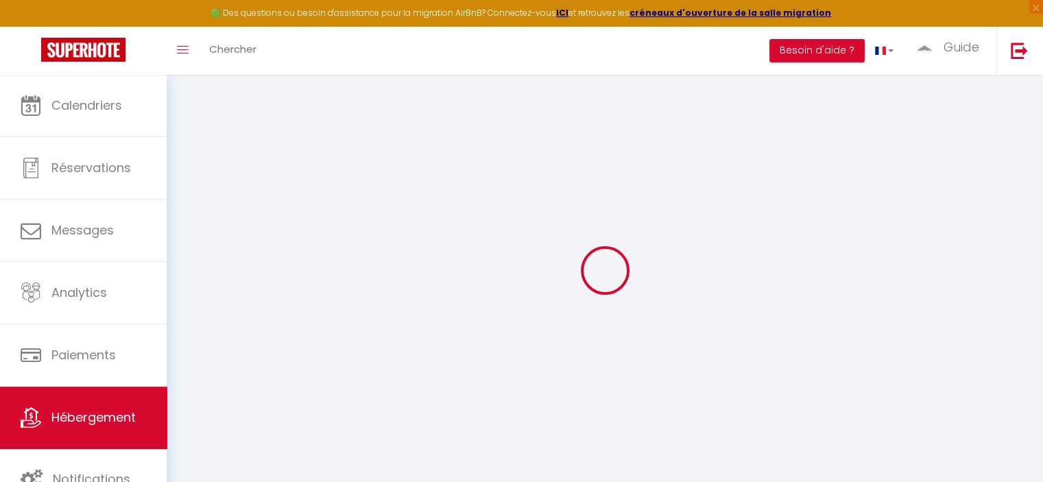
select select
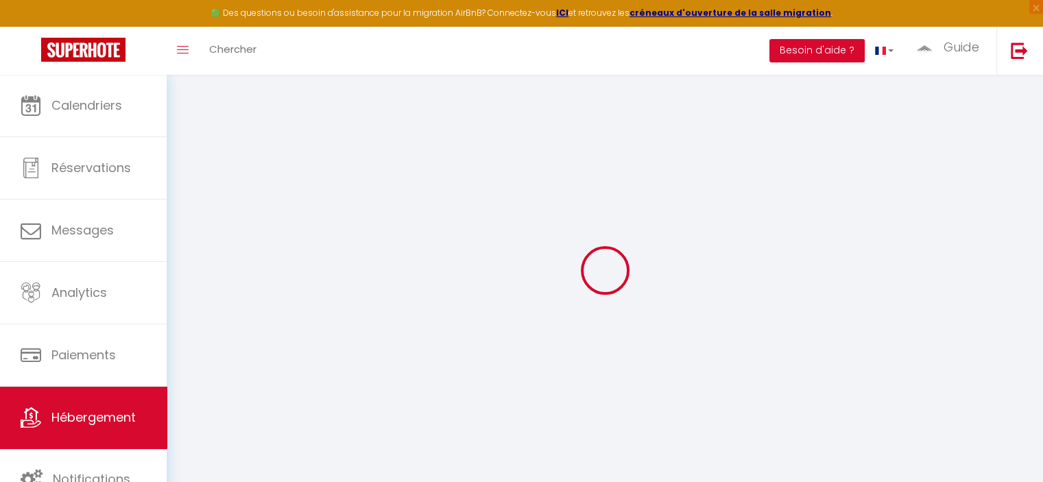
checkbox input "false"
select select
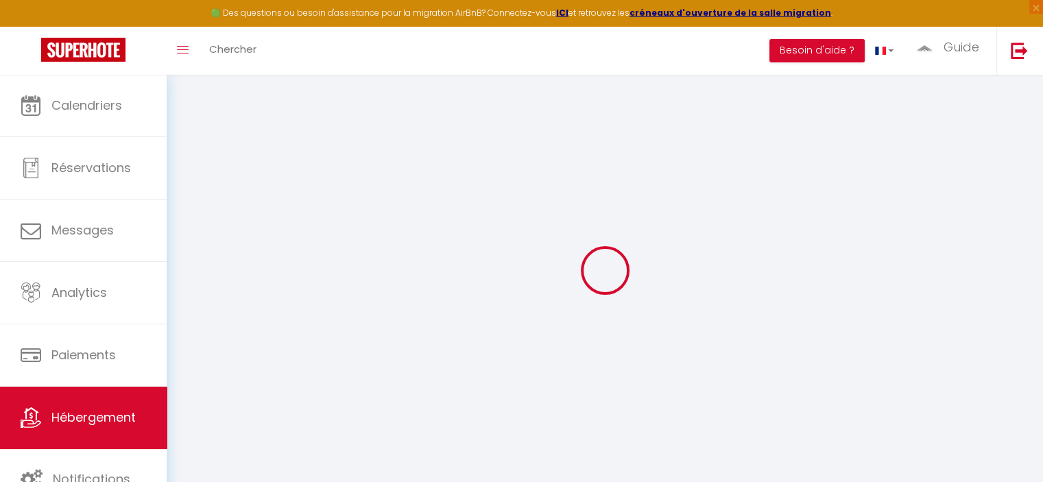
select select
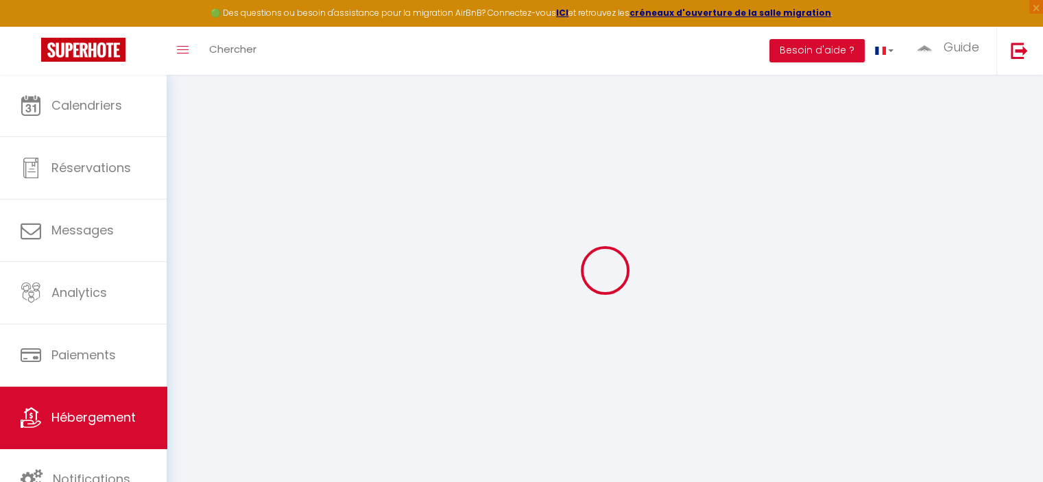
select select
checkbox input "false"
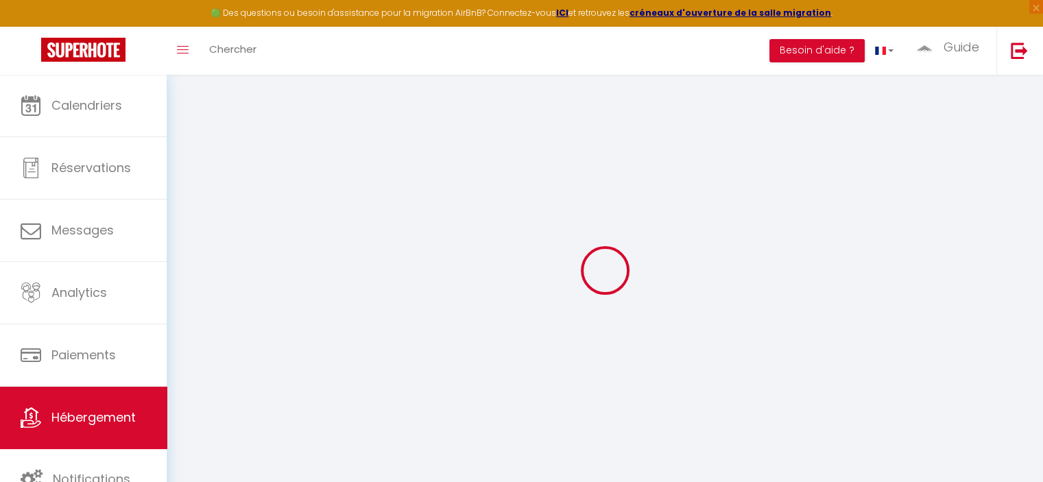
checkbox input "false"
select select
type input "Sallanches studio droite"
select select "2"
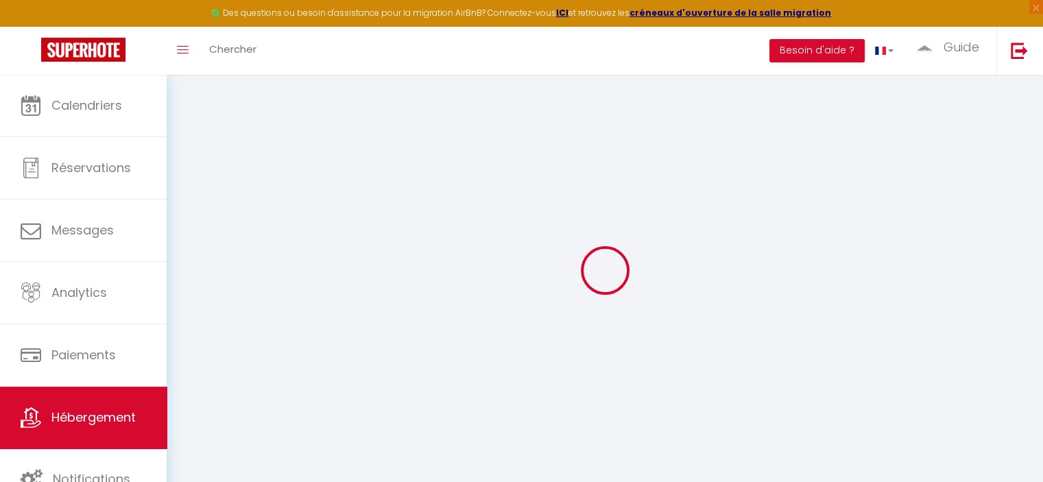
select select "0"
type input "75"
type input "10"
select select
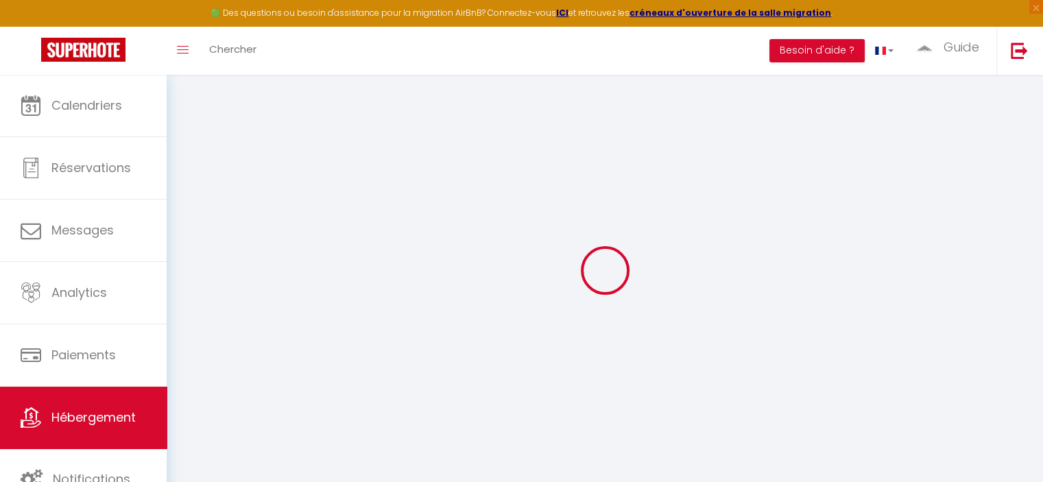
select select
type input "1407 Avenue de Genève"
type input "74700"
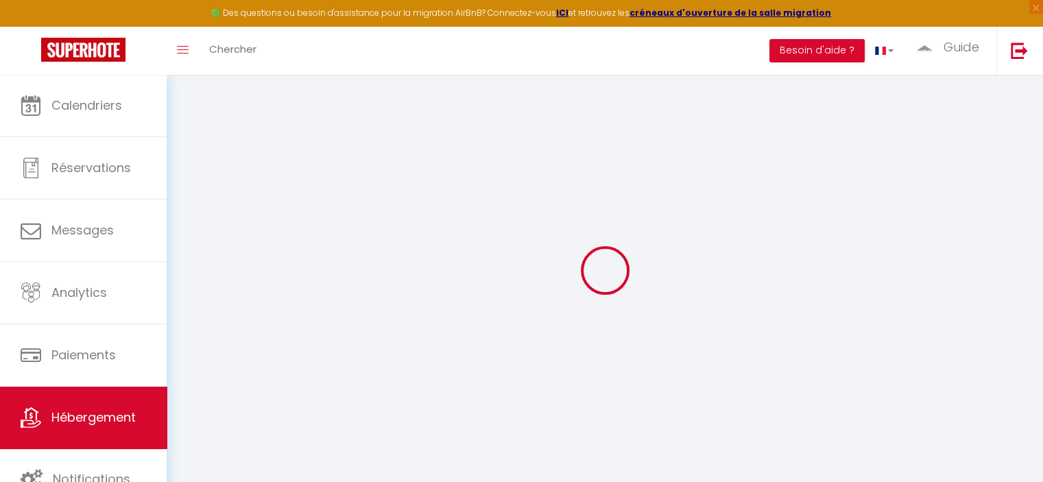
type input "Sallanches"
type input "[EMAIL_ADDRESS][DOMAIN_NAME]"
select select
checkbox input "false"
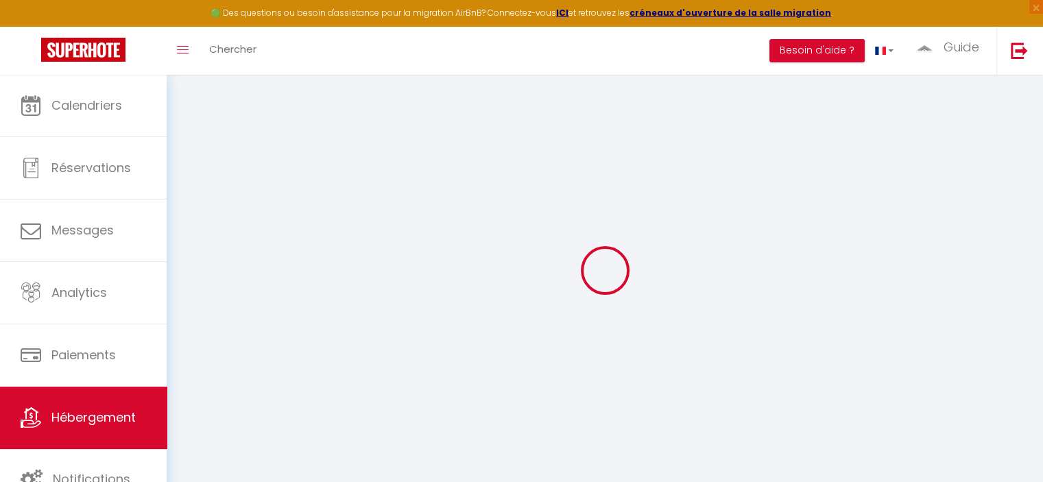
checkbox input "false"
type input "0"
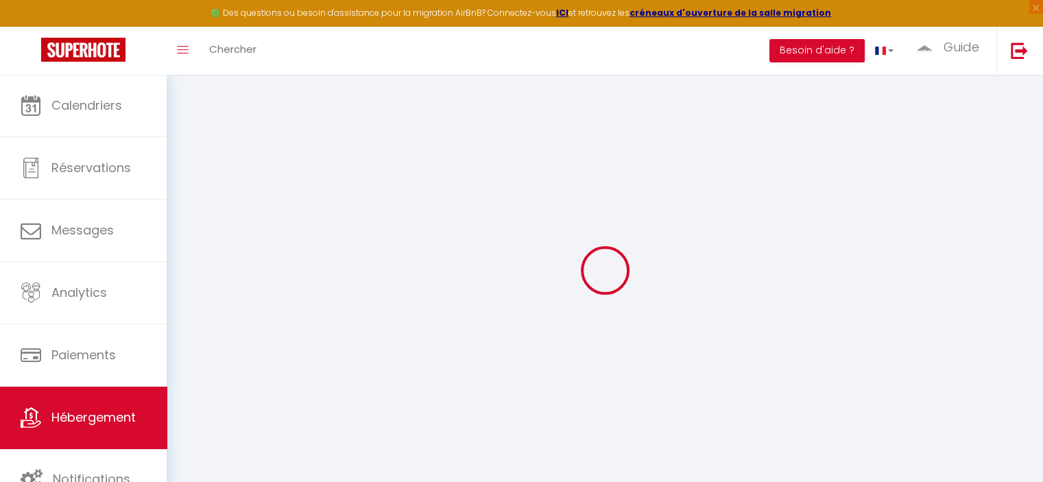
type input "0"
select select
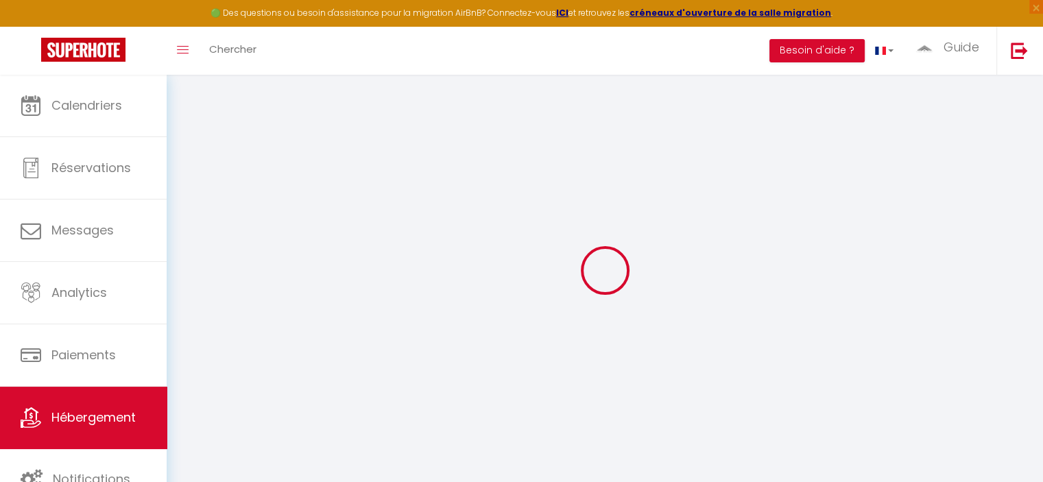
select select
checkbox input "false"
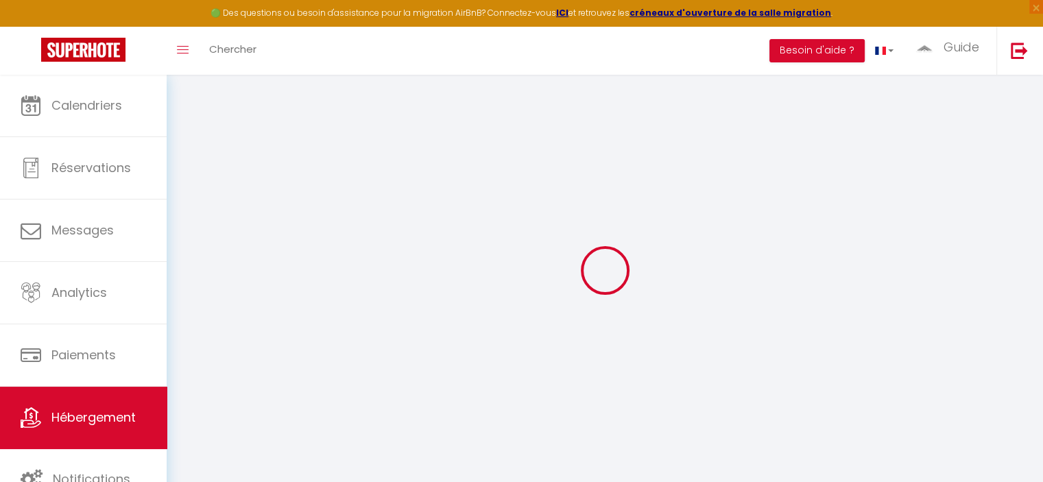
checkbox input "false"
select select
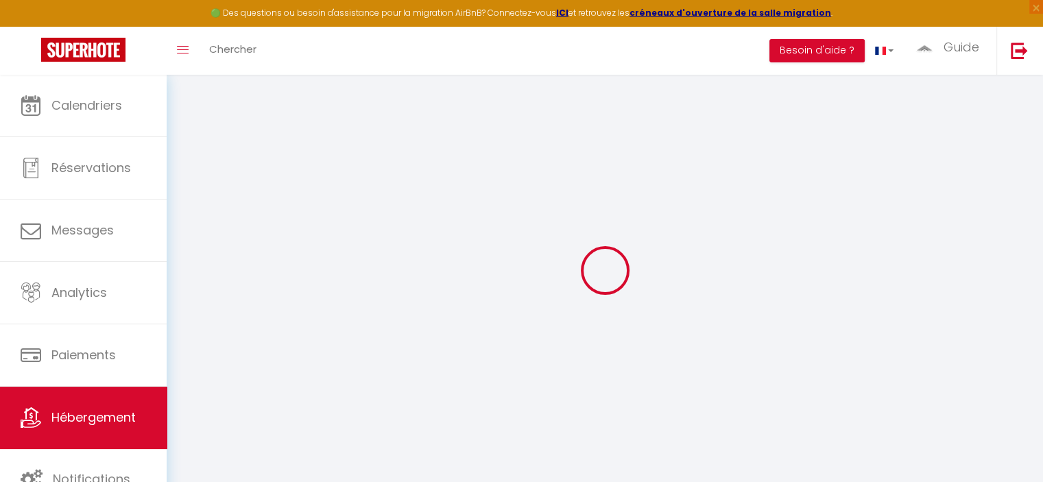
select select
checkbox input "false"
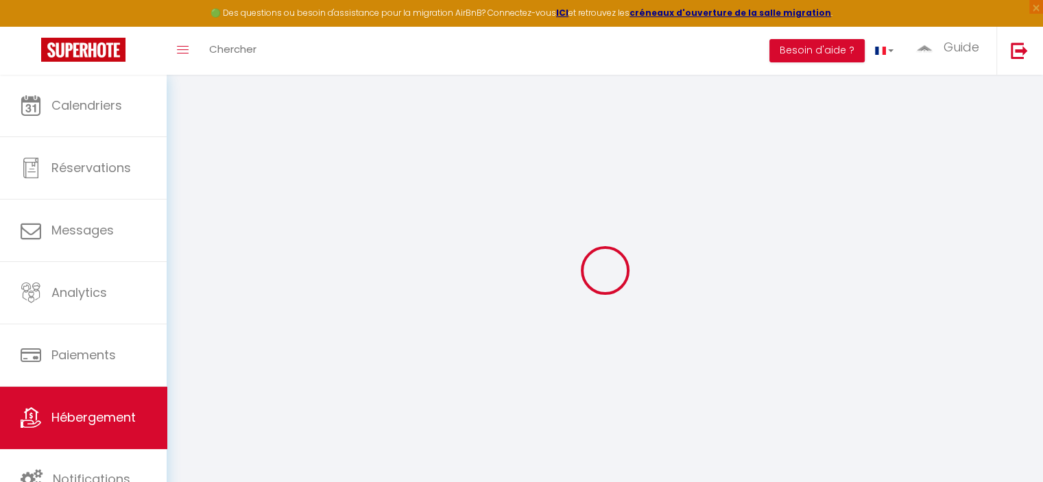
checkbox input "false"
select select
checkbox input "false"
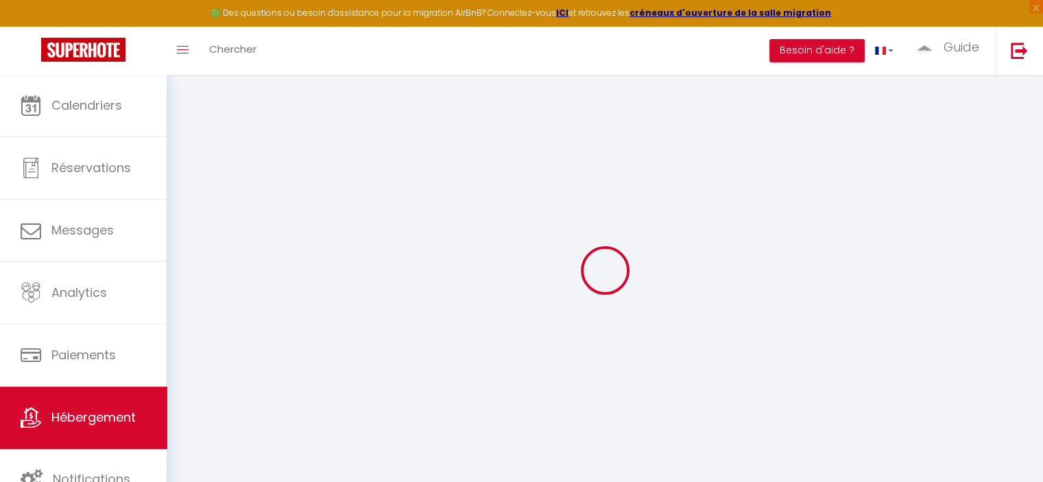
checkbox input "false"
select select "16:00"
select select "23:45"
select select "10:00"
select select "30"
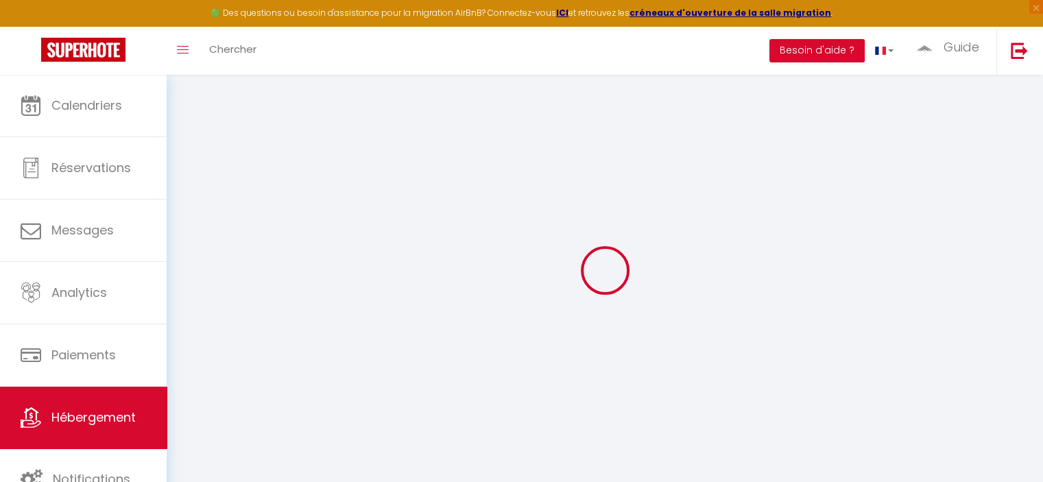
select select "120"
select select
checkbox input "false"
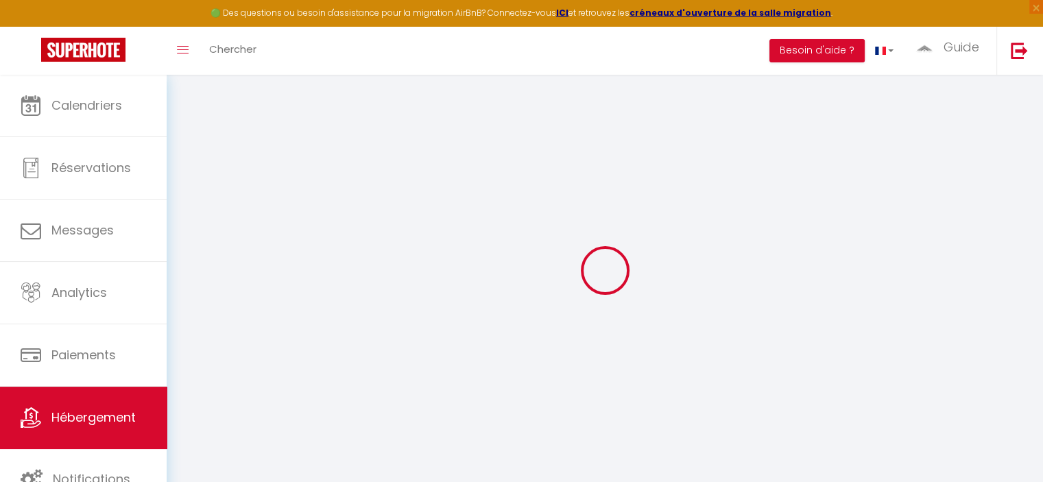
checkbox input "false"
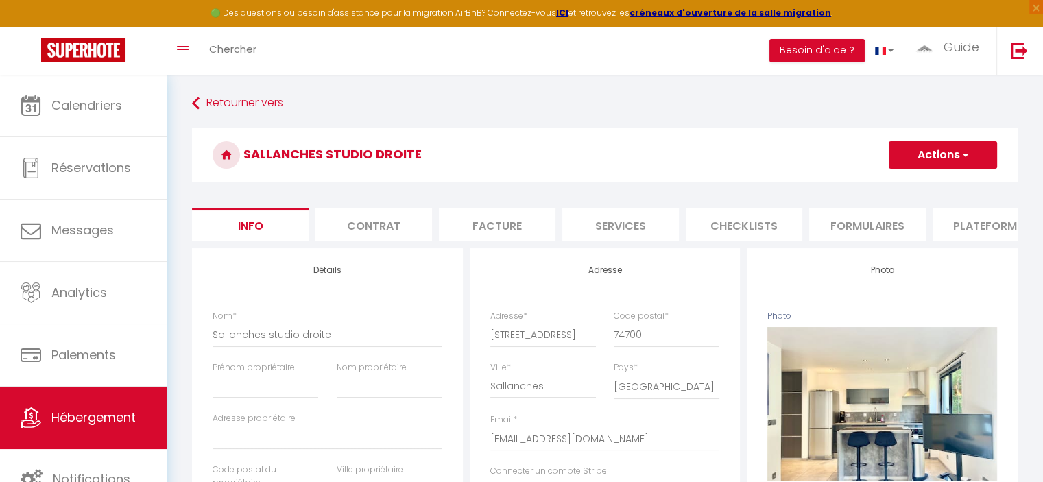
select select
checkbox input "false"
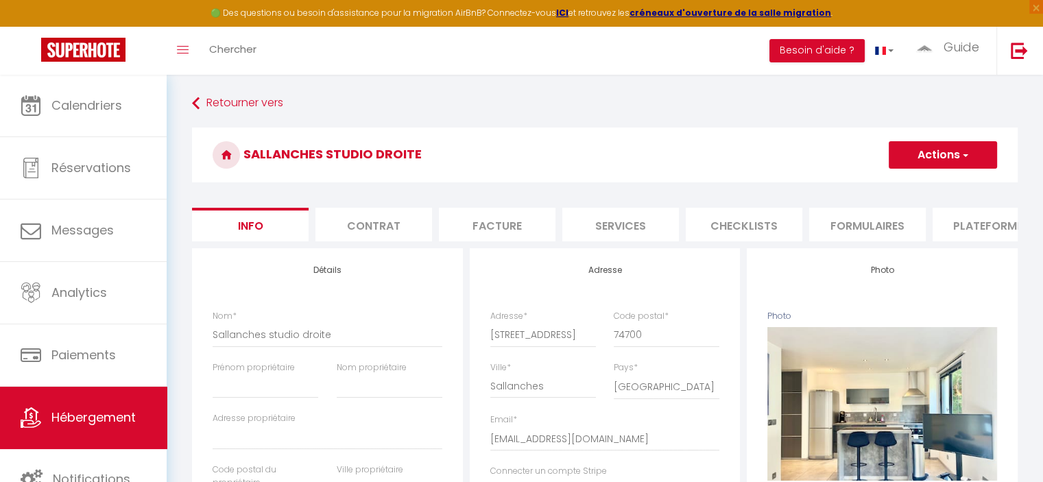
select select
checkbox input "false"
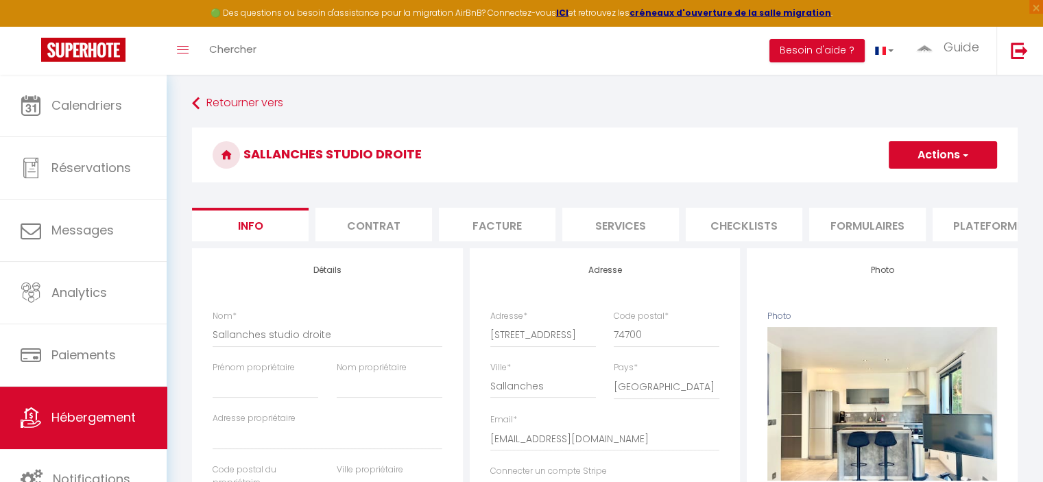
click at [634, 222] on li "Services" at bounding box center [620, 225] width 117 height 34
select select
checkbox input "false"
select select
checkbox input "false"
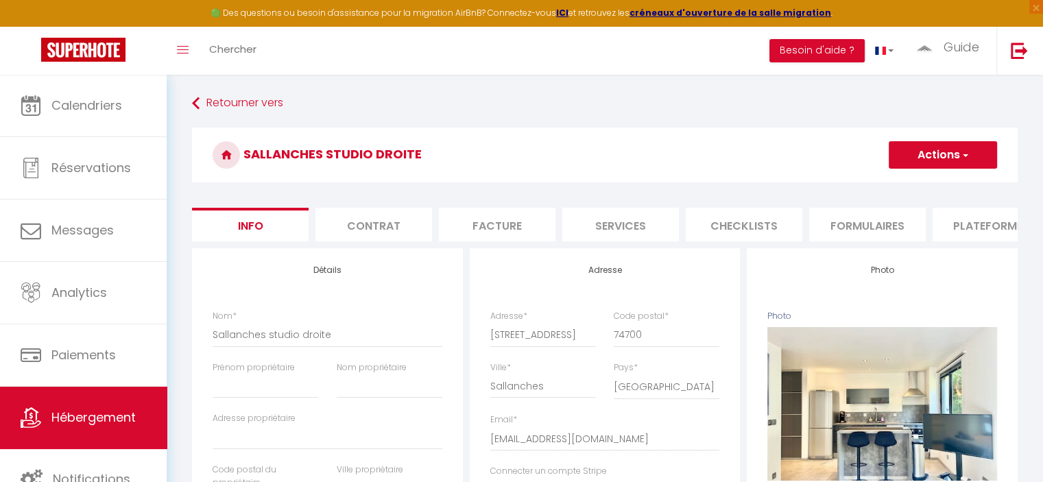
checkbox input "false"
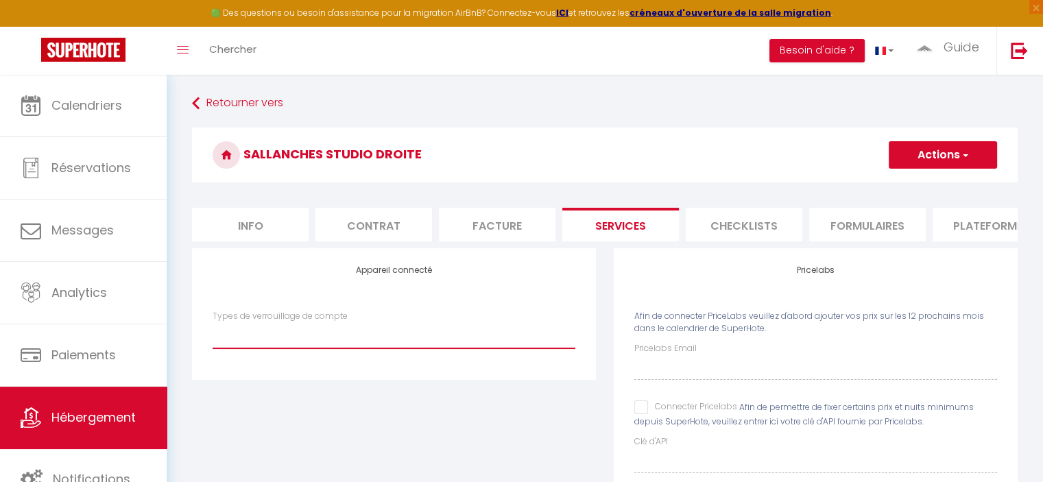
click at [337, 345] on select "SuperCheckin" at bounding box center [394, 335] width 363 height 26
select select "SuperCheckin"
click at [213, 333] on select "SuperCheckin" at bounding box center [394, 335] width 363 height 26
checkbox input "false"
select select
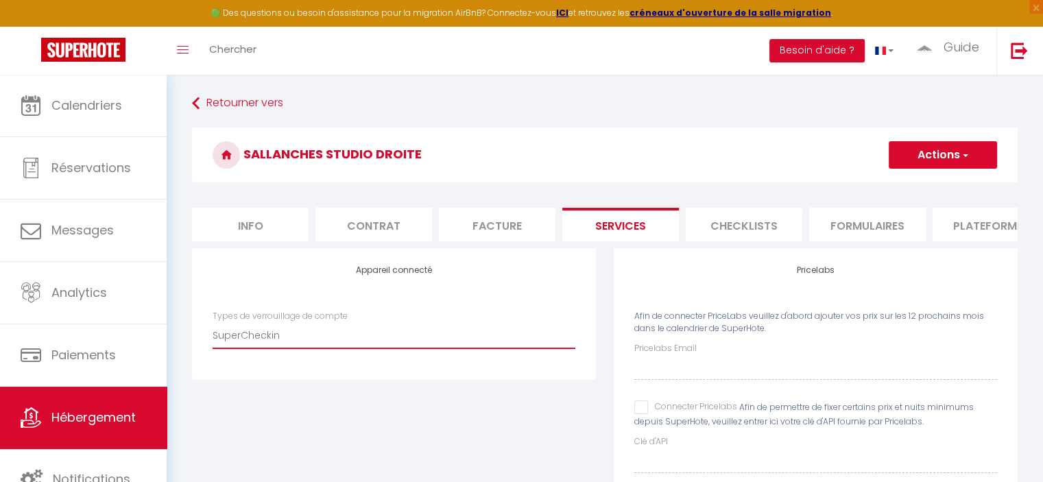
checkbox input "false"
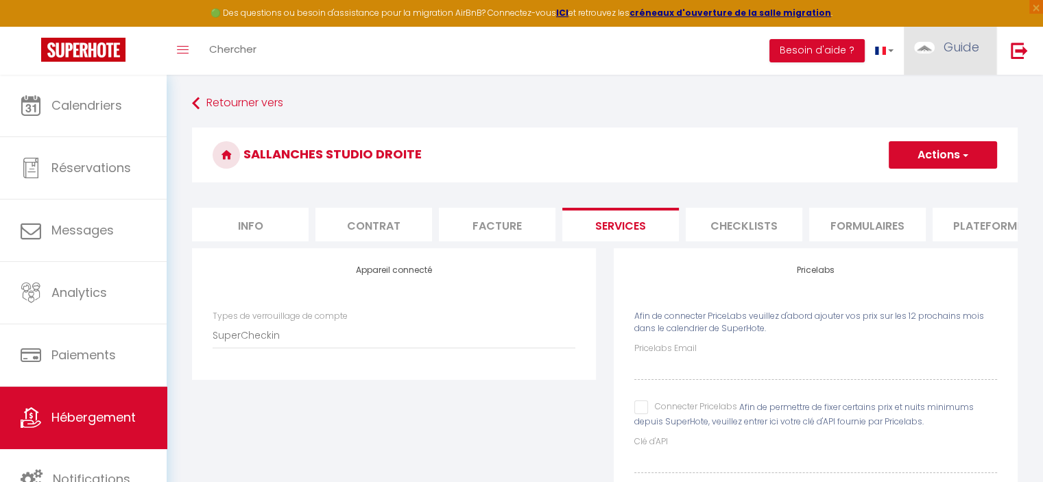
click at [982, 51] on link "Guide" at bounding box center [950, 51] width 93 height 48
click at [920, 96] on link "Paramètres" at bounding box center [941, 95] width 101 height 23
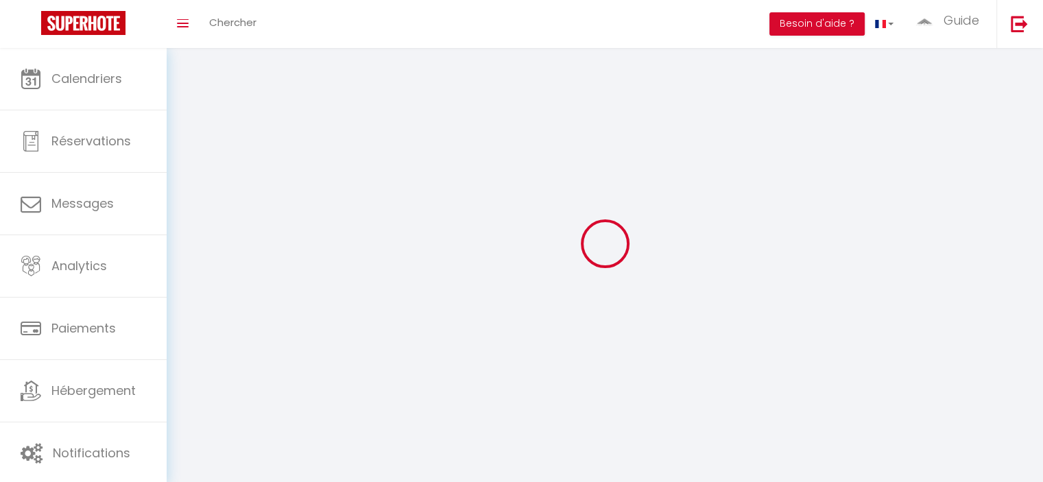
type input "Guide"
type input "Property"
type input "0658562825"
type input "176 rue Pertuiset"
type input "74130"
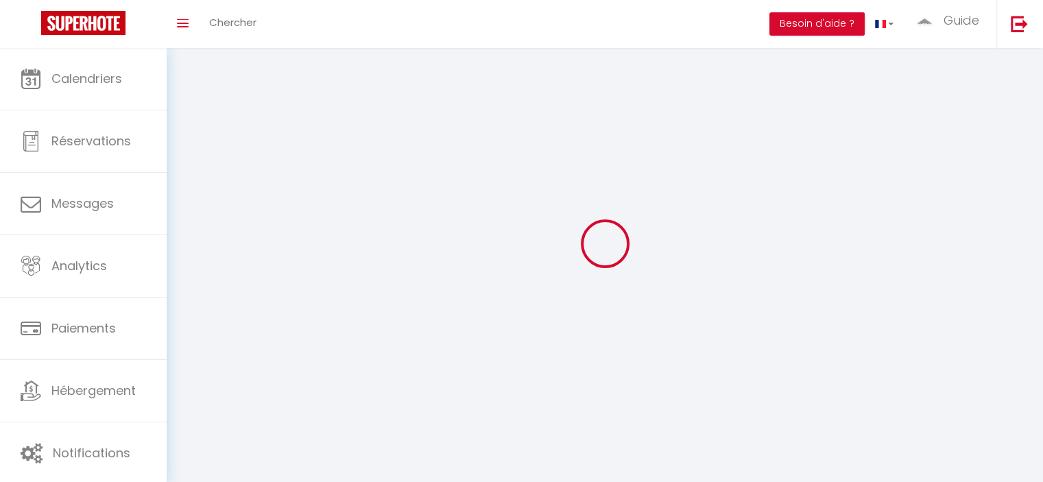
type input "Bonneville"
type input "Lj5SClOZ5uIB2577586UIN7OH"
type input "r4Z9Fip0g6OstbGIlHGCE8OiG"
select select "28"
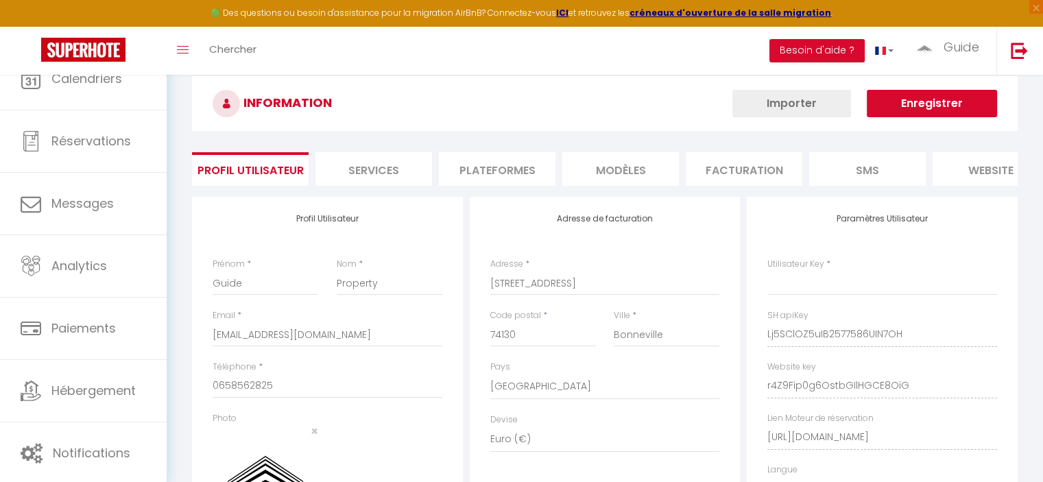
type input "Lj5SClOZ5uIB2577586UIN7OH"
type input "r4Z9Fip0g6OstbGIlHGCE8OiG"
type input "https://app.superhote.com/#/get-available-rentals/r4Z9Fip0g6OstbGIlHGCE8OiG"
select select "fr"
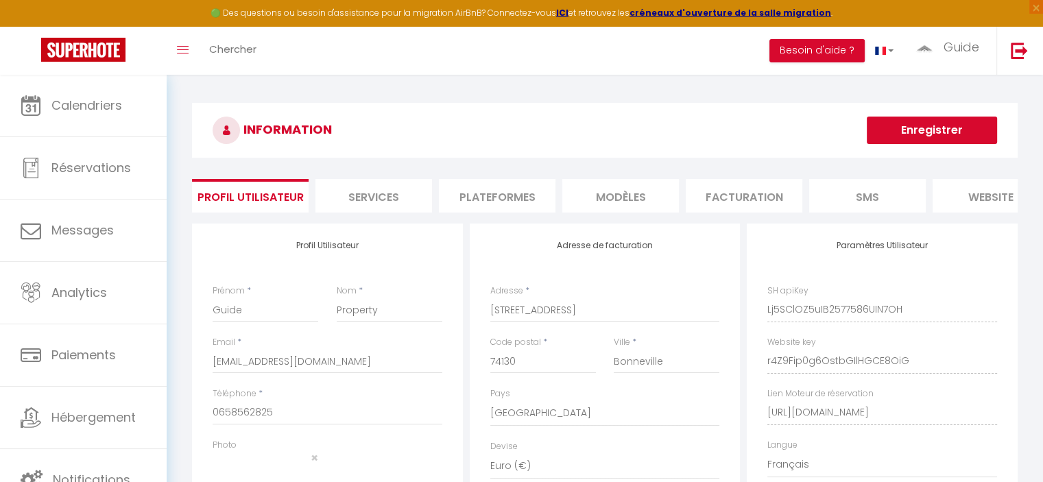
click at [354, 191] on li "Services" at bounding box center [373, 196] width 117 height 34
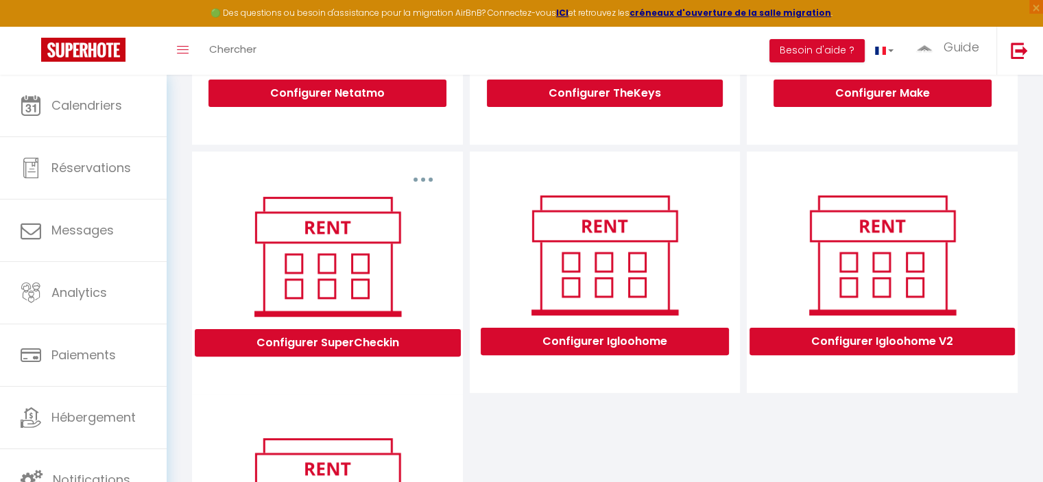
scroll to position [411, 0]
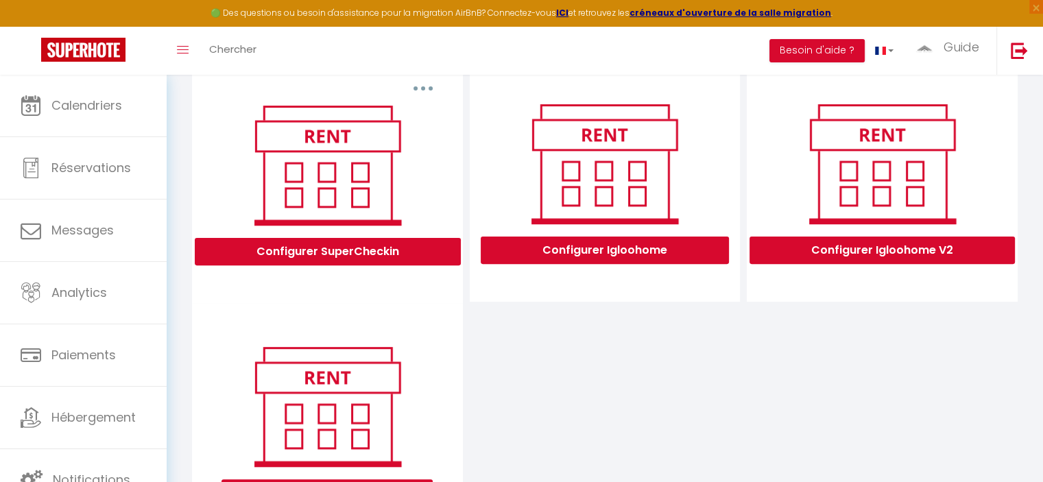
click at [426, 91] on button "button" at bounding box center [423, 88] width 38 height 22
click at [389, 265] on button "Configurer SuperCheckin" at bounding box center [328, 251] width 266 height 27
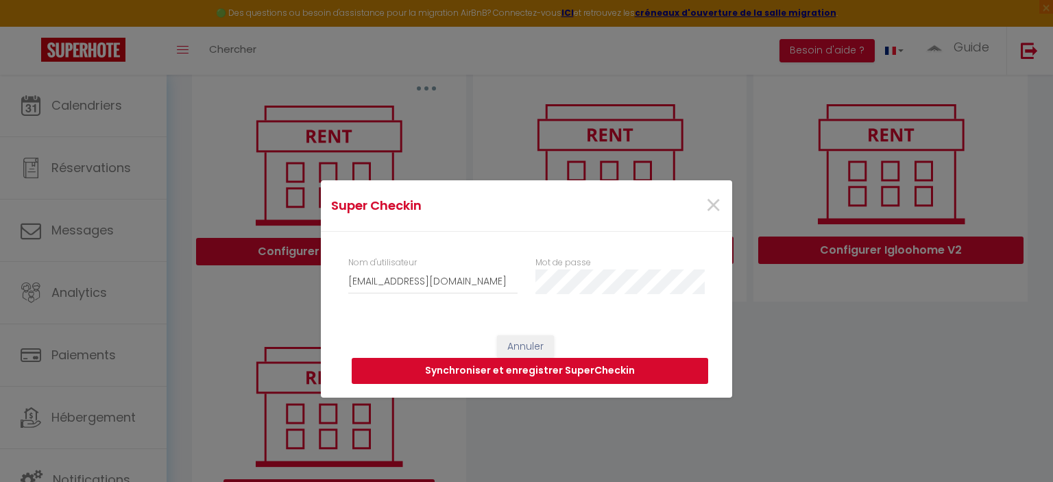
click at [540, 374] on button "Synchroniser et enregistrer SuperCheckin" at bounding box center [530, 371] width 357 height 26
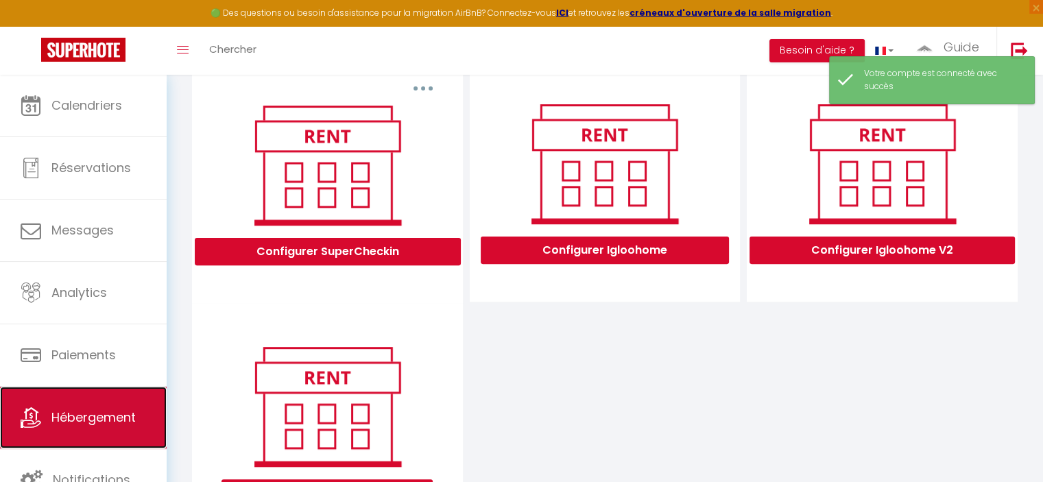
click at [89, 414] on span "Hébergement" at bounding box center [93, 417] width 84 height 17
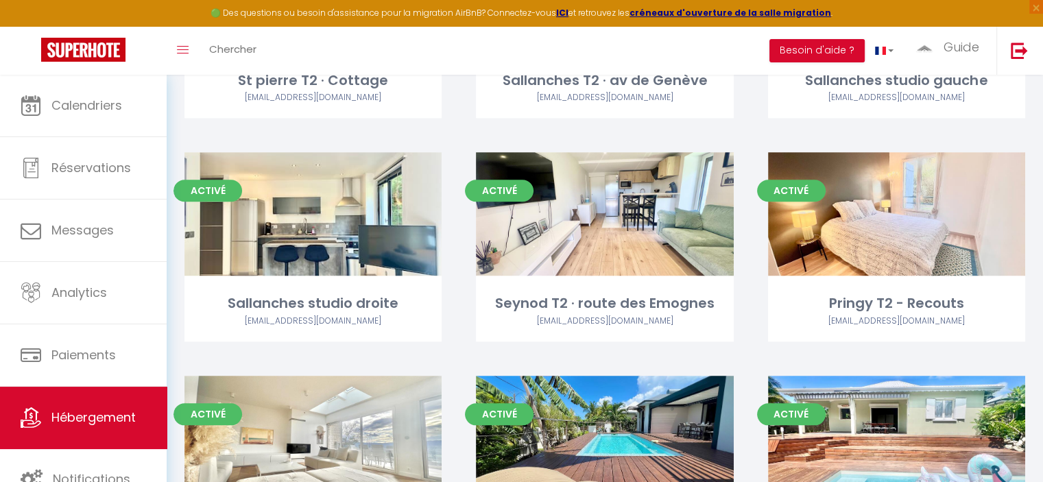
scroll to position [1440, 0]
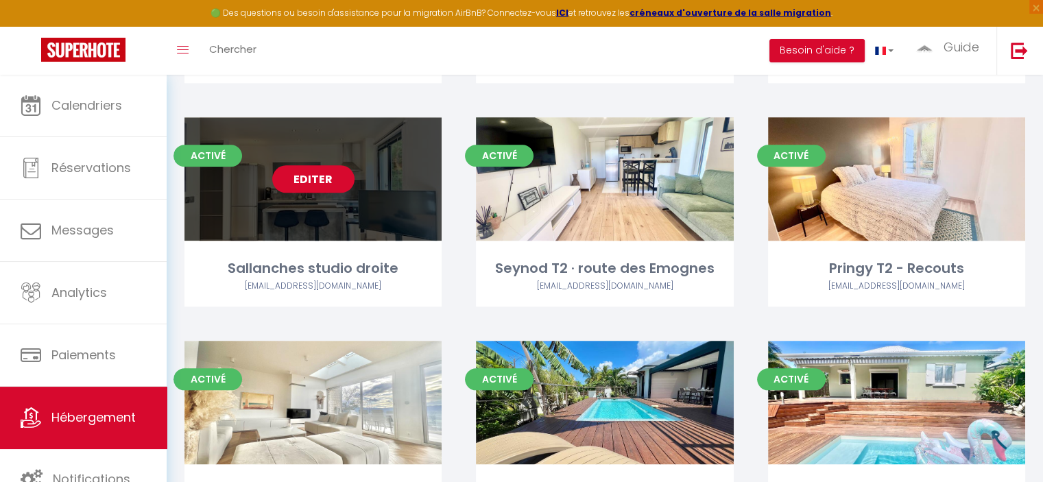
click at [321, 165] on link "Editer" at bounding box center [313, 178] width 82 height 27
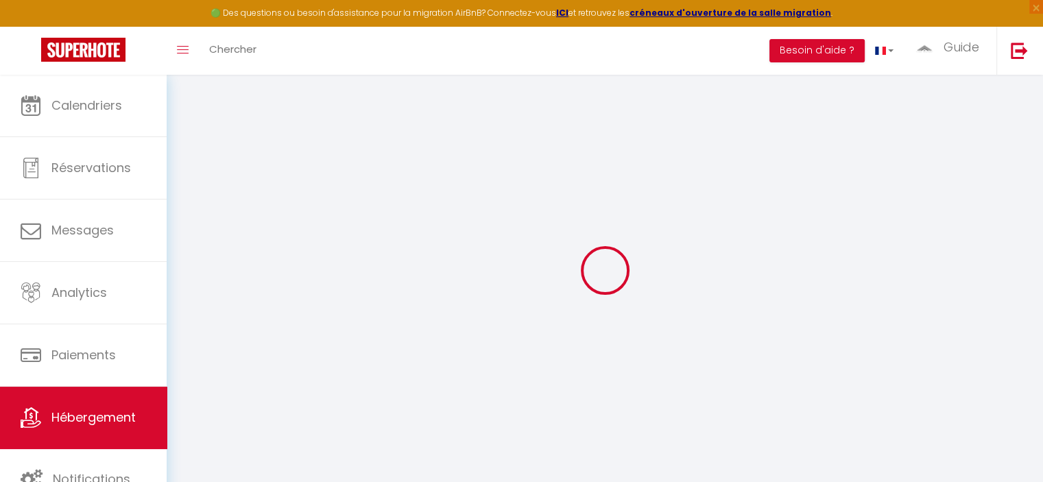
select select
checkbox input "false"
select select
checkbox input "false"
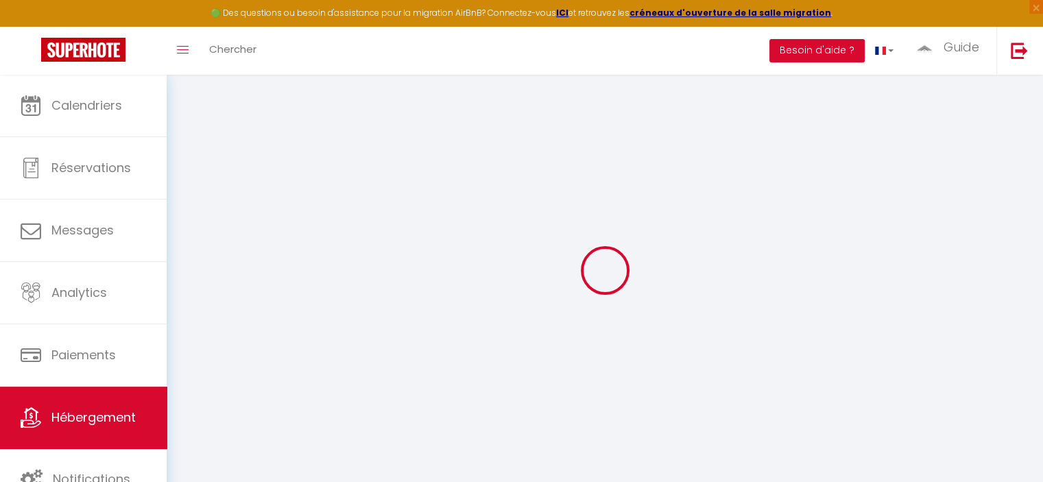
checkbox input "false"
select select
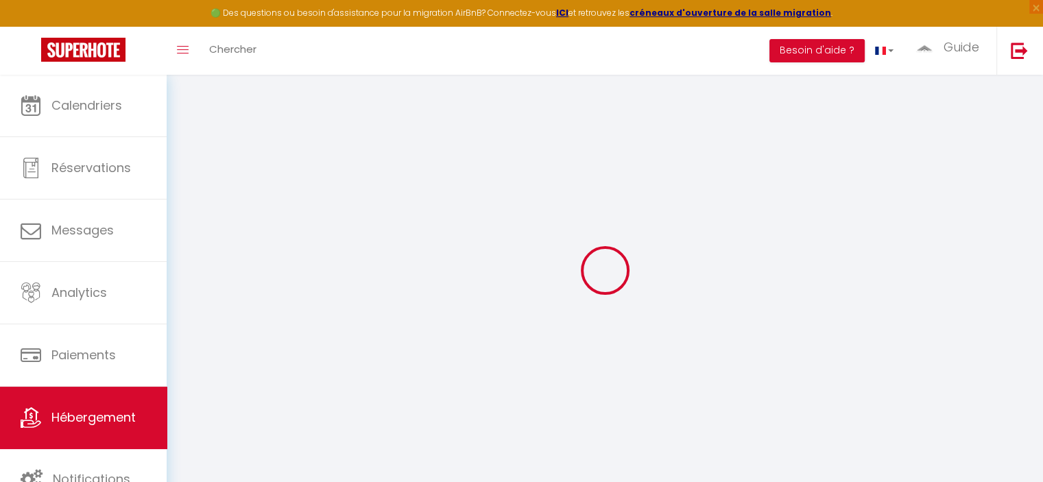
checkbox input "false"
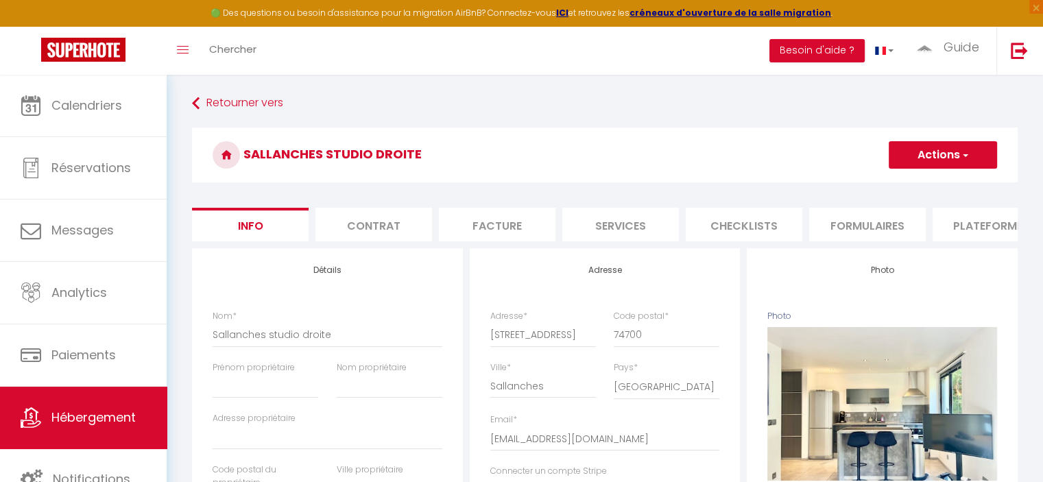
click at [645, 226] on li "Services" at bounding box center [620, 225] width 117 height 34
select select
checkbox input "false"
select select
checkbox input "false"
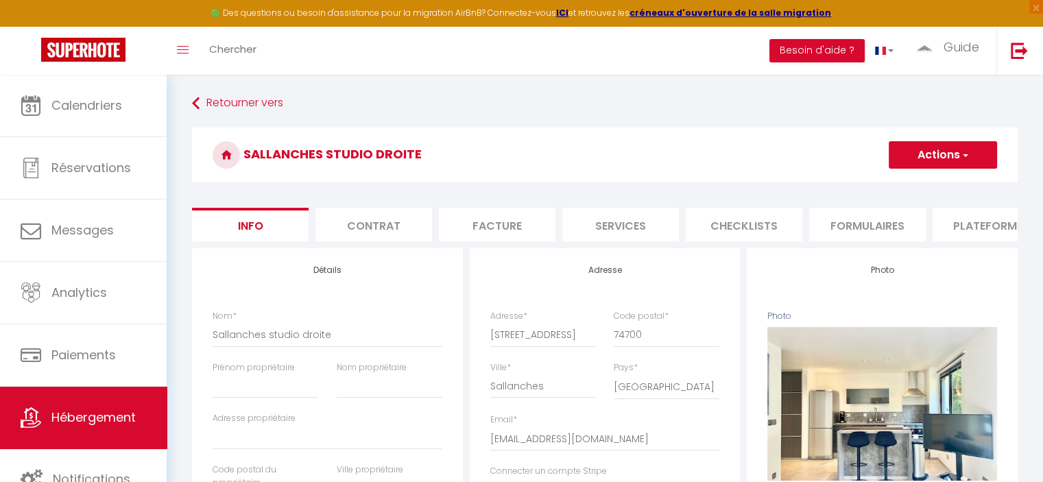
checkbox input "false"
select select
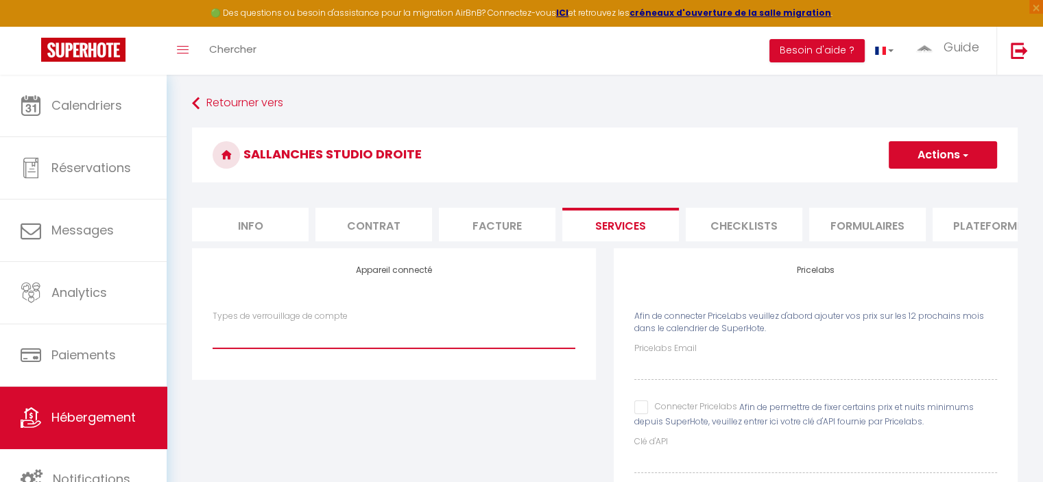
click at [373, 348] on select "SuperCheckin" at bounding box center [394, 335] width 363 height 26
select select "SuperCheckin"
click at [213, 333] on select "SuperCheckin" at bounding box center [394, 335] width 363 height 26
checkbox input "false"
select select
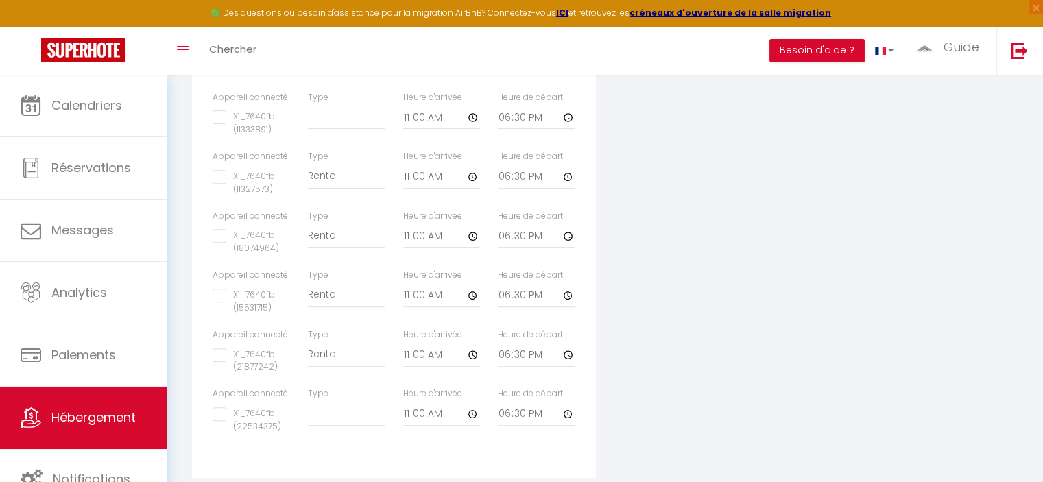
scroll to position [540, 0]
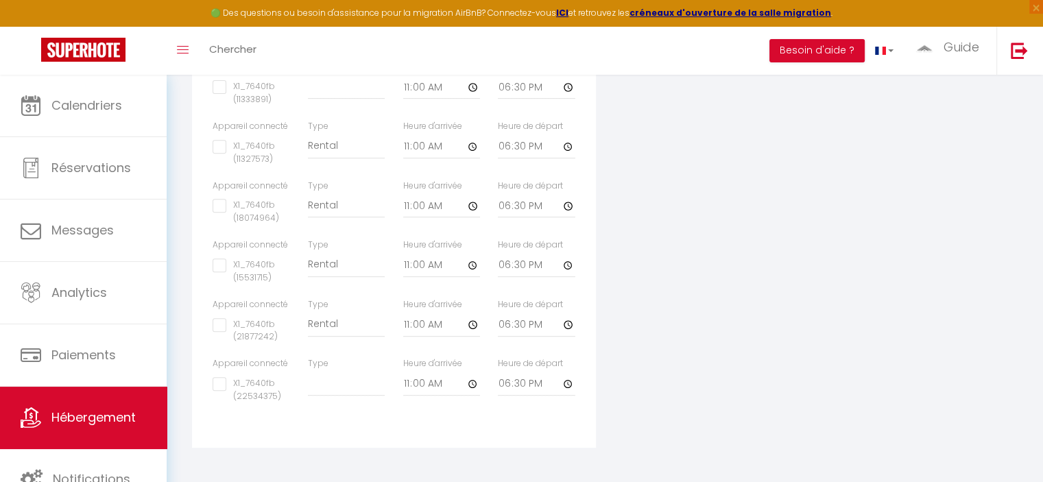
click at [221, 385] on input "X1_7640fb (22534375)" at bounding box center [251, 384] width 77 height 14
click at [356, 384] on select "Building Rental" at bounding box center [346, 383] width 77 height 26
click at [308, 370] on select "Building Rental" at bounding box center [346, 383] width 77 height 26
click at [471, 387] on input "11:00" at bounding box center [441, 384] width 77 height 25
click at [513, 387] on input "18:30" at bounding box center [536, 384] width 77 height 25
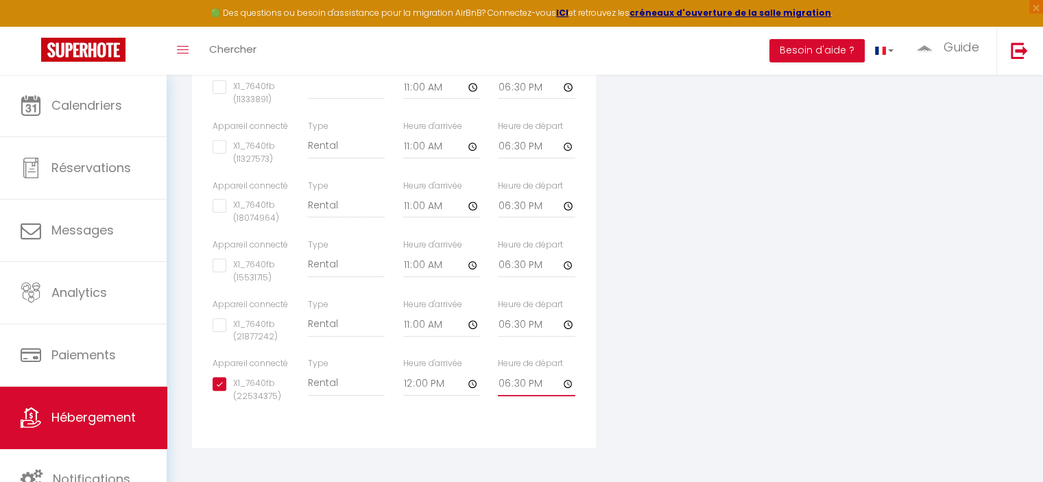
click at [498, 381] on input "18:30" at bounding box center [536, 384] width 77 height 25
click at [570, 385] on input "18:30" at bounding box center [536, 384] width 77 height 25
click at [650, 208] on div "Appareil connecté Types de verrouillage de compte SuperCheckin Pricelabs Afin d…" at bounding box center [604, 92] width 843 height 747
click at [568, 205] on input "18:30" at bounding box center [536, 205] width 77 height 25
click at [622, 248] on div "Appareil connecté Types de verrouillage de compte SuperCheckin Pricelabs Afin d…" at bounding box center [604, 92] width 843 height 747
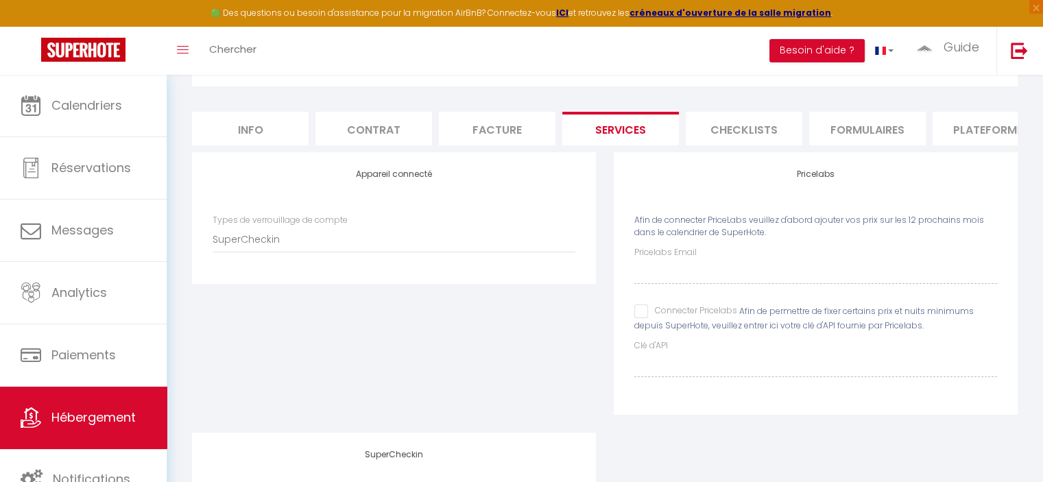
scroll to position [0, 0]
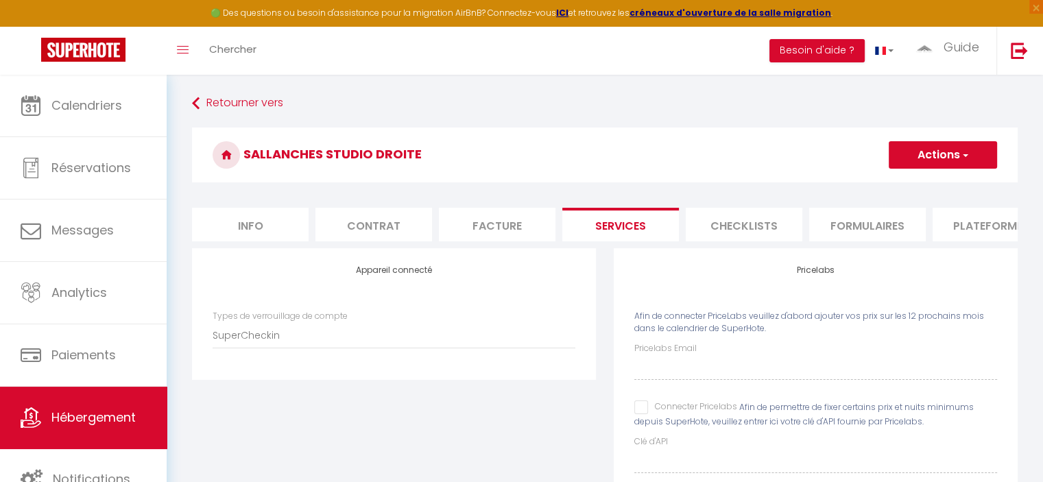
click at [930, 165] on button "Actions" at bounding box center [943, 154] width 108 height 27
click at [922, 183] on link "Enregistrer" at bounding box center [942, 185] width 108 height 18
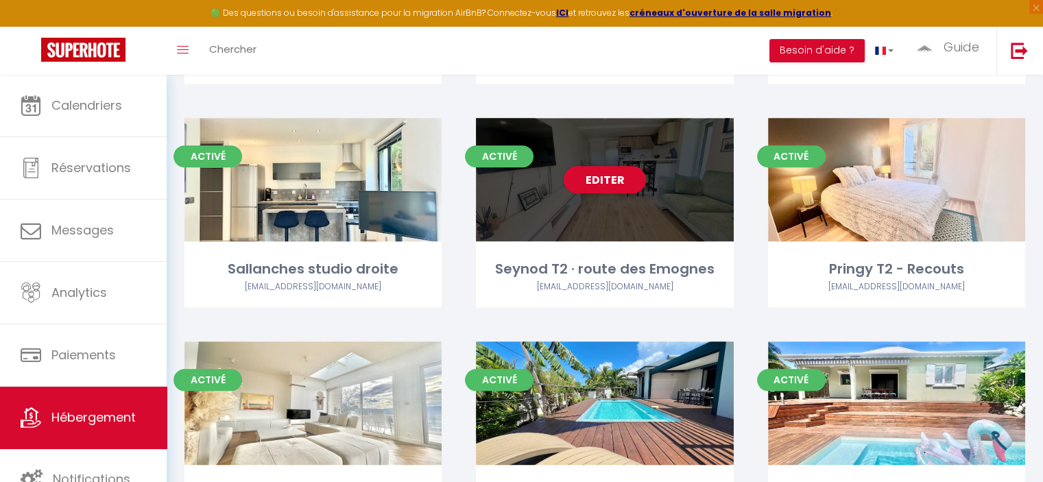
scroll to position [1440, 0]
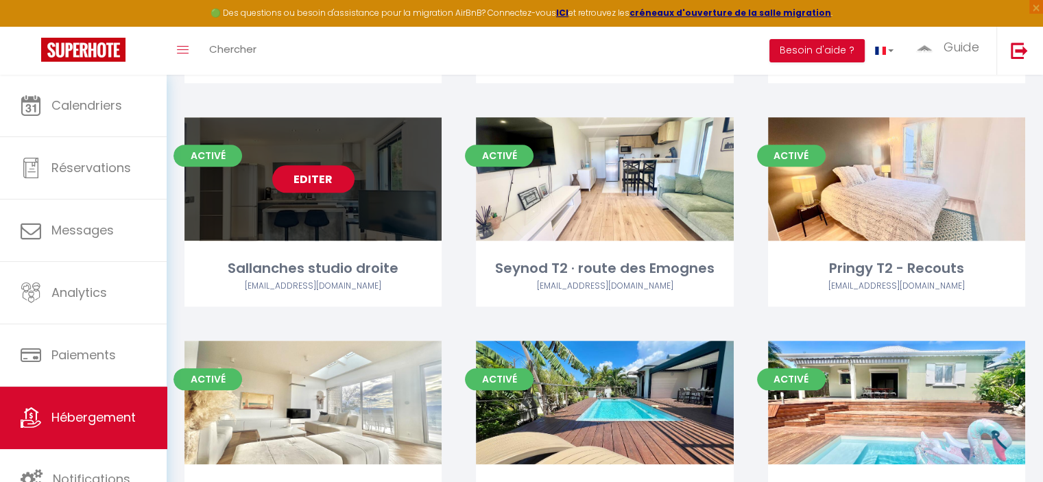
click at [317, 165] on link "Editer" at bounding box center [313, 178] width 82 height 27
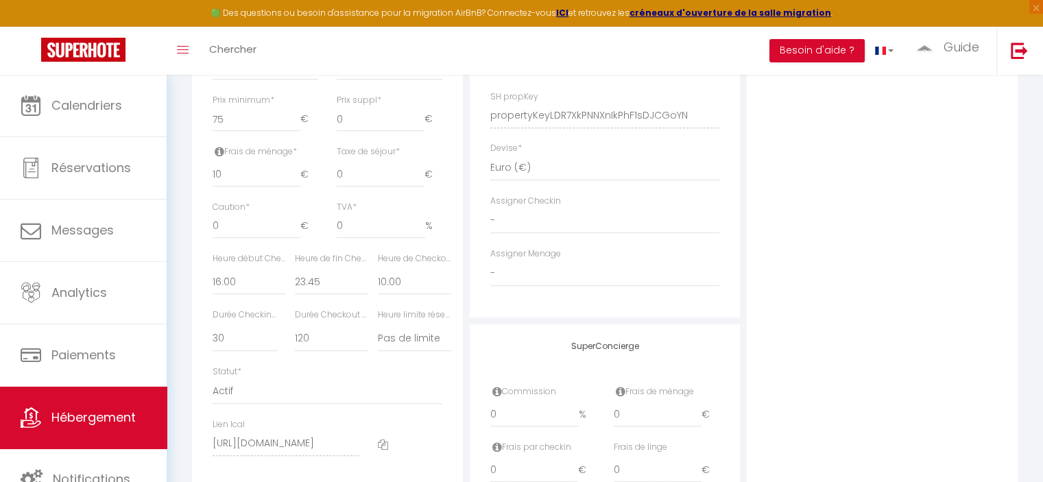
scroll to position [617, 0]
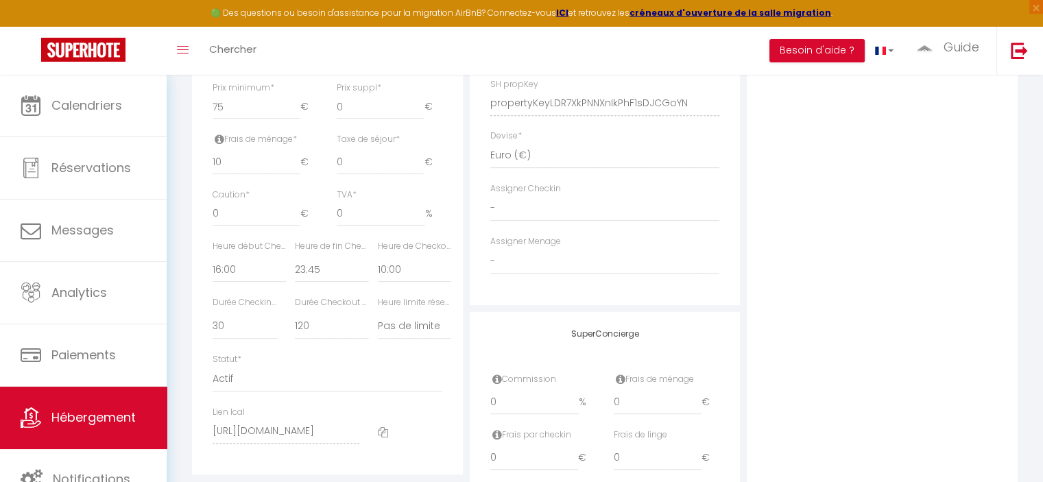
click at [924, 246] on div "Photo Photo Supprimer Drag and drop a file here or click Ooops, something wrong…" at bounding box center [882, 93] width 271 height 925
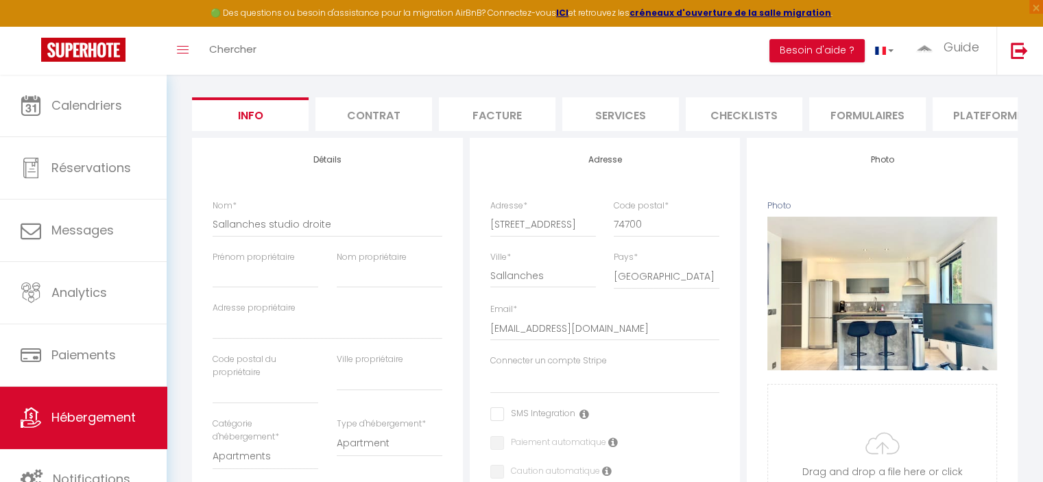
scroll to position [0, 0]
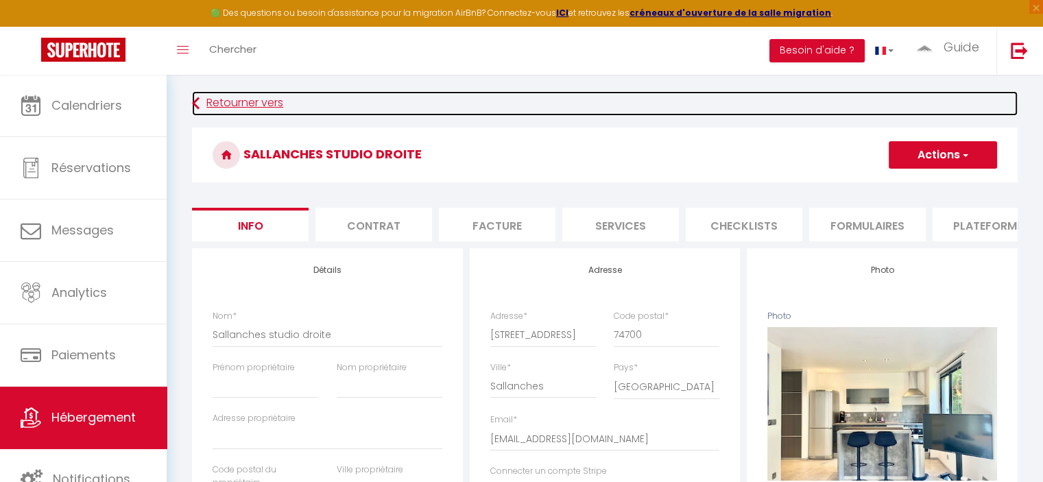
click at [237, 103] on link "Retourner vers" at bounding box center [605, 103] width 826 height 25
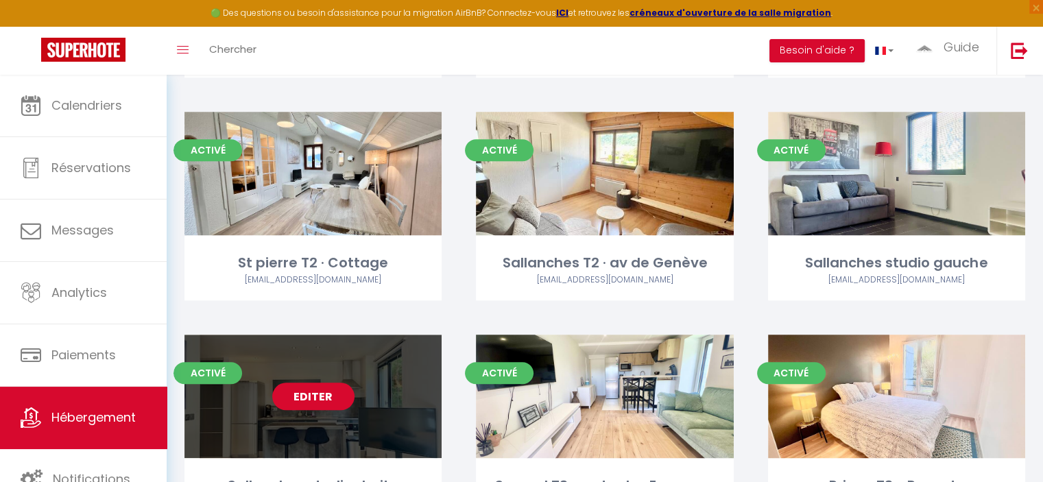
scroll to position [1303, 0]
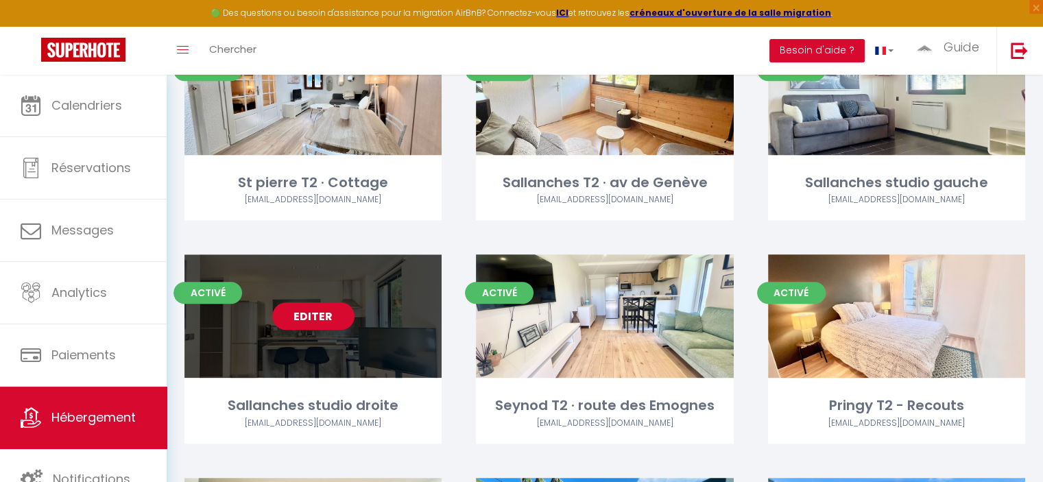
click at [313, 302] on link "Editer" at bounding box center [313, 315] width 82 height 27
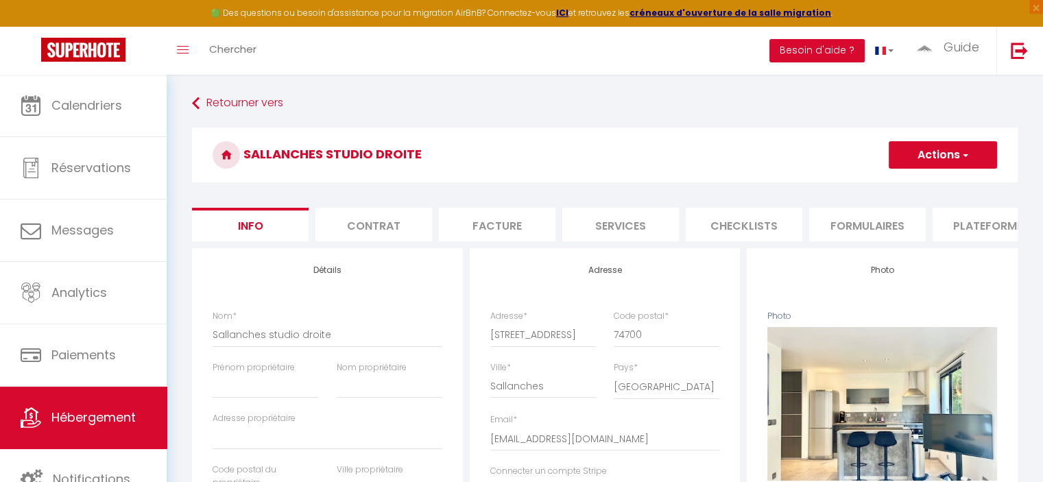
click at [630, 234] on li "Services" at bounding box center [620, 225] width 117 height 34
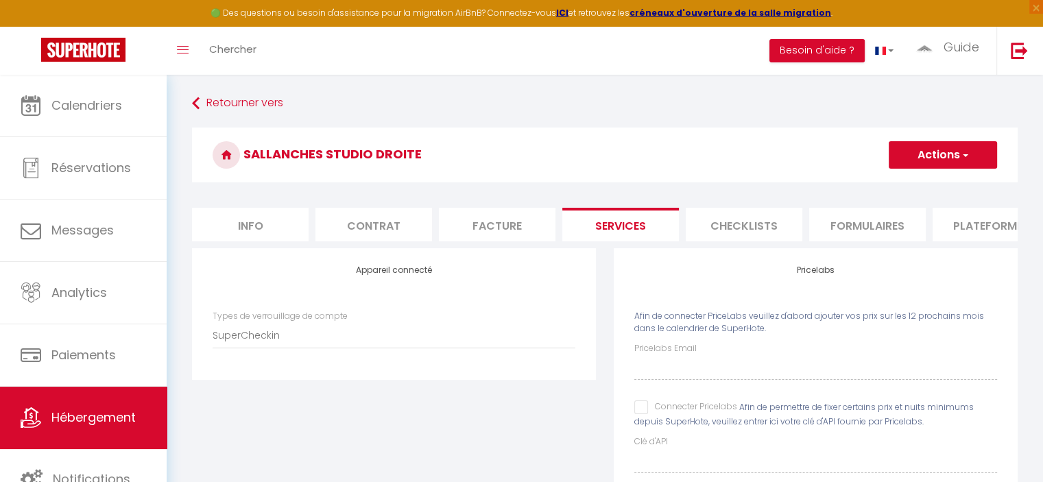
click at [974, 232] on li "Plateformes" at bounding box center [991, 225] width 117 height 34
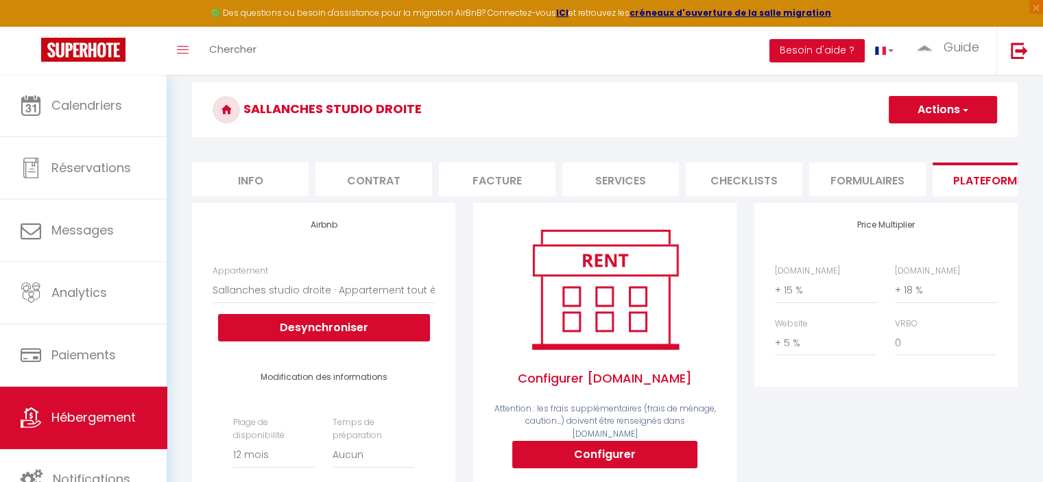
scroll to position [137, 0]
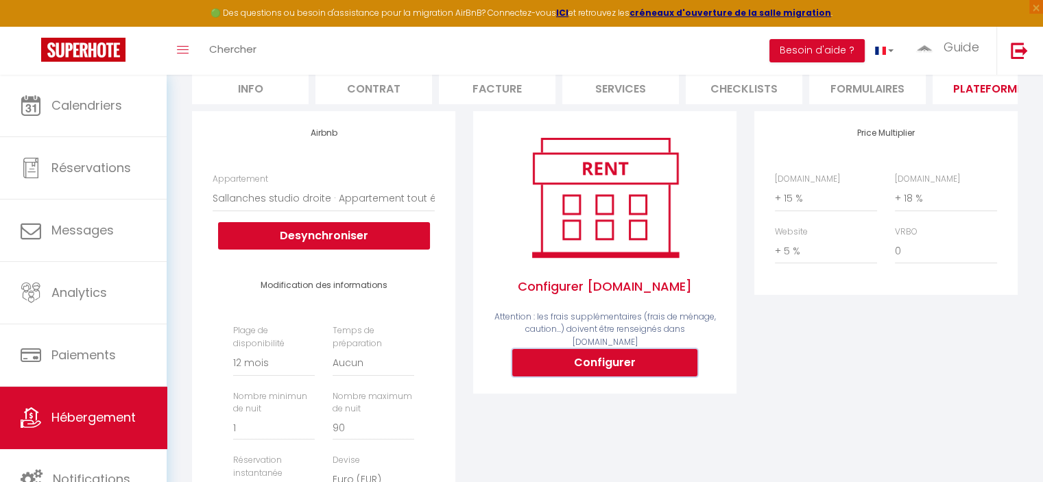
click at [631, 363] on button "Configurer" at bounding box center [604, 362] width 185 height 27
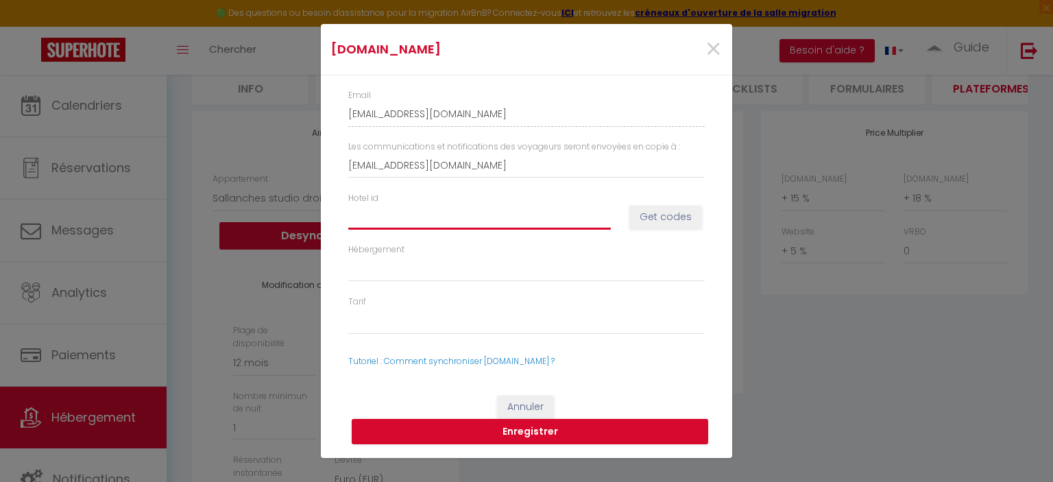
click at [524, 217] on input "Hotel id" at bounding box center [479, 216] width 263 height 25
click at [396, 219] on input "Hotel id" at bounding box center [479, 216] width 263 height 25
paste input "12906594"
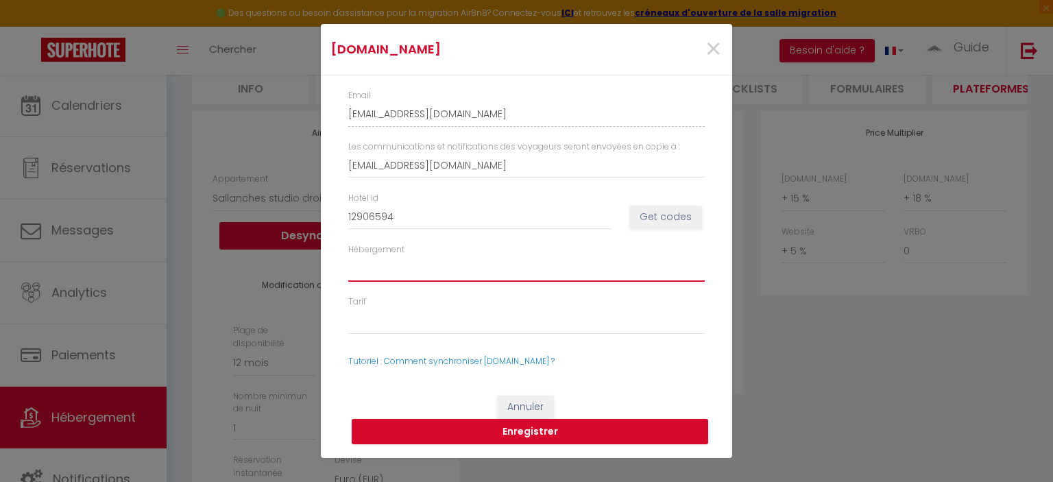
click at [403, 266] on select "Hébergement" at bounding box center [526, 269] width 357 height 26
drag, startPoint x: 426, startPoint y: 261, endPoint x: 450, endPoint y: 268, distance: 24.3
click at [427, 263] on select "Hébergement" at bounding box center [526, 269] width 357 height 26
click at [455, 279] on select "Hébergement" at bounding box center [526, 269] width 357 height 26
drag, startPoint x: 472, startPoint y: 268, endPoint x: 481, endPoint y: 261, distance: 12.2
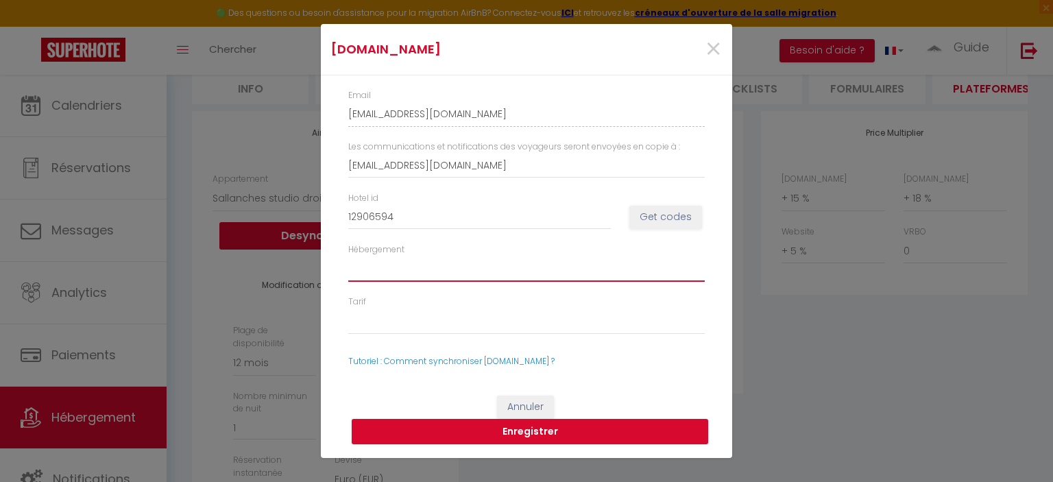
click at [472, 268] on select "Hébergement" at bounding box center [526, 269] width 357 height 26
click at [642, 229] on div "Hotel id 12906594 Get codes" at bounding box center [526, 217] width 374 height 51
click at [658, 206] on button "Get codes" at bounding box center [665, 217] width 73 height 23
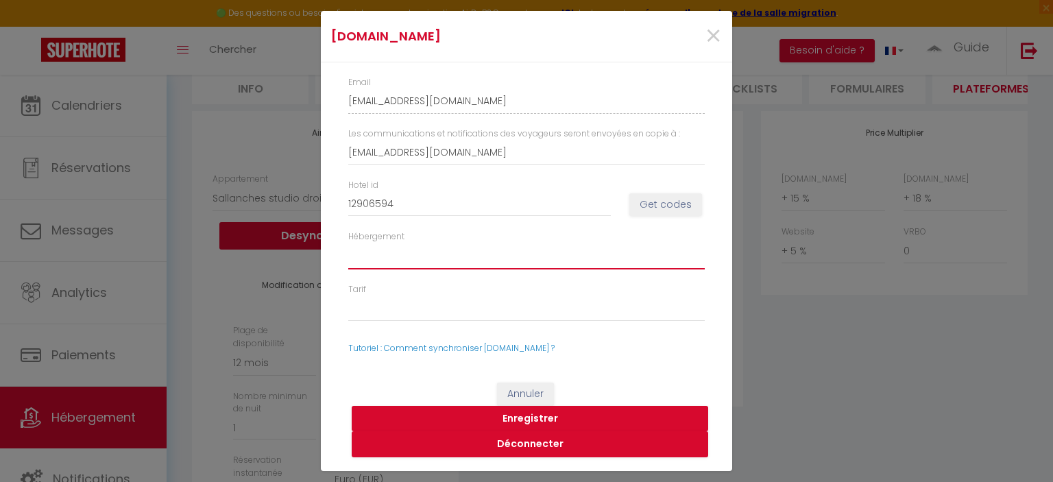
click at [472, 254] on select "1290659403 - Superior Studio" at bounding box center [526, 256] width 357 height 26
click at [513, 411] on button "Enregistrer" at bounding box center [530, 419] width 357 height 26
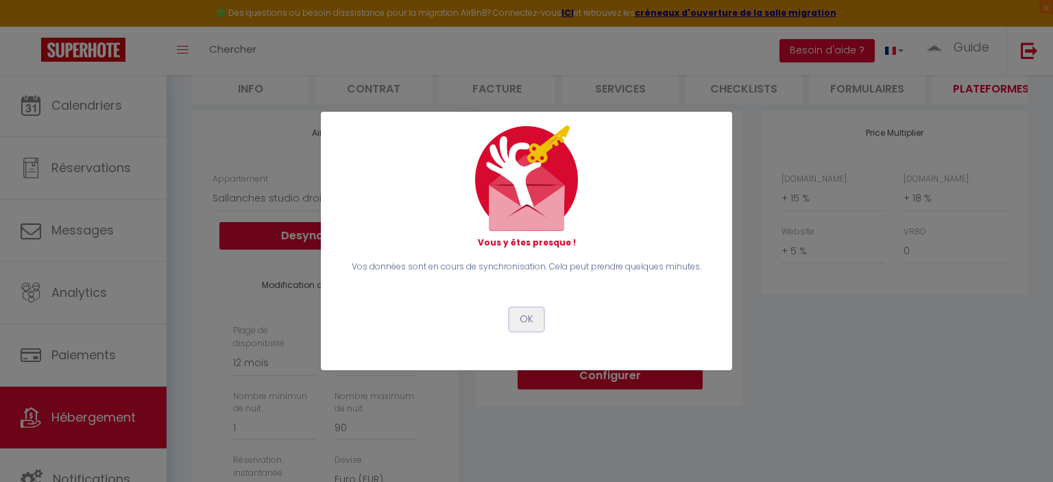
click at [536, 323] on button "OK" at bounding box center [526, 319] width 34 height 23
